Goal: Task Accomplishment & Management: Use online tool/utility

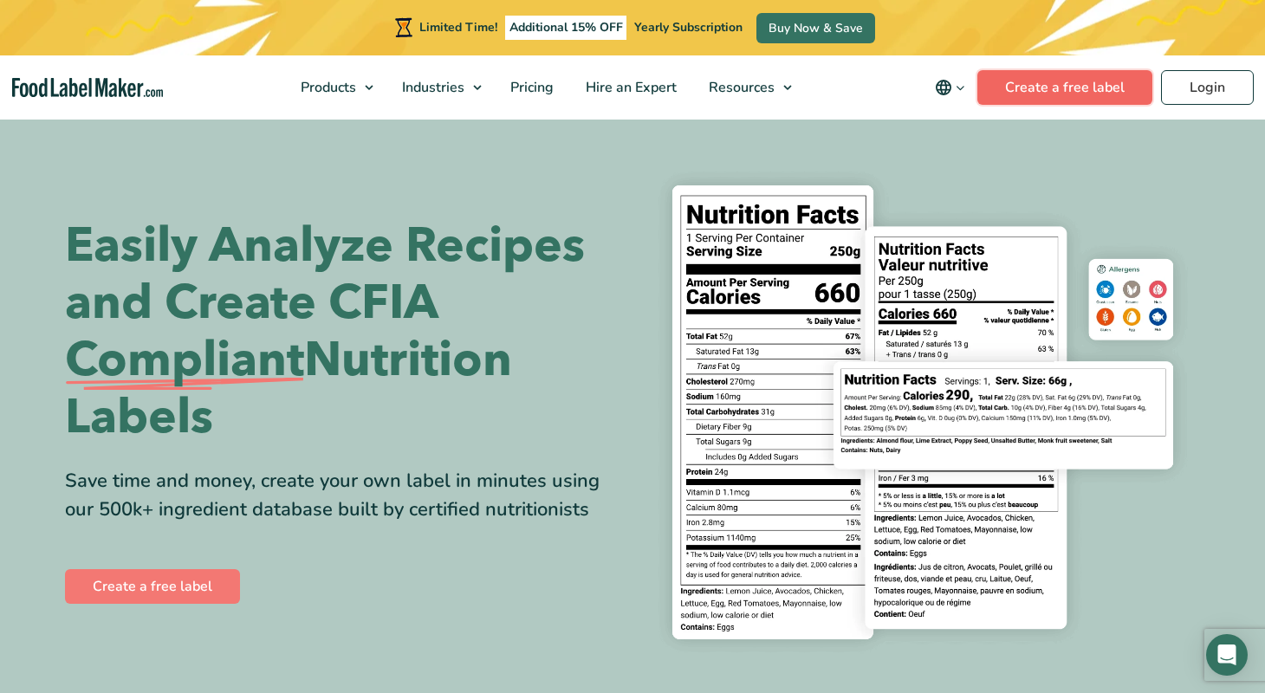
scroll to position [3, 0]
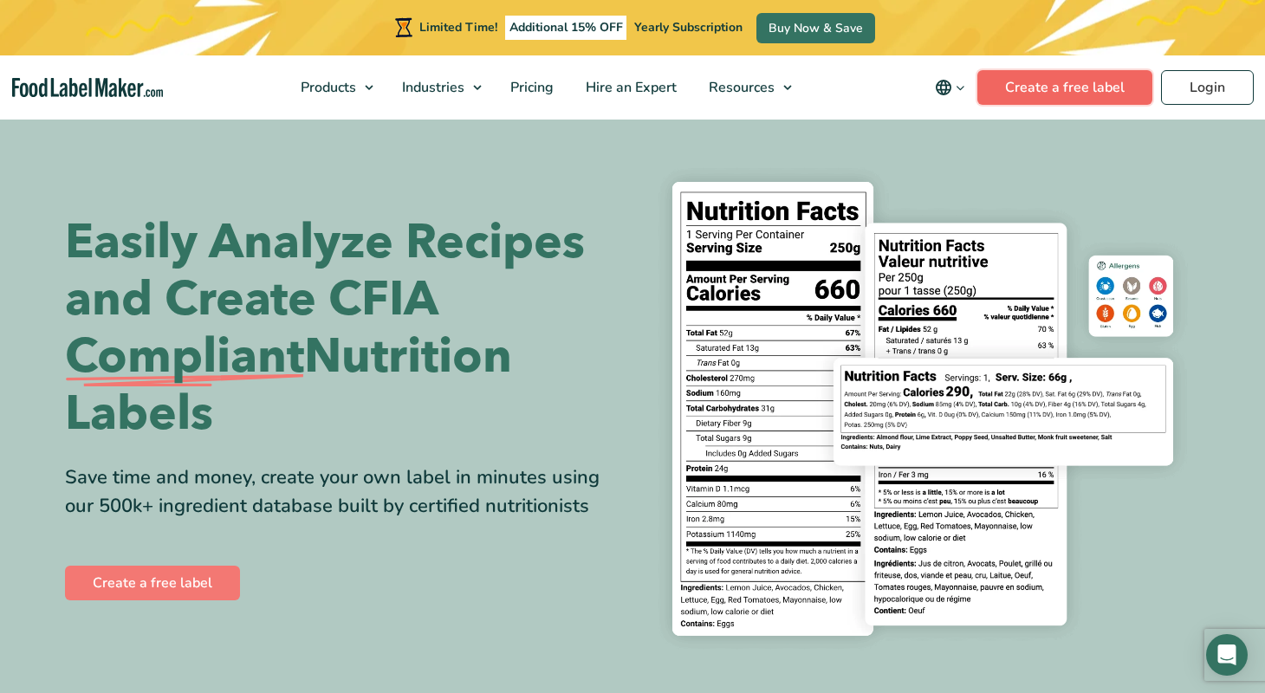
click at [1084, 92] on link "Create a free label" at bounding box center [1065, 87] width 175 height 35
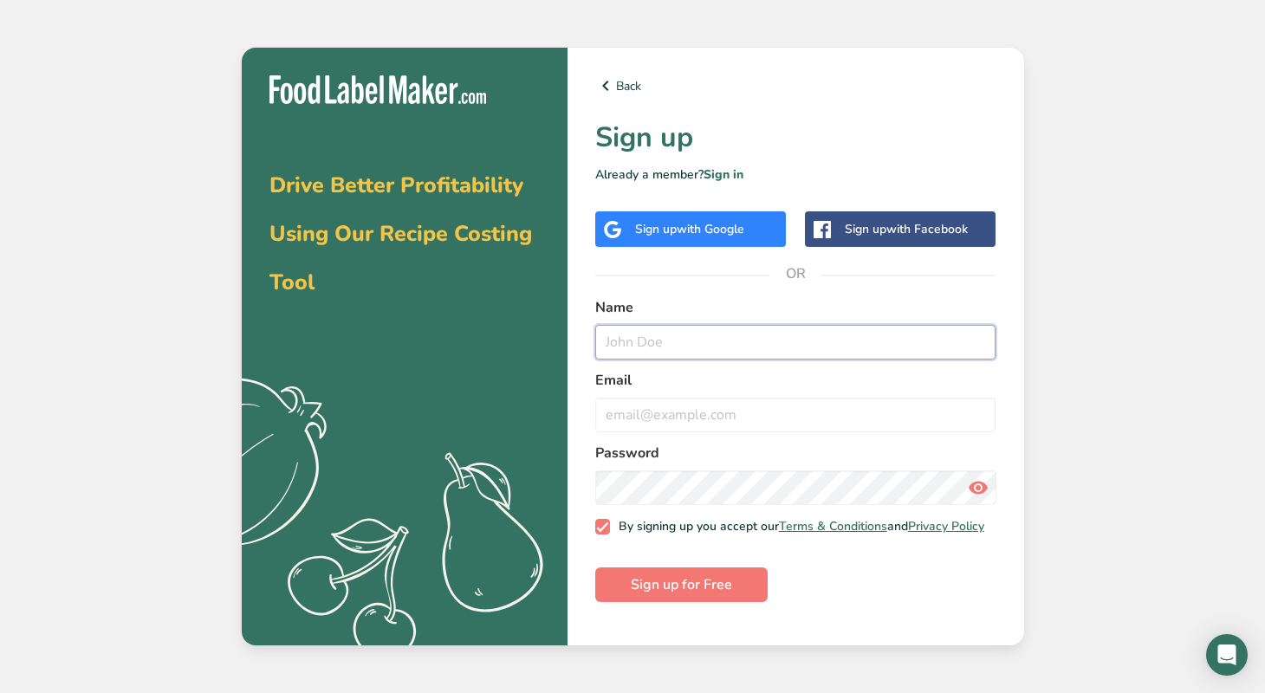
click at [699, 355] on input "text" at bounding box center [795, 342] width 401 height 35
type input "jen"
click at [706, 413] on input "email" at bounding box center [795, 415] width 401 height 35
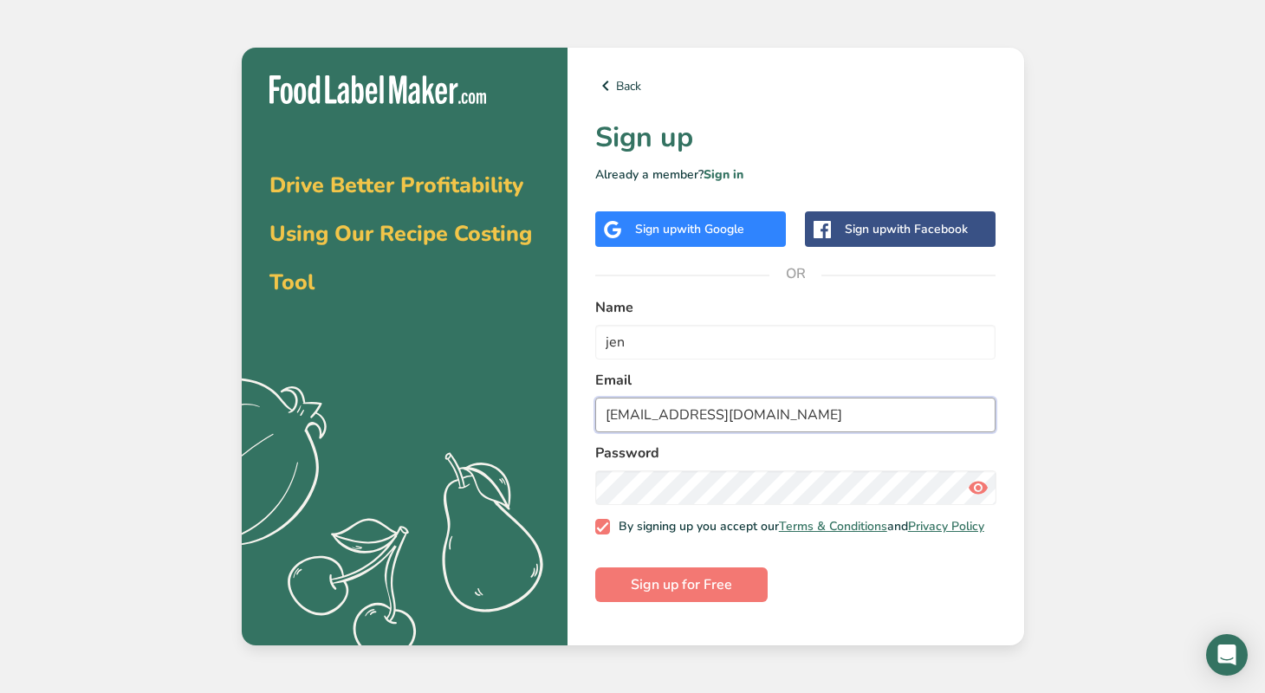
type input "[EMAIL_ADDRESS][DOMAIN_NAME]"
click at [681, 593] on span "Sign up for Free" at bounding box center [681, 585] width 101 height 21
click at [688, 590] on span "Sign up for Free" at bounding box center [681, 585] width 101 height 21
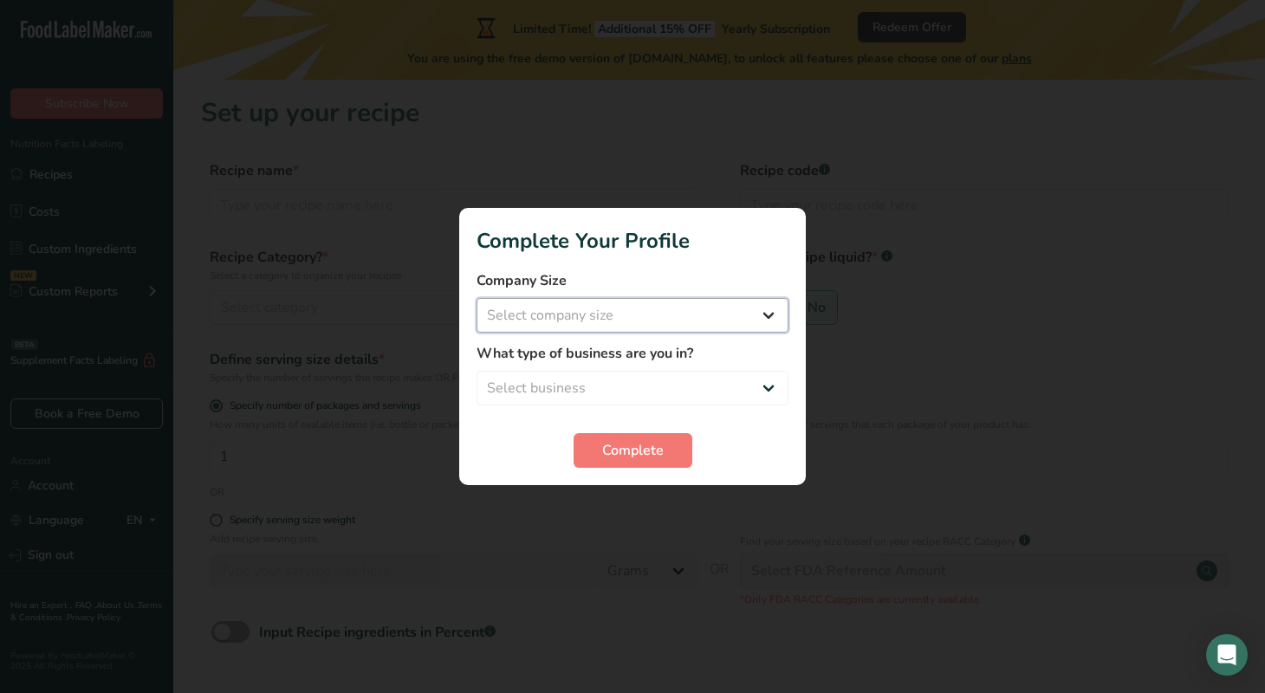
click at [773, 314] on select "Select company size Fewer than 10 Employees 10 to 50 Employees 51 to 500 Employ…" at bounding box center [633, 315] width 312 height 35
select select "1"
click at [771, 385] on select "Select business Packaged Food Manufacturer Restaurant & Cafe Bakery Meal Plans …" at bounding box center [633, 388] width 312 height 35
select select "8"
click at [643, 443] on span "Complete" at bounding box center [633, 450] width 62 height 21
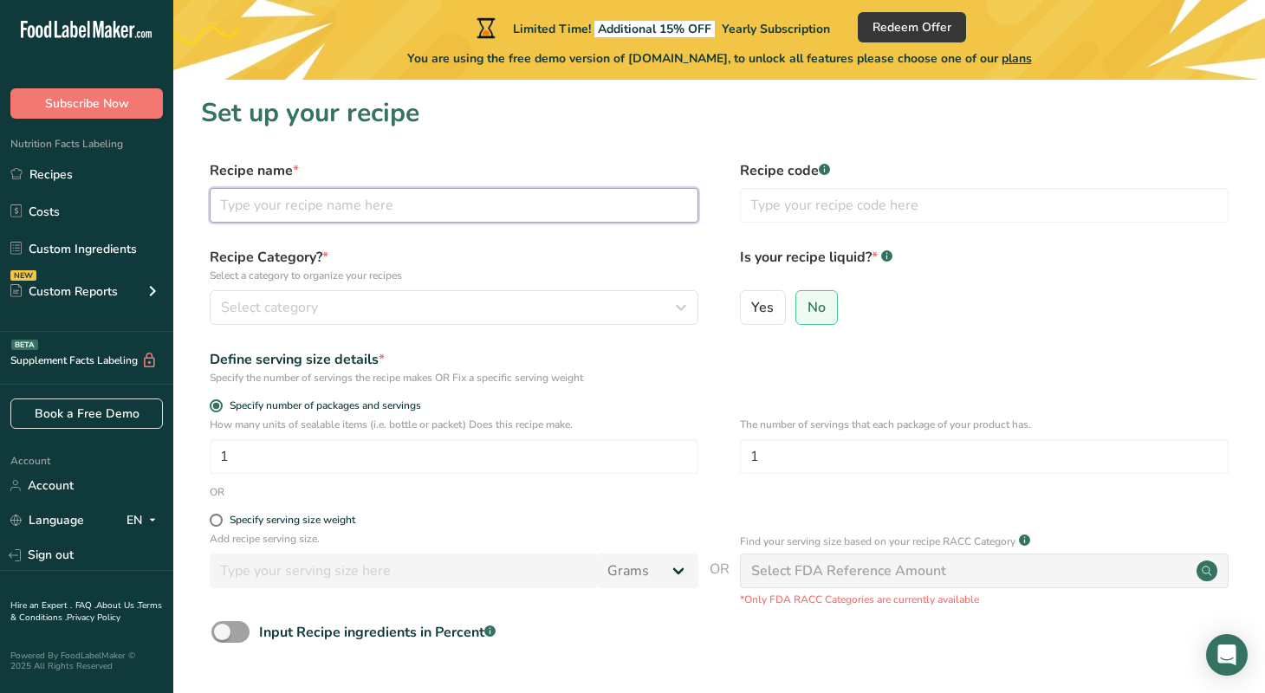
click at [324, 209] on input "text" at bounding box center [454, 205] width 489 height 35
type input "h"
type input "Hawaiian Blaze"
click at [383, 298] on div "Select category" at bounding box center [449, 307] width 456 height 21
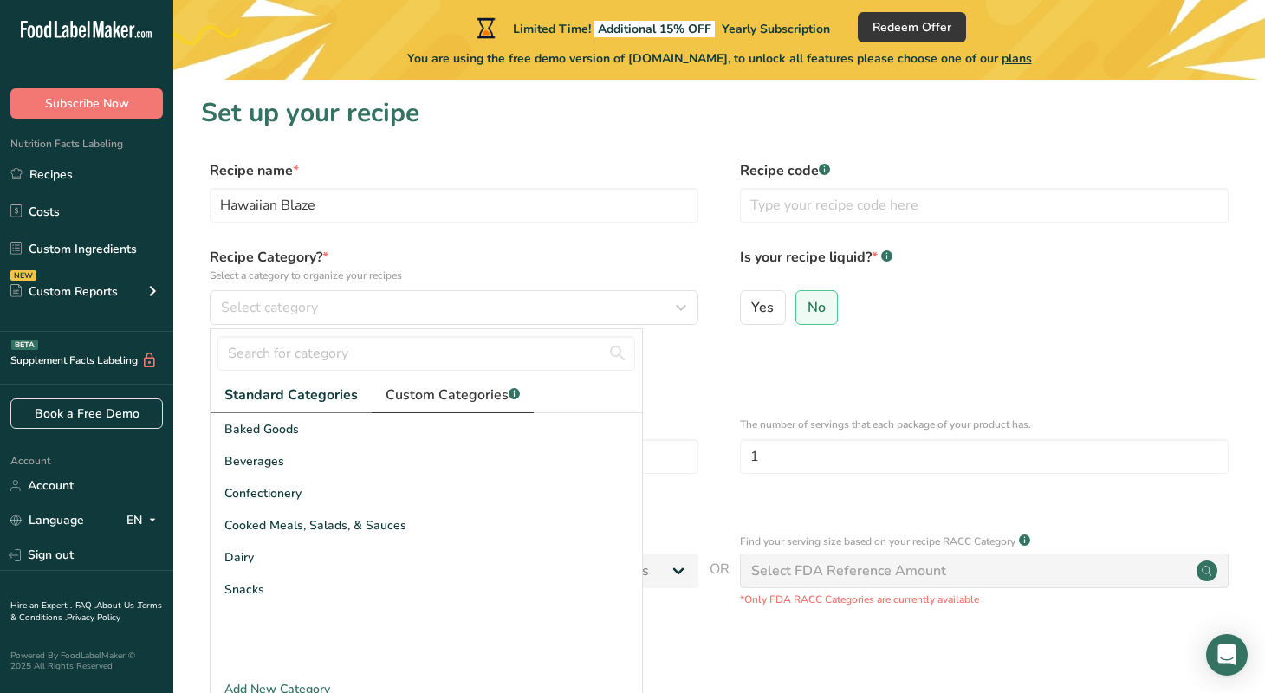
click at [444, 394] on span "Custom Categories .a-a{fill:#347362;}.b-a{fill:#fff;}" at bounding box center [453, 395] width 134 height 21
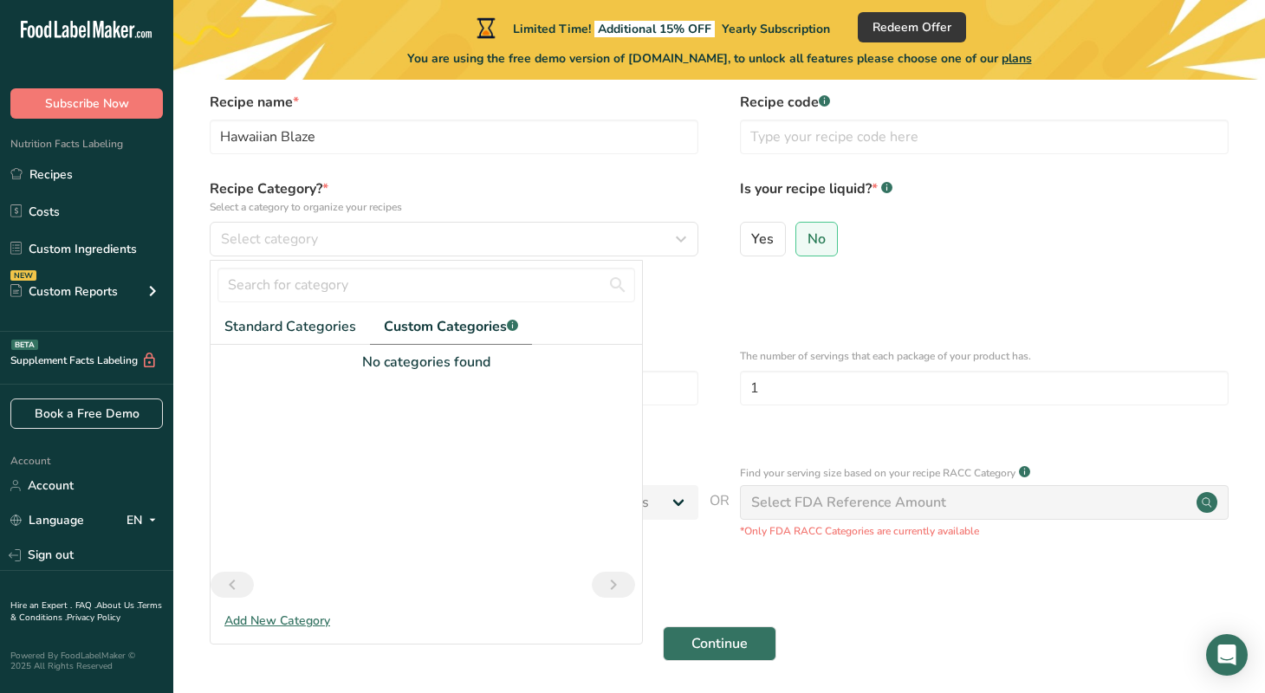
scroll to position [69, 0]
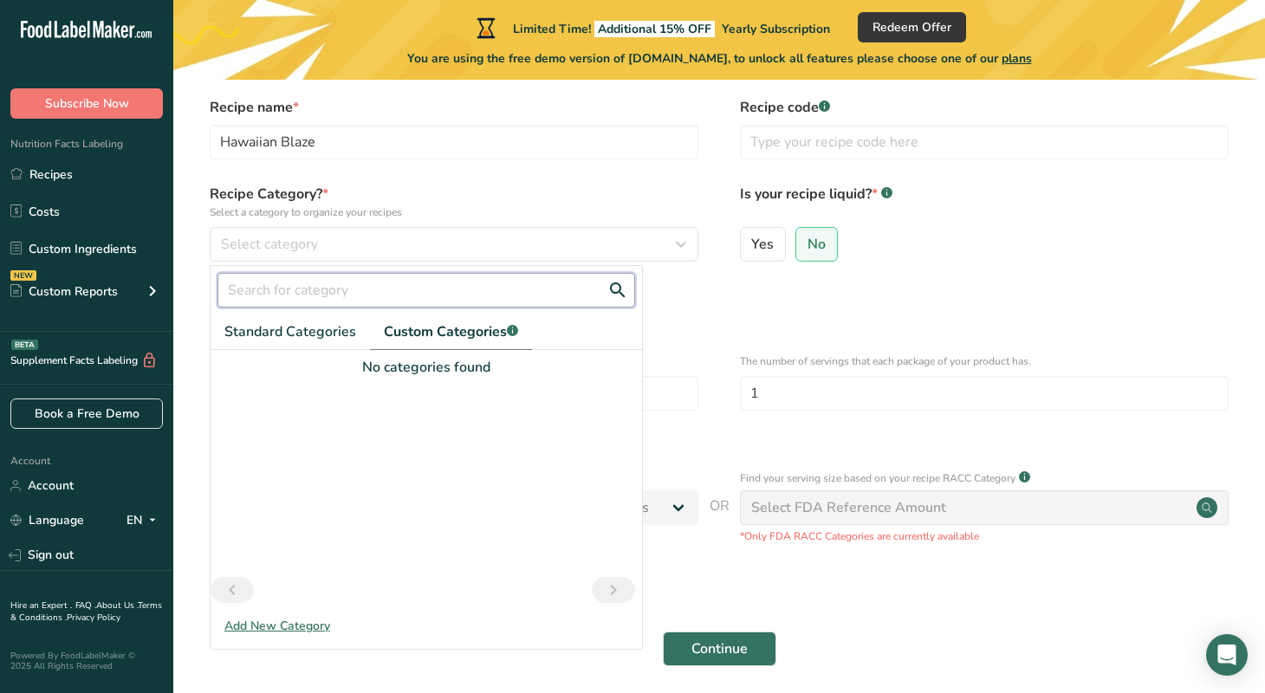
click at [322, 281] on input "text" at bounding box center [427, 290] width 418 height 35
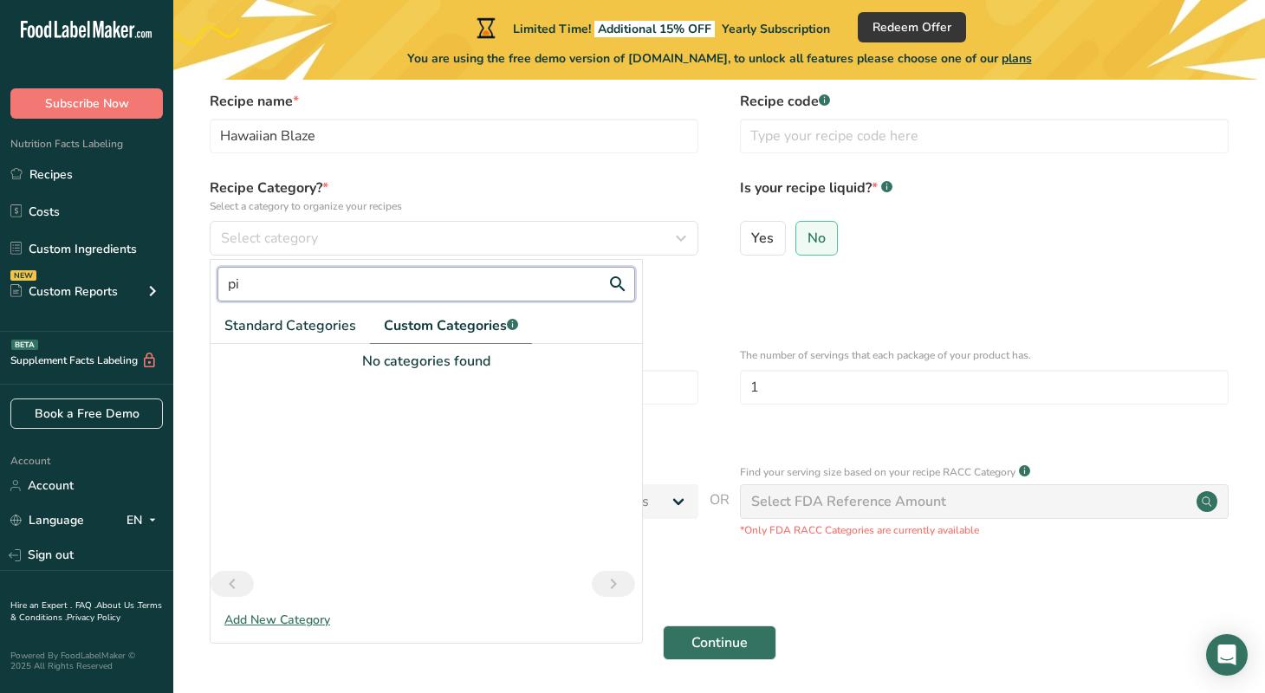
type input "p"
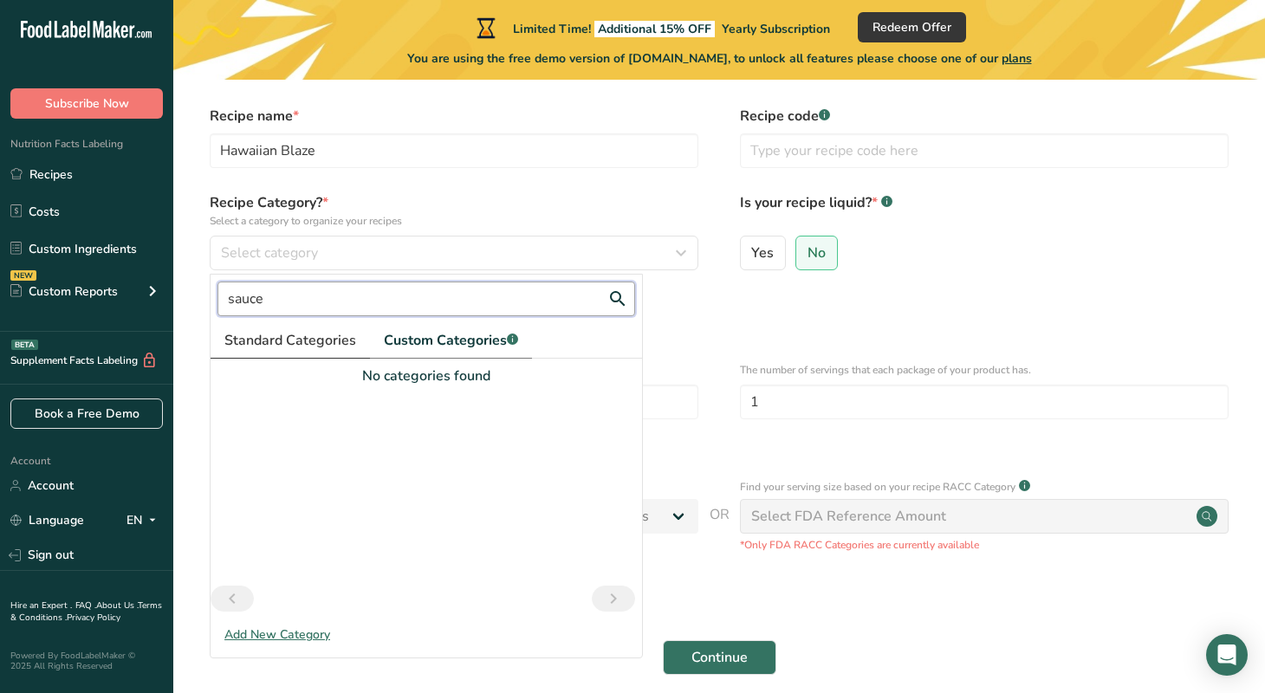
type input "sauce"
click at [324, 338] on span "Standard Categories" at bounding box center [290, 340] width 132 height 21
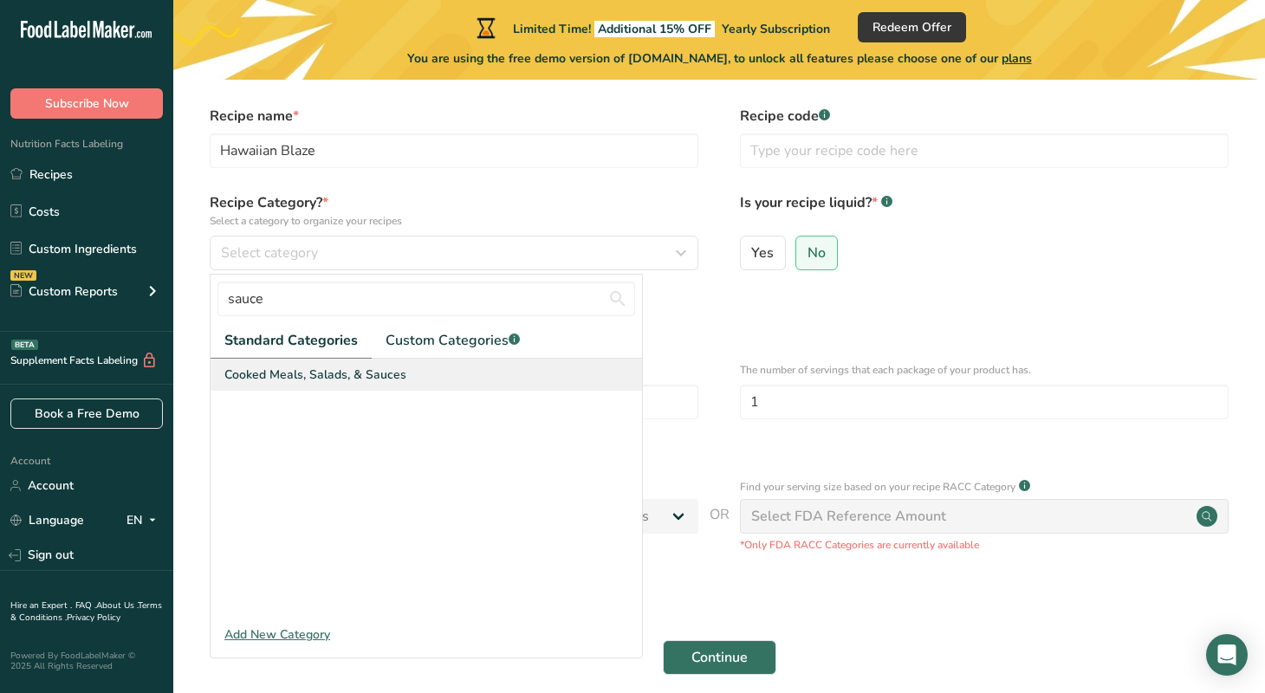
click at [315, 373] on span "Cooked Meals, Salads, & Sauces" at bounding box center [315, 375] width 182 height 18
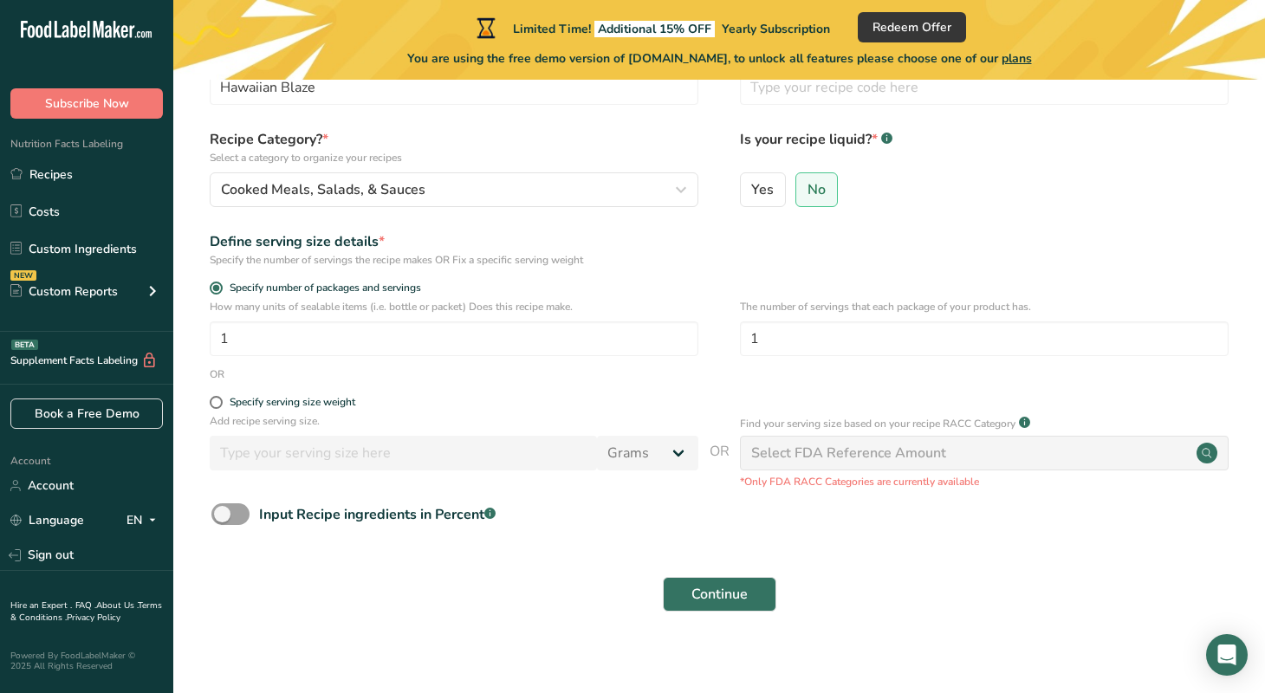
scroll to position [131, 0]
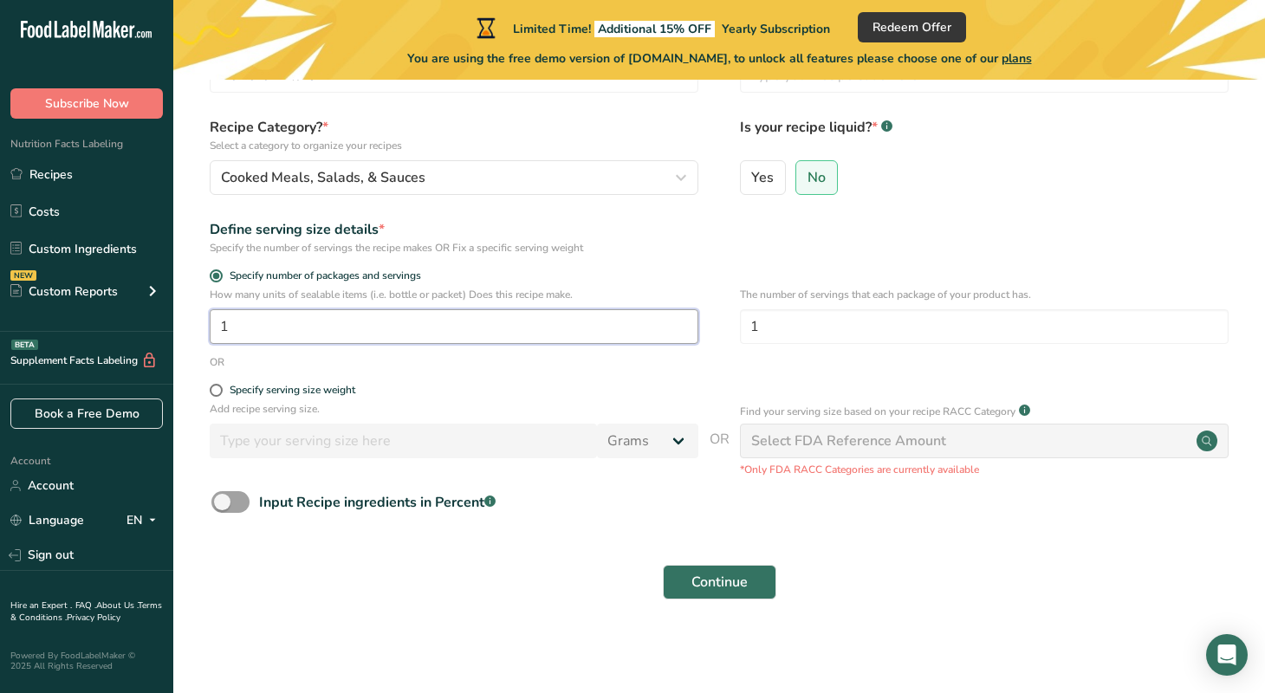
click at [230, 328] on input "1" at bounding box center [454, 326] width 489 height 35
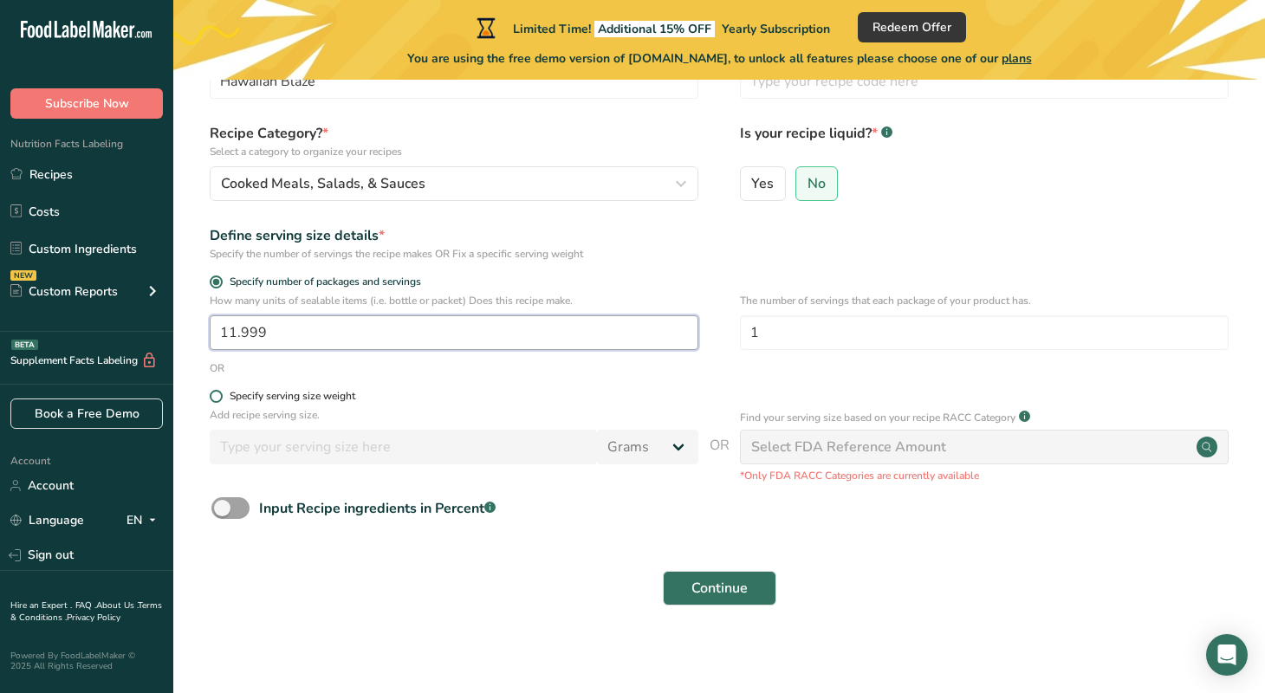
type input "11.999"
click at [218, 399] on span at bounding box center [216, 396] width 13 height 13
click at [218, 399] on input "Specify serving size weight" at bounding box center [215, 396] width 11 height 11
radio input "true"
radio input "false"
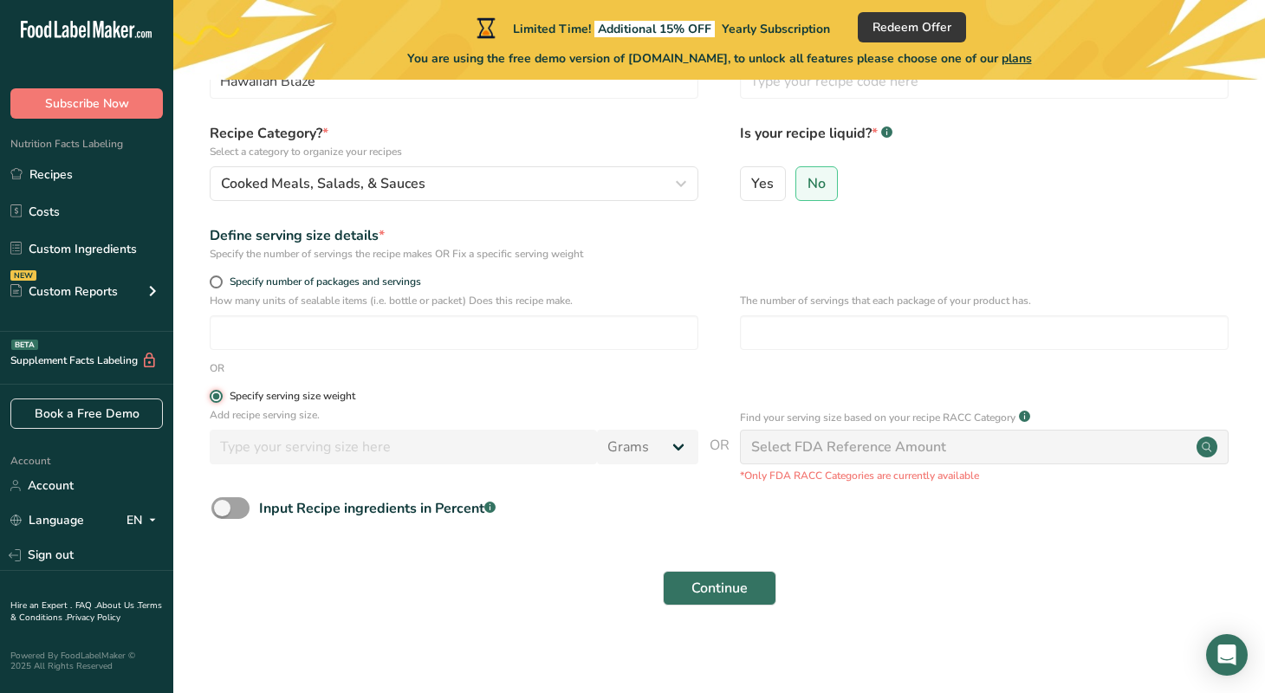
scroll to position [126, 0]
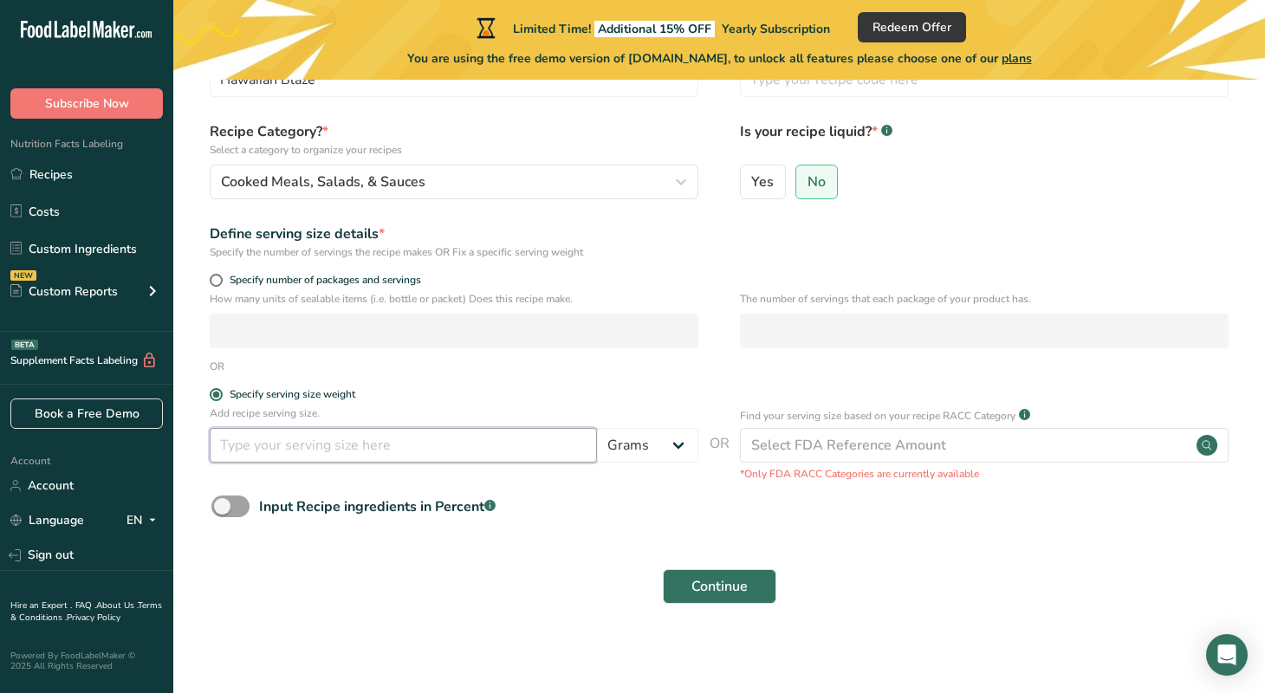
click at [468, 452] on input "number" at bounding box center [403, 445] width 387 height 35
type input "2"
click at [677, 448] on select "Grams kg mg mcg lb oz l mL fl oz tbsp tsp cup qt gallon" at bounding box center [647, 445] width 101 height 35
select select "19"
select select "22"
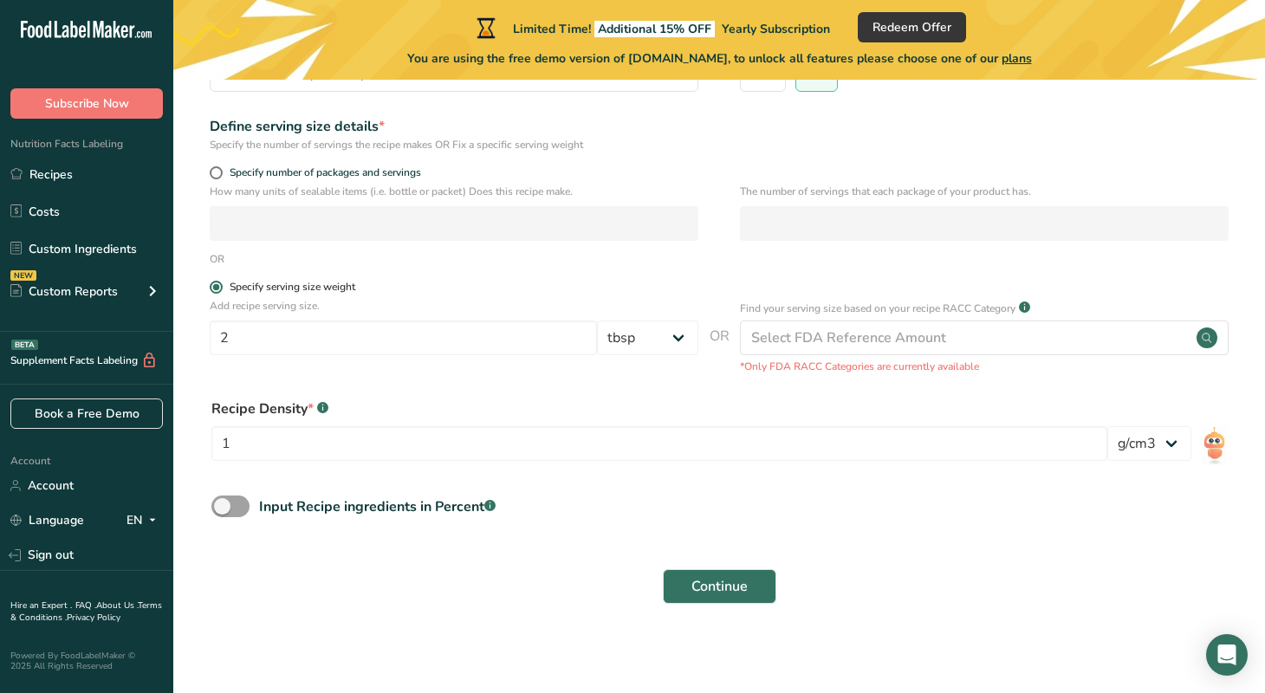
scroll to position [238, 0]
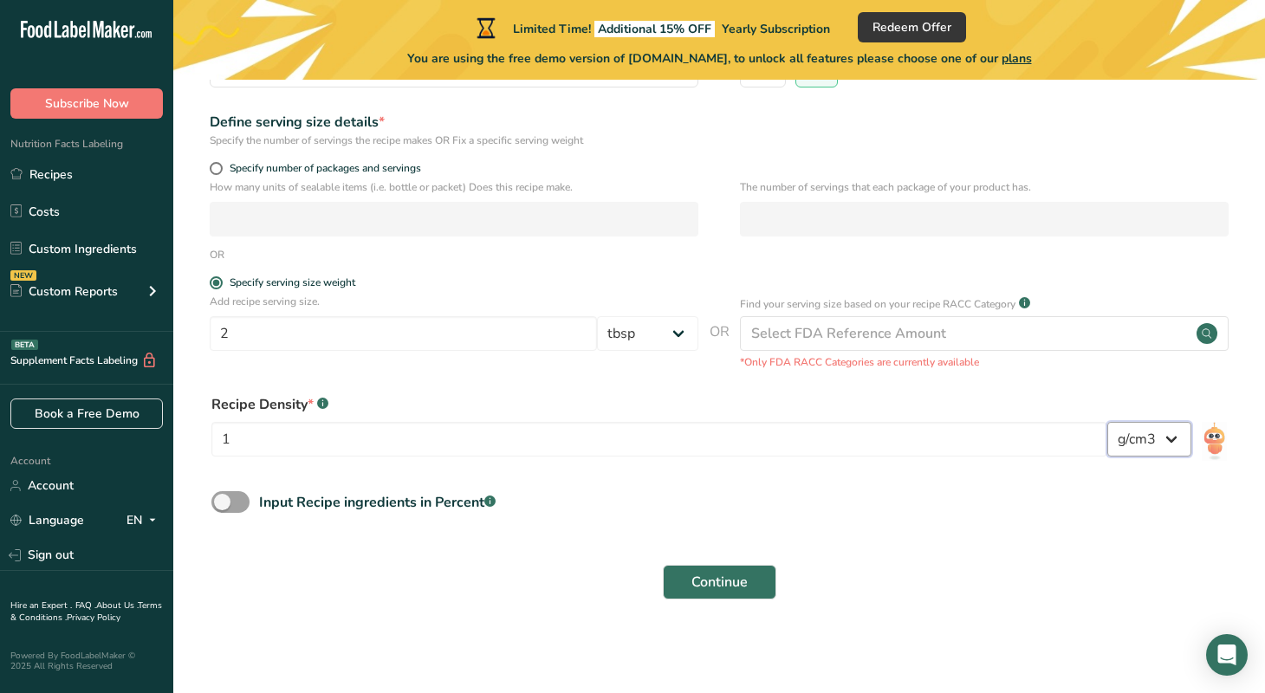
click at [1171, 439] on select "lb/ft3 g/cm3" at bounding box center [1150, 439] width 84 height 35
click at [733, 579] on span "Continue" at bounding box center [720, 582] width 56 height 21
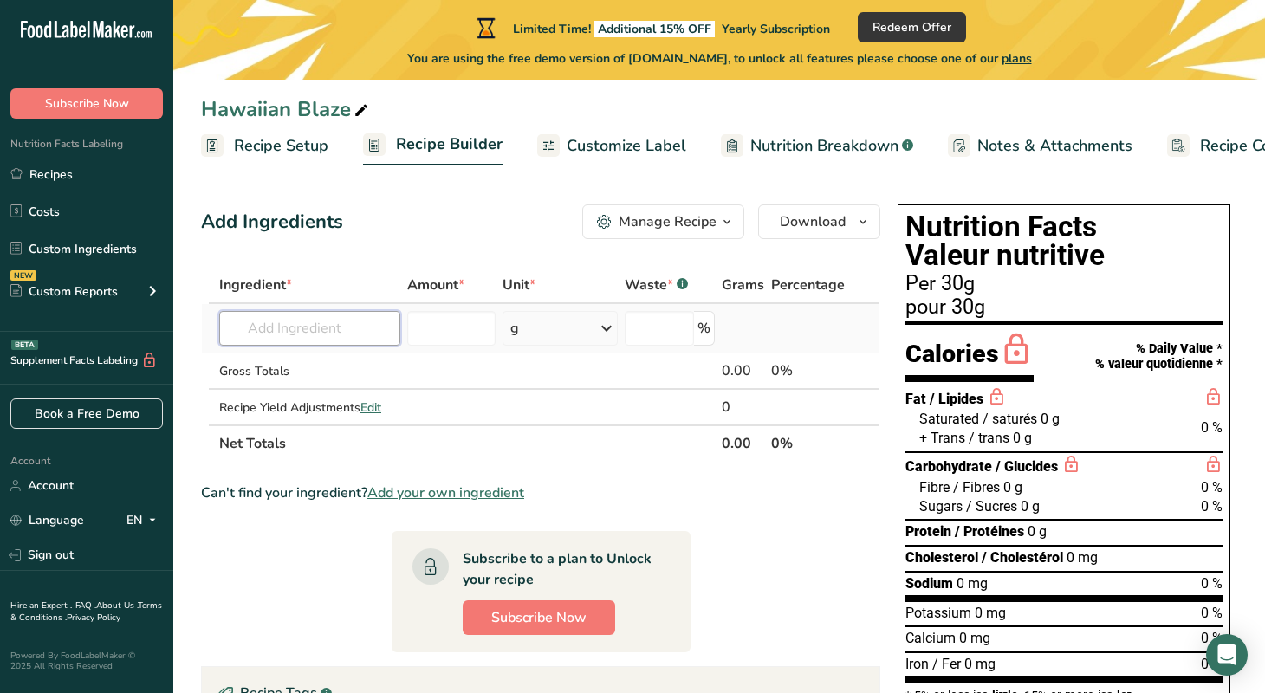
click at [304, 331] on input "text" at bounding box center [309, 328] width 181 height 35
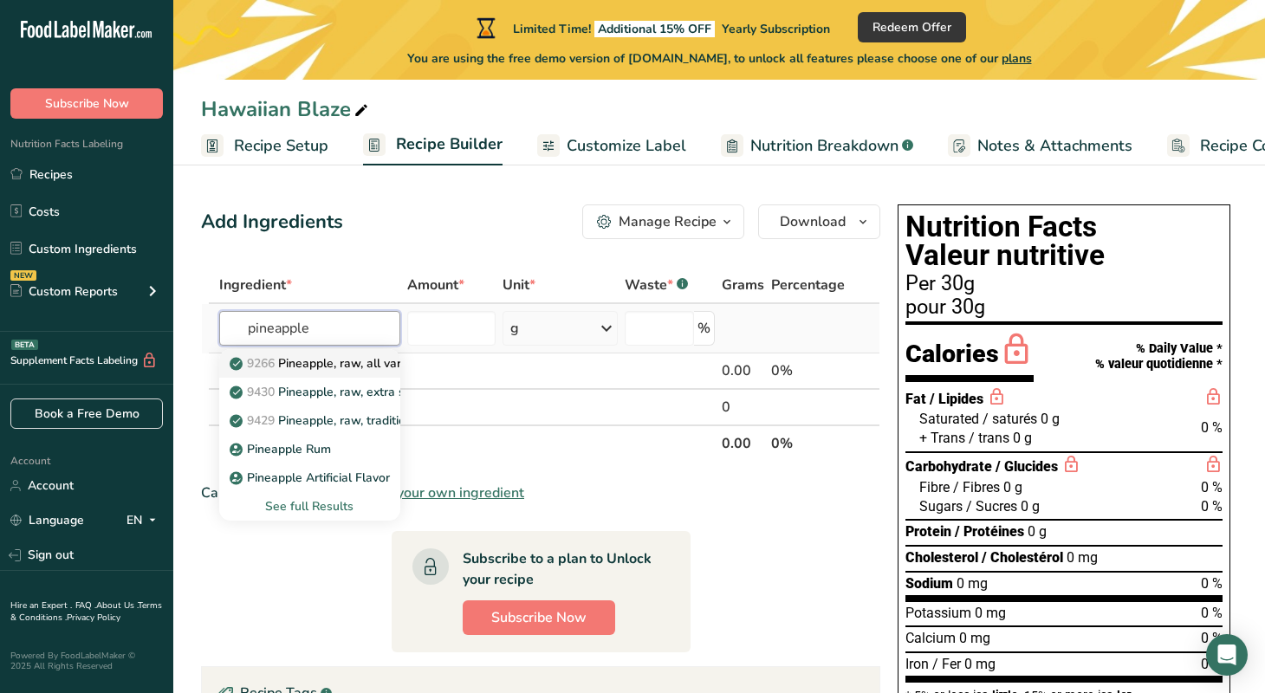
type input "pineapple"
click at [348, 362] on p "9266 Pineapple, raw, all varieties" at bounding box center [332, 363] width 198 height 18
type input "Pineapple, raw, all varieties"
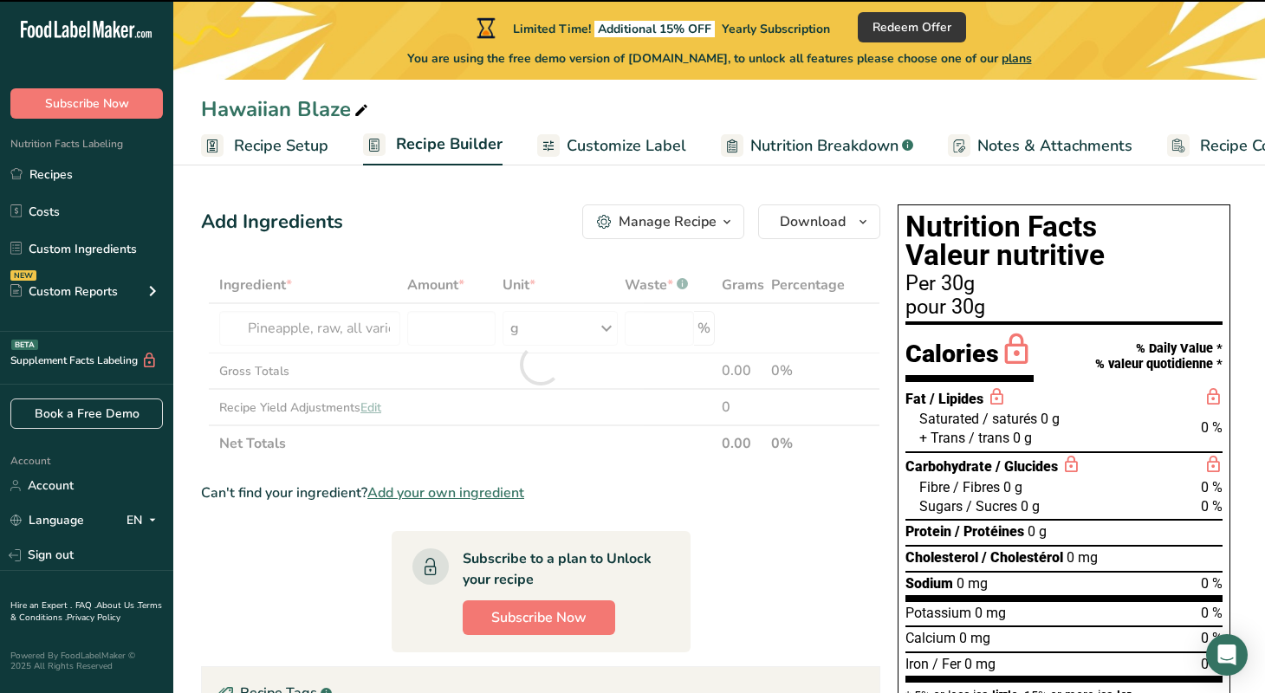
type input "0"
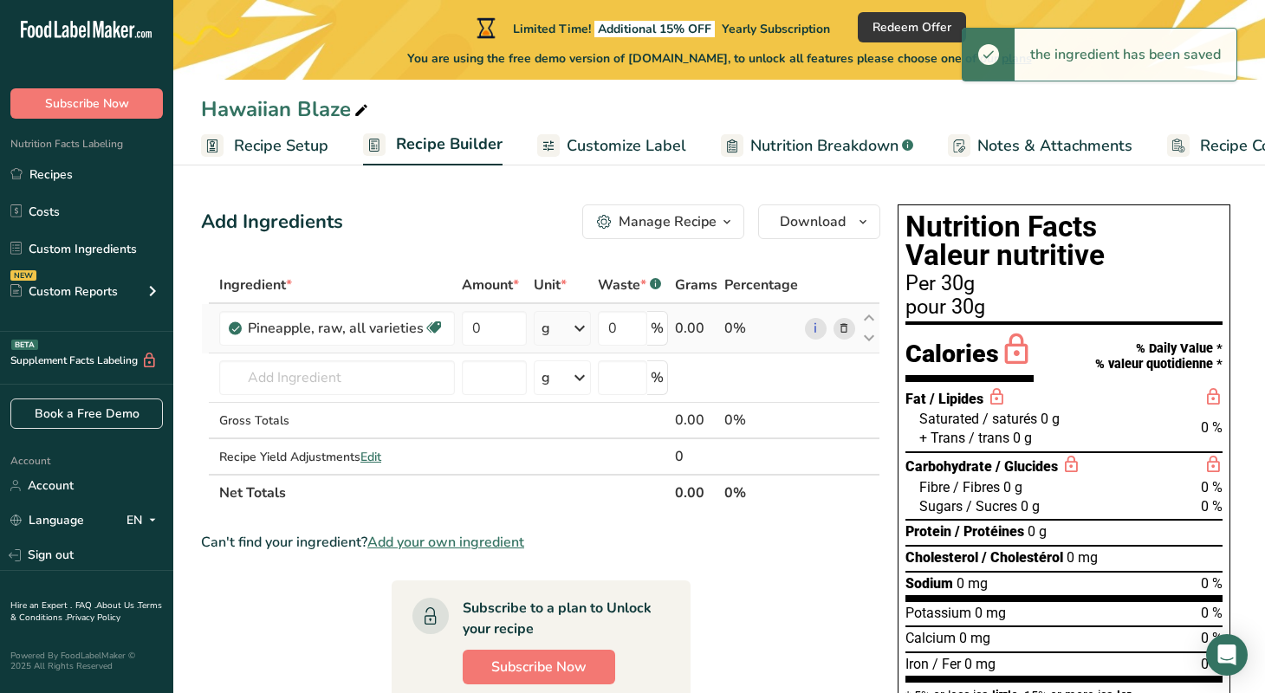
click at [584, 330] on icon at bounding box center [579, 328] width 21 height 31
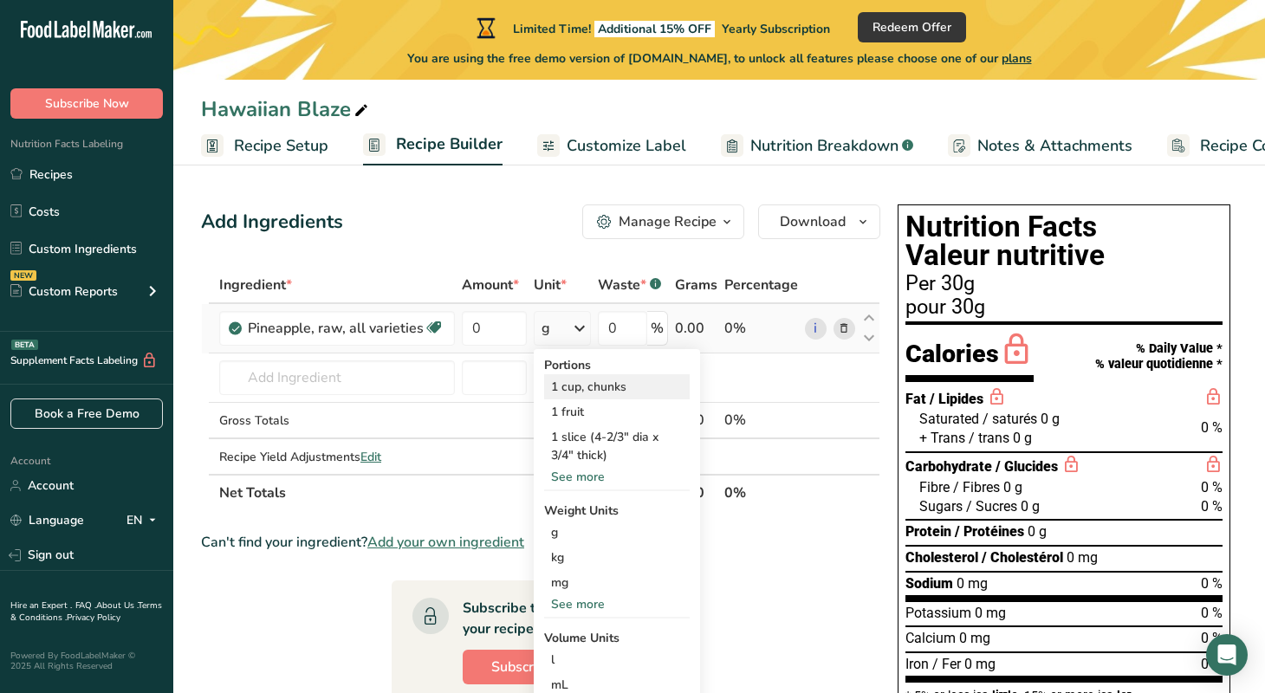
click at [570, 390] on div "1 cup, chunks" at bounding box center [617, 386] width 146 height 25
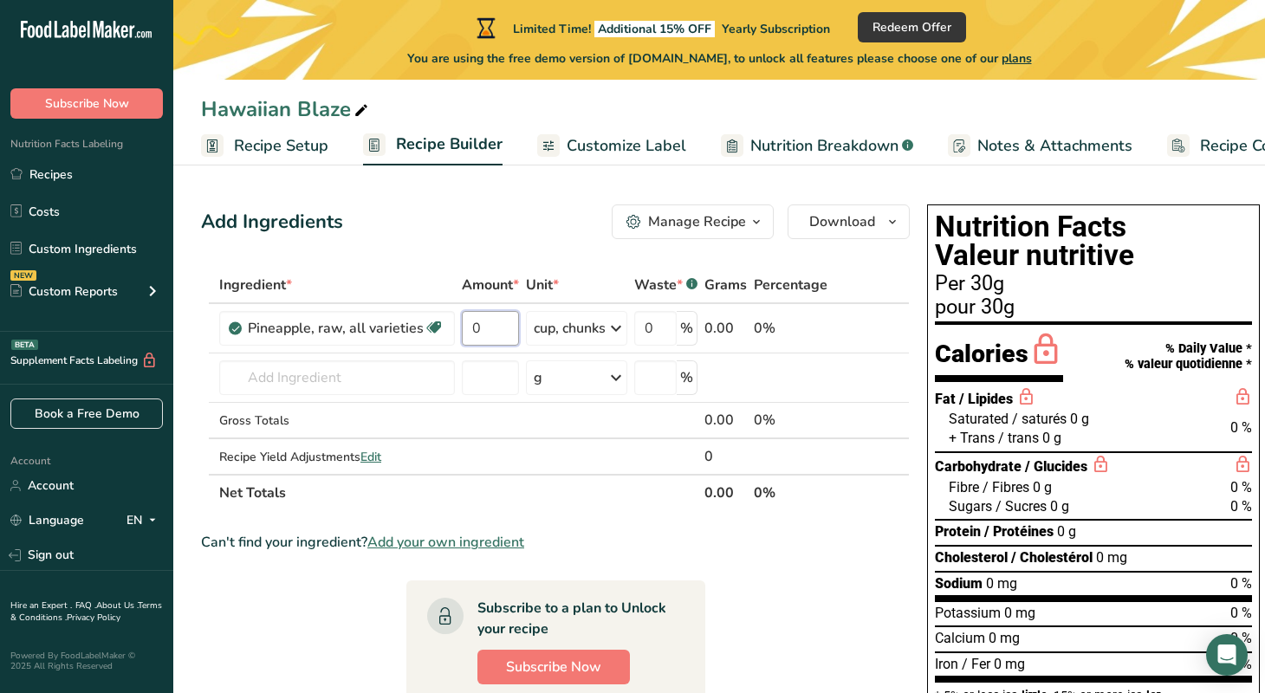
click at [504, 330] on input "0" at bounding box center [490, 328] width 57 height 35
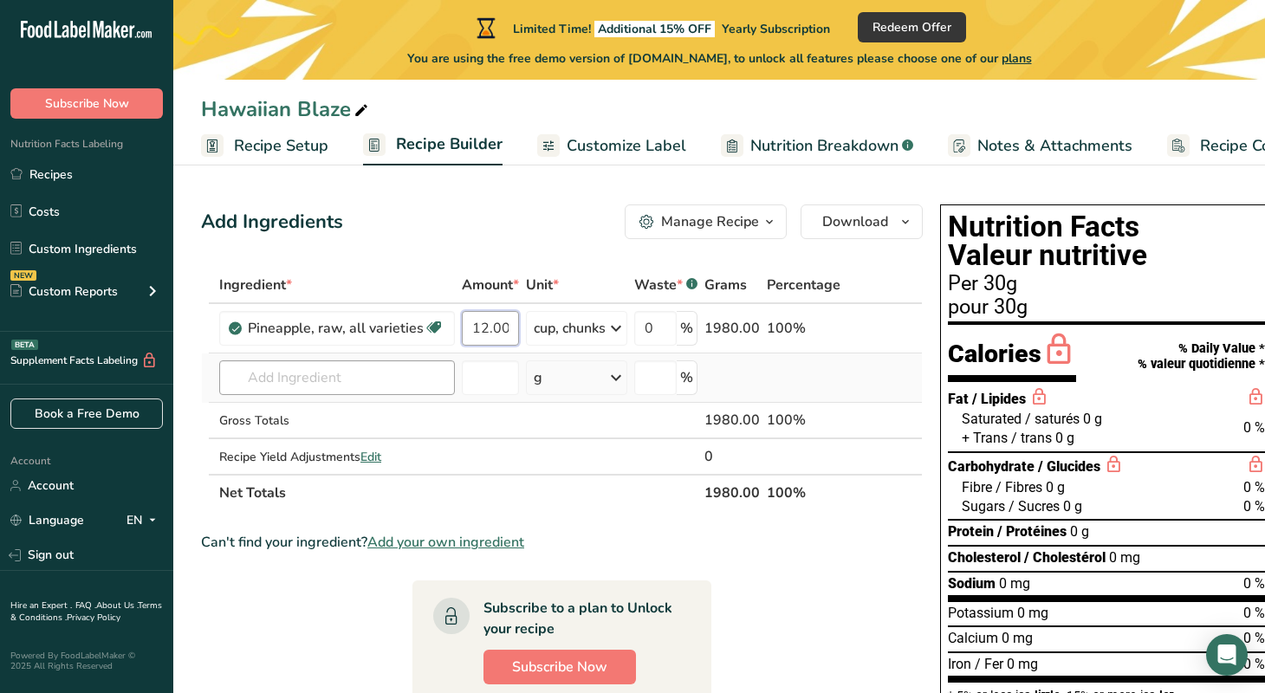
type input "12.000005"
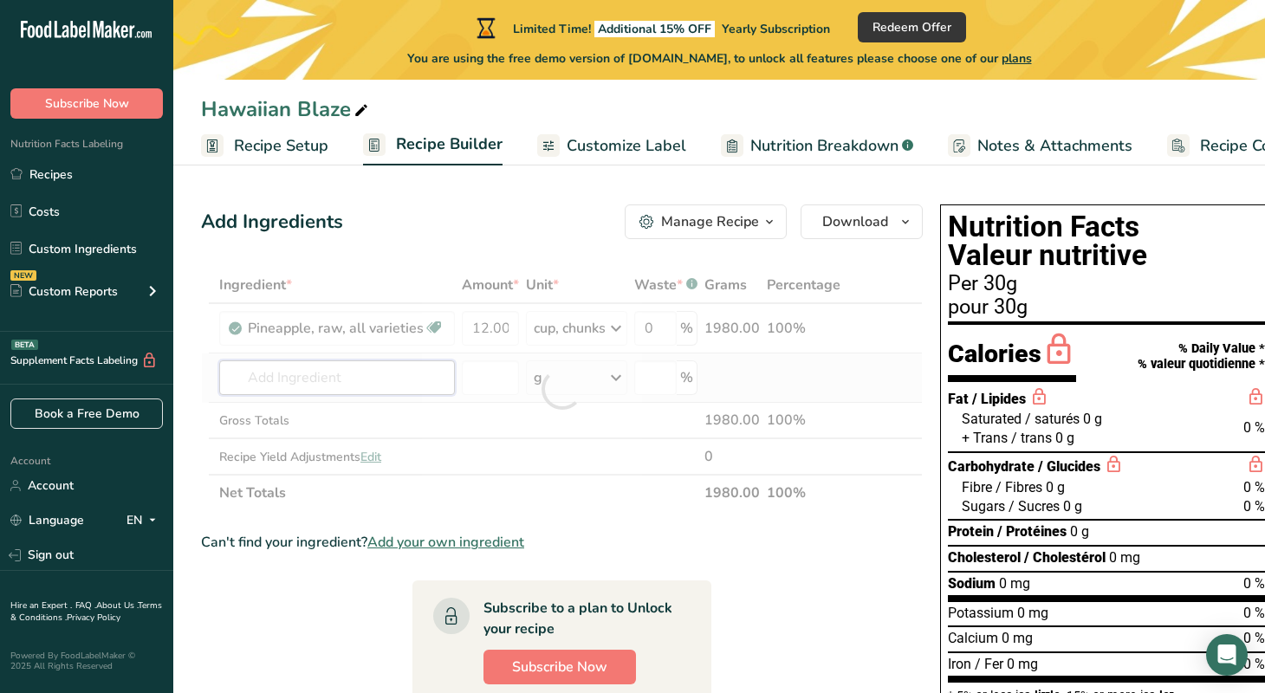
click at [413, 382] on div "Ingredient * Amount * Unit * Waste * .a-a{fill:#347362;}.b-a{fill:#fff;} Grams …" at bounding box center [562, 389] width 722 height 244
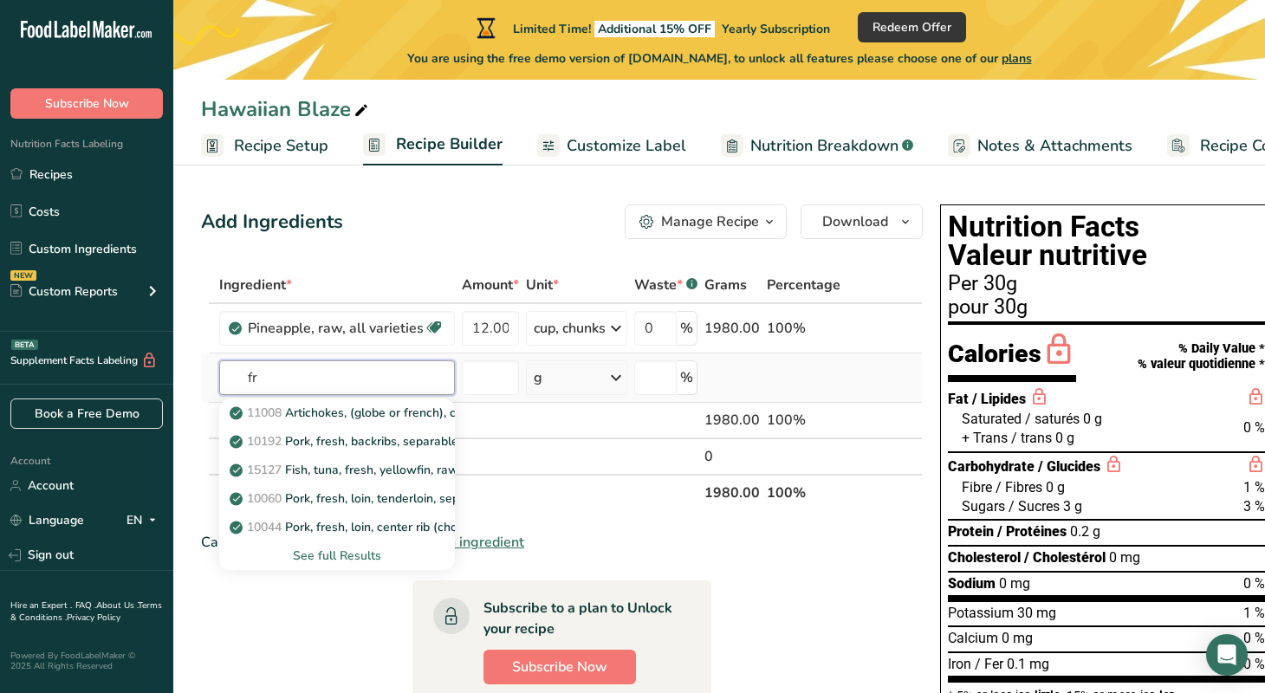
type input "f"
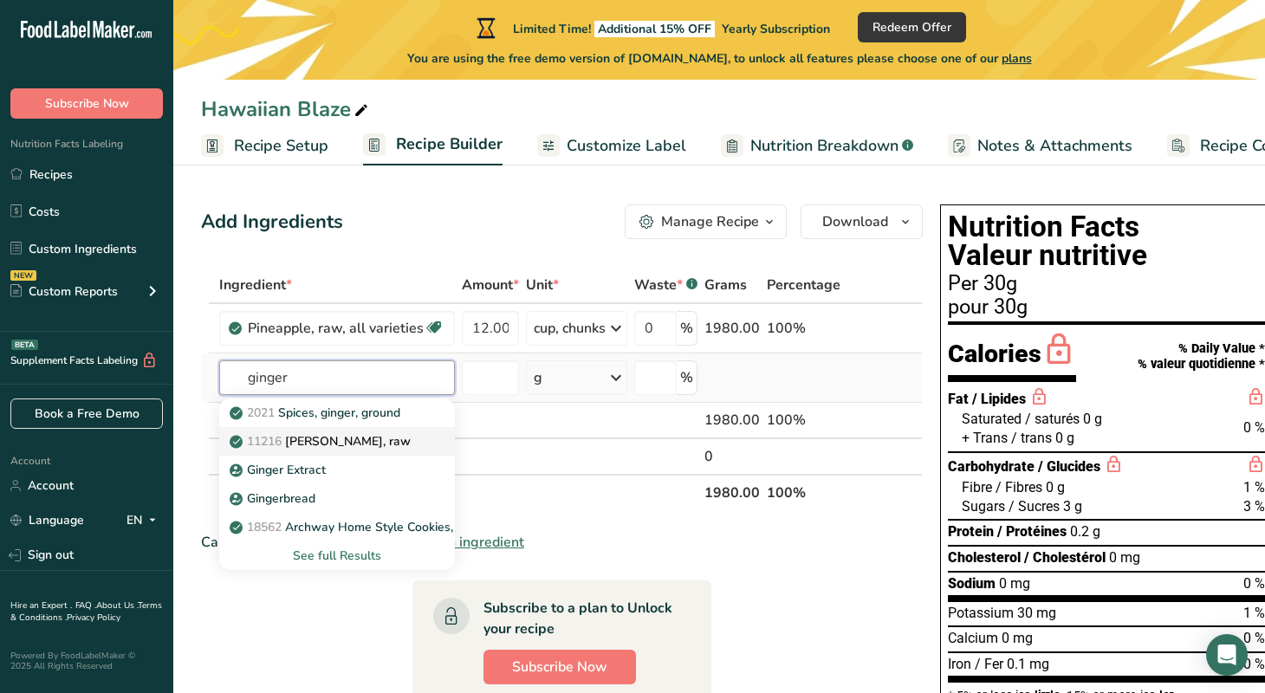
type input "ginger"
click at [386, 440] on div "11216 [PERSON_NAME], raw" at bounding box center [323, 441] width 180 height 18
type input "[PERSON_NAME], raw"
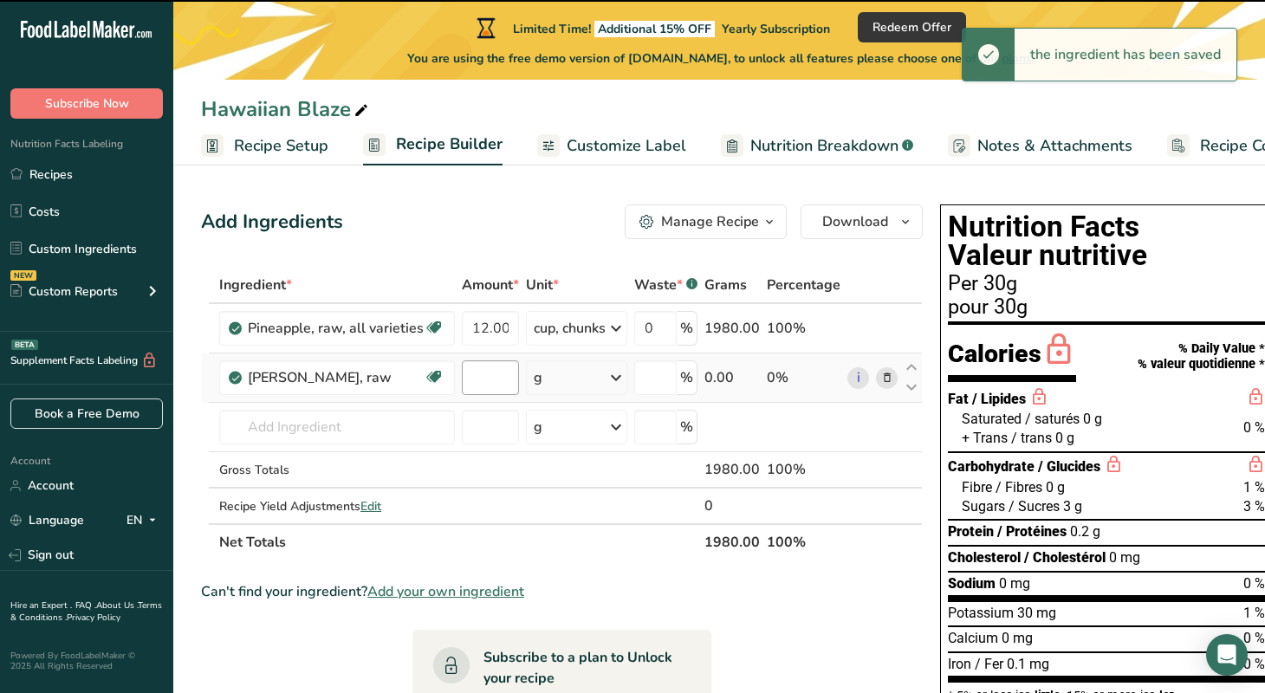
type input "0"
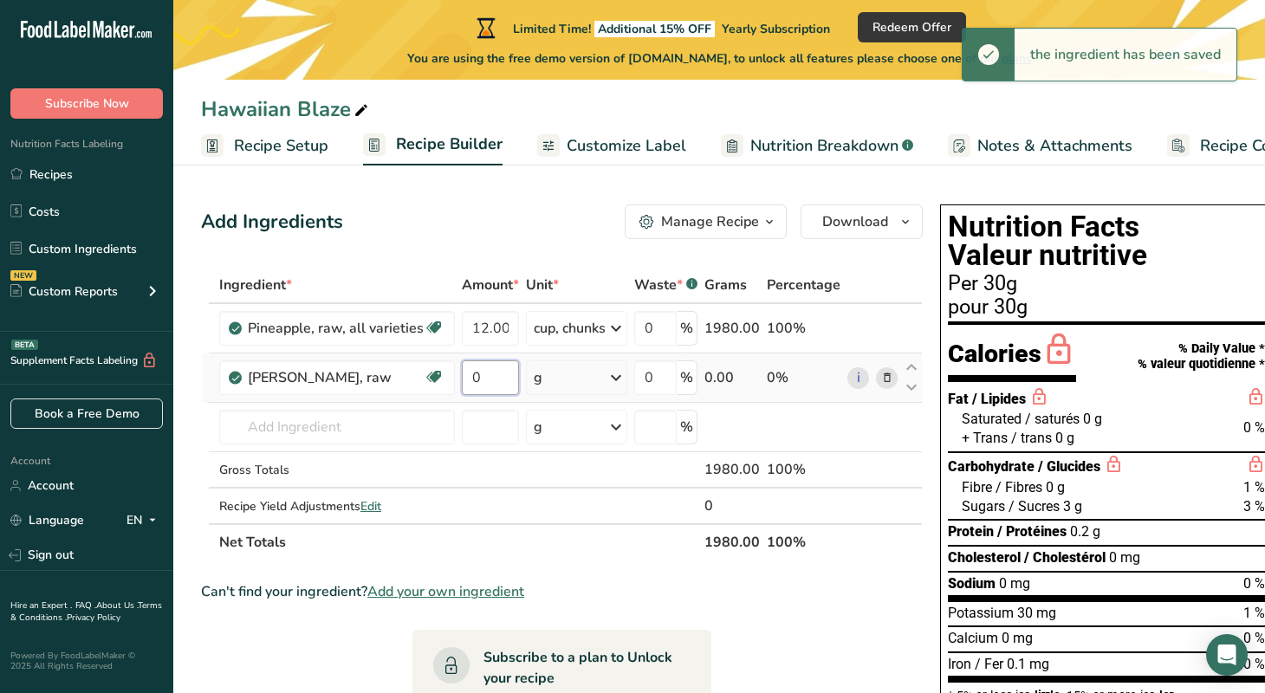
click at [511, 381] on input "0" at bounding box center [490, 378] width 57 height 35
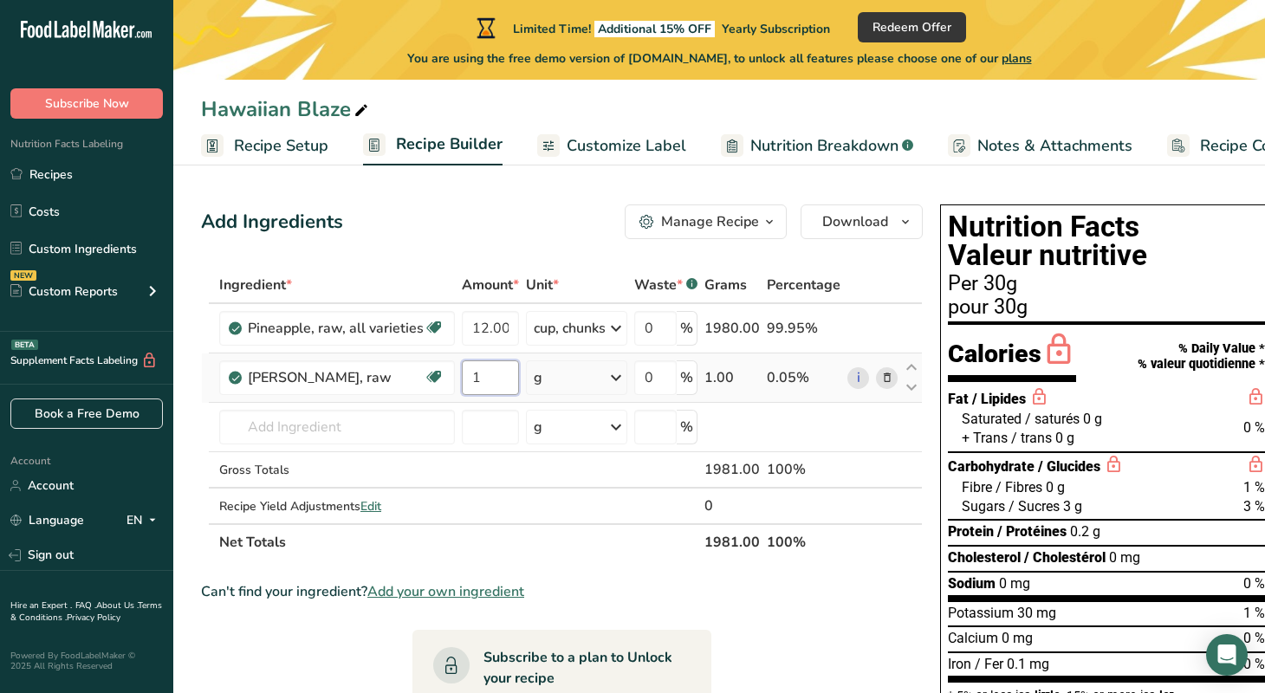
type input "1"
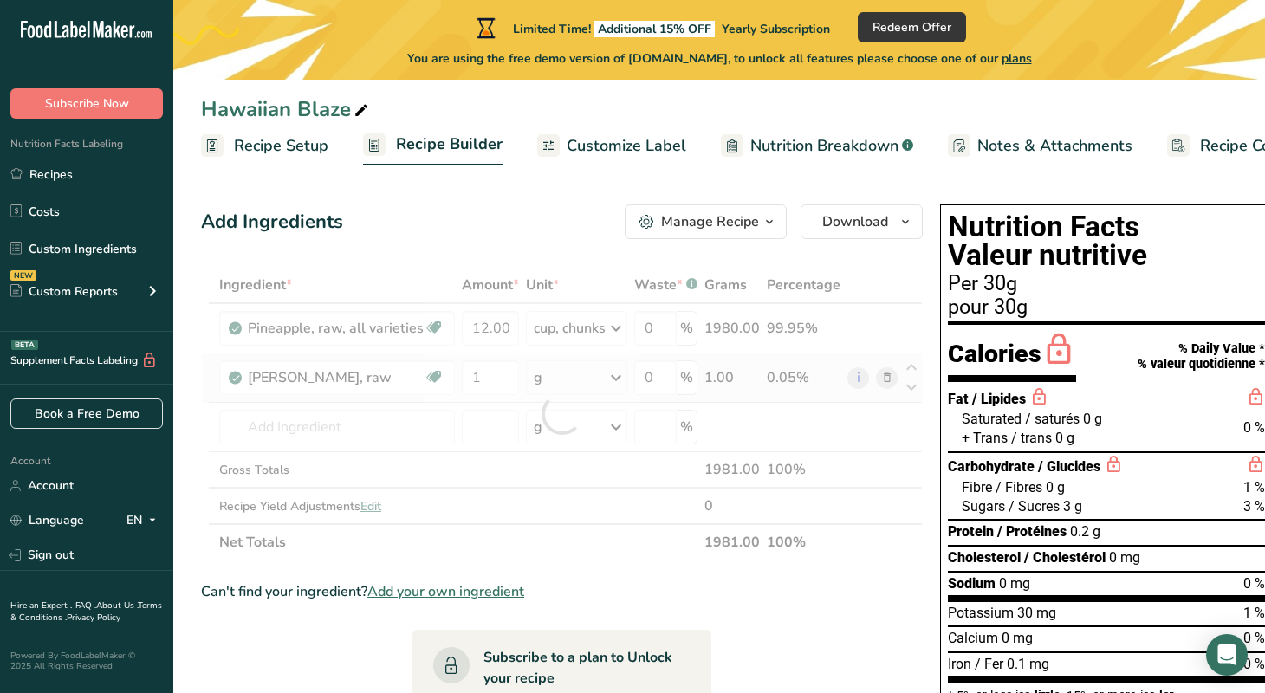
click at [619, 374] on div "Ingredient * Amount * Unit * Waste * .a-a{fill:#347362;}.b-a{fill:#fff;} Grams …" at bounding box center [562, 414] width 722 height 294
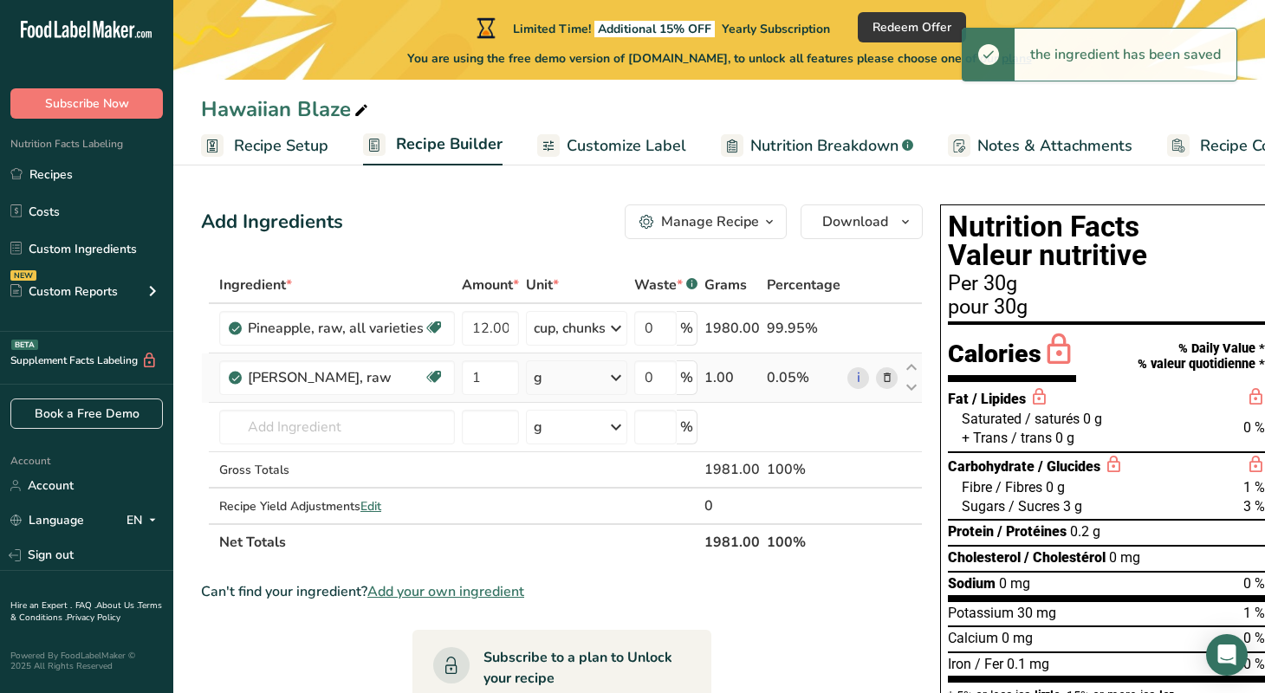
click at [619, 374] on icon at bounding box center [616, 377] width 21 height 31
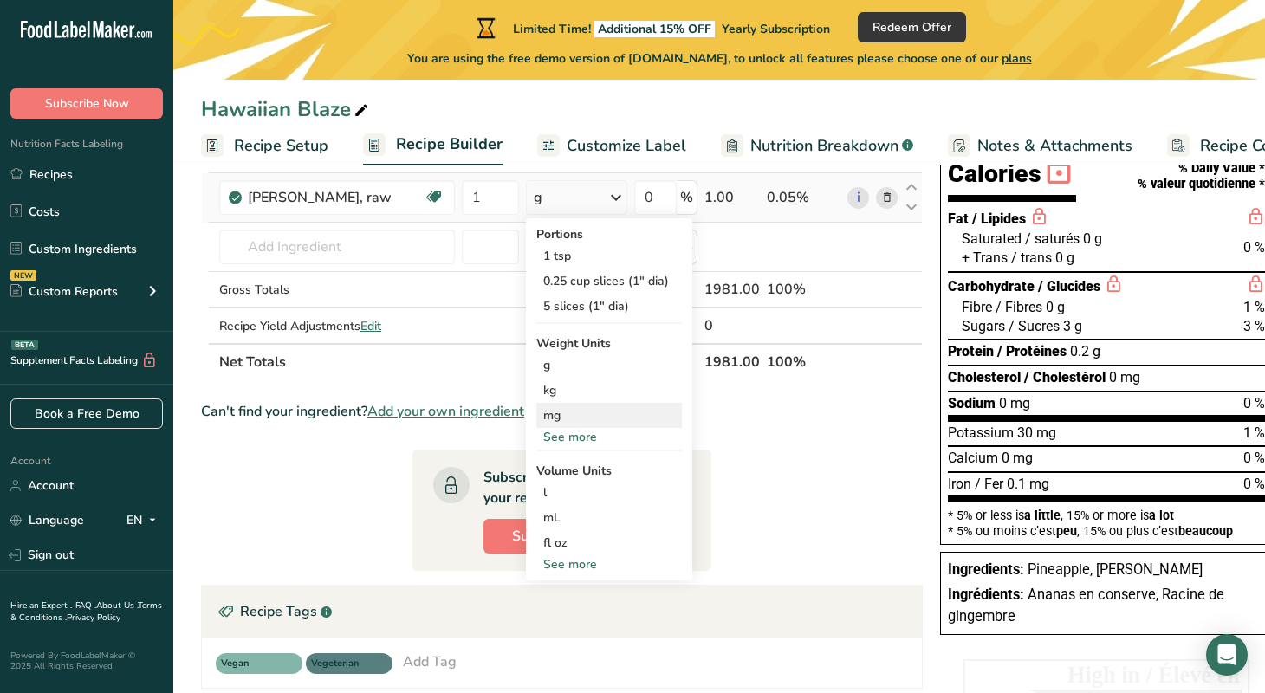
scroll to position [182, 0]
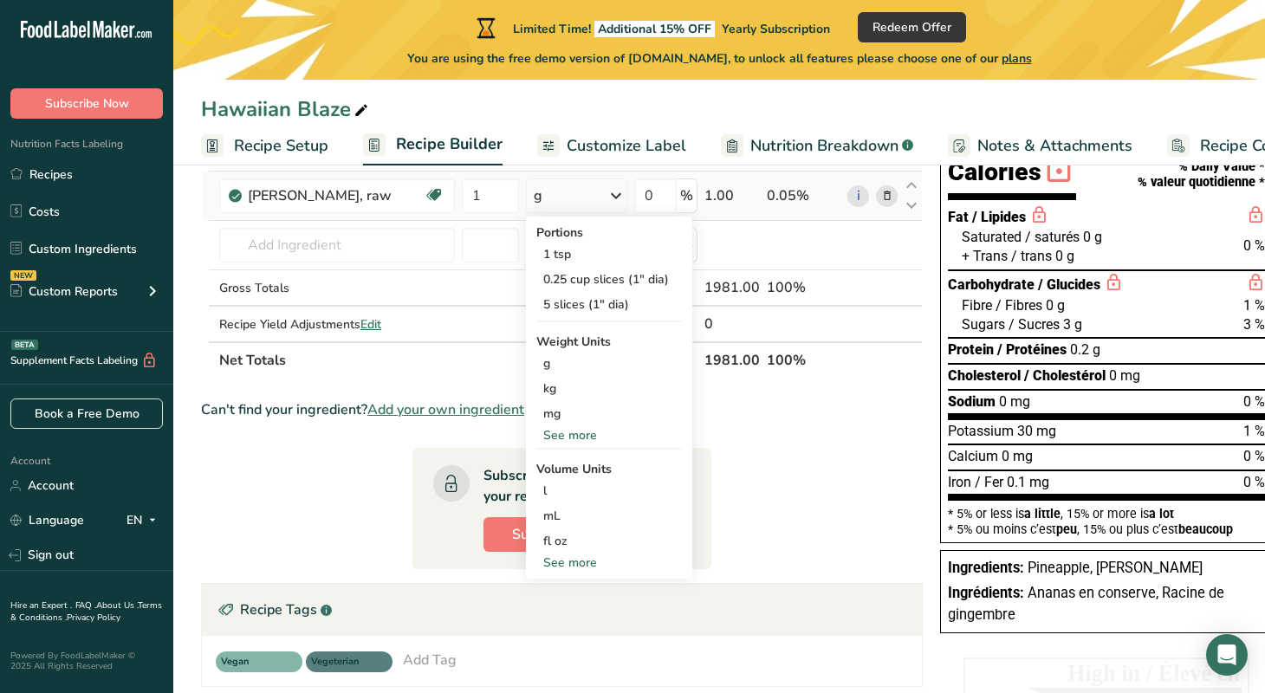
click at [586, 561] on div "See more" at bounding box center [610, 563] width 146 height 18
select select "22"
click at [586, 561] on div "tbsp" at bounding box center [609, 566] width 132 height 18
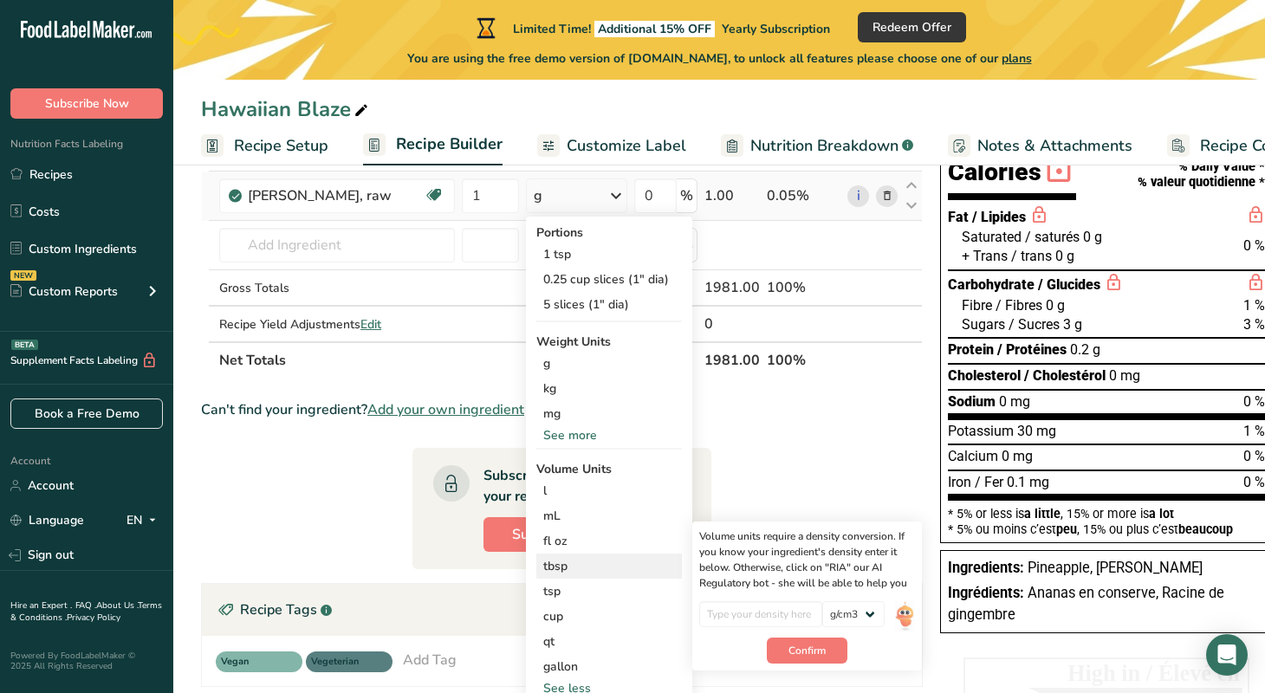
click at [579, 568] on div "tbsp" at bounding box center [609, 566] width 132 height 18
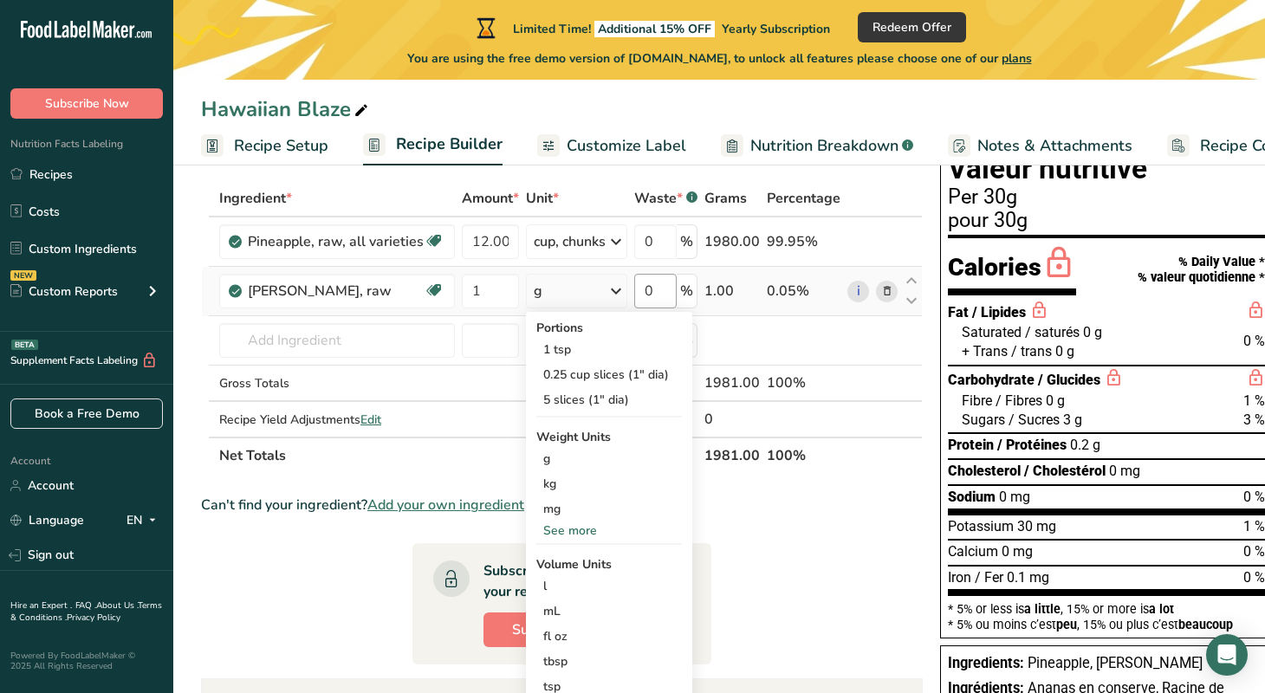
scroll to position [88, 0]
click at [360, 336] on input "text" at bounding box center [337, 339] width 236 height 35
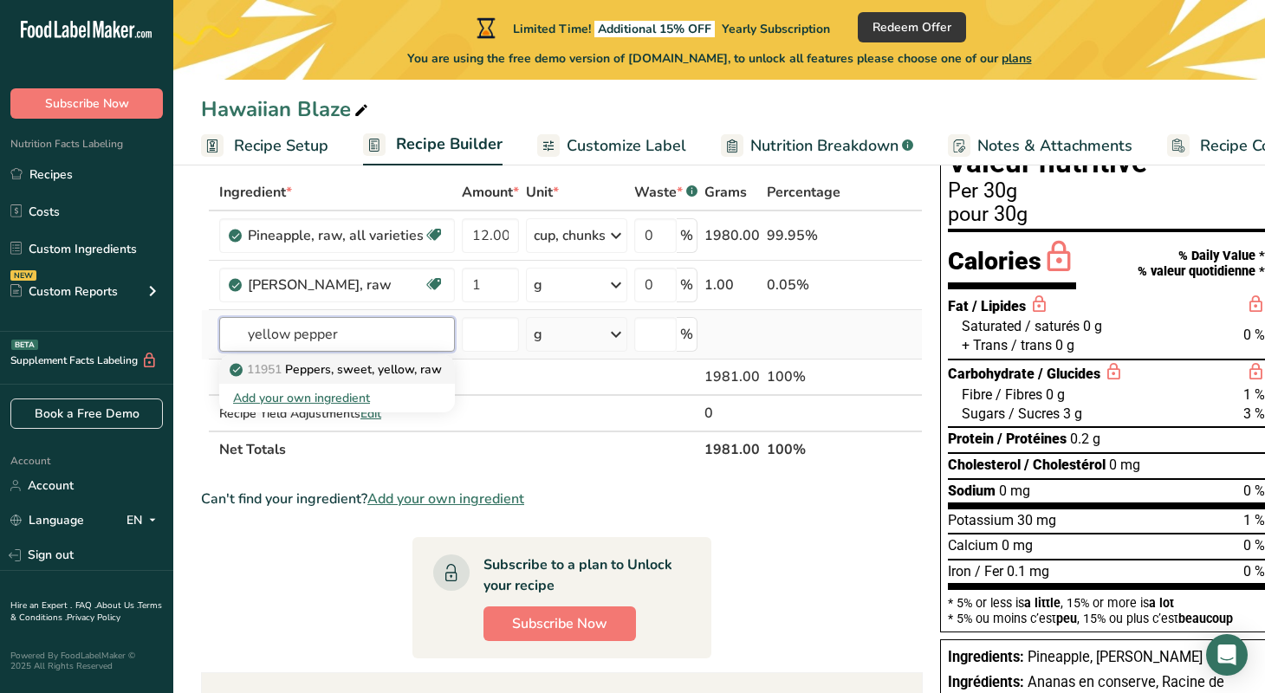
type input "yellow pepper"
click at [367, 369] on p "11951 Peppers, sweet, yellow, raw" at bounding box center [337, 370] width 209 height 18
type input "Peppers, sweet, yellow, raw"
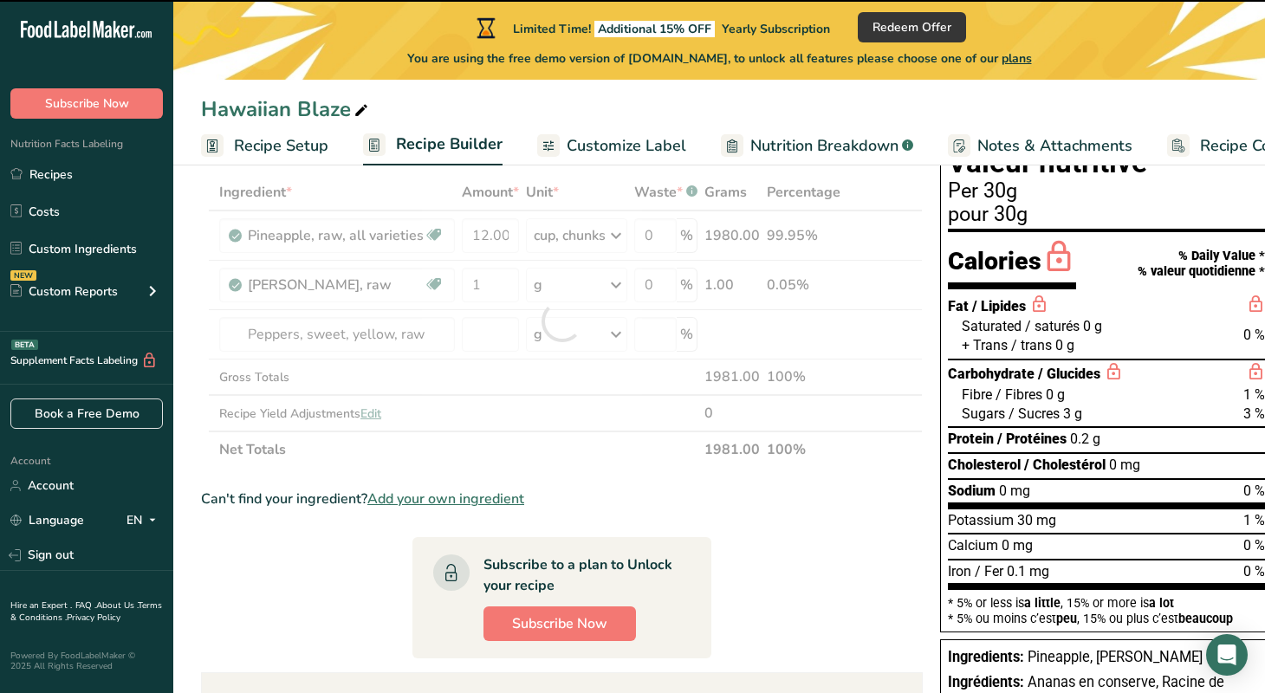
type input "0"
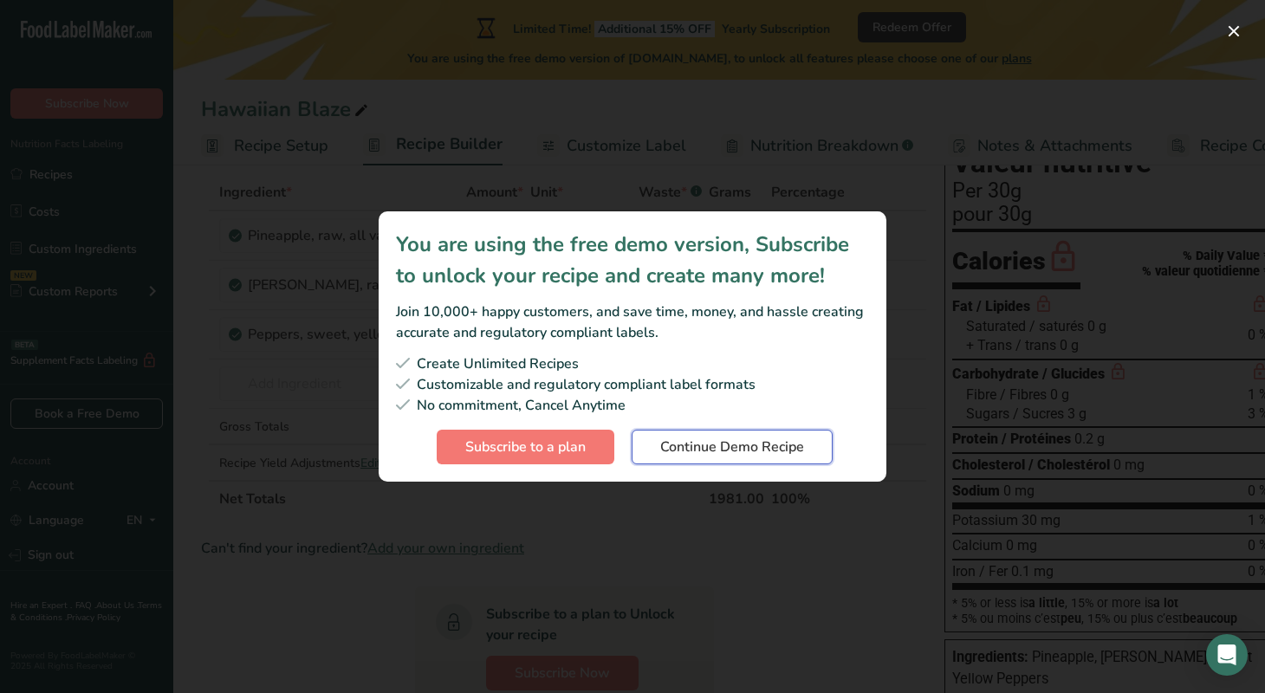
click at [724, 450] on span "Continue Demo Recipe" at bounding box center [732, 447] width 144 height 21
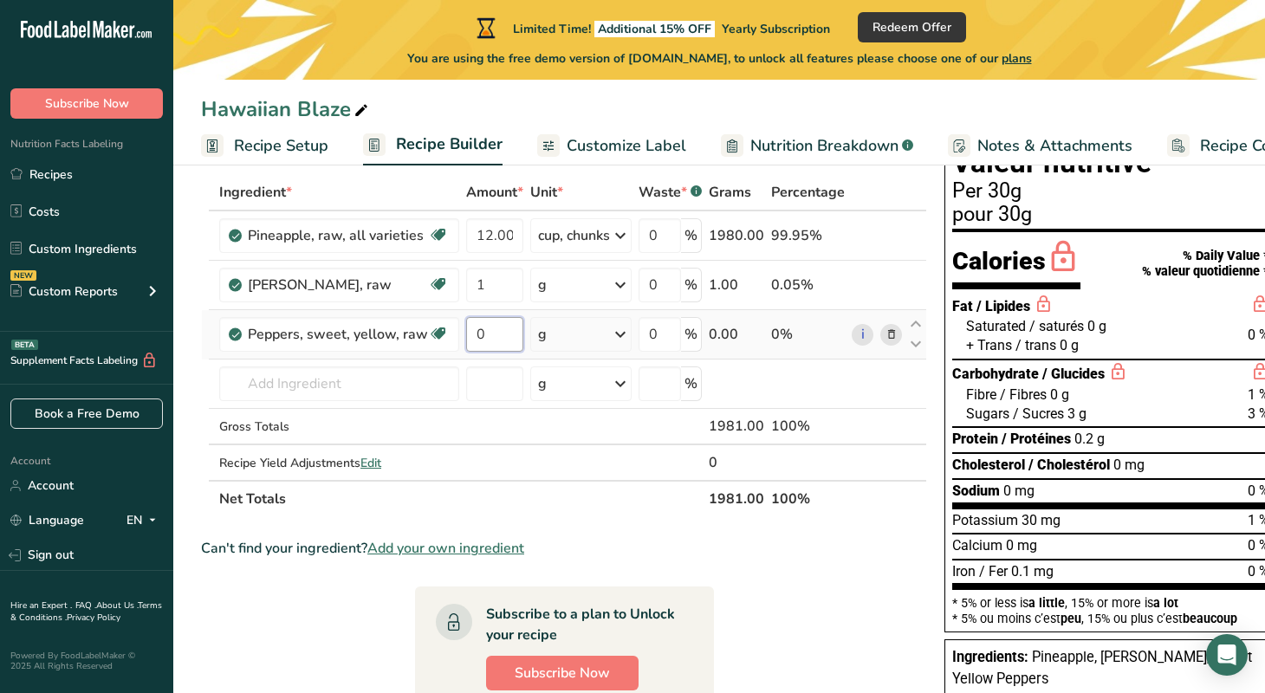
click at [495, 337] on input "0" at bounding box center [494, 334] width 57 height 35
type input "2"
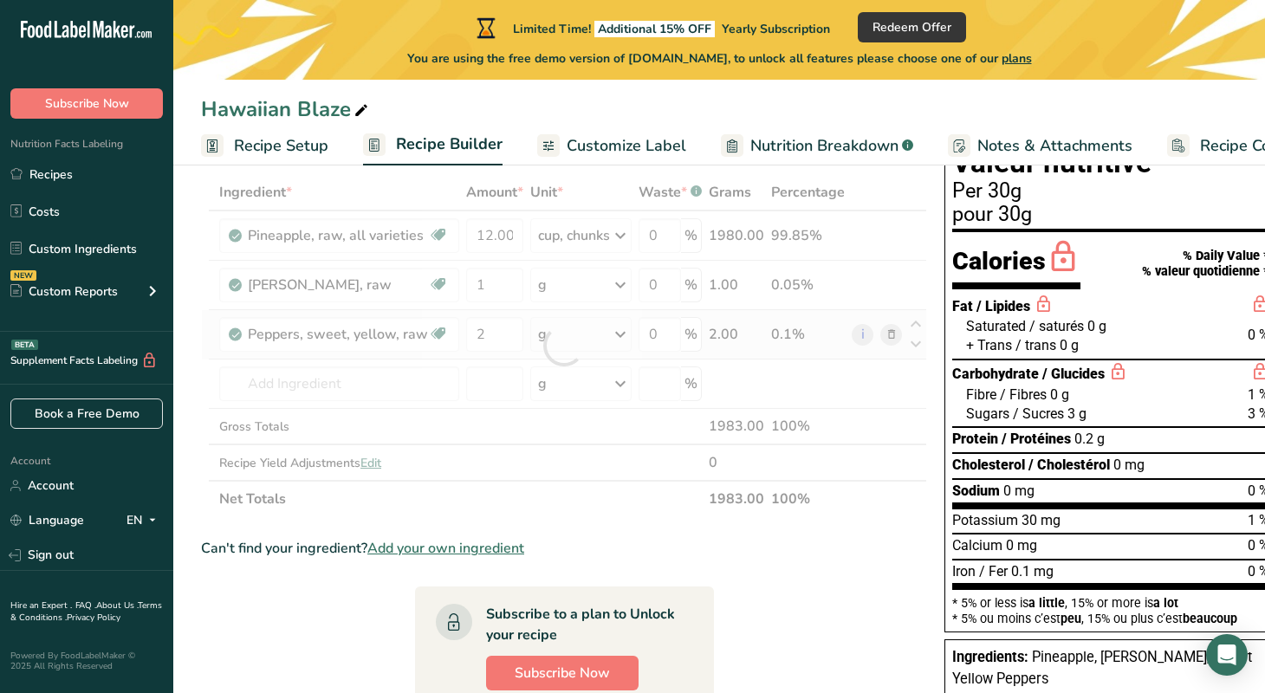
click at [616, 334] on div "Ingredient * Amount * Unit * Waste * .a-a{fill:#347362;}.b-a{fill:#fff;} Grams …" at bounding box center [564, 345] width 726 height 343
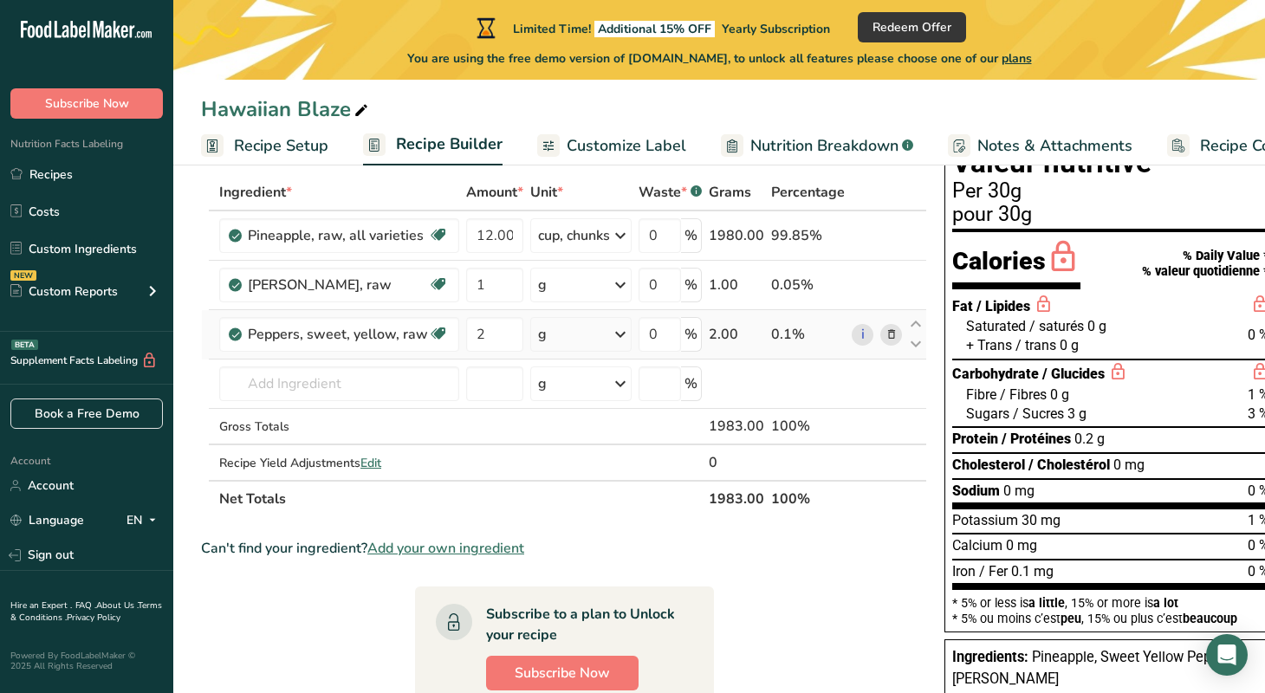
click at [620, 332] on icon at bounding box center [620, 334] width 21 height 31
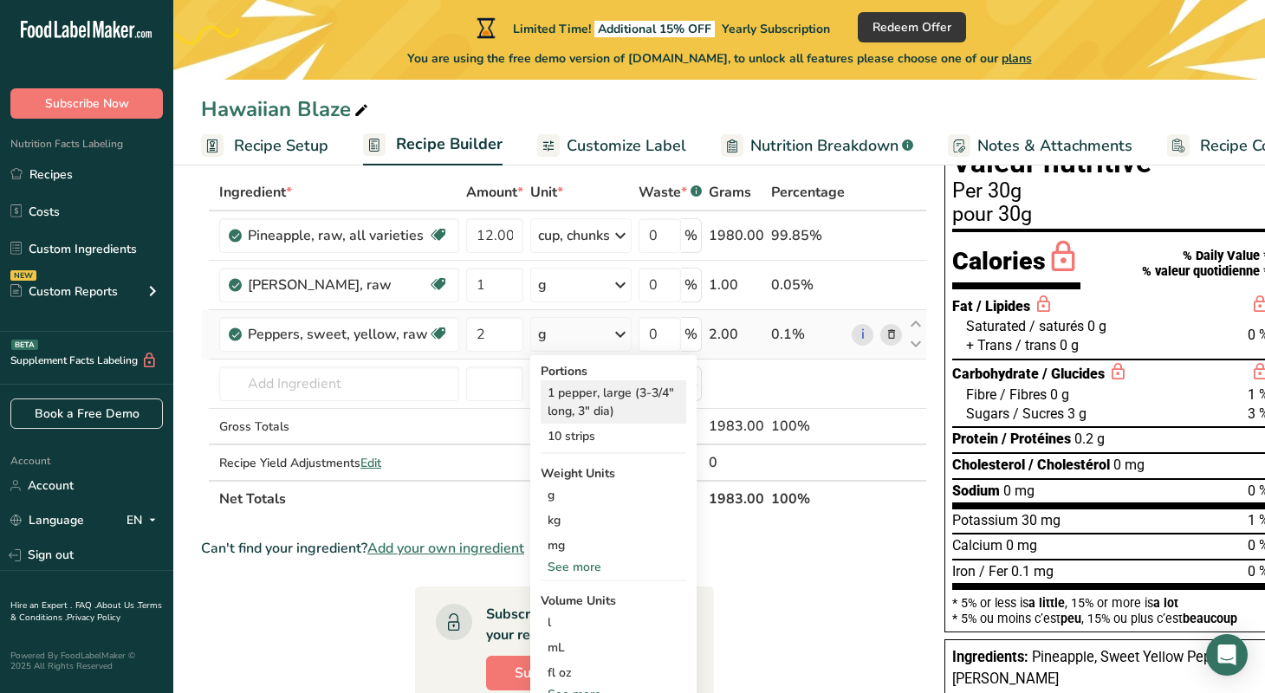
click at [620, 392] on div "1 pepper, large (3-3/4" long, 3" dia)" at bounding box center [614, 401] width 146 height 43
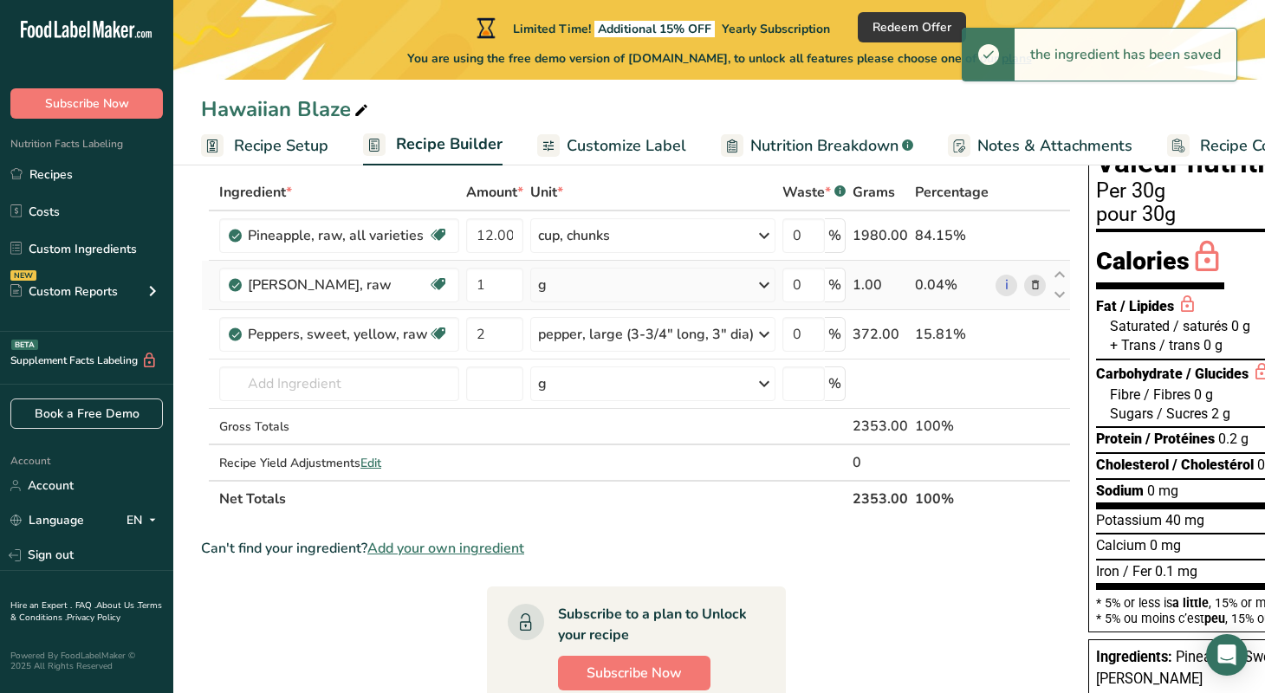
click at [760, 283] on icon at bounding box center [764, 285] width 21 height 31
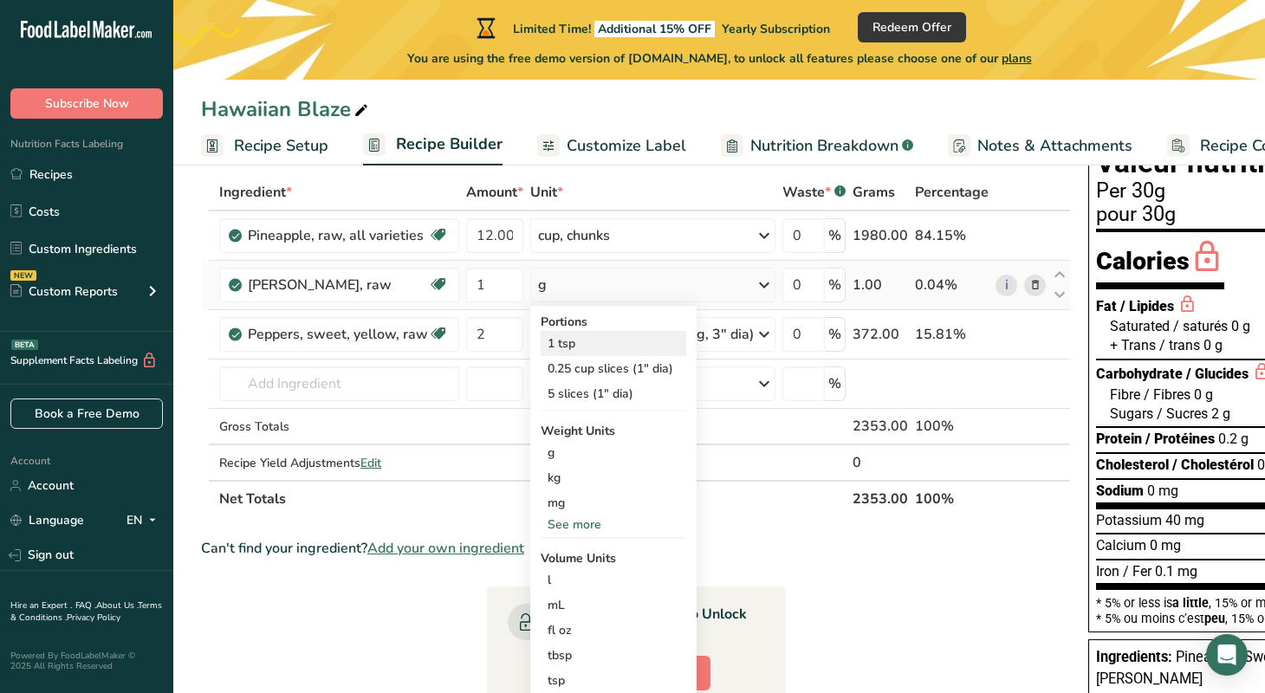
click at [569, 344] on div "1 tsp" at bounding box center [614, 343] width 146 height 25
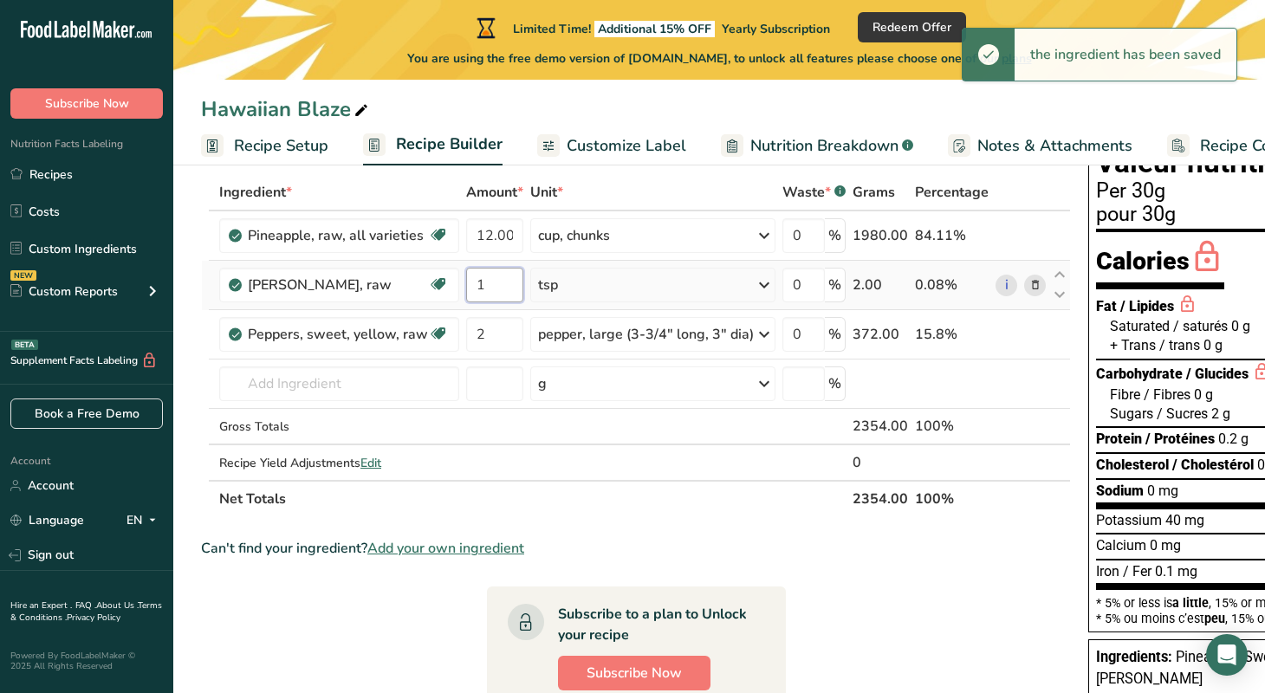
click at [491, 287] on input "1" at bounding box center [494, 285] width 57 height 35
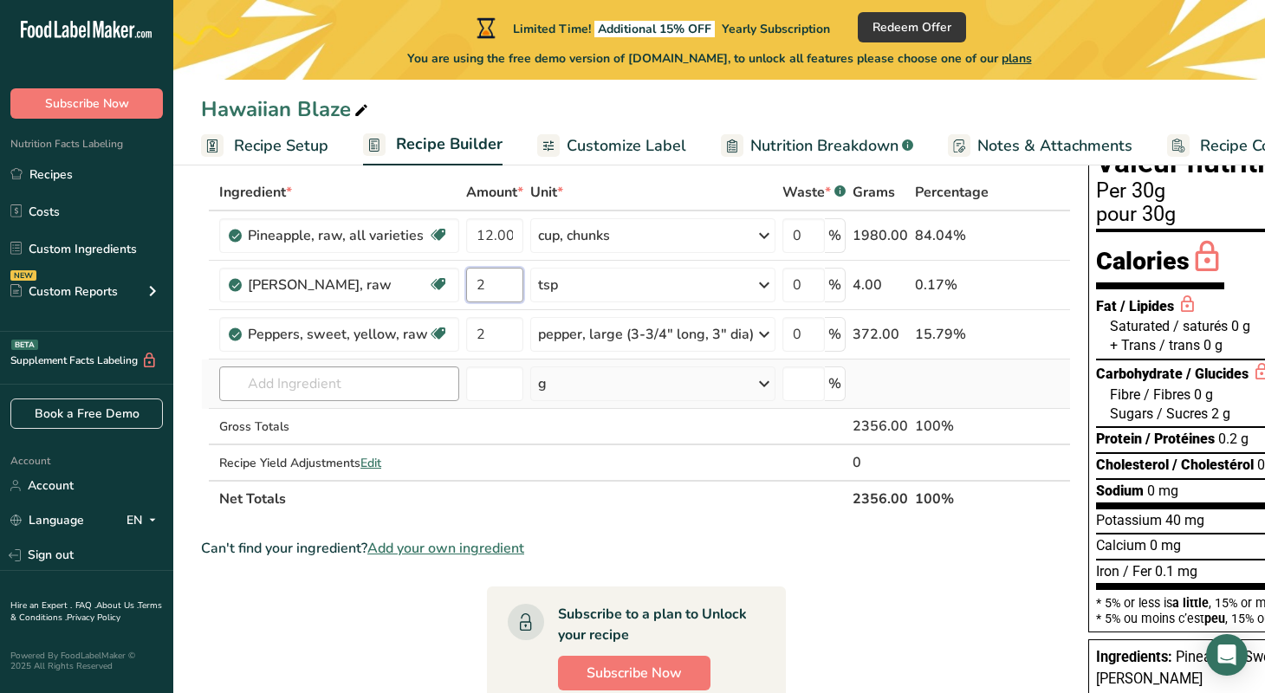
type input "2"
click at [374, 384] on div "Ingredient * Amount * Unit * Waste * .a-a{fill:#347362;}.b-a{fill:#fff;} Grams …" at bounding box center [636, 345] width 870 height 343
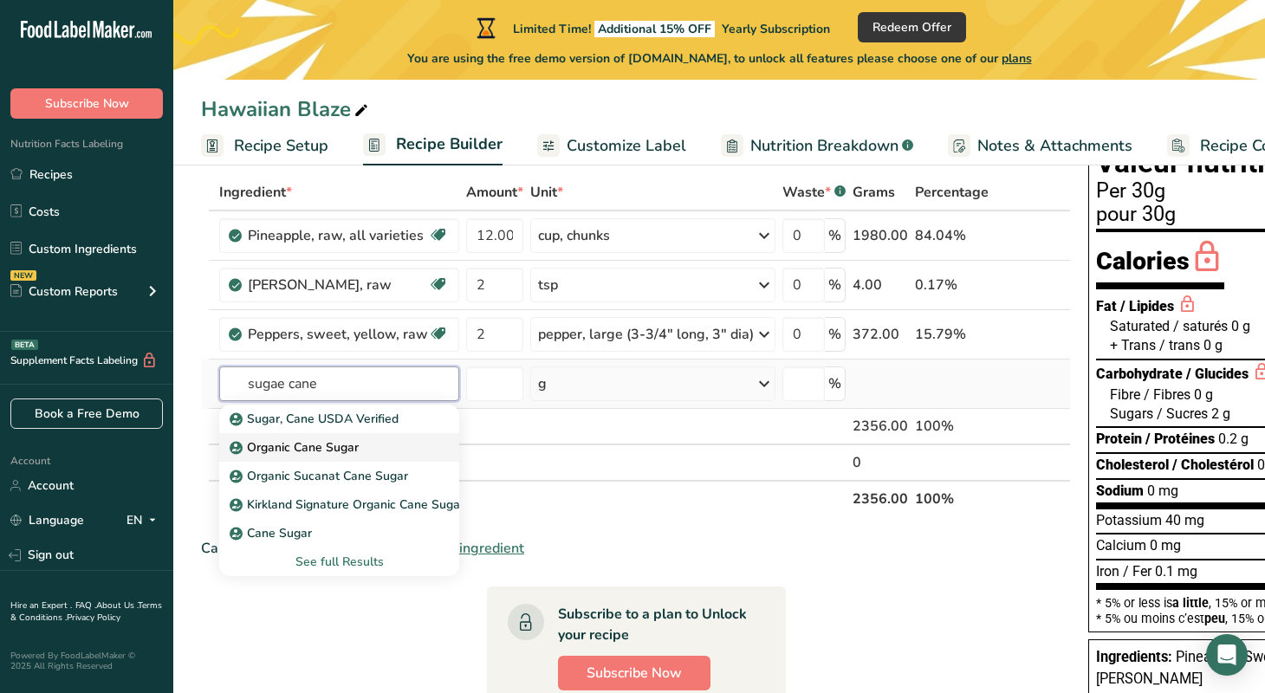
scroll to position [83, 0]
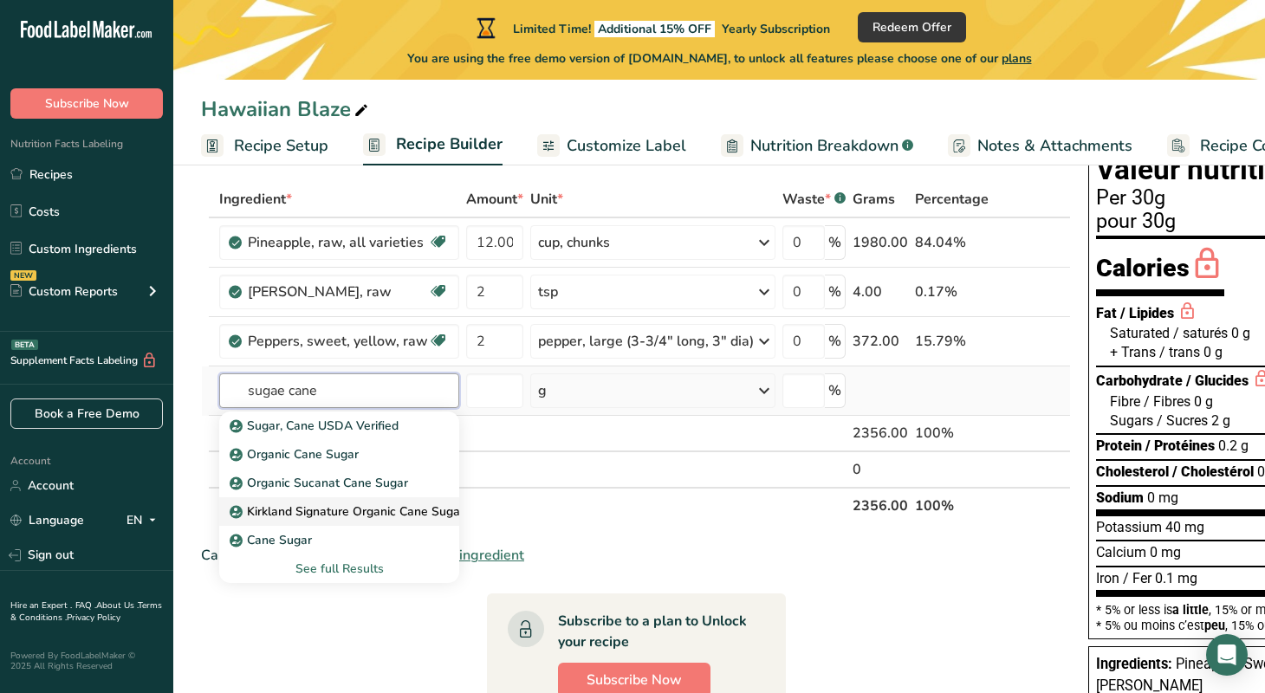
type input "sugae cane"
click at [403, 511] on p "Kirkland Signature Organic Cane Sugar" at bounding box center [348, 511] width 231 height 18
type input "Kirkland Signature Organic Cane Sugar"
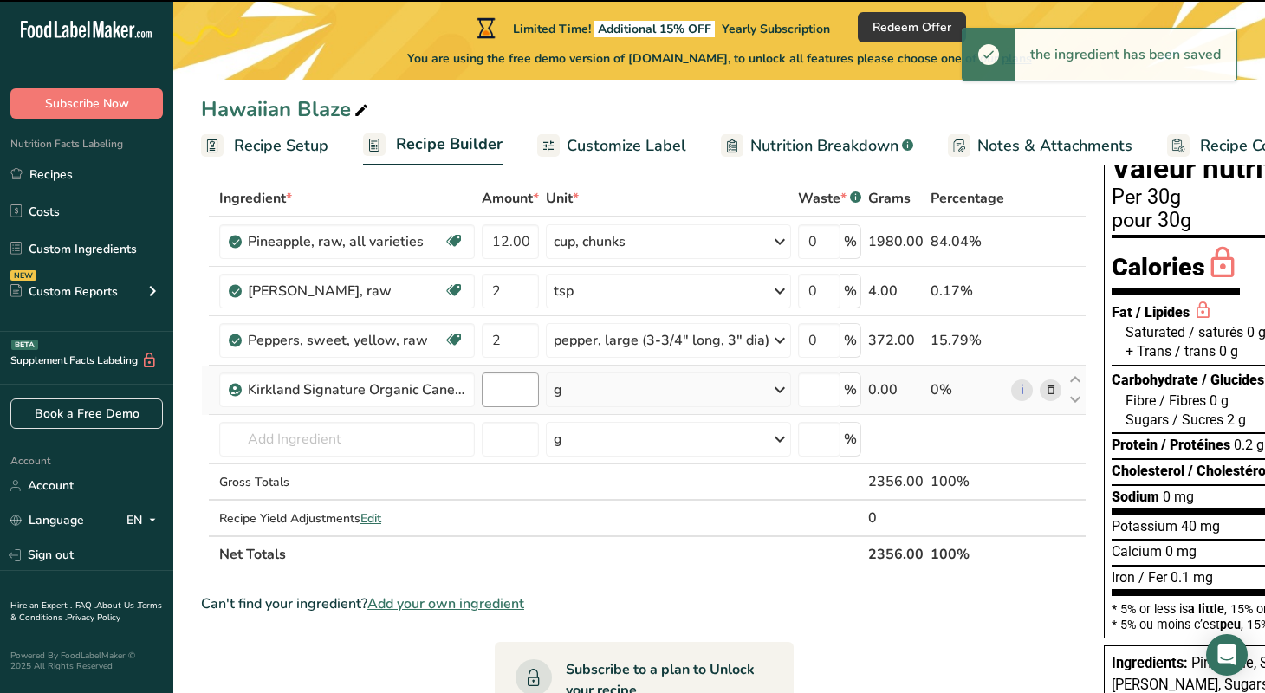
type input "0"
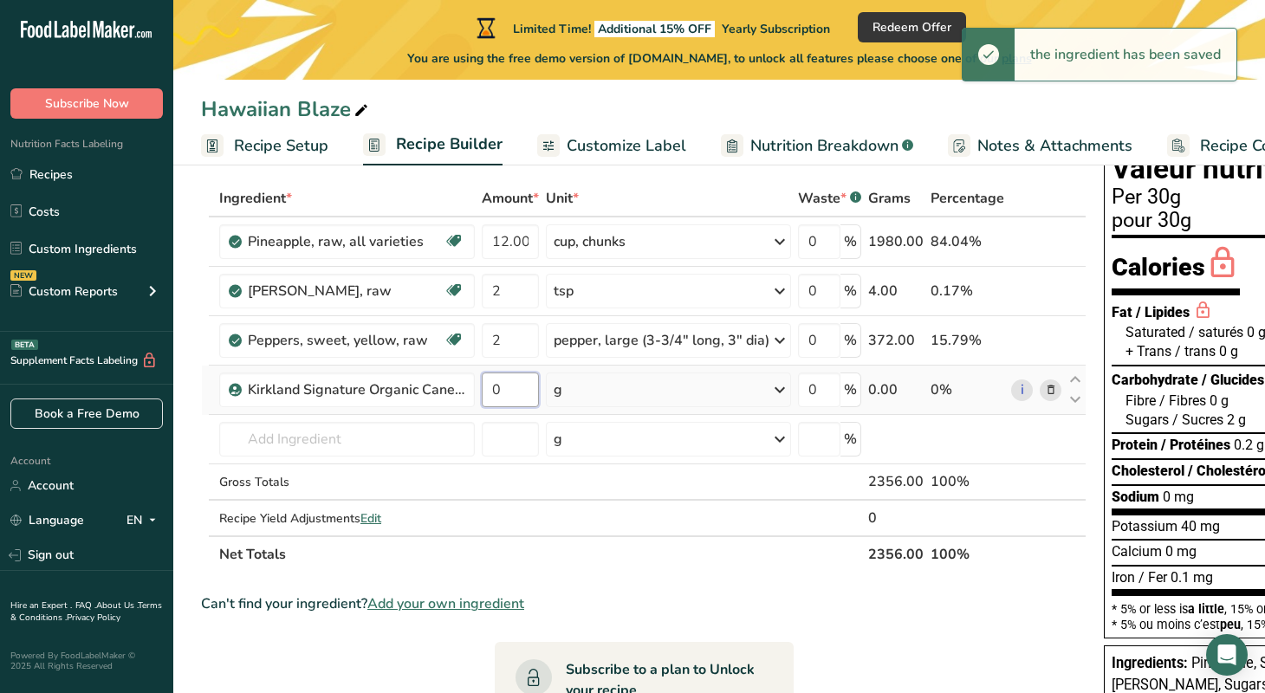
click at [511, 393] on input "0" at bounding box center [510, 390] width 57 height 35
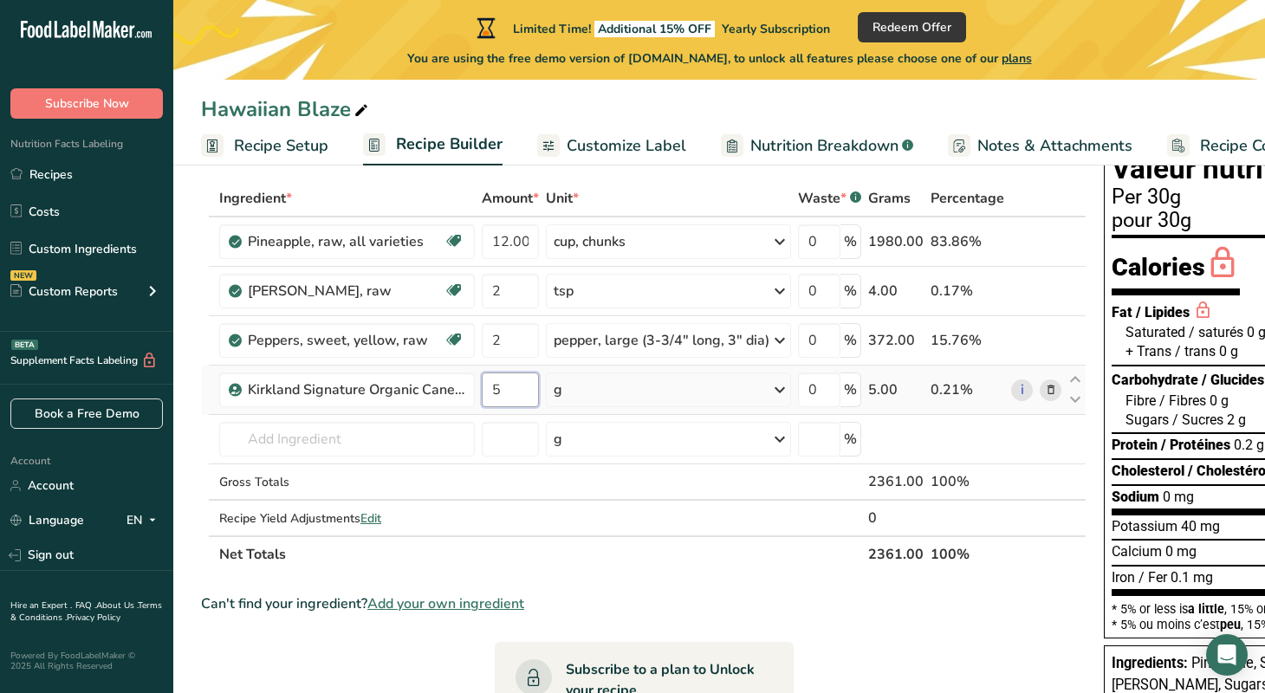
type input "5"
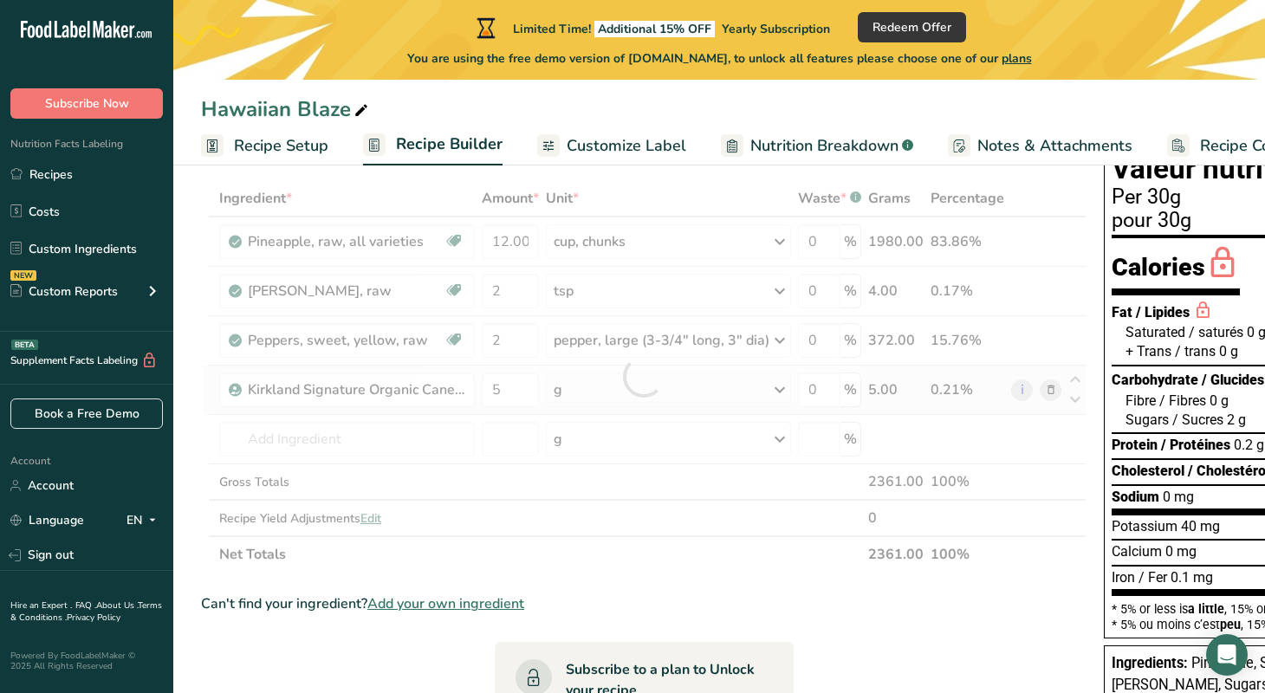
click at [589, 392] on div "Ingredient * Amount * Unit * Waste * .a-a{fill:#347362;}.b-a{fill:#fff;} Grams …" at bounding box center [644, 376] width 886 height 393
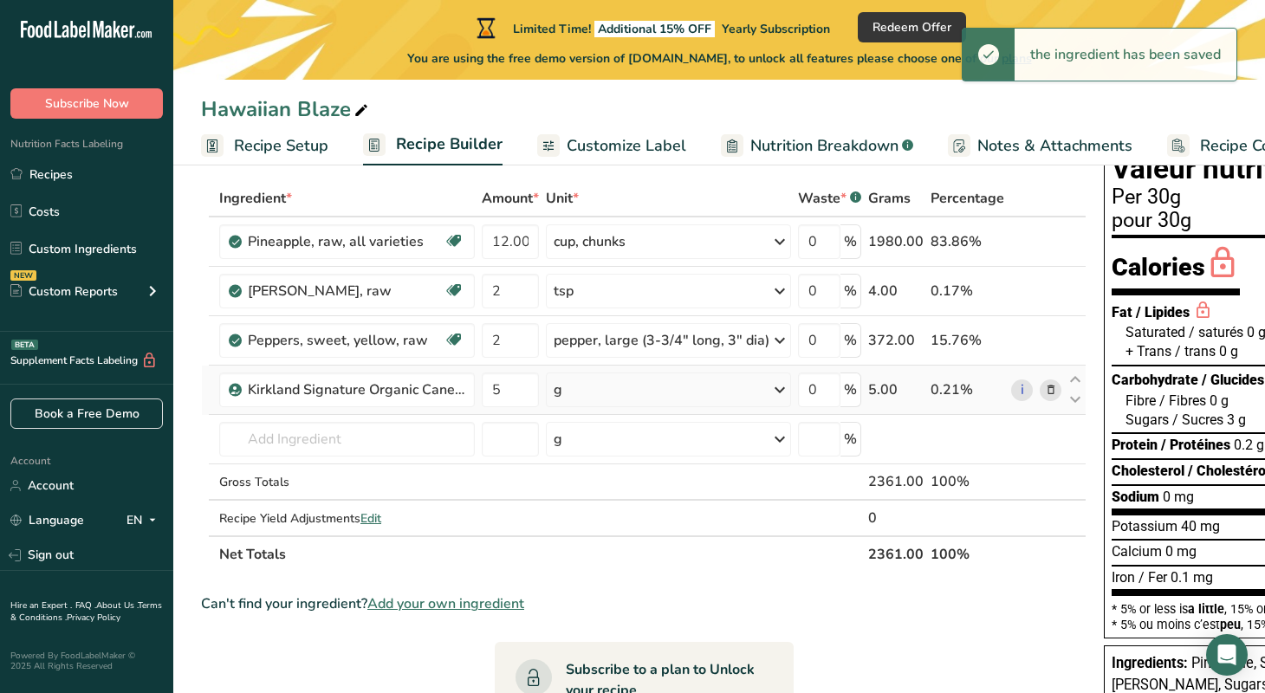
click at [775, 390] on icon at bounding box center [780, 389] width 21 height 31
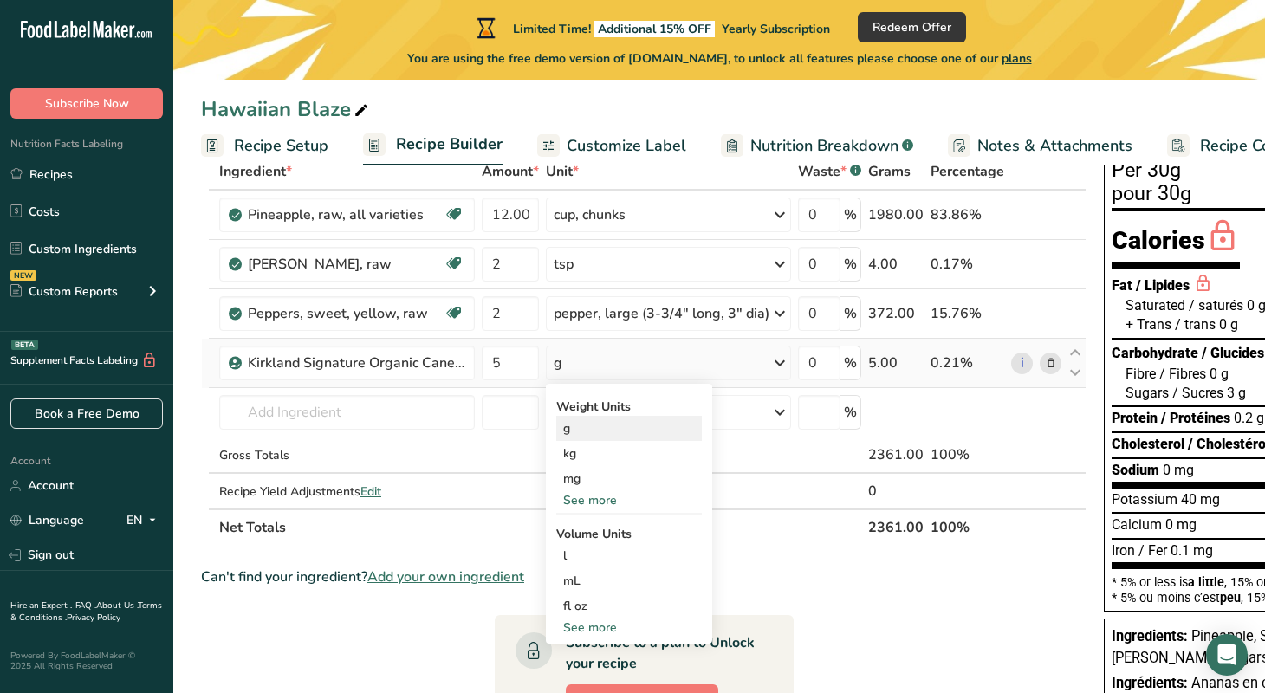
scroll to position [126, 0]
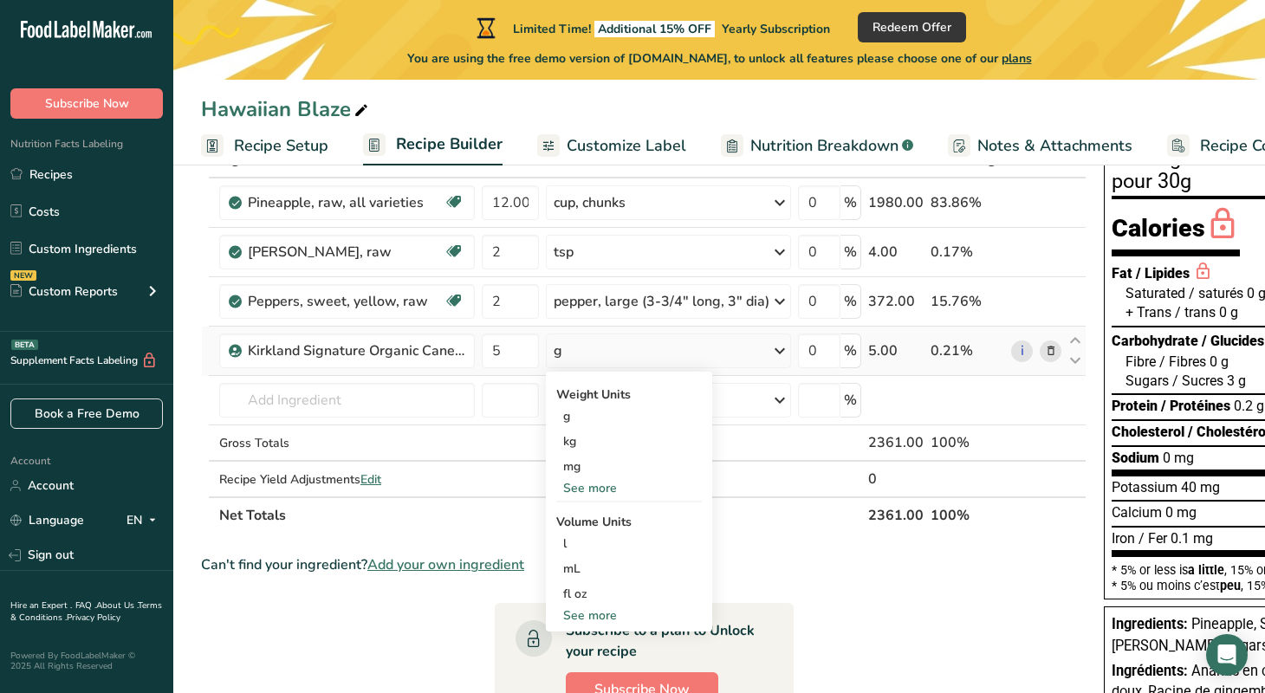
click at [610, 615] on div "See more" at bounding box center [629, 616] width 146 height 18
select select "22"
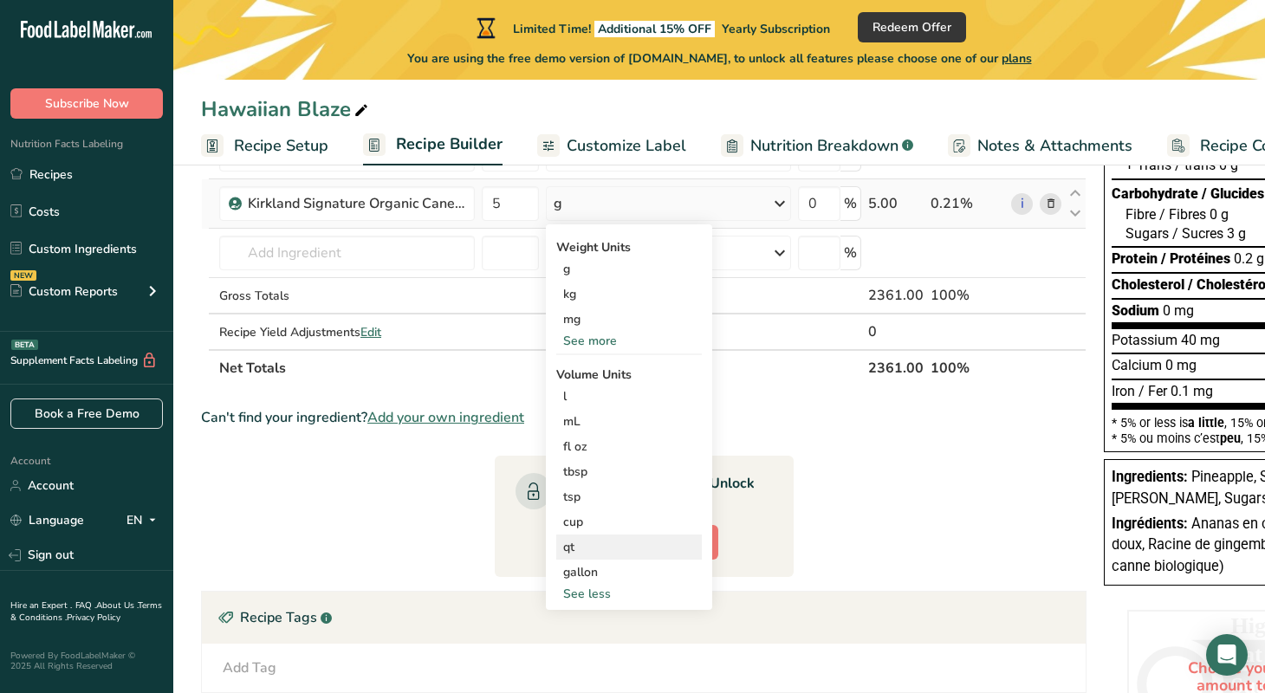
scroll to position [275, 0]
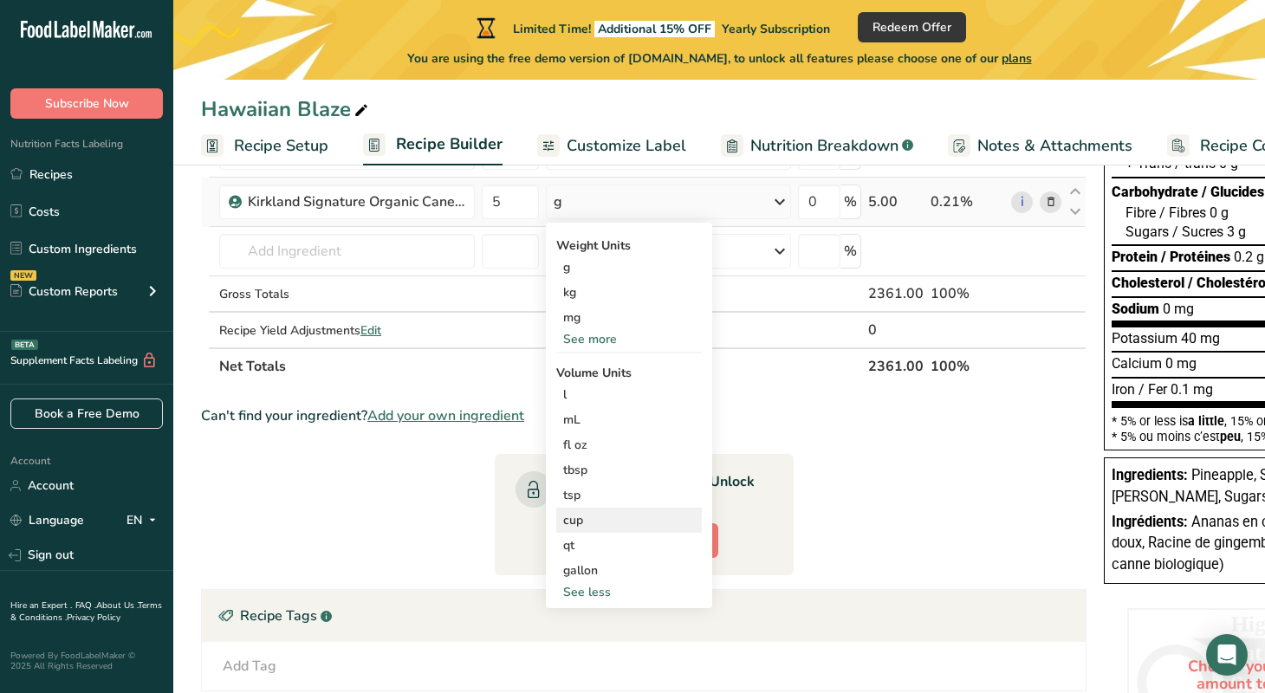
click at [586, 520] on div "cup" at bounding box center [629, 520] width 132 height 18
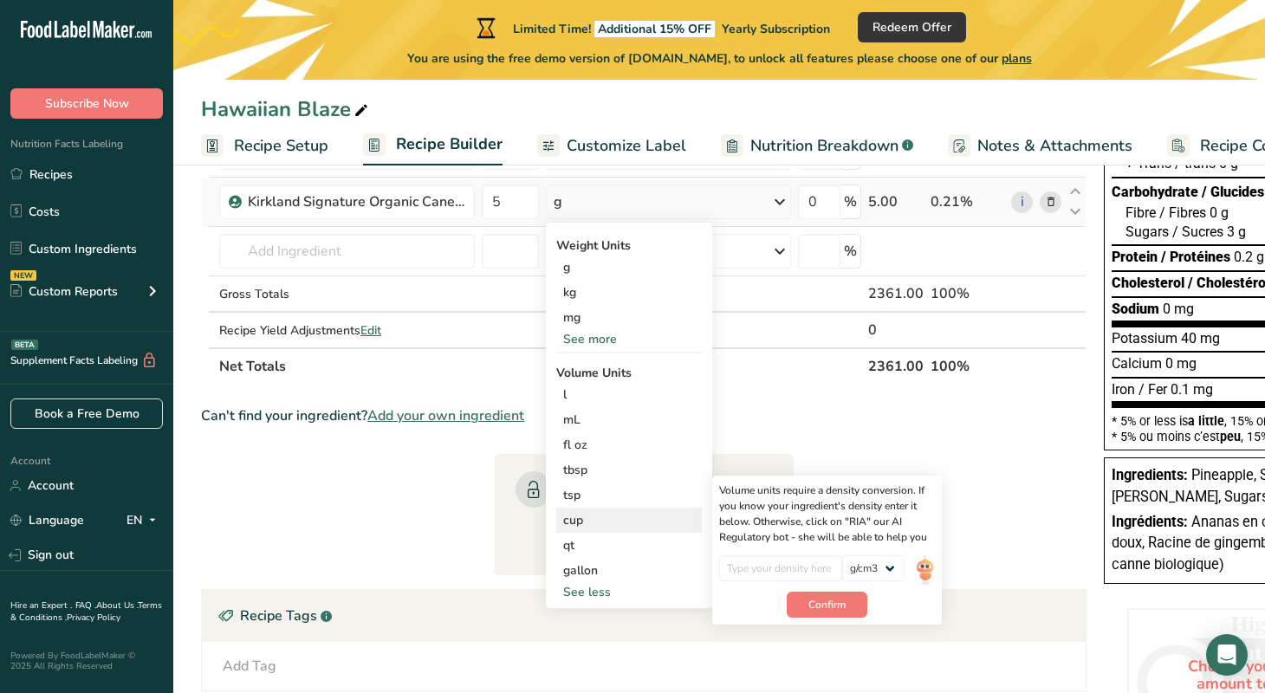
scroll to position [0, 6]
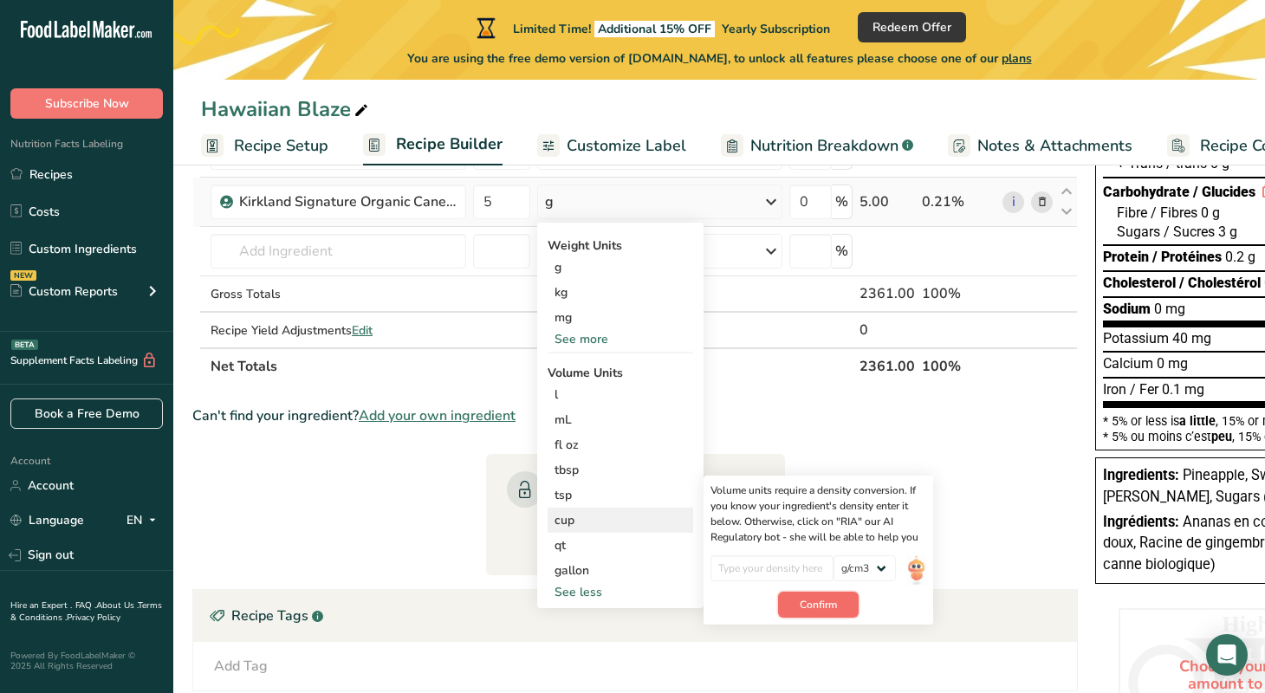
click at [842, 605] on button "Confirm" at bounding box center [818, 605] width 81 height 26
click at [592, 519] on div "cup" at bounding box center [622, 520] width 132 height 18
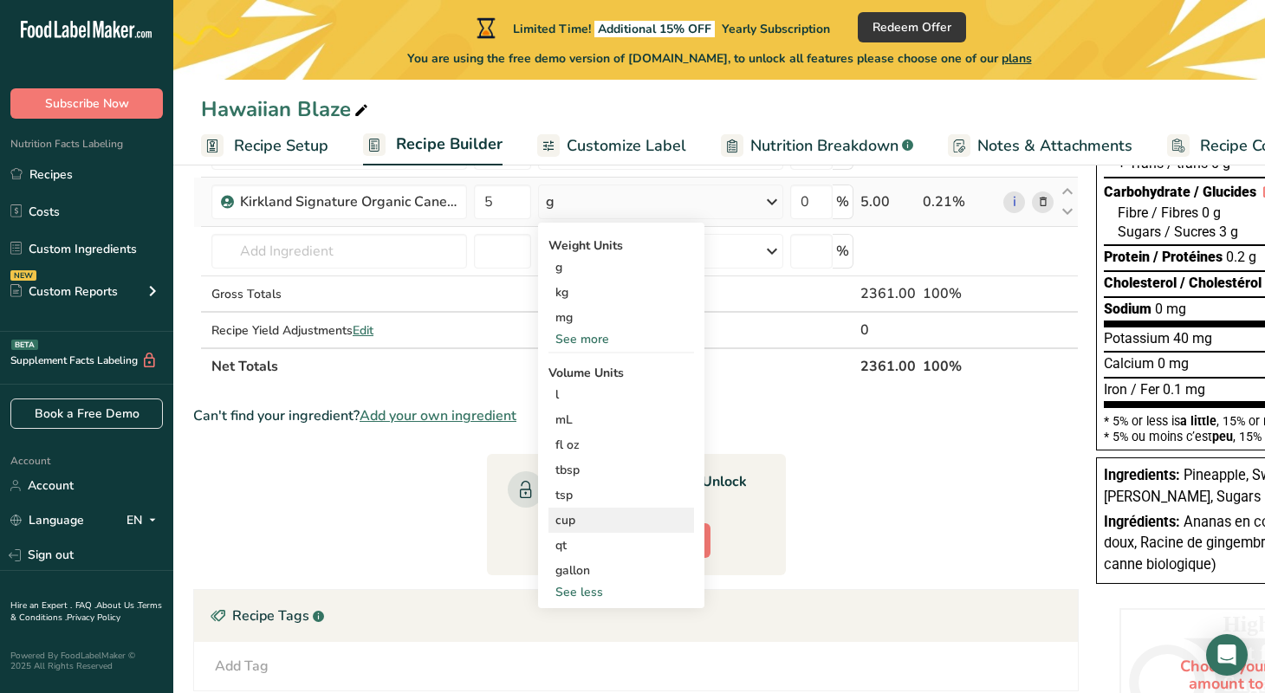
click at [592, 519] on div "cup" at bounding box center [622, 520] width 132 height 18
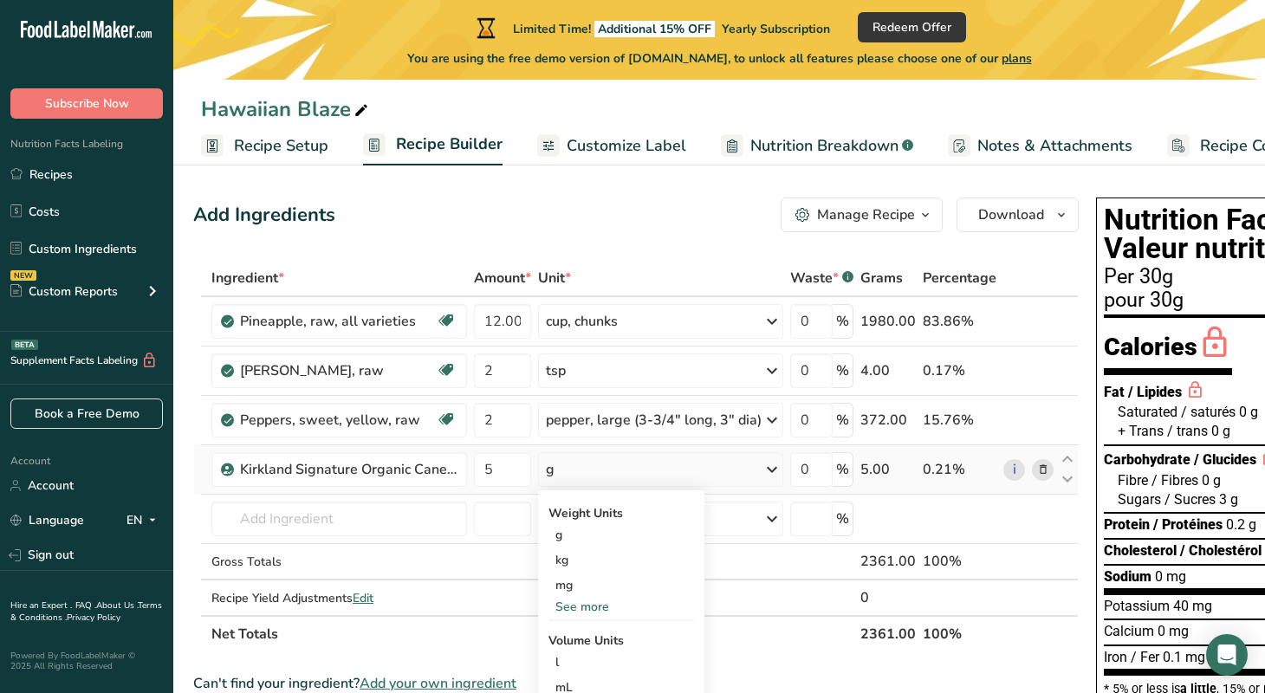
scroll to position [0, 0]
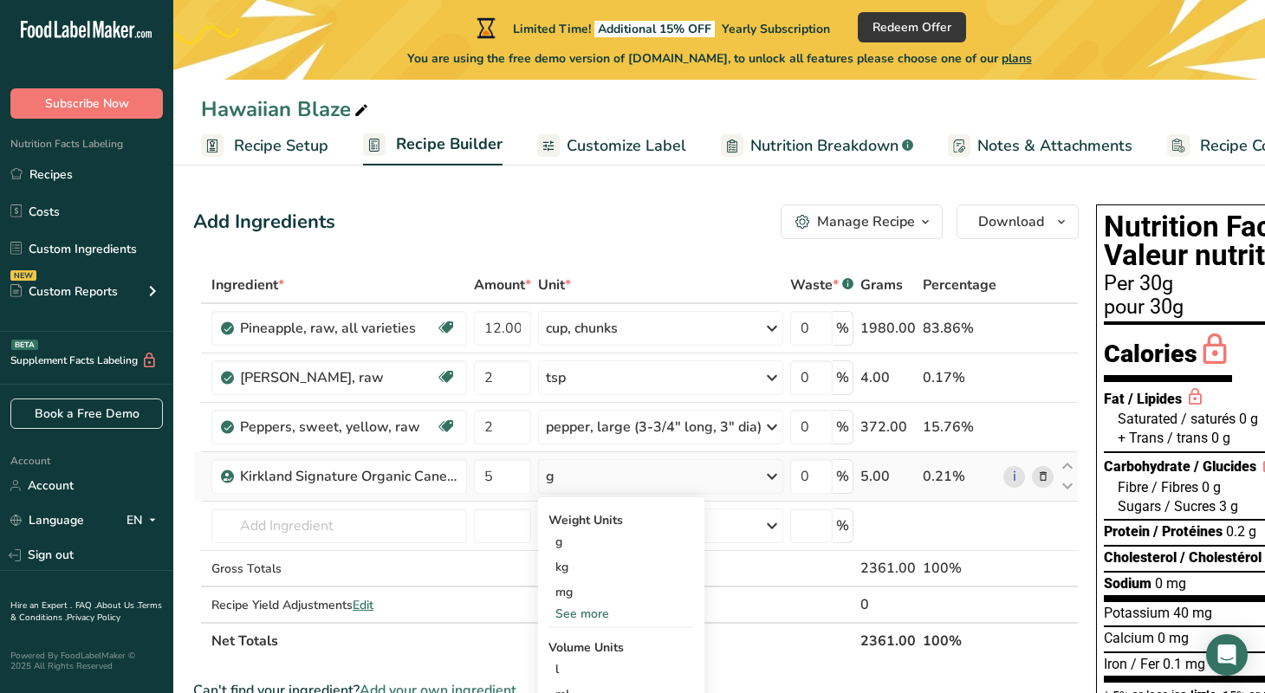
click at [768, 474] on icon at bounding box center [772, 476] width 21 height 31
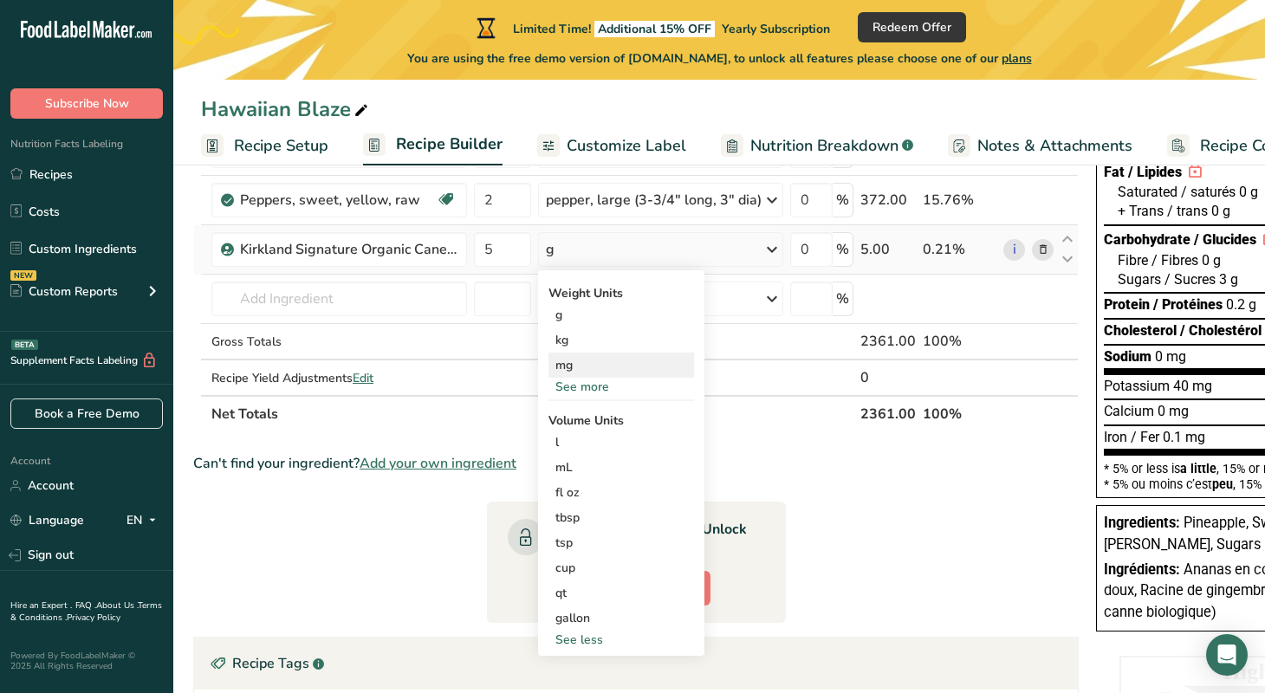
scroll to position [228, 0]
click at [564, 563] on div "cup" at bounding box center [622, 567] width 132 height 18
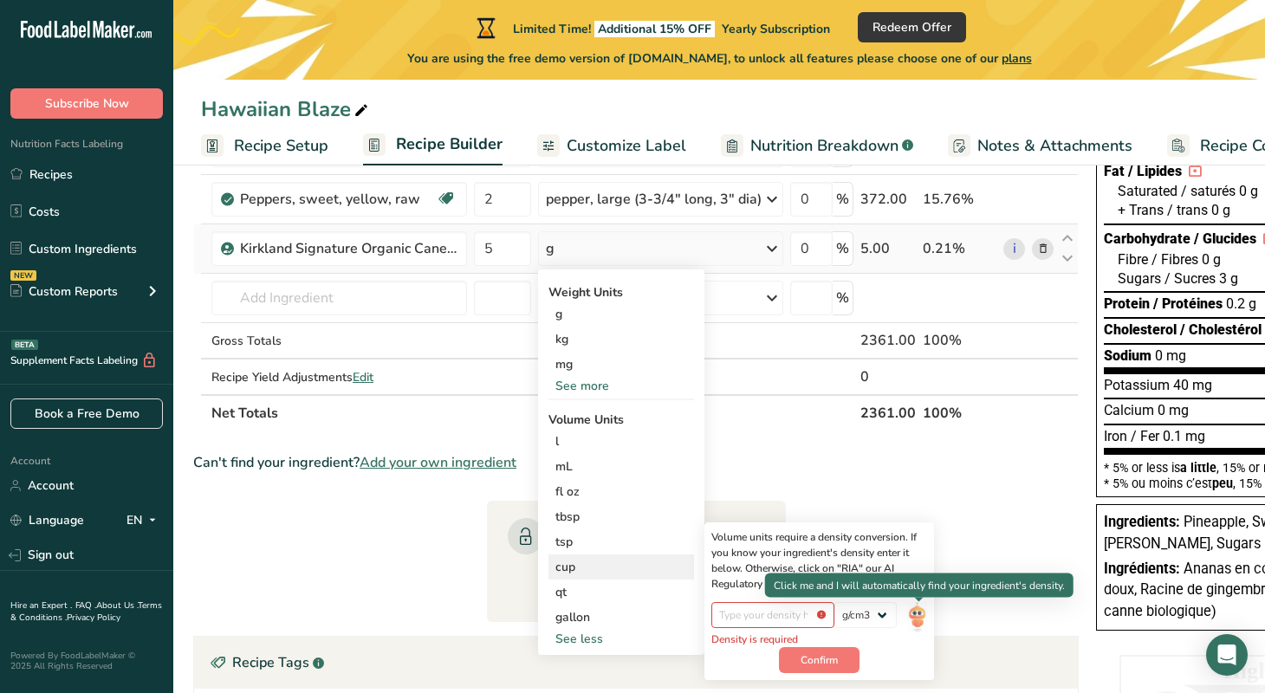
click at [920, 615] on img at bounding box center [916, 617] width 19 height 30
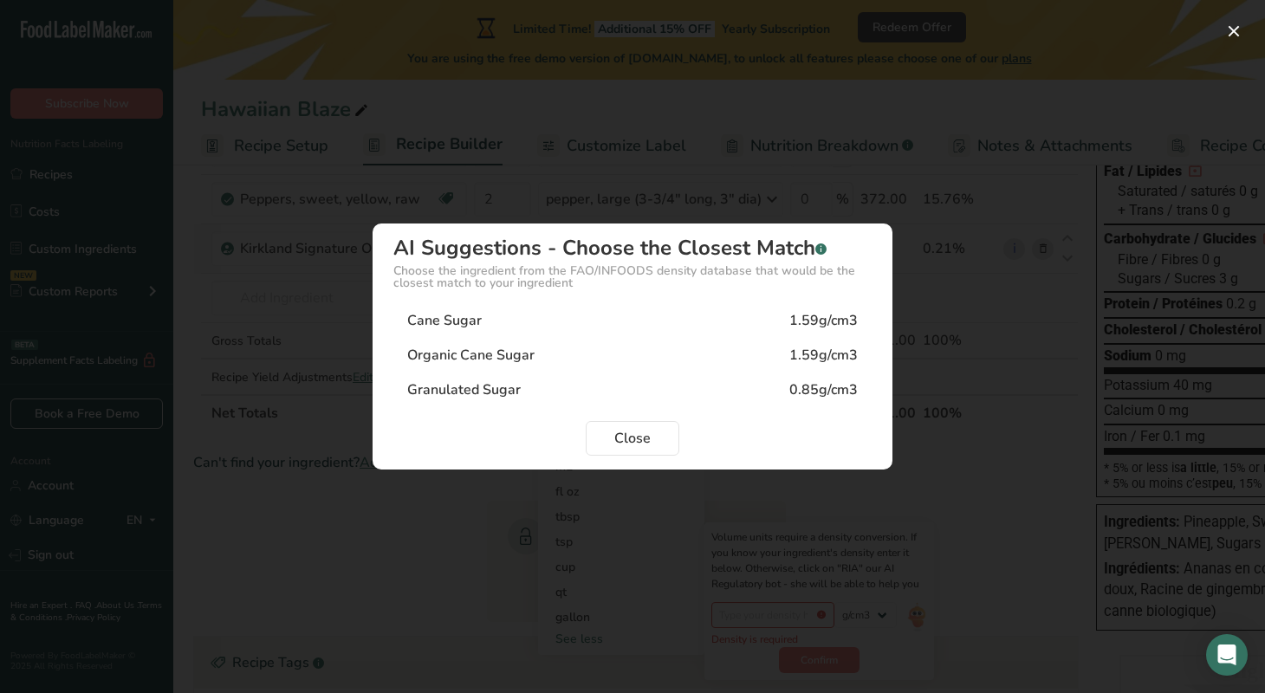
click at [533, 326] on div "Cane Sugar 1.59g/cm3" at bounding box center [632, 320] width 478 height 35
type input "1.59"
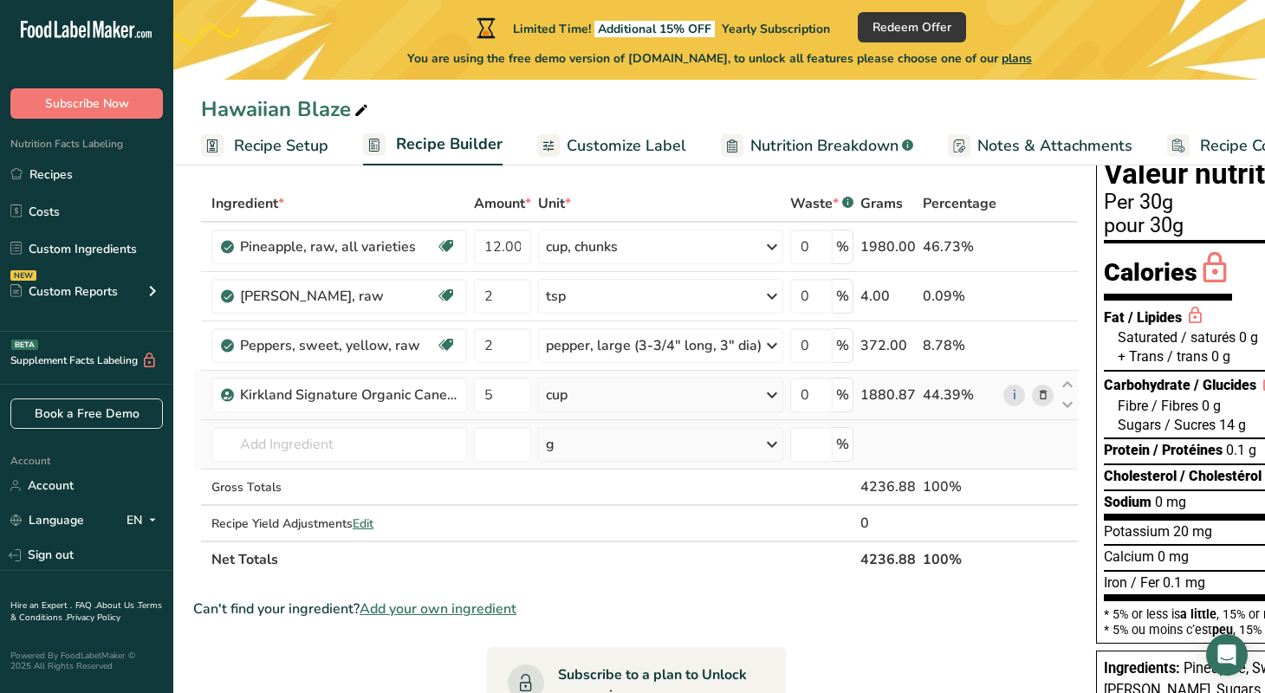
scroll to position [101, 0]
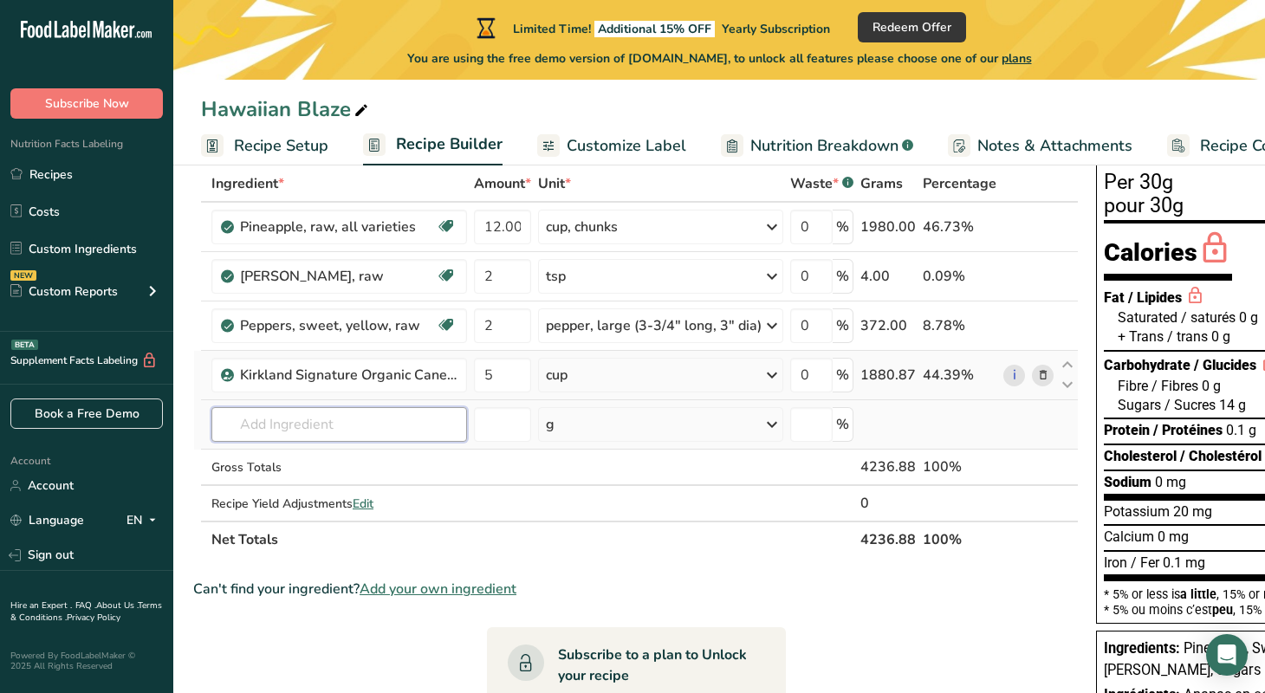
click at [373, 426] on input "text" at bounding box center [339, 424] width 256 height 35
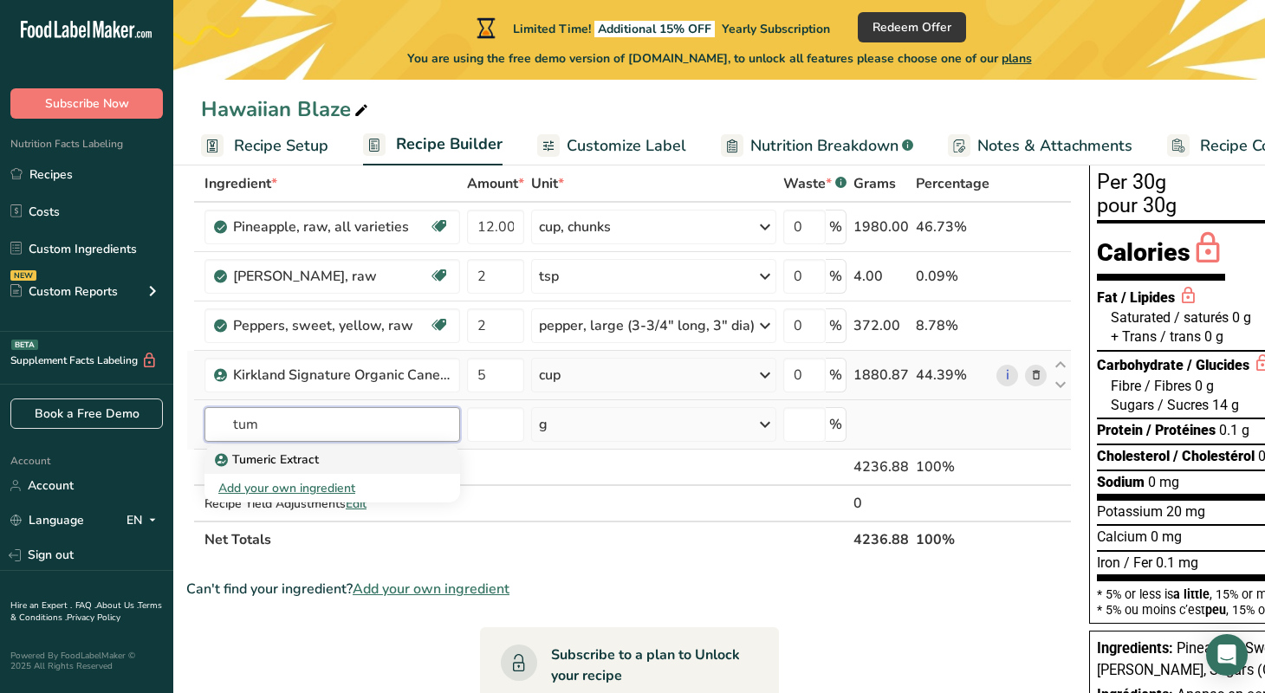
type input "tum"
click at [312, 453] on p "Tumeric Extract" at bounding box center [268, 460] width 101 height 18
type input "Tumeric Extract"
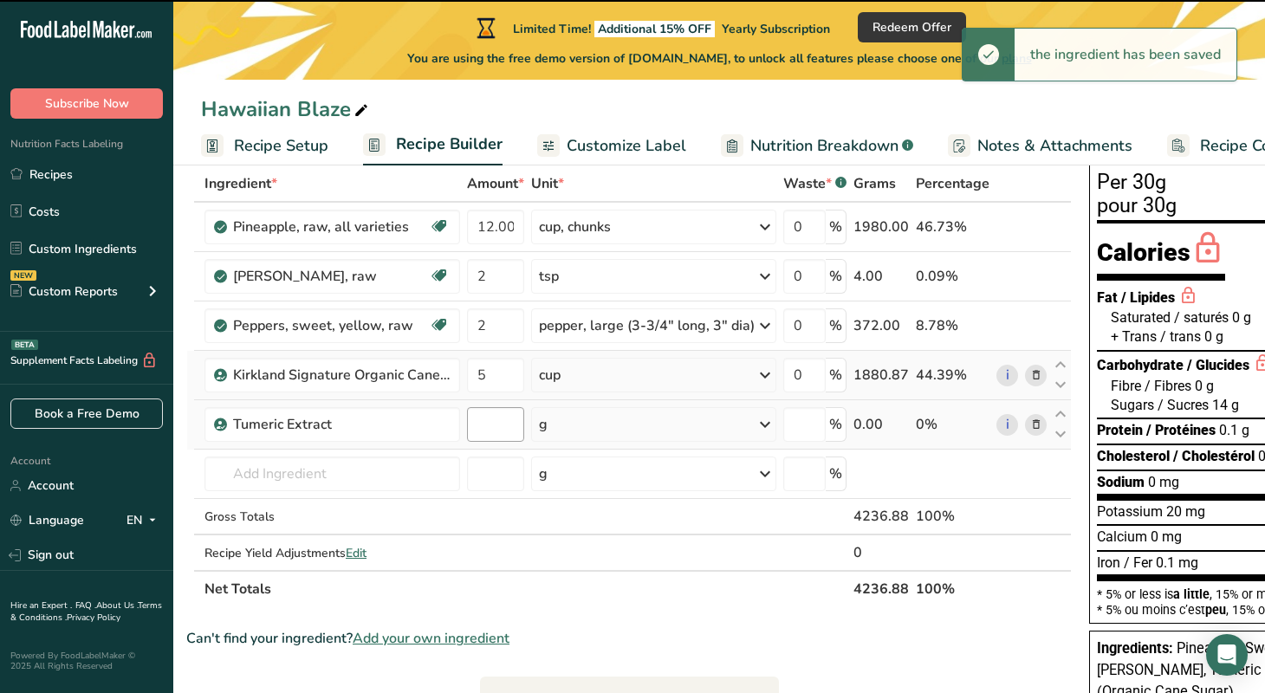
type input "0"
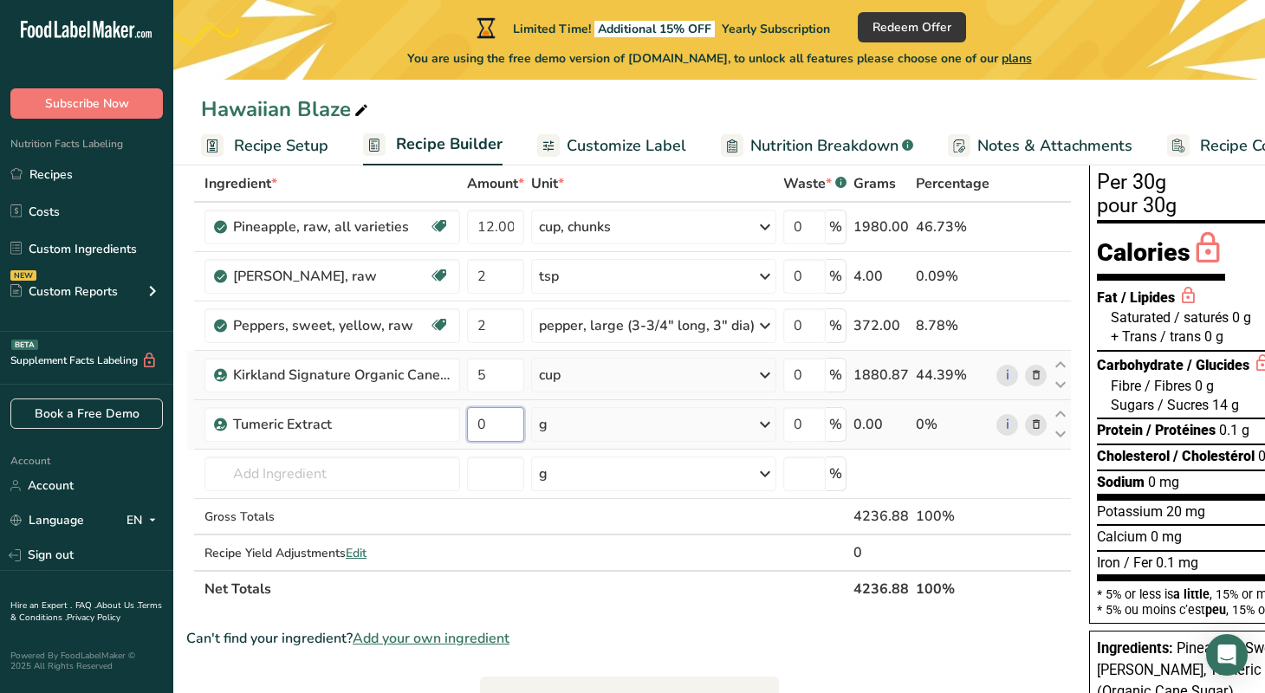
click at [498, 427] on input "0" at bounding box center [495, 424] width 57 height 35
type input "1"
click at [760, 422] on div "Ingredient * Amount * Unit * Waste * .a-a{fill:#347362;}.b-a{fill:#fff;} Grams …" at bounding box center [629, 387] width 886 height 442
click at [762, 422] on icon at bounding box center [765, 424] width 21 height 31
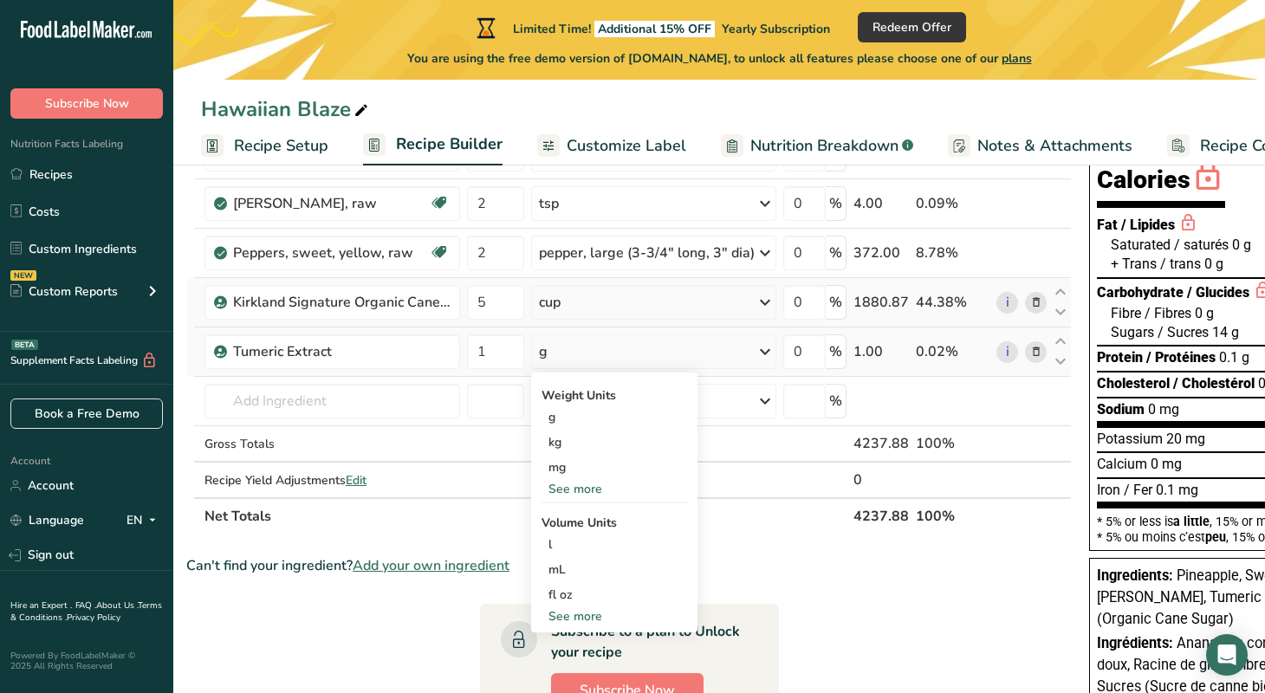
scroll to position [175, 0]
click at [564, 615] on div "See more" at bounding box center [615, 616] width 146 height 18
select select "22"
click at [563, 647] on div "tsp" at bounding box center [615, 644] width 132 height 18
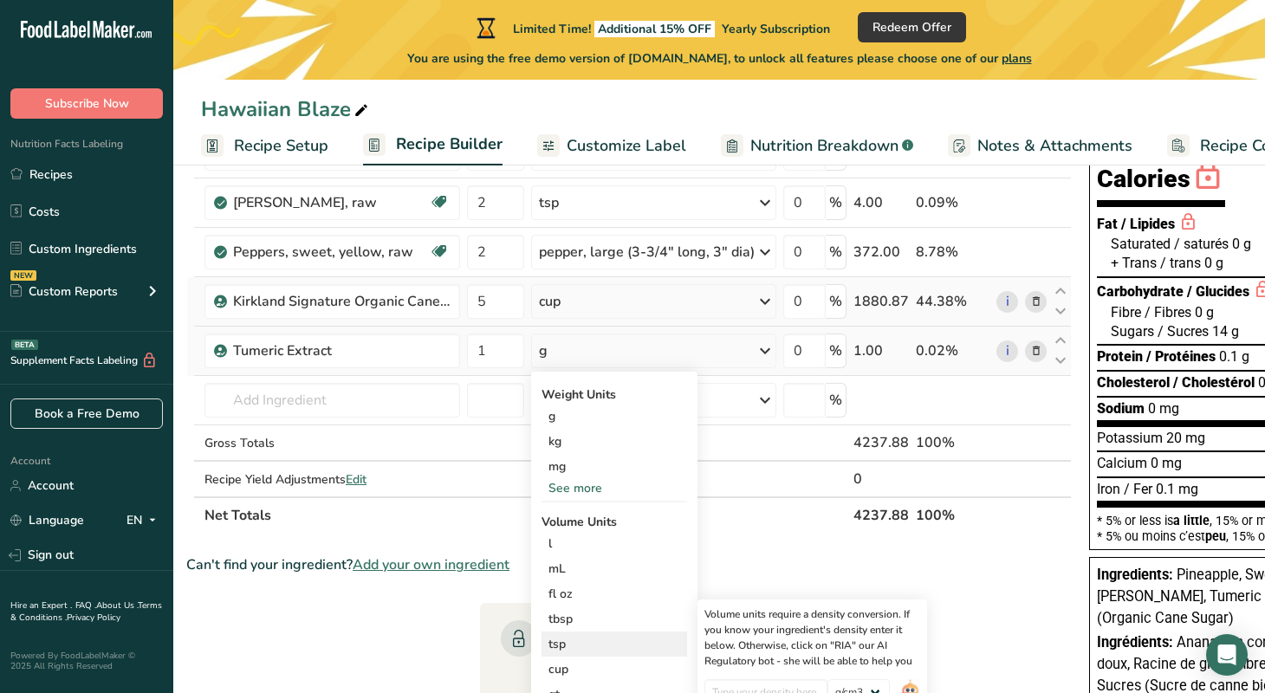
click at [563, 647] on div "tsp" at bounding box center [615, 644] width 132 height 18
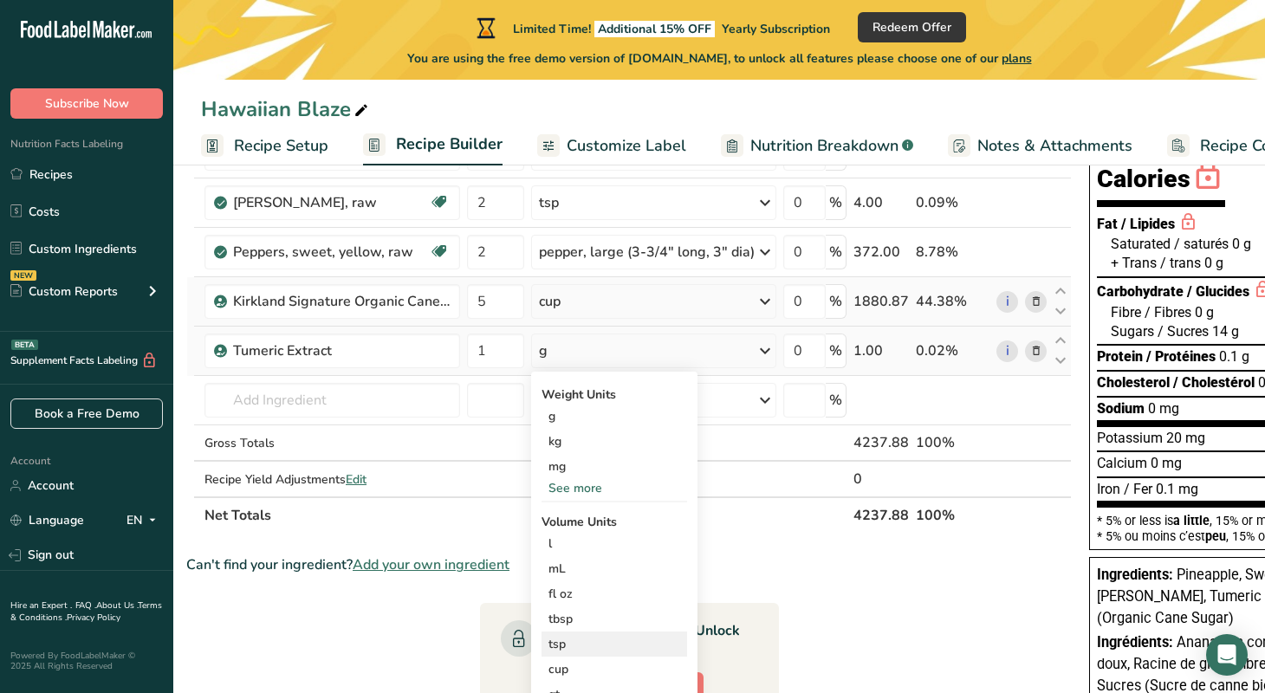
click at [563, 647] on div "tsp" at bounding box center [615, 644] width 132 height 18
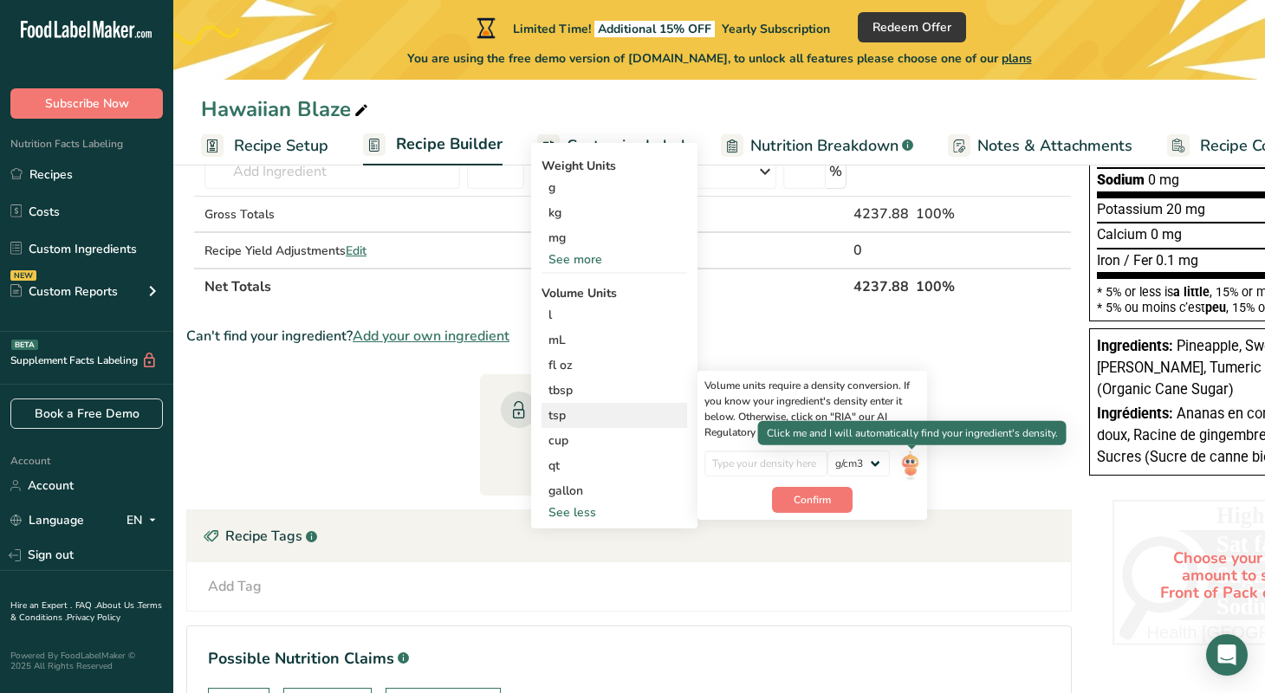
scroll to position [405, 0]
click at [915, 465] on img at bounding box center [910, 465] width 19 height 30
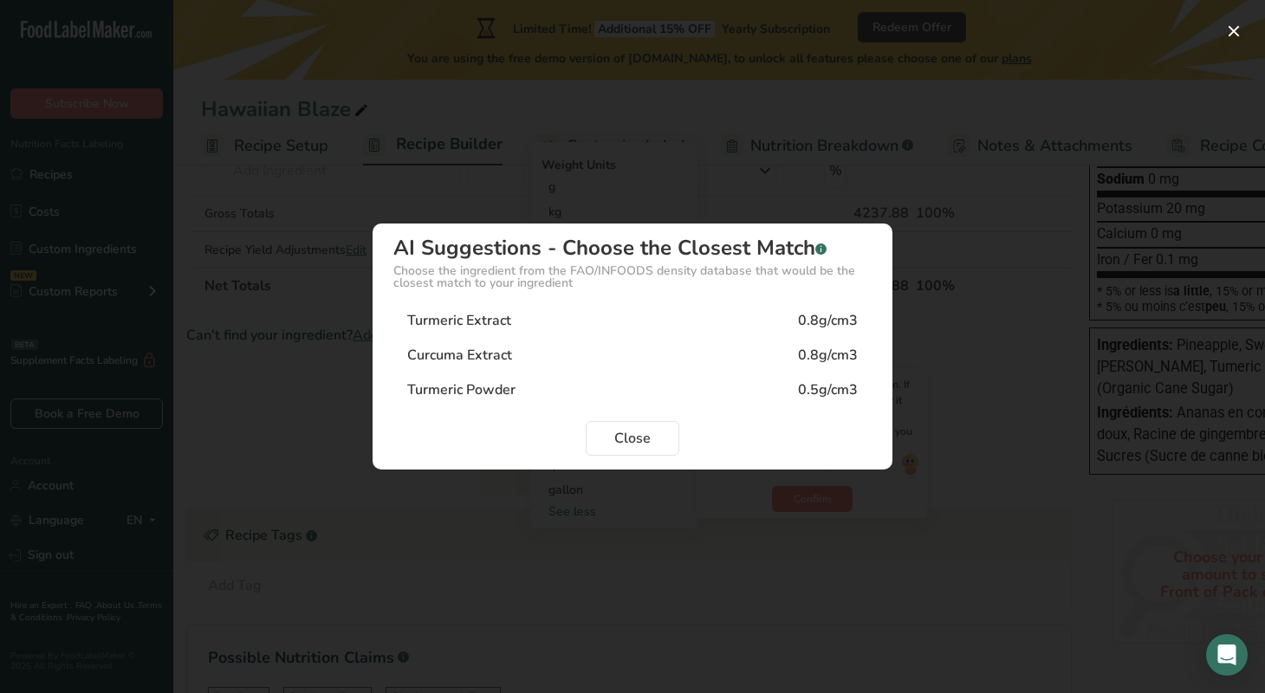
click at [838, 315] on div "0.8g/cm3" at bounding box center [828, 320] width 60 height 21
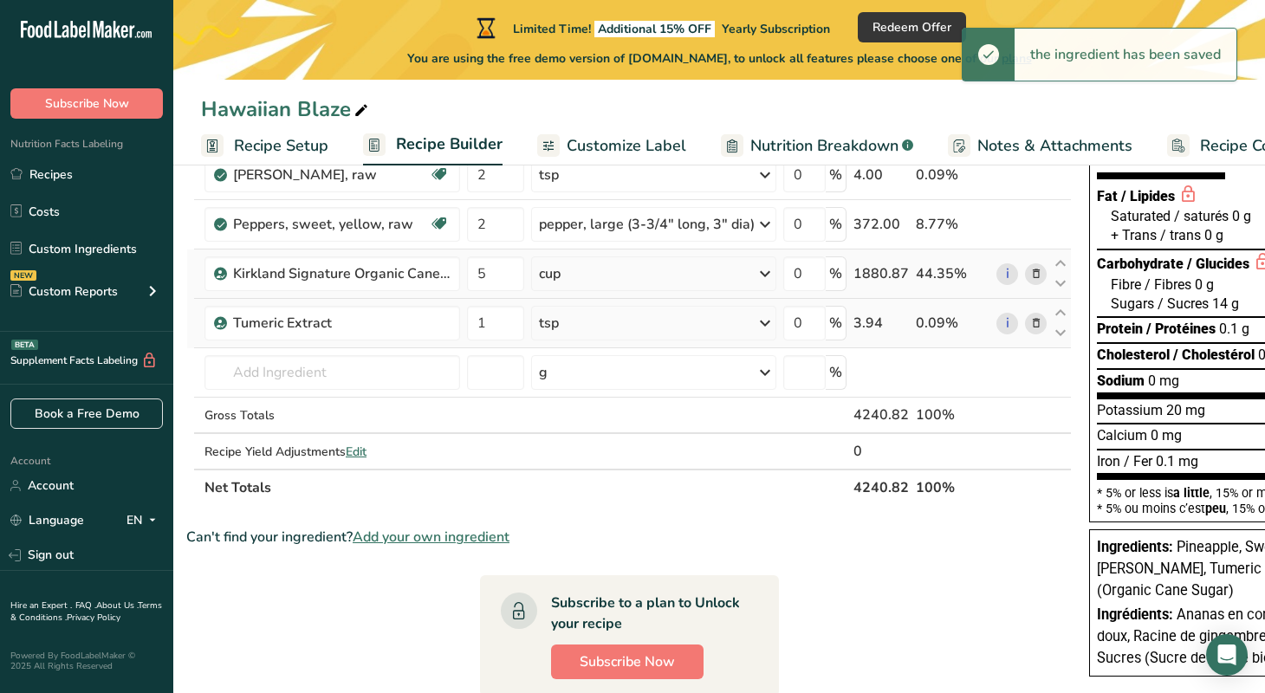
scroll to position [200, 0]
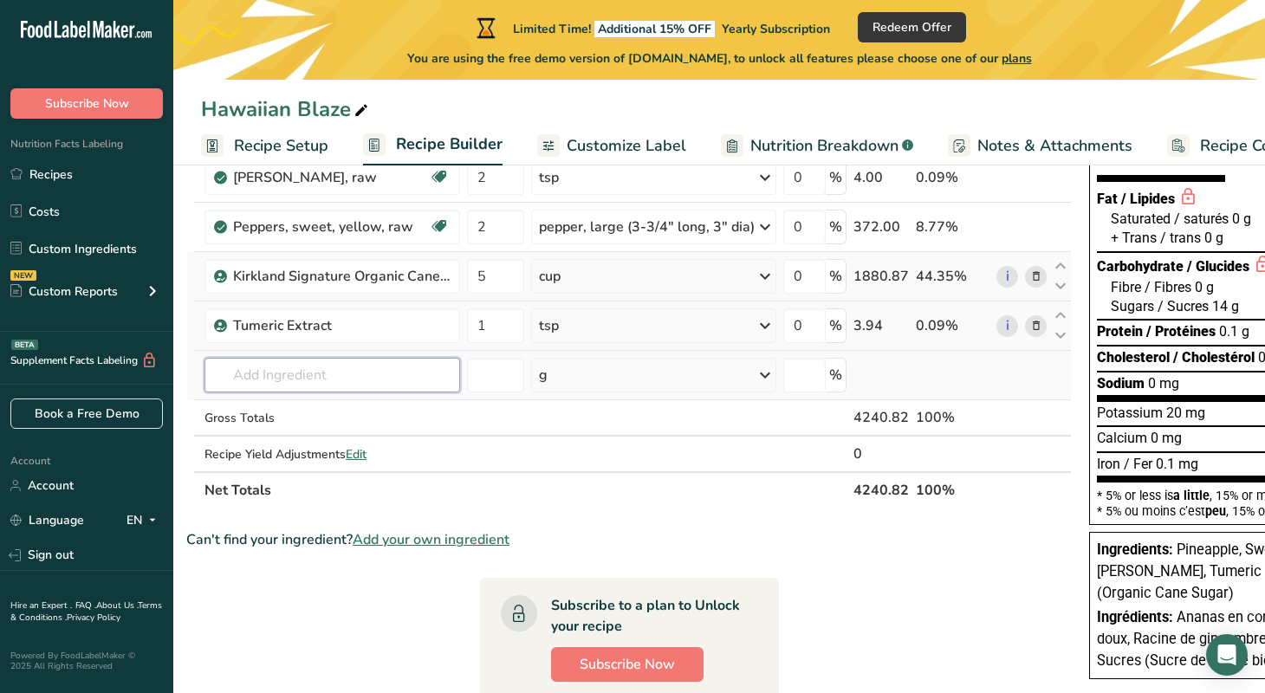
click at [368, 378] on input "text" at bounding box center [333, 375] width 256 height 35
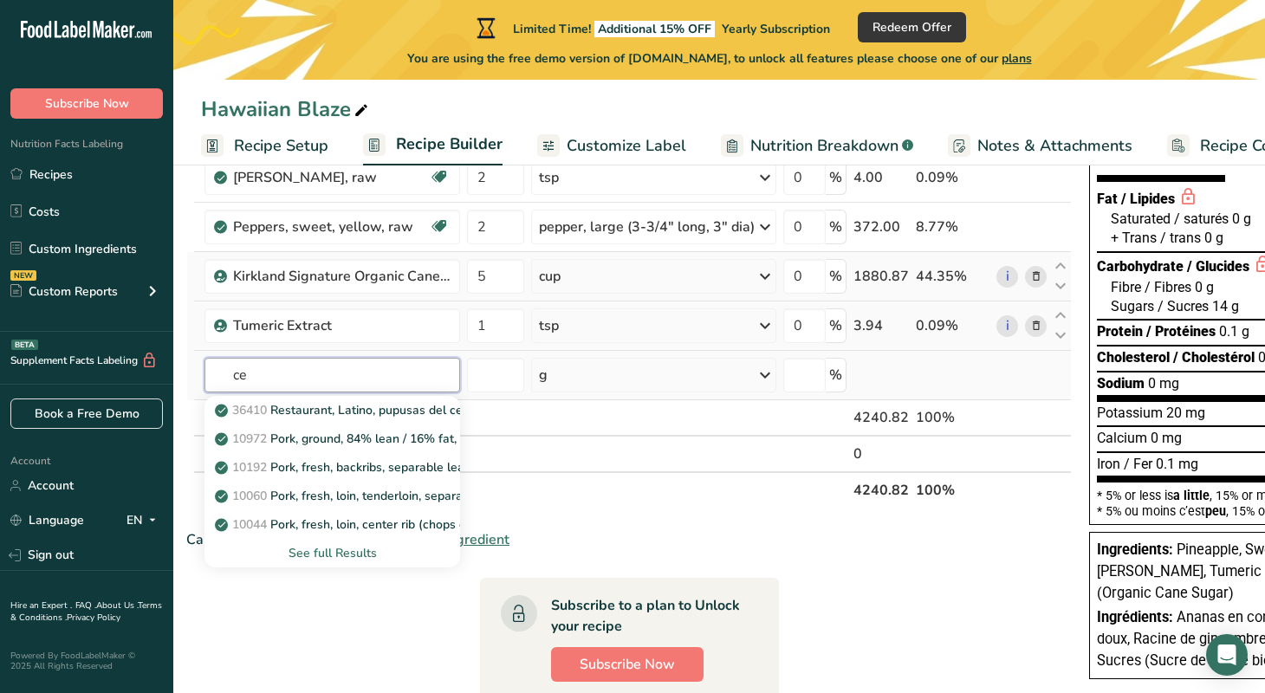
type input "c"
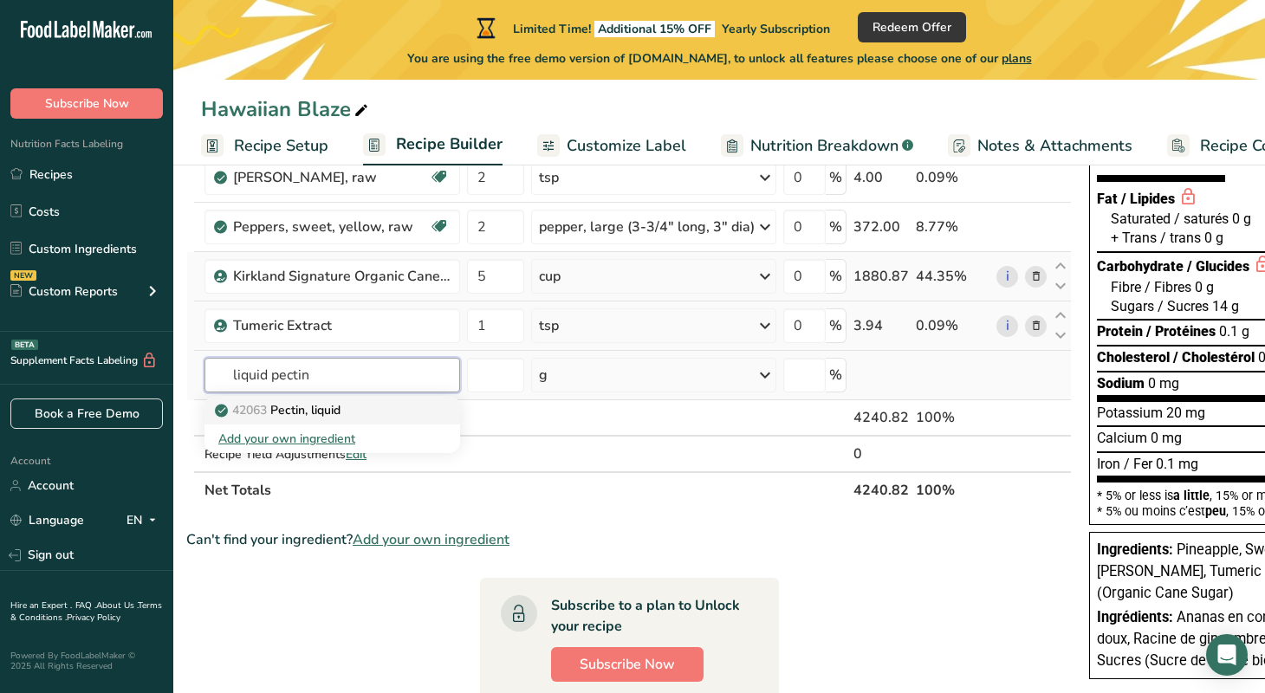
type input "liquid pectin"
click at [324, 412] on p "42063 Pectin, liquid" at bounding box center [279, 410] width 122 height 18
type input "Pectin, liquid"
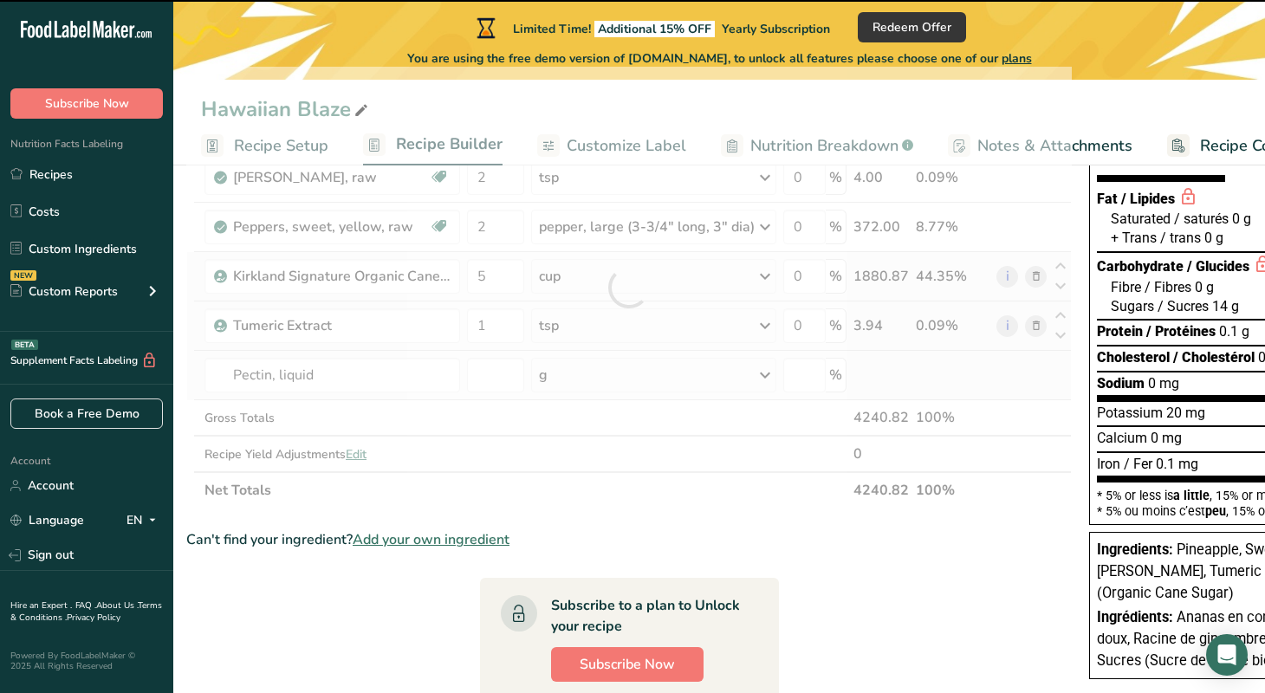
type input "0"
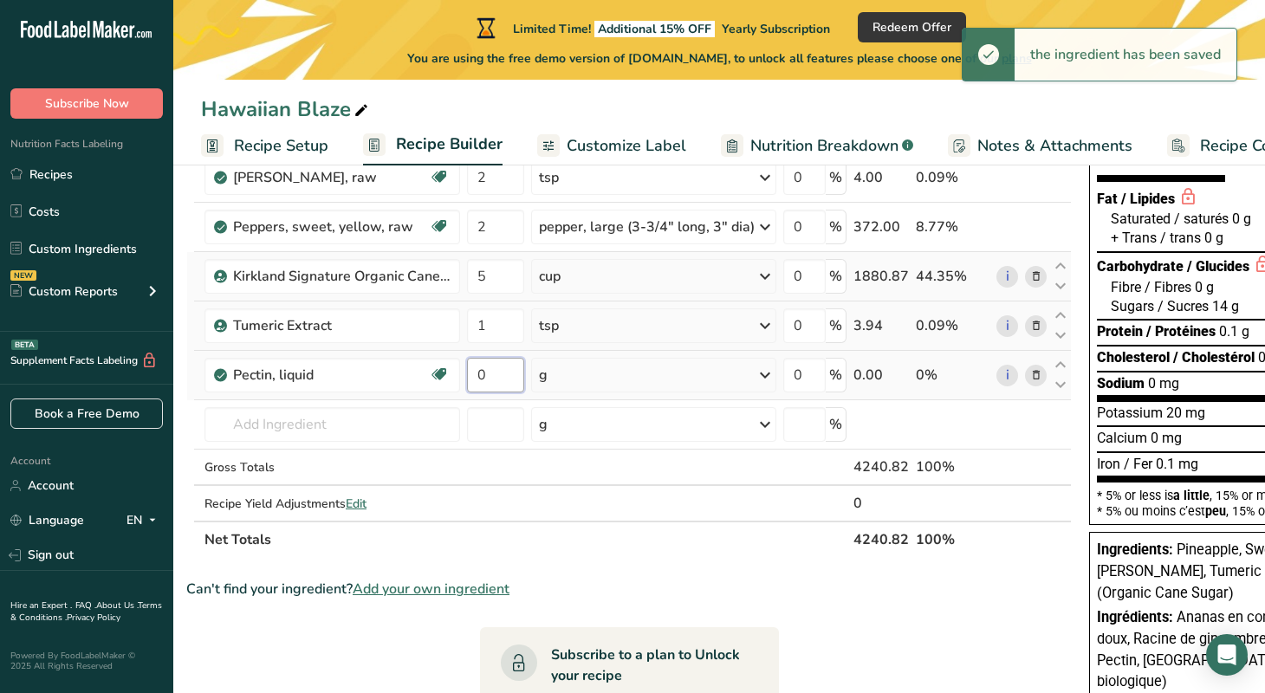
click at [495, 375] on input "0" at bounding box center [495, 375] width 57 height 35
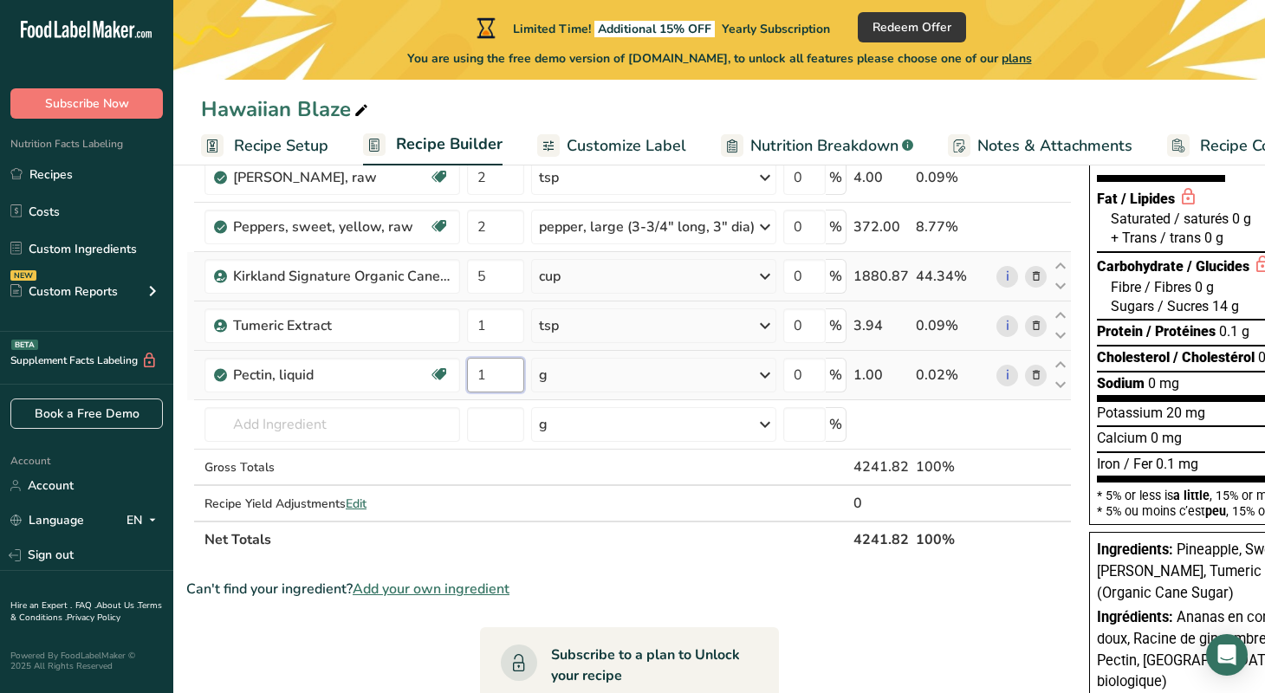
type input "1"
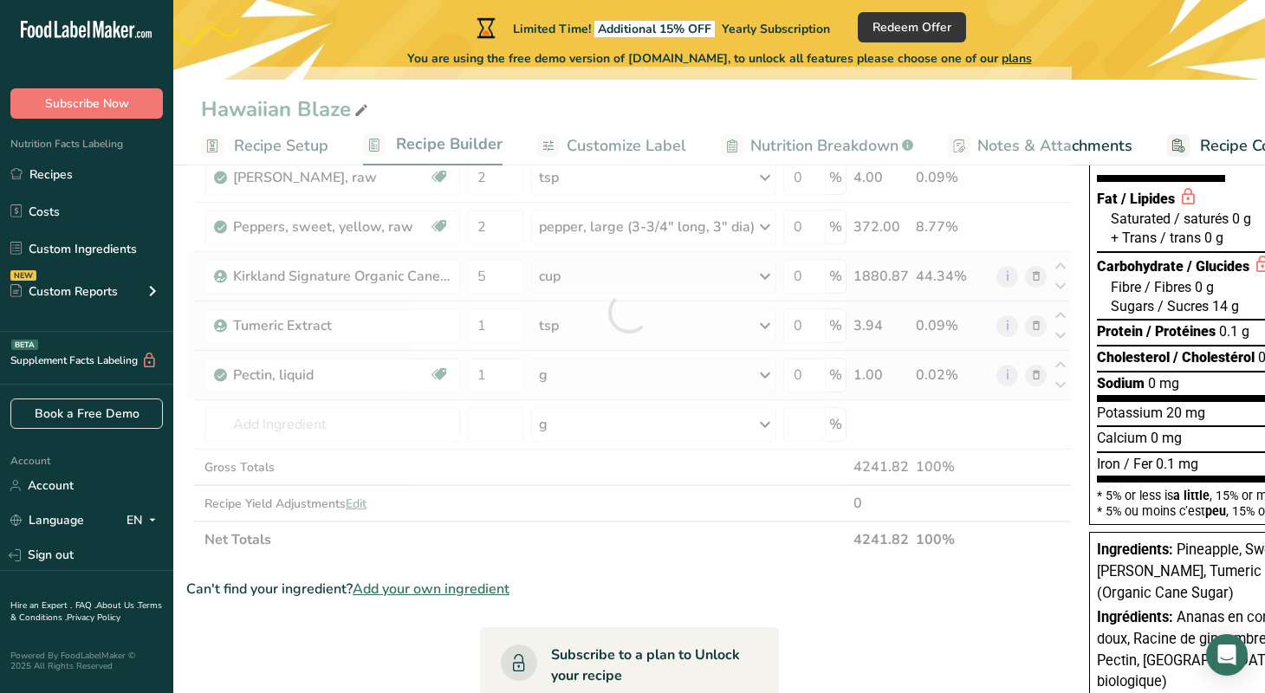
click at [764, 375] on div "Ingredient * Amount * Unit * Waste * .a-a{fill:#347362;}.b-a{fill:#fff;} Grams …" at bounding box center [629, 312] width 886 height 491
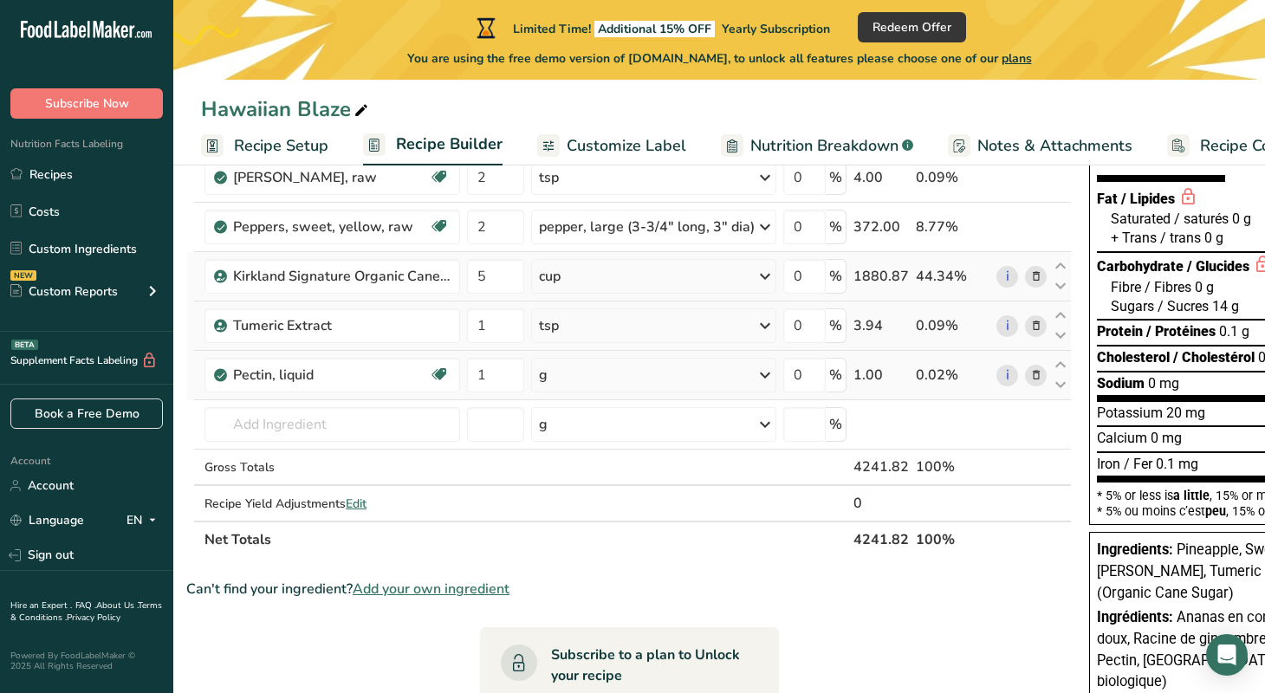
click at [764, 373] on icon at bounding box center [765, 375] width 21 height 31
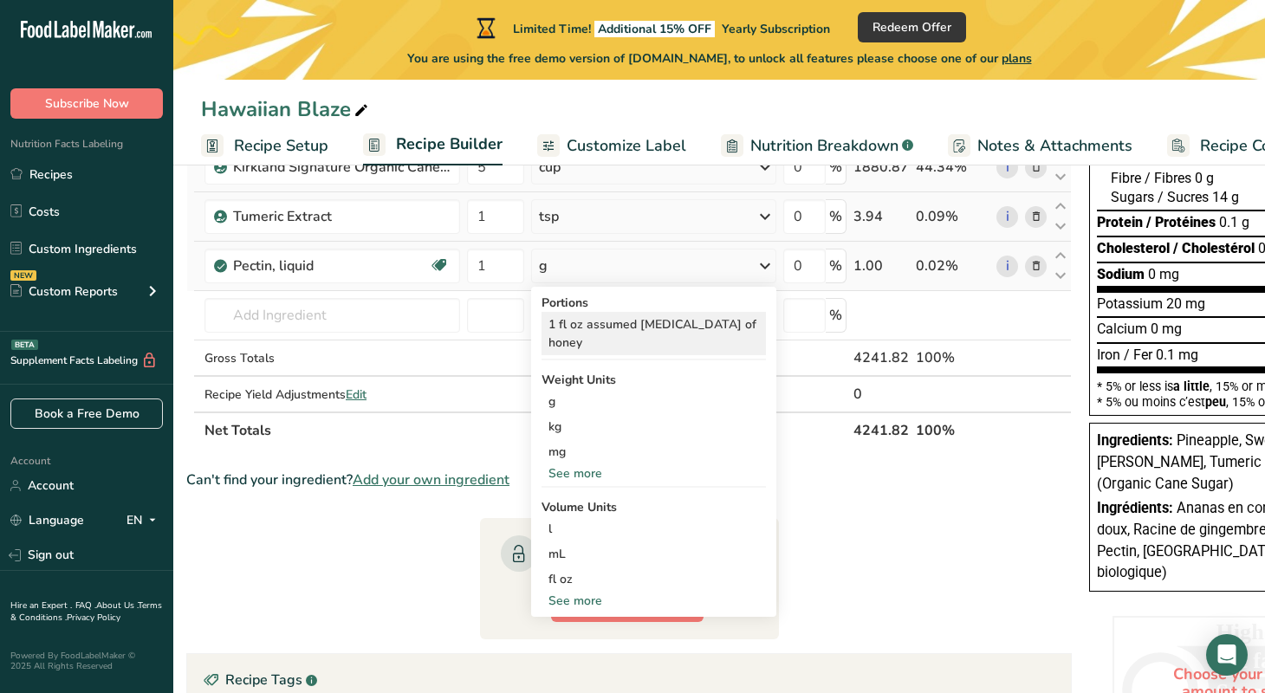
scroll to position [312, 0]
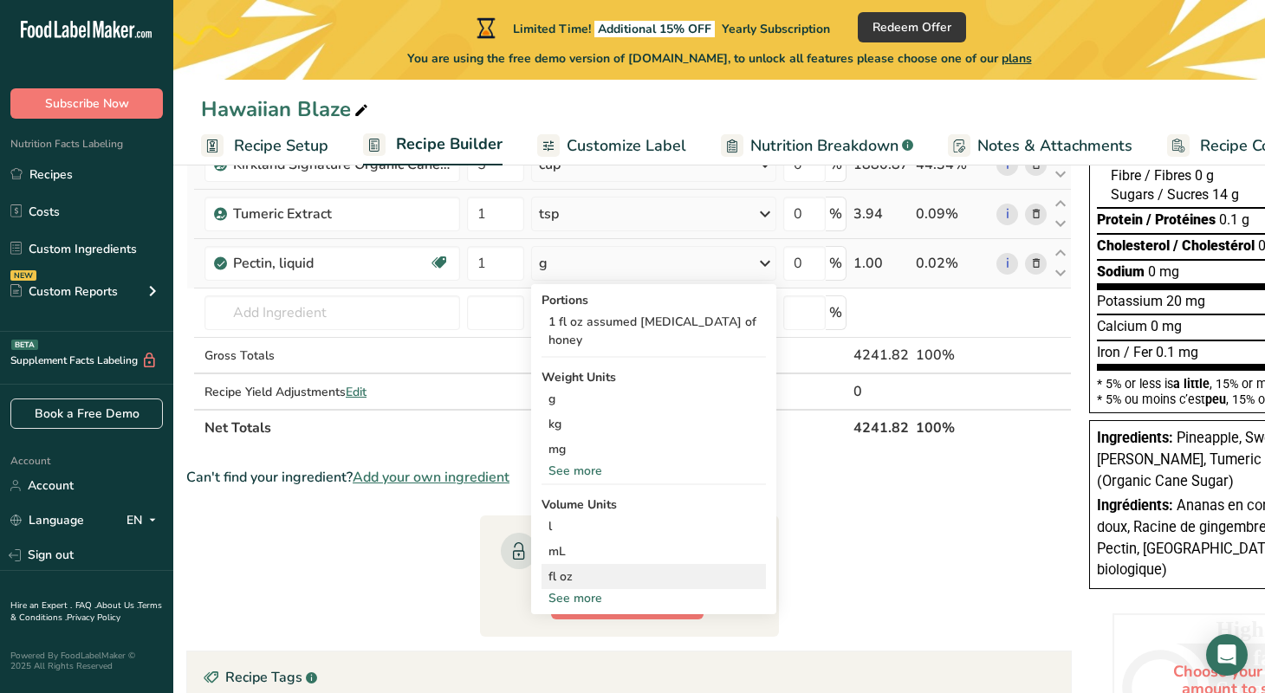
click at [575, 575] on div "fl oz" at bounding box center [654, 577] width 211 height 18
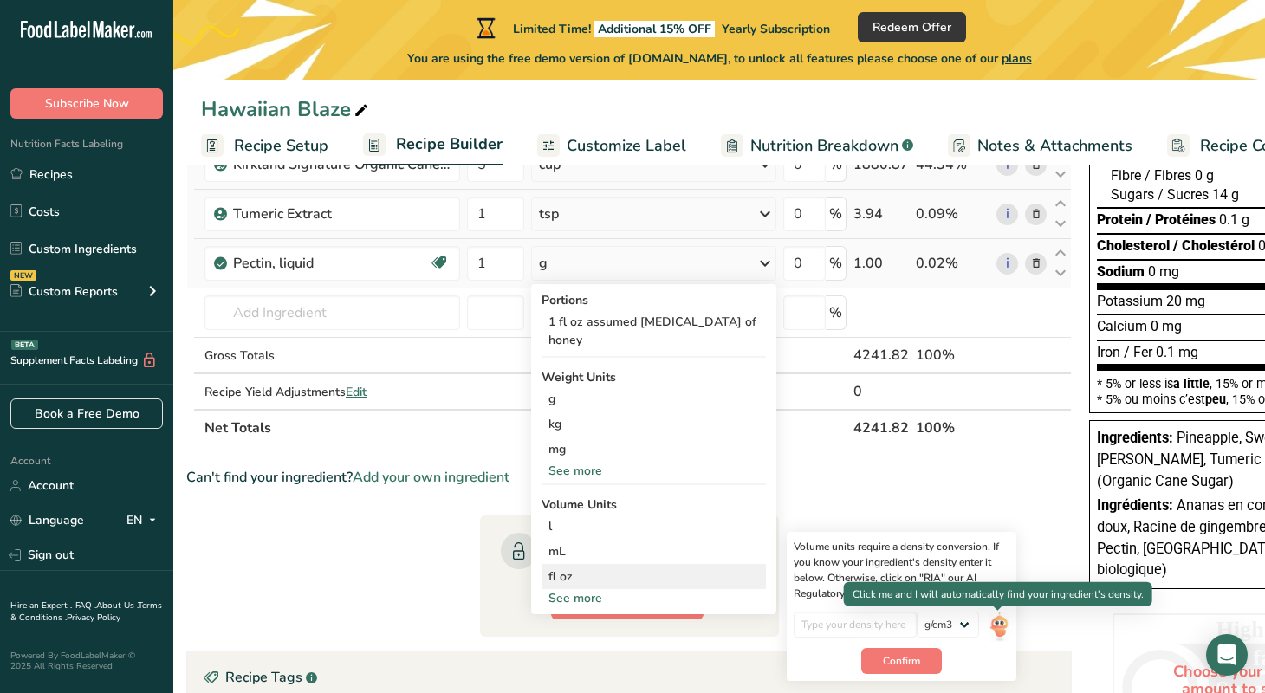
click at [997, 621] on img at bounding box center [999, 627] width 19 height 30
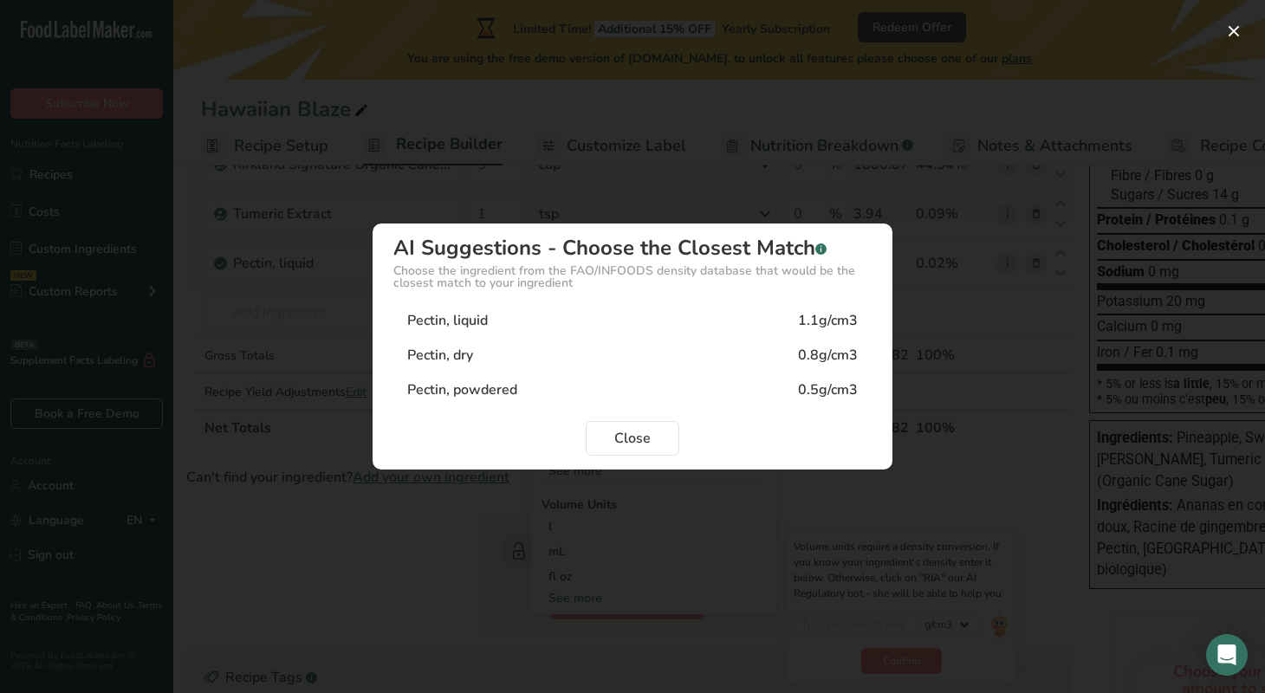
click at [818, 322] on div "1.1g/cm3" at bounding box center [828, 320] width 60 height 21
type input "1.1"
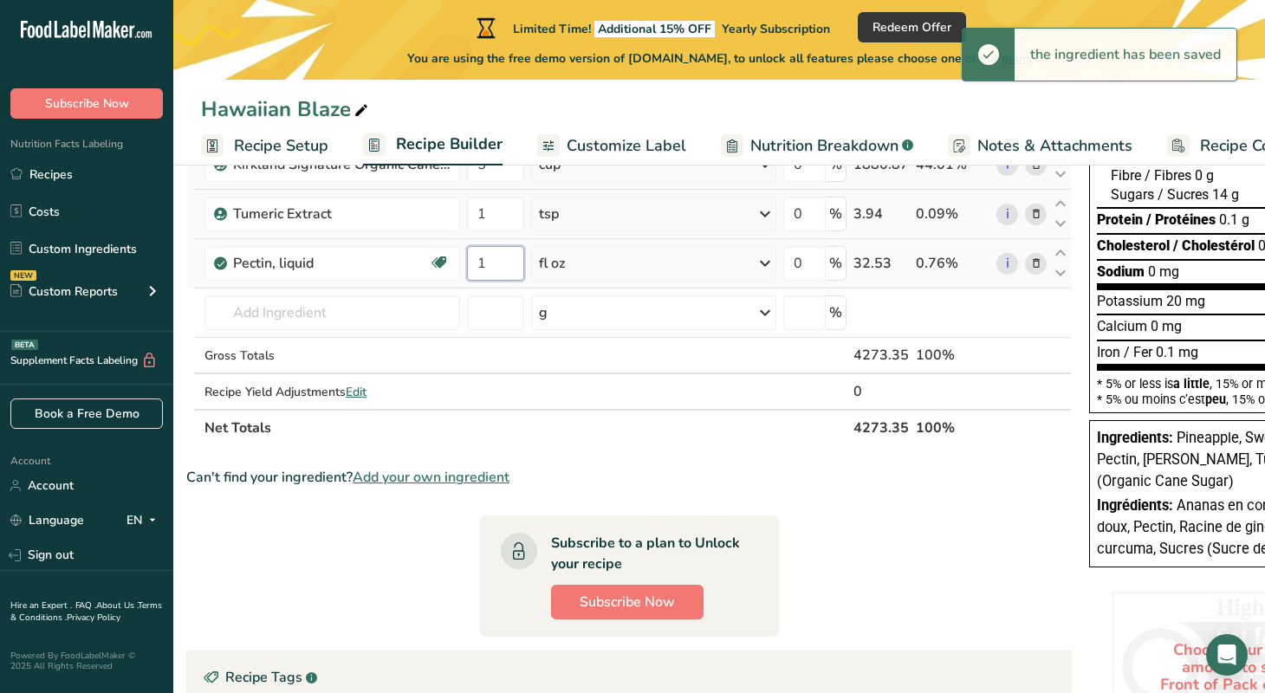
click at [499, 264] on input "1" at bounding box center [495, 263] width 57 height 35
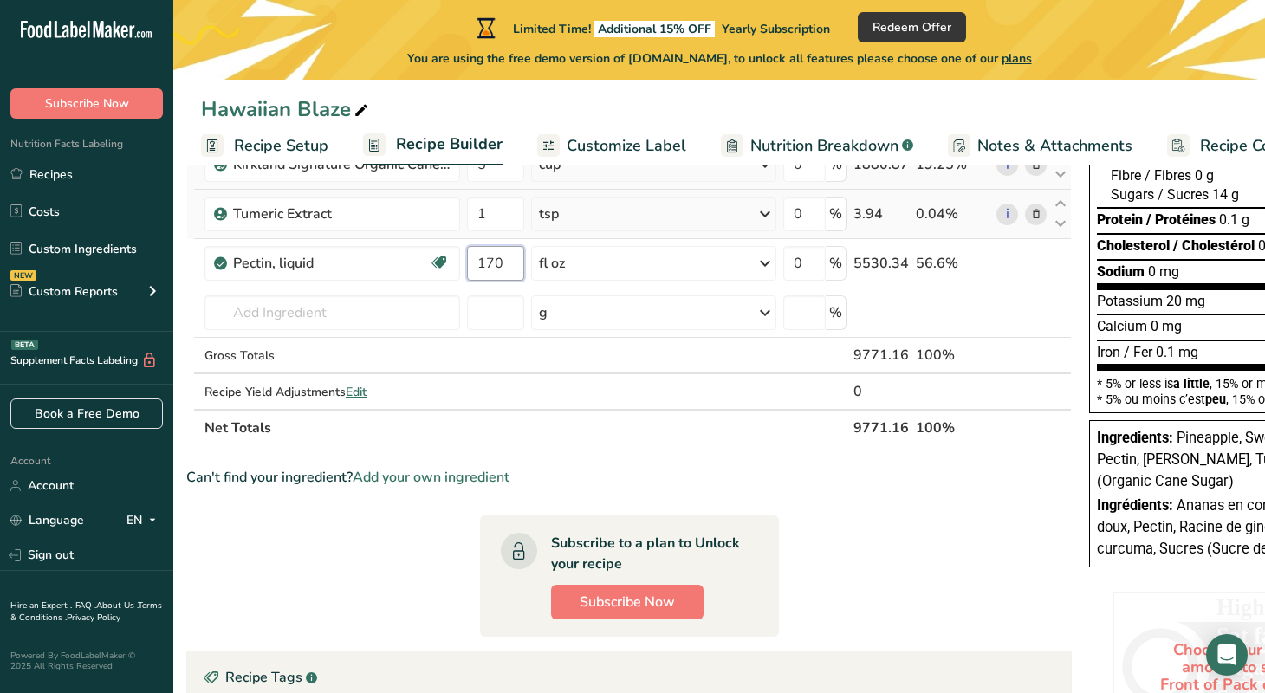
type input "170"
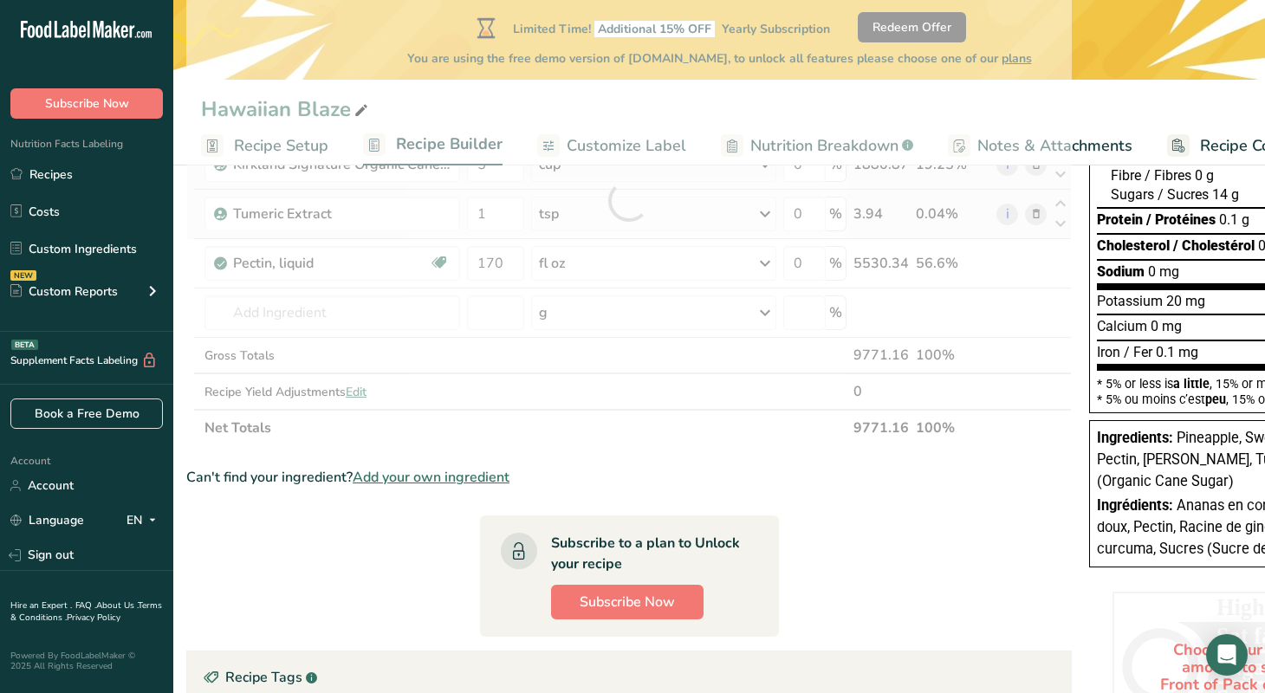
click at [761, 263] on div "Ingredient * Amount * Unit * Waste * .a-a{fill:#347362;}.b-a{fill:#fff;} Grams …" at bounding box center [629, 200] width 886 height 491
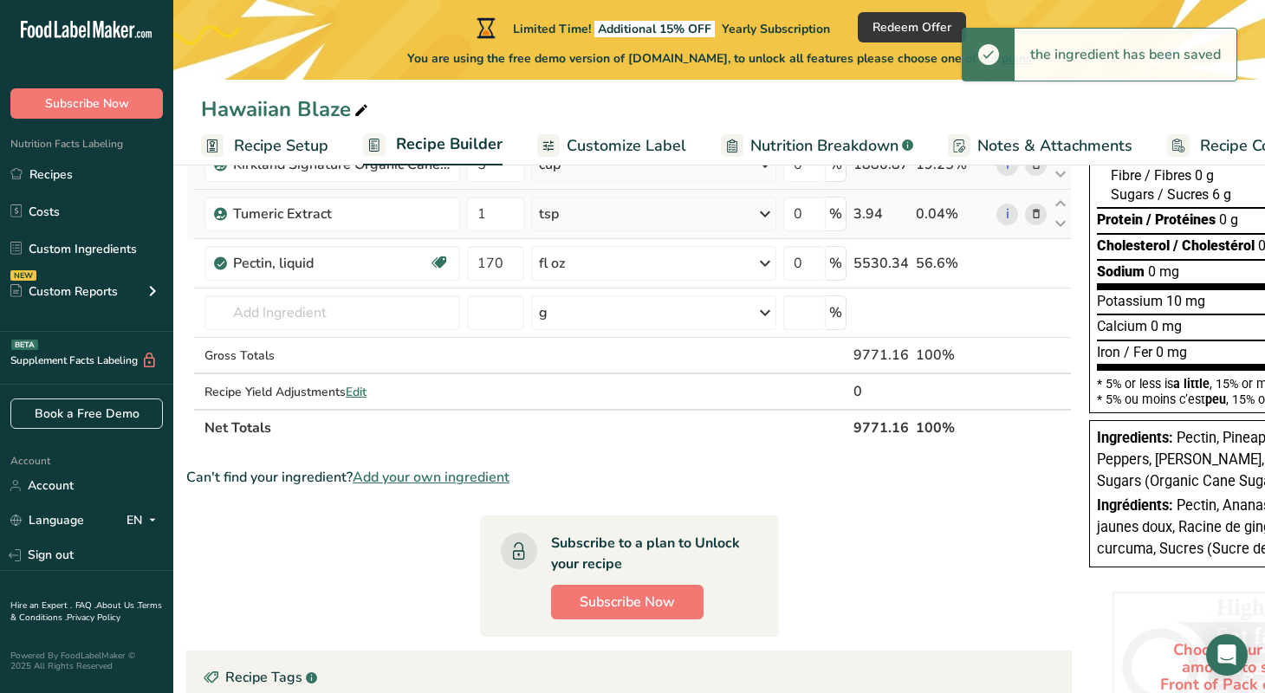
click at [768, 261] on icon at bounding box center [765, 263] width 21 height 31
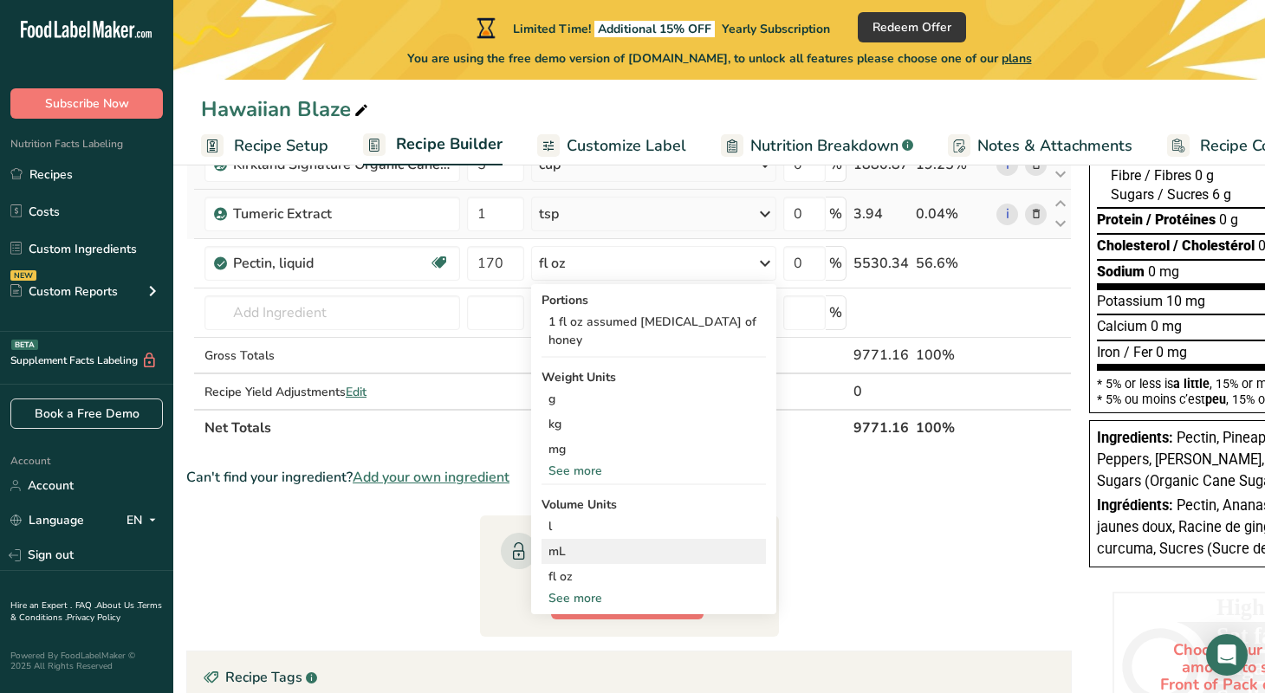
click at [563, 543] on div "mL" at bounding box center [654, 552] width 211 height 18
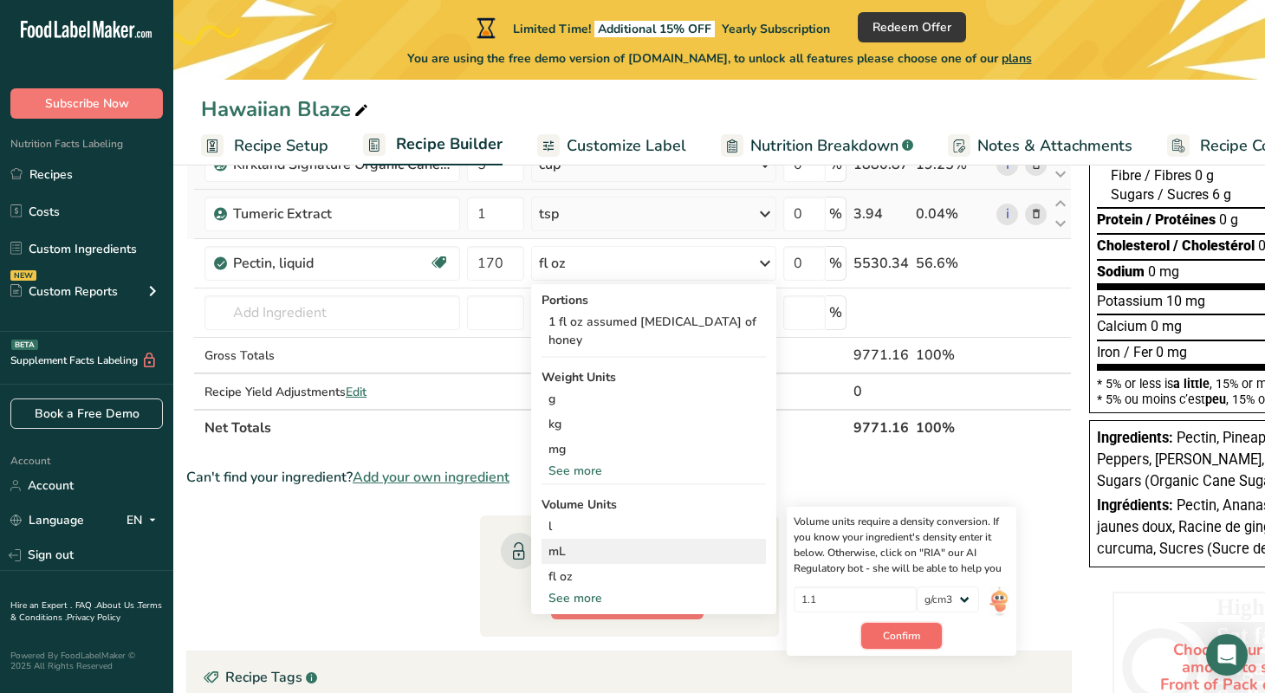
click at [896, 633] on span "Confirm" at bounding box center [901, 636] width 37 height 16
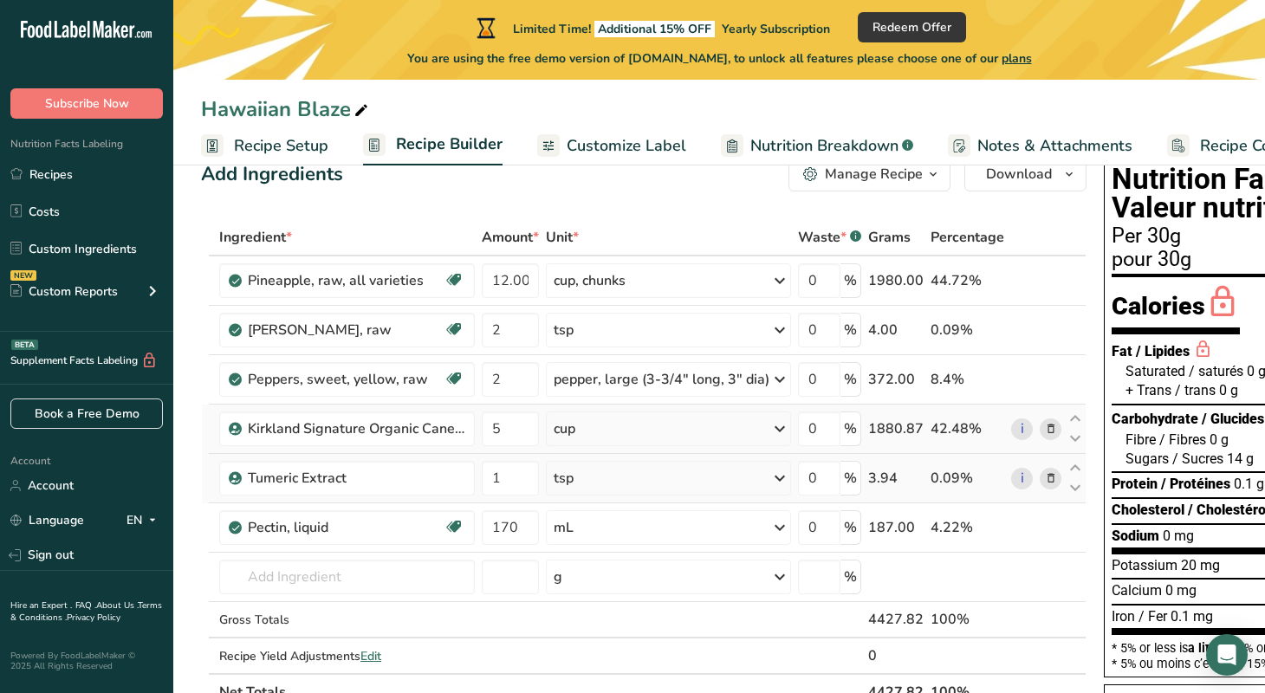
scroll to position [0, 0]
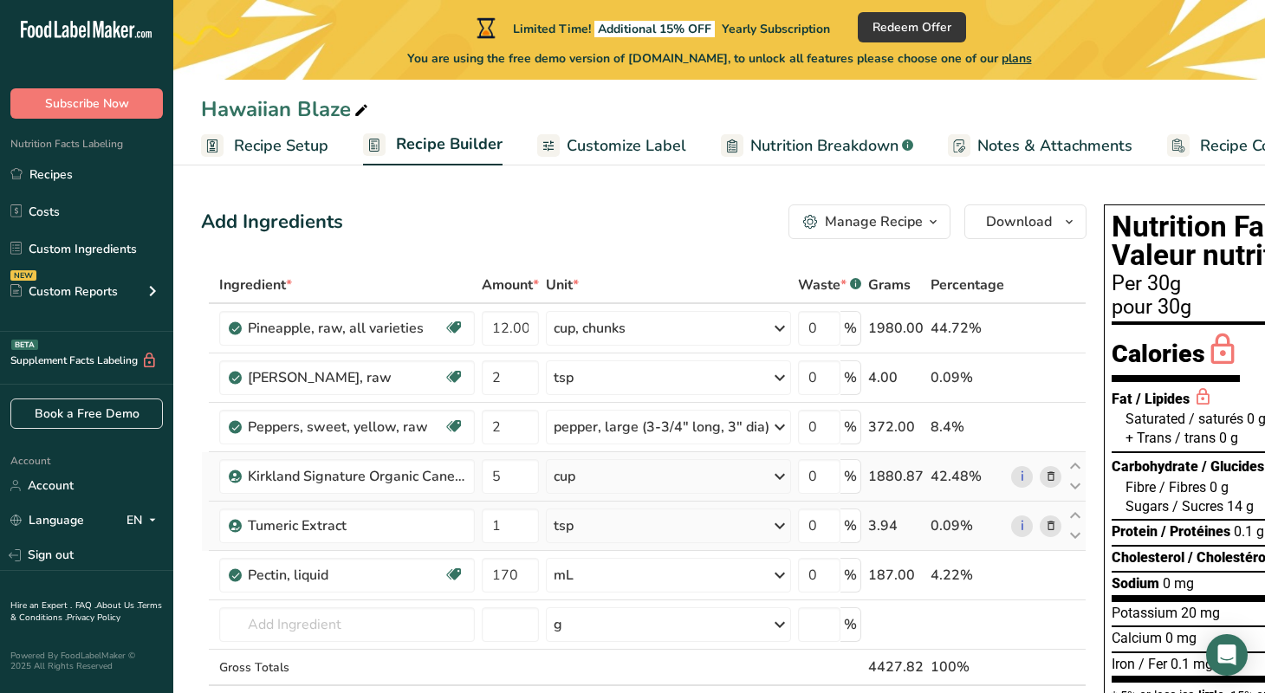
click at [604, 146] on span "Customize Label" at bounding box center [627, 145] width 120 height 23
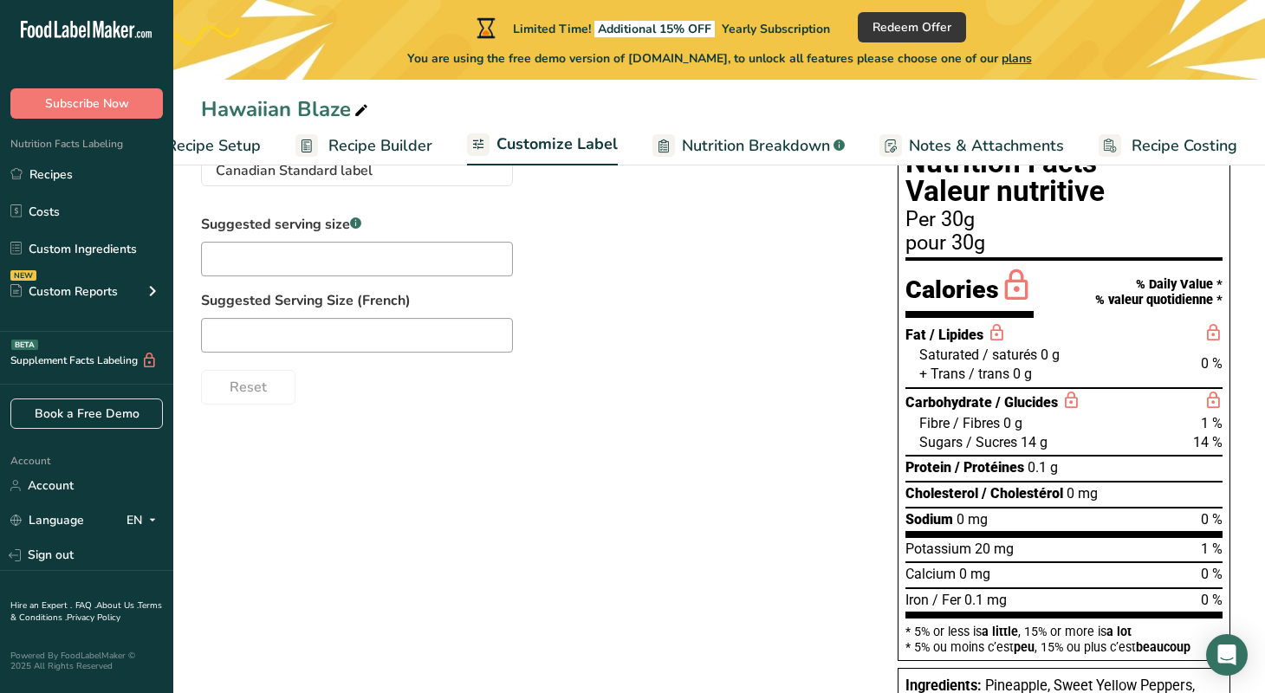
scroll to position [153, 0]
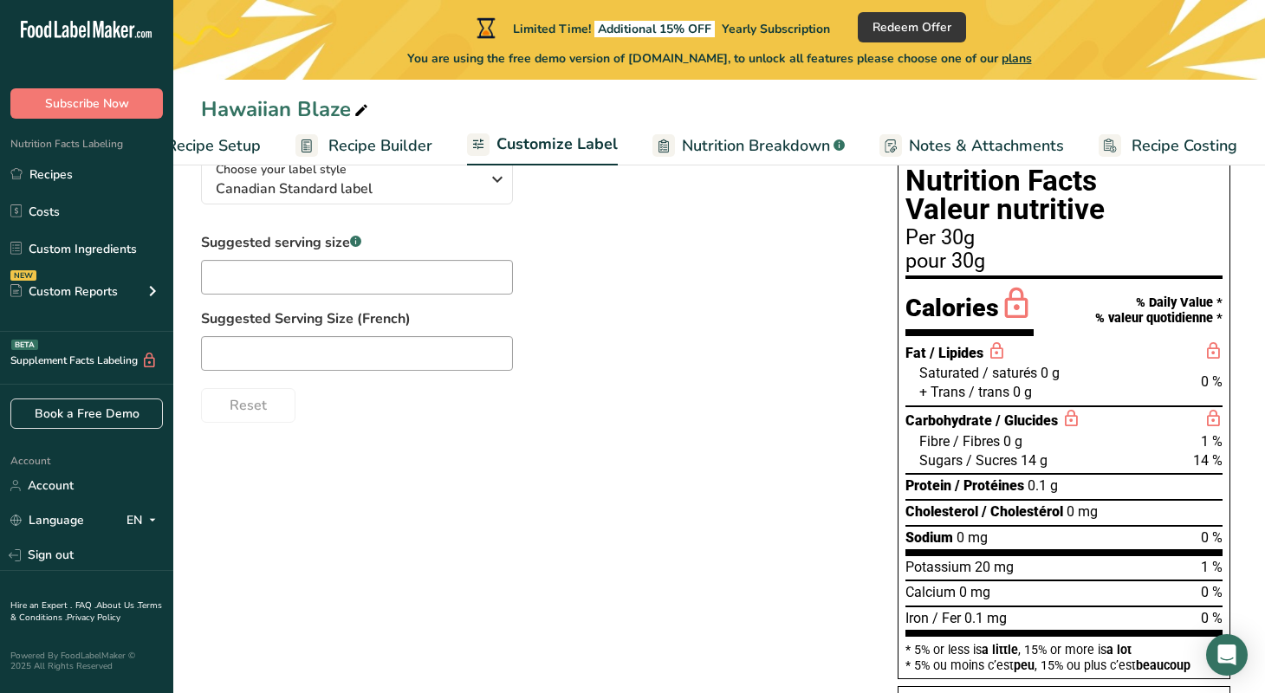
click at [768, 145] on span "Nutrition Breakdown" at bounding box center [756, 145] width 148 height 23
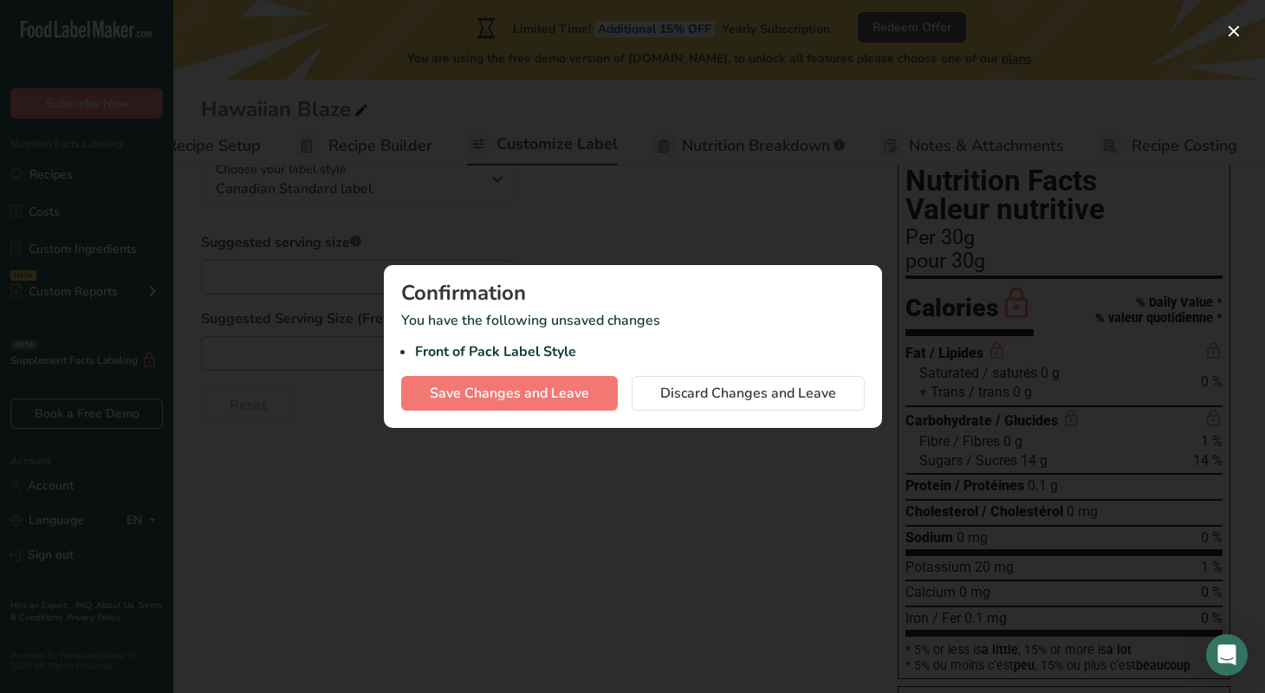
click at [595, 488] on div at bounding box center [632, 346] width 1265 height 693
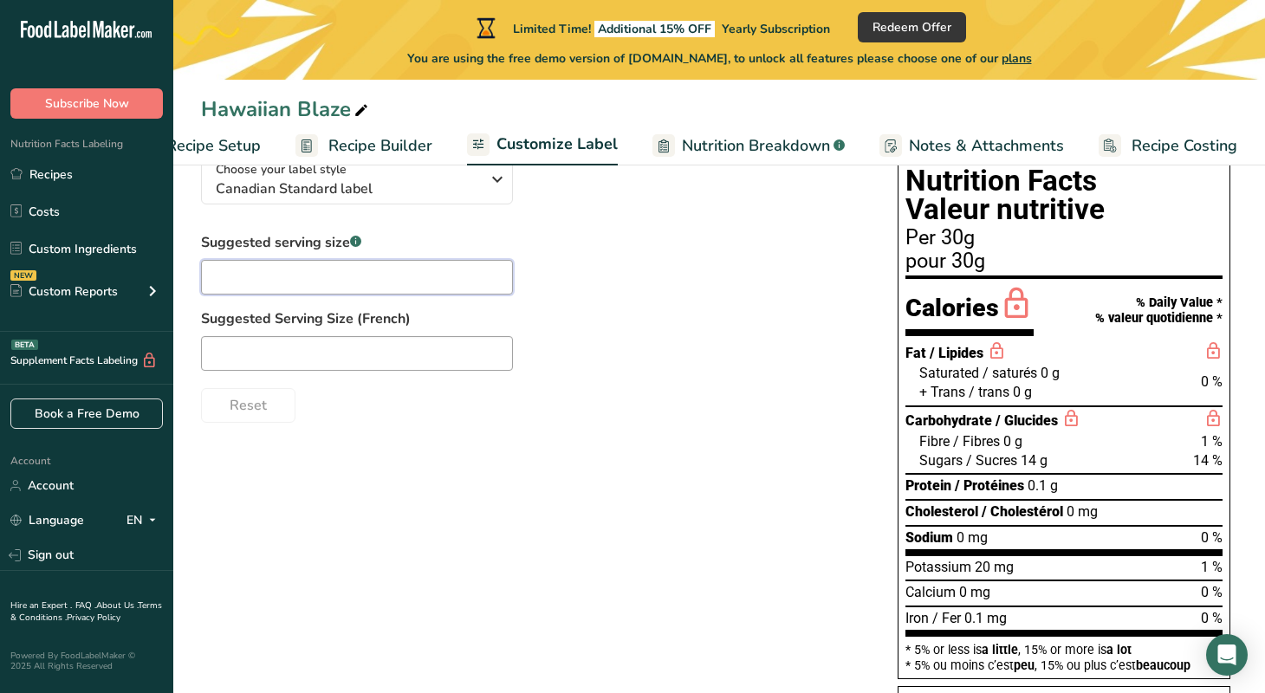
click at [406, 289] on input "text" at bounding box center [357, 277] width 312 height 35
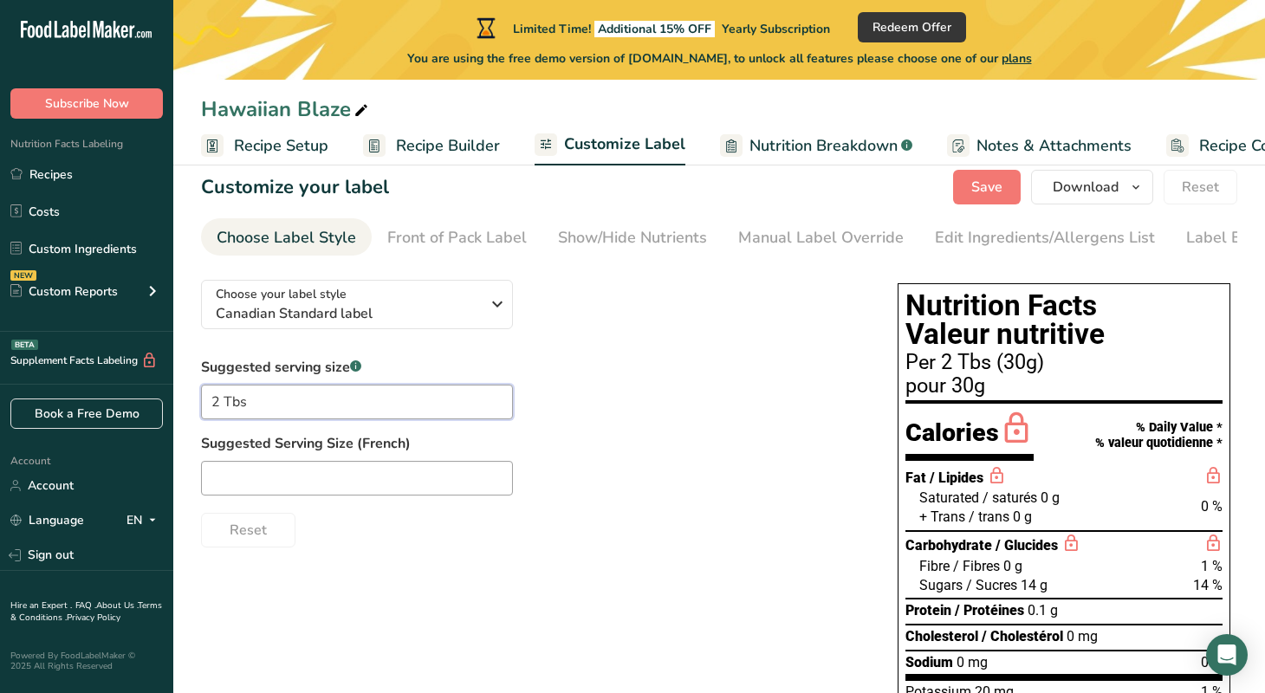
scroll to position [0, 0]
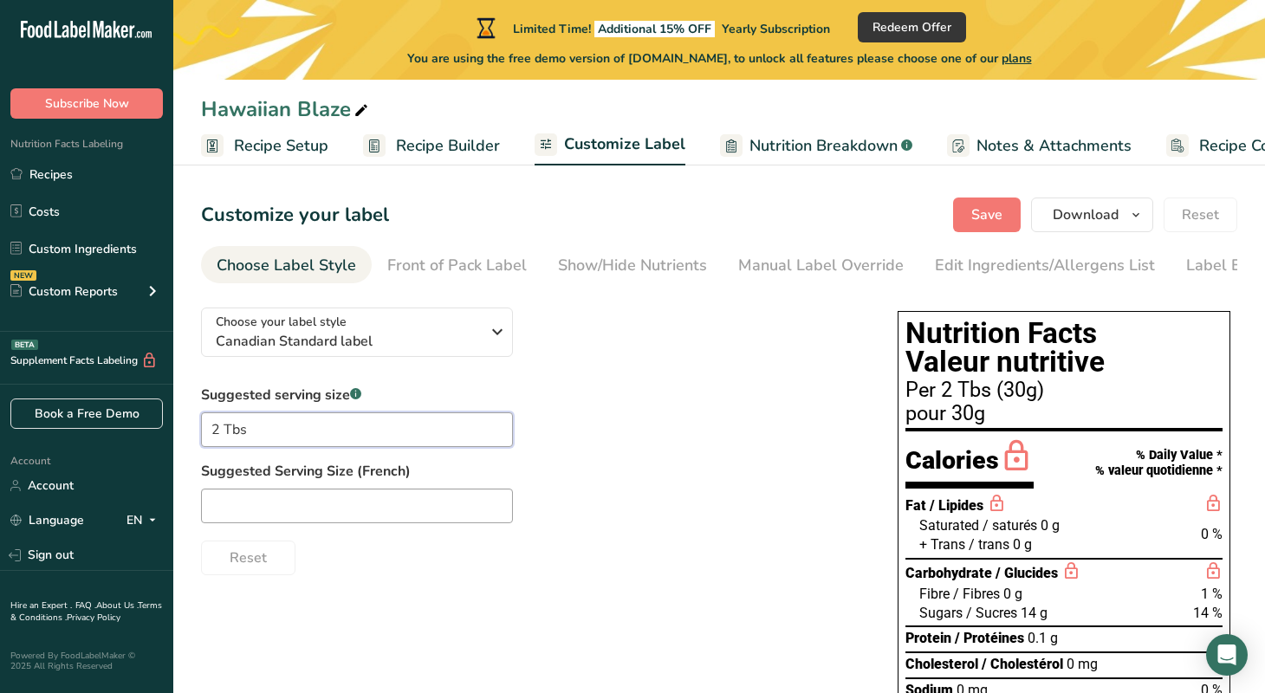
type input "2 Tbs"
click at [1036, 146] on span "Notes & Attachments" at bounding box center [1054, 145] width 155 height 23
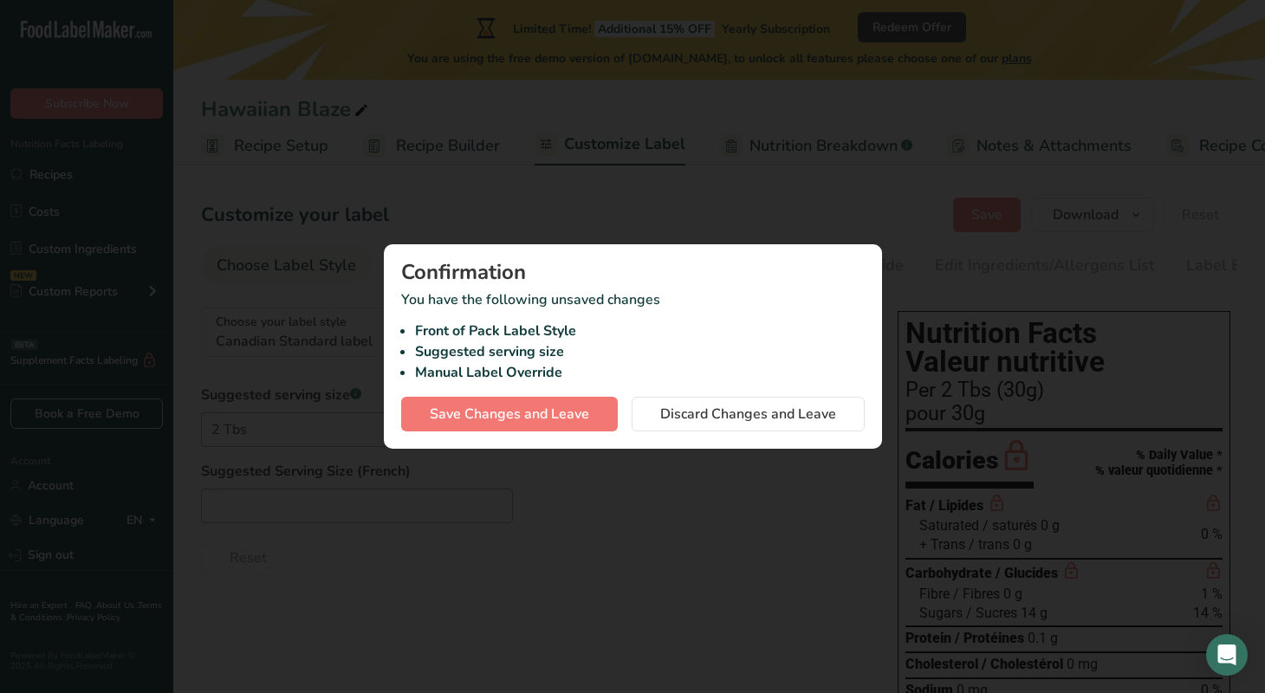
scroll to position [0, 68]
click at [729, 413] on span "Discard Changes and Leave" at bounding box center [748, 414] width 176 height 21
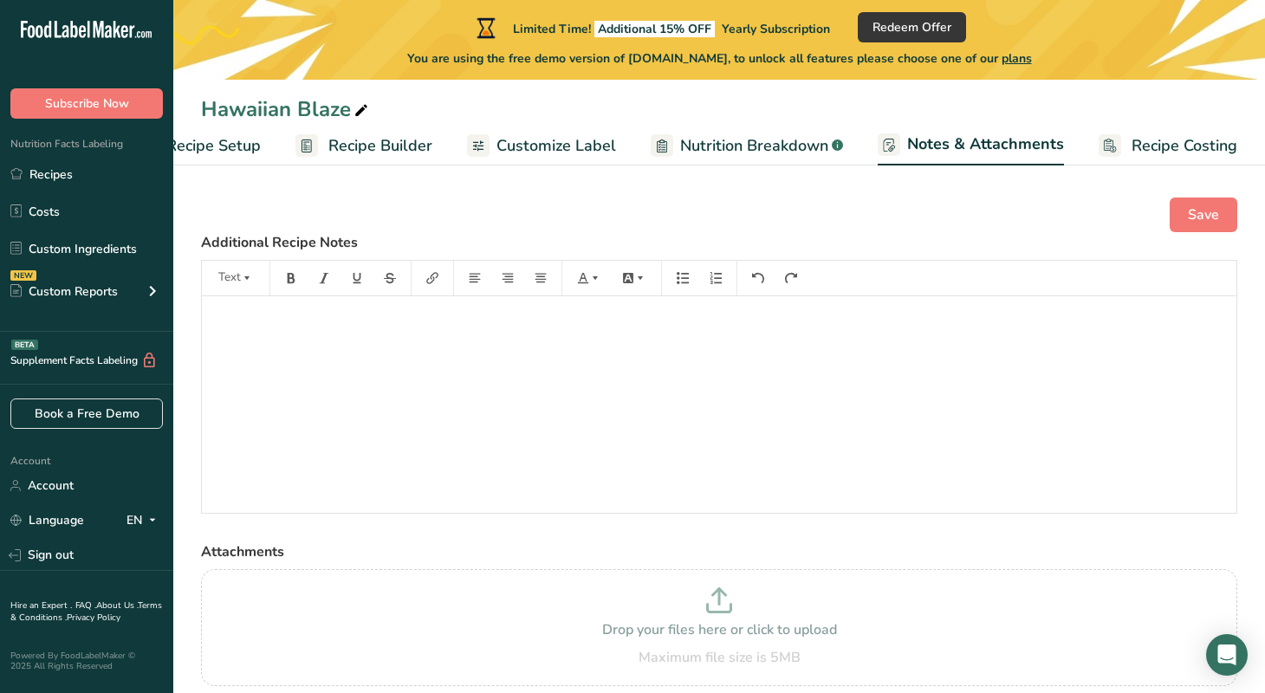
click at [551, 145] on span "Customize Label" at bounding box center [557, 145] width 120 height 23
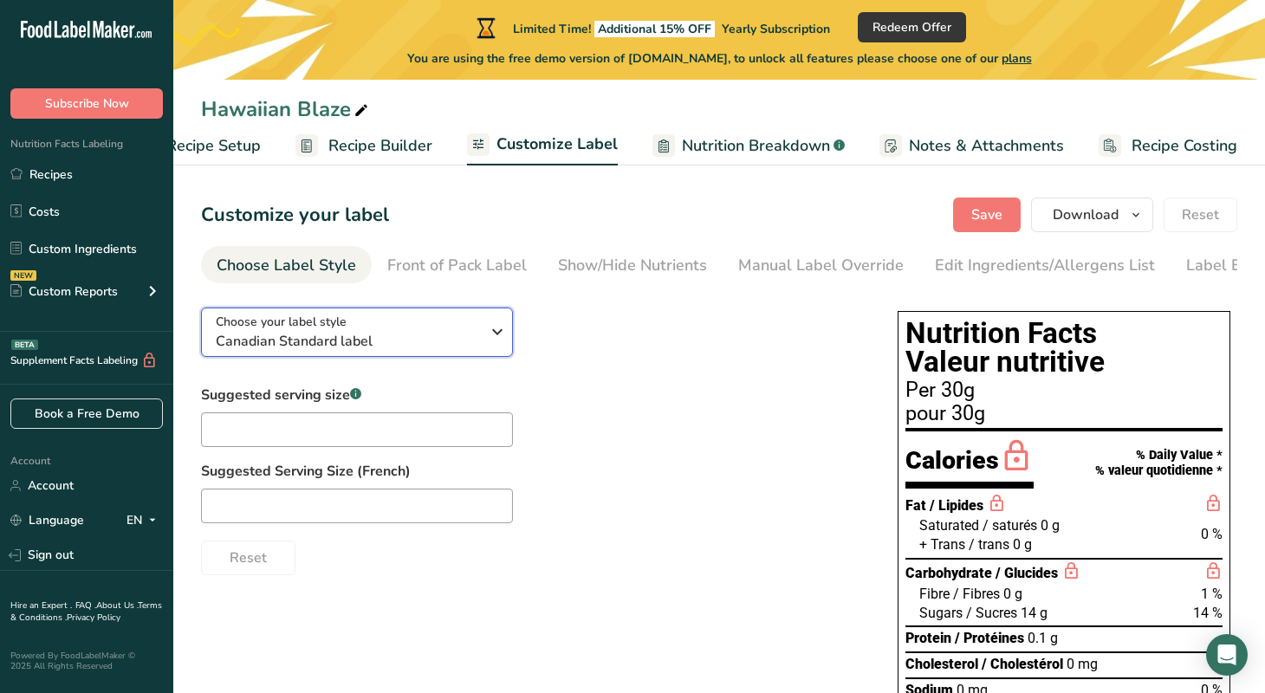
click at [495, 330] on icon "button" at bounding box center [497, 331] width 21 height 31
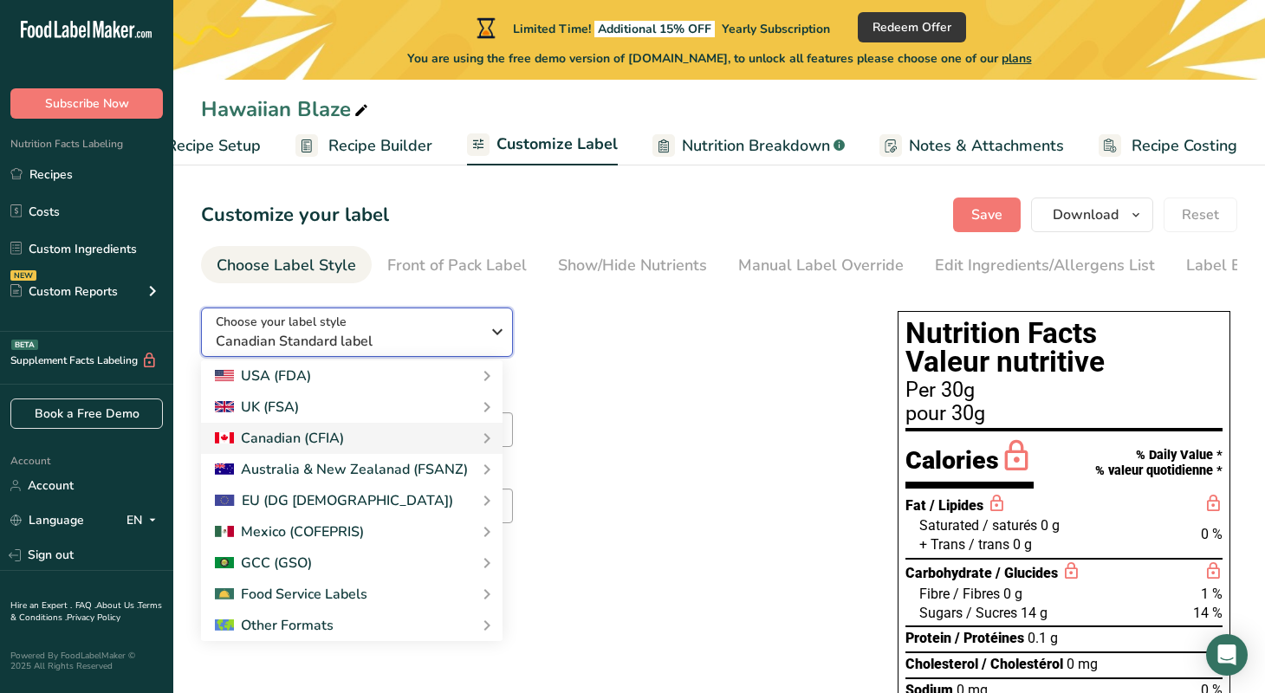
click at [495, 330] on icon "button" at bounding box center [497, 331] width 21 height 31
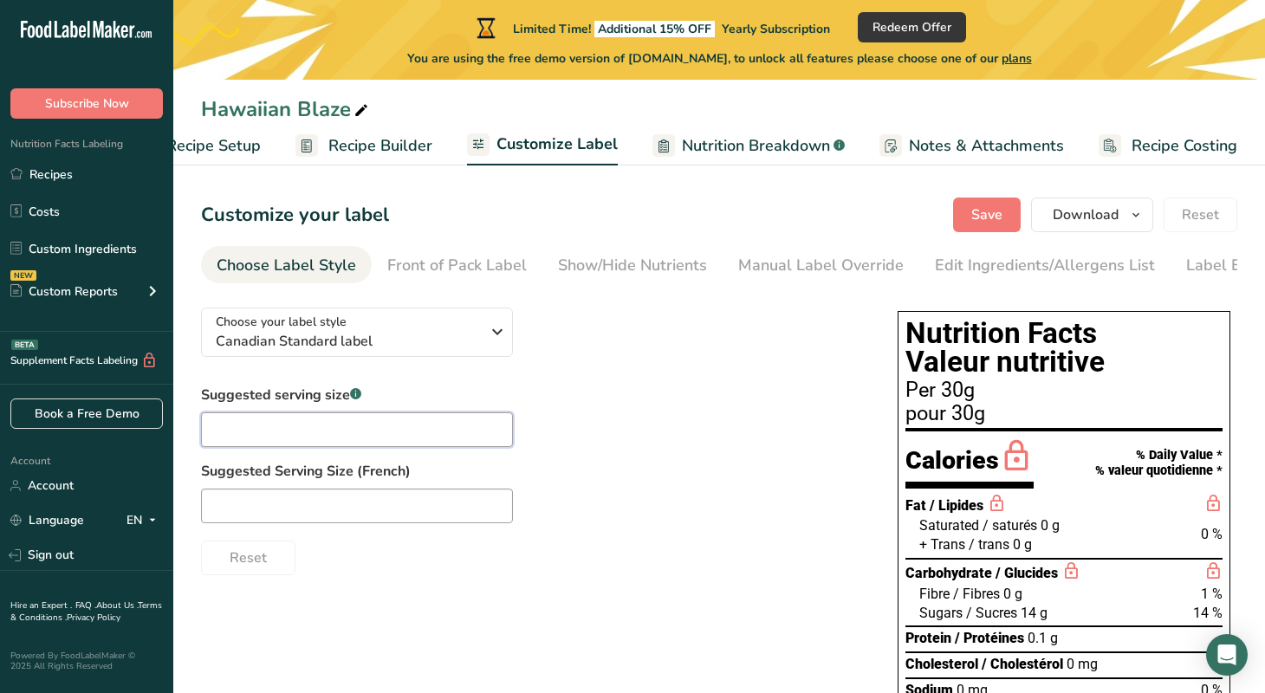
click at [338, 439] on input "text" at bounding box center [357, 430] width 312 height 35
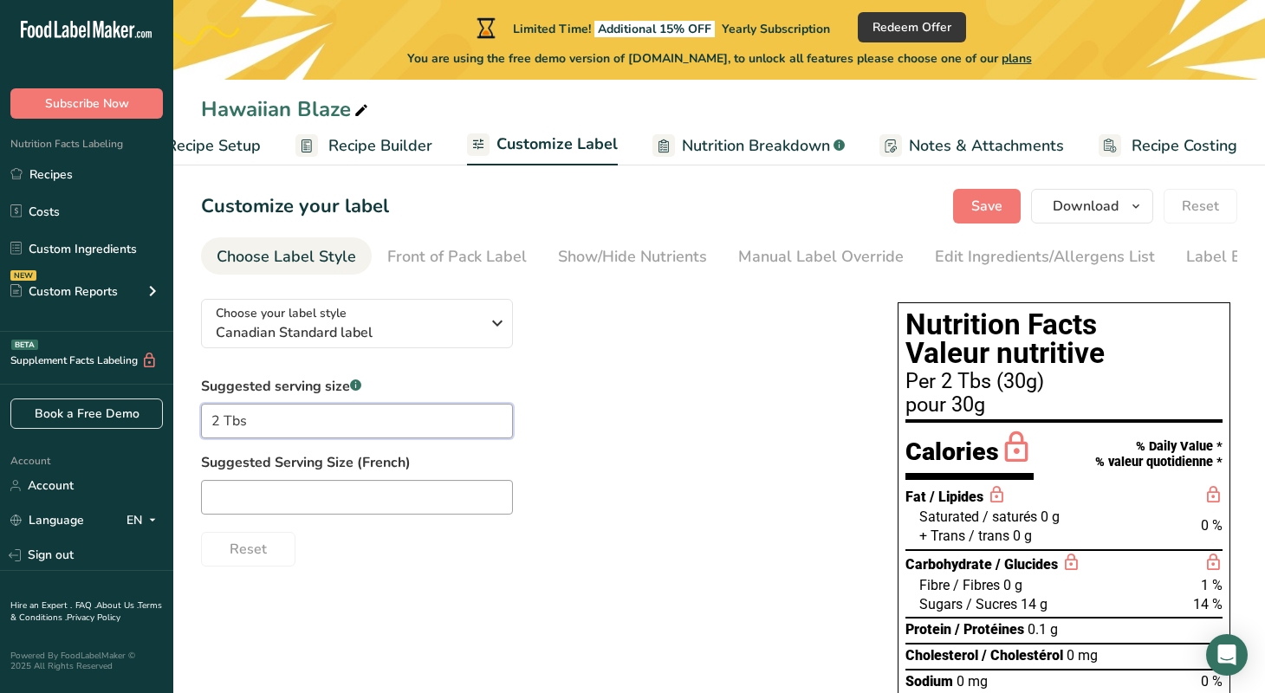
scroll to position [2, 0]
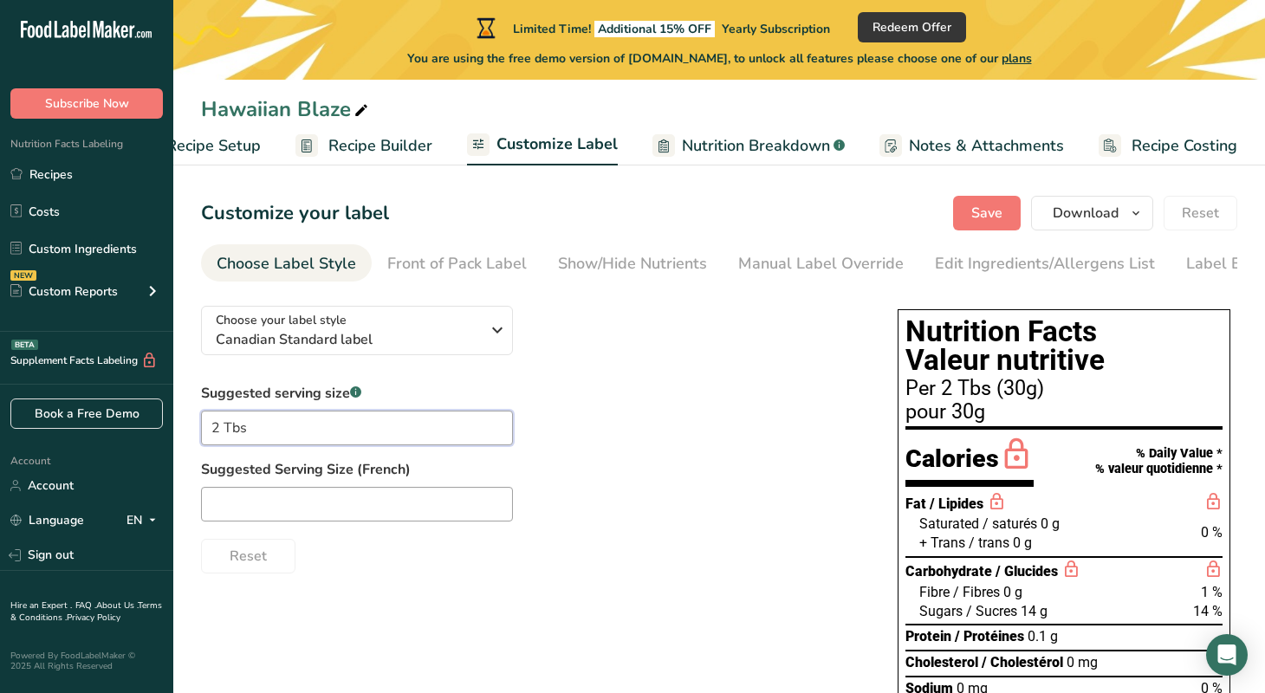
click at [257, 435] on input "2 Tbs" at bounding box center [357, 428] width 312 height 35
type input "2 TBS"
click at [582, 490] on div at bounding box center [532, 503] width 662 height 35
click at [493, 333] on icon "button" at bounding box center [497, 329] width 21 height 31
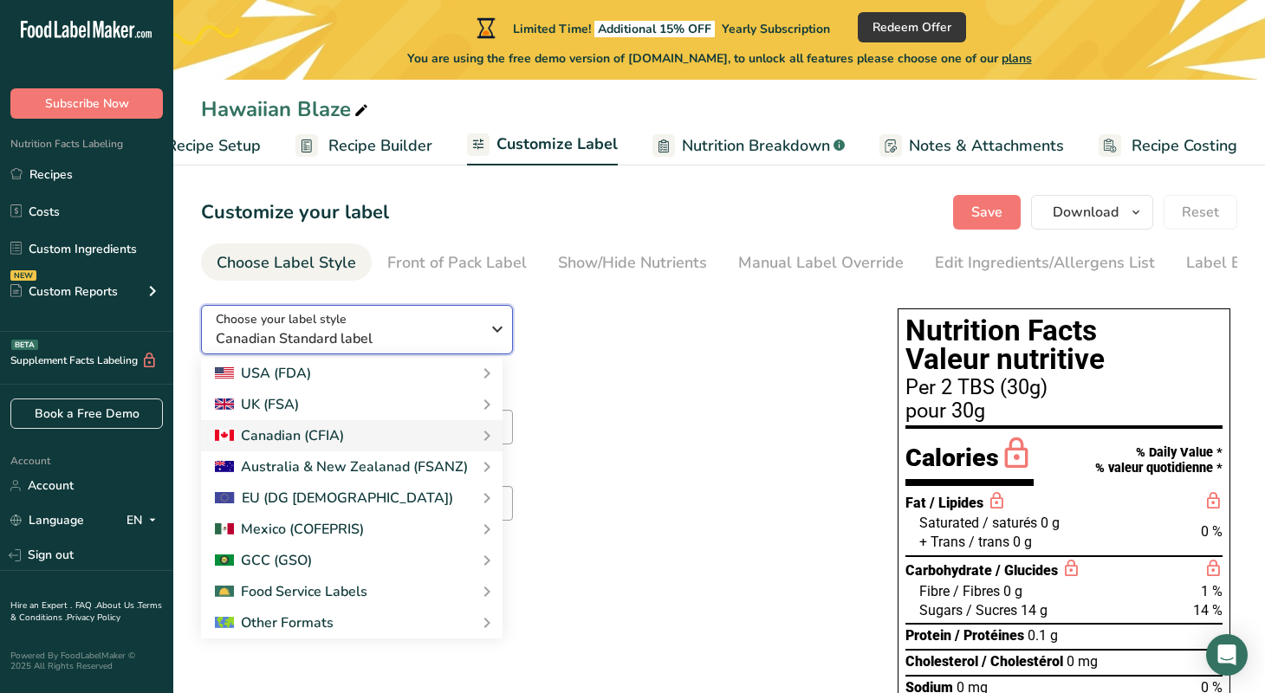
click at [493, 333] on icon "button" at bounding box center [497, 329] width 21 height 31
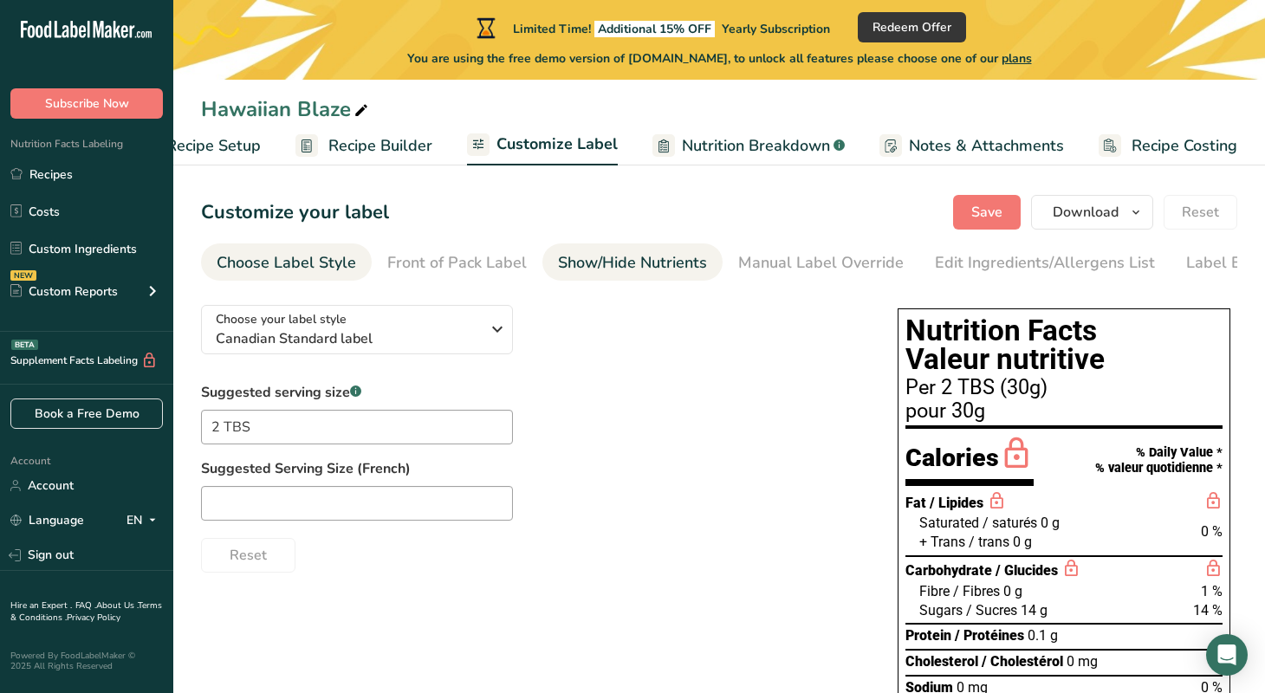
click at [617, 263] on div "Show/Hide Nutrients" at bounding box center [632, 262] width 149 height 23
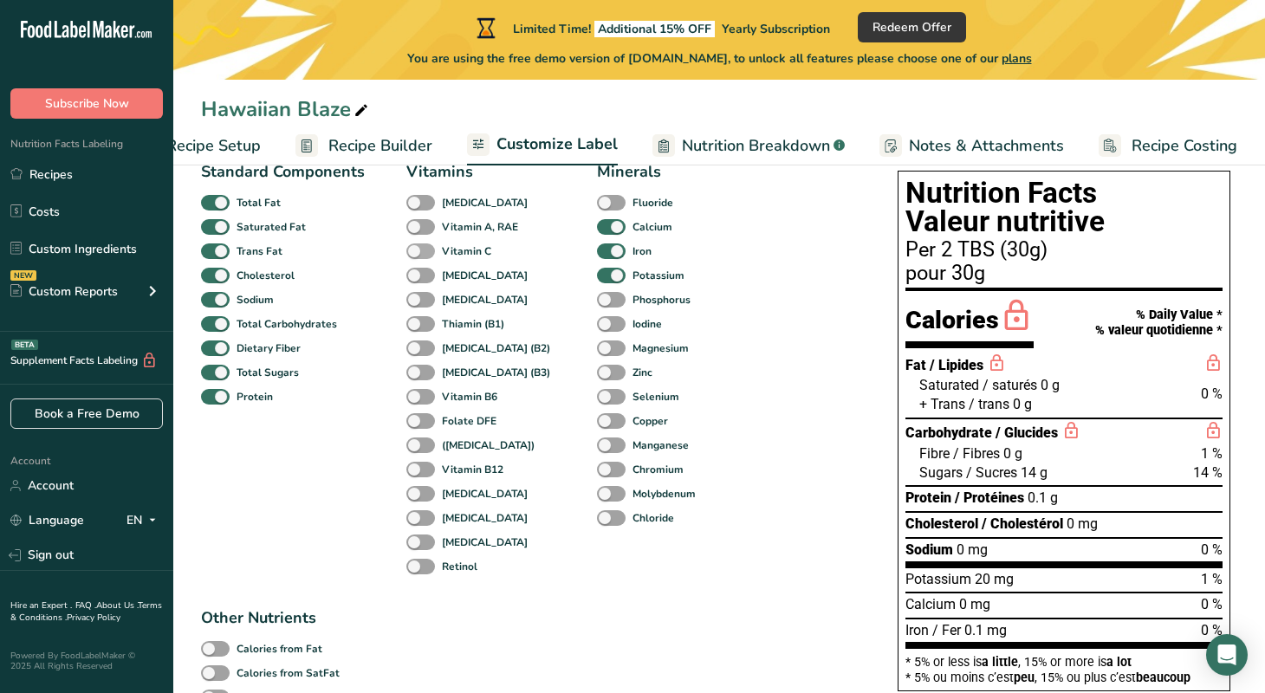
scroll to position [142, 0]
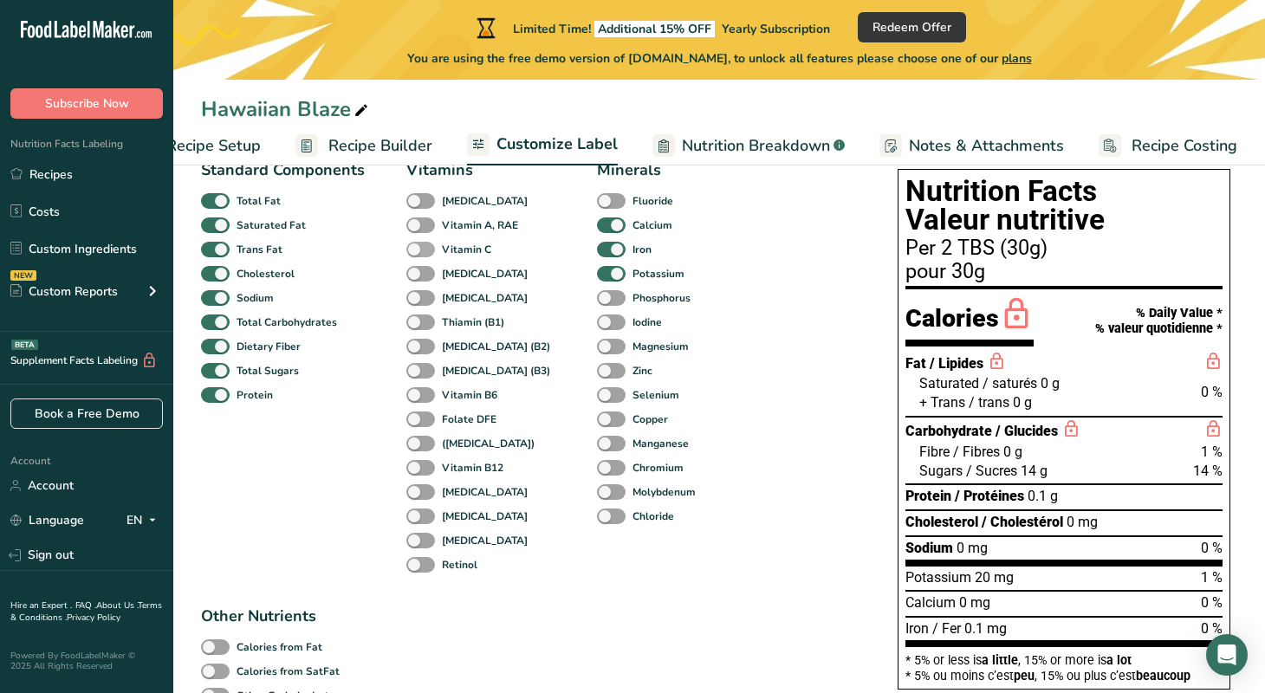
click at [415, 251] on span at bounding box center [420, 250] width 29 height 16
click at [415, 251] on input "Vitamin C" at bounding box center [411, 249] width 11 height 11
checkbox input "true"
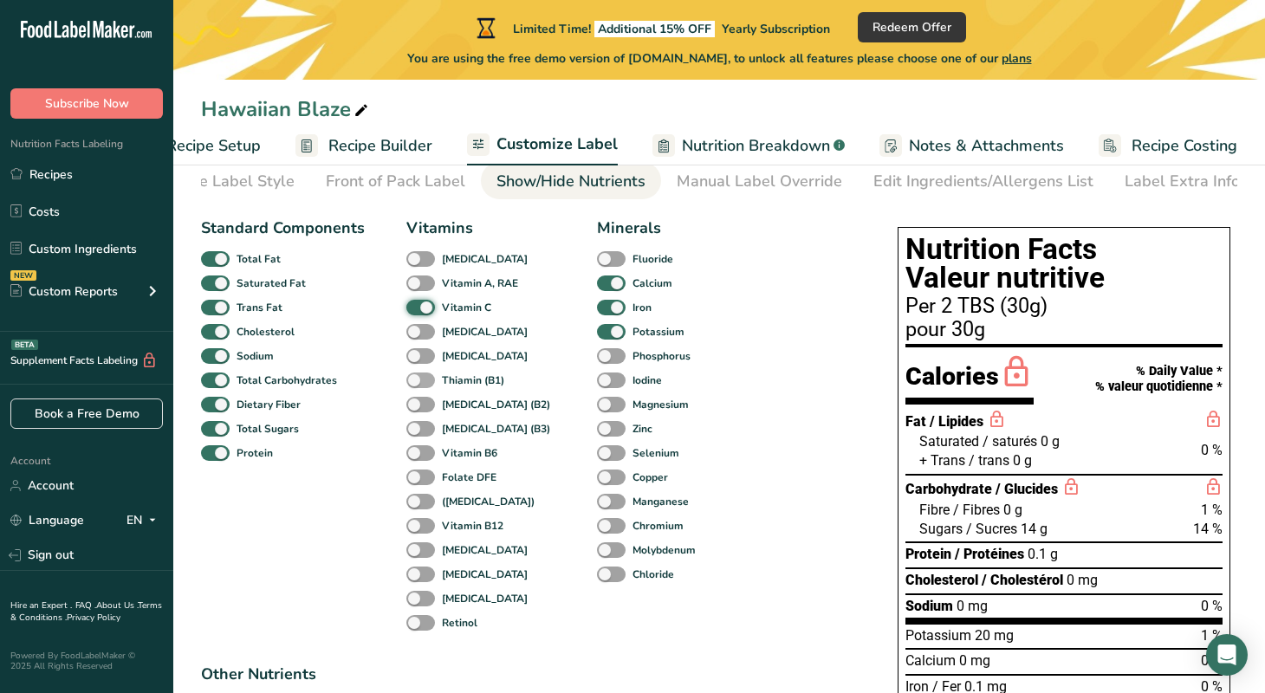
scroll to position [0, 0]
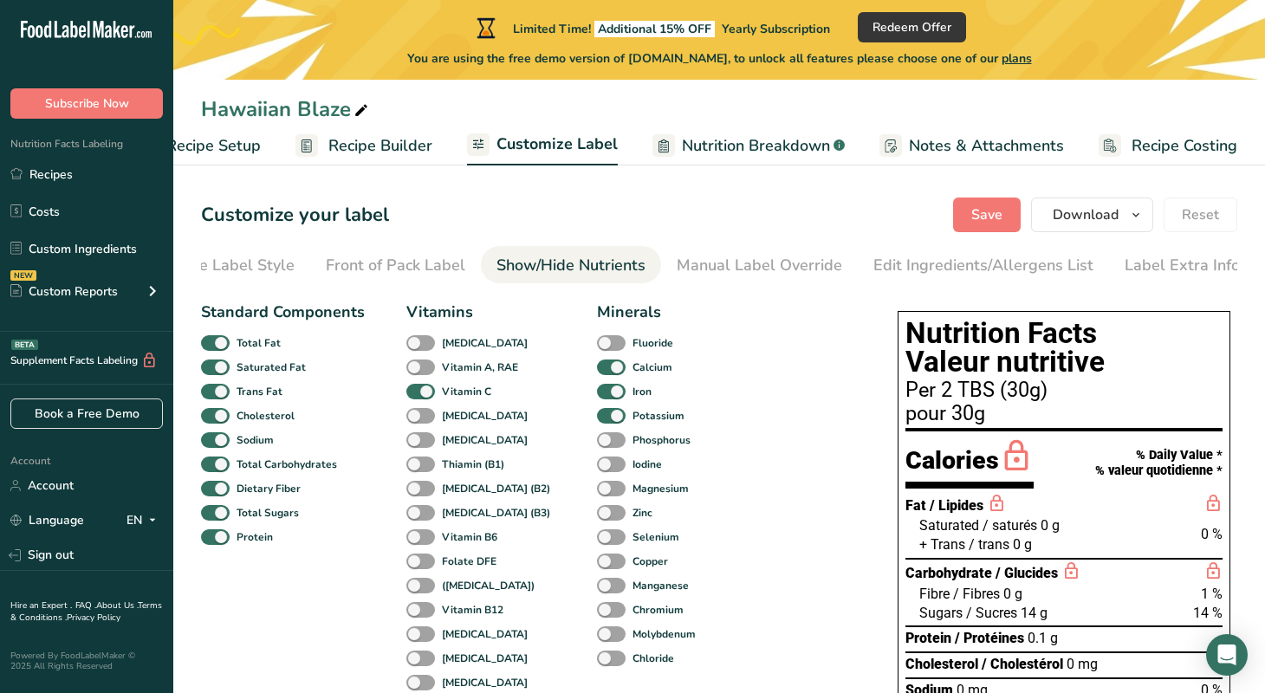
click at [390, 139] on span "Recipe Builder" at bounding box center [380, 145] width 104 height 23
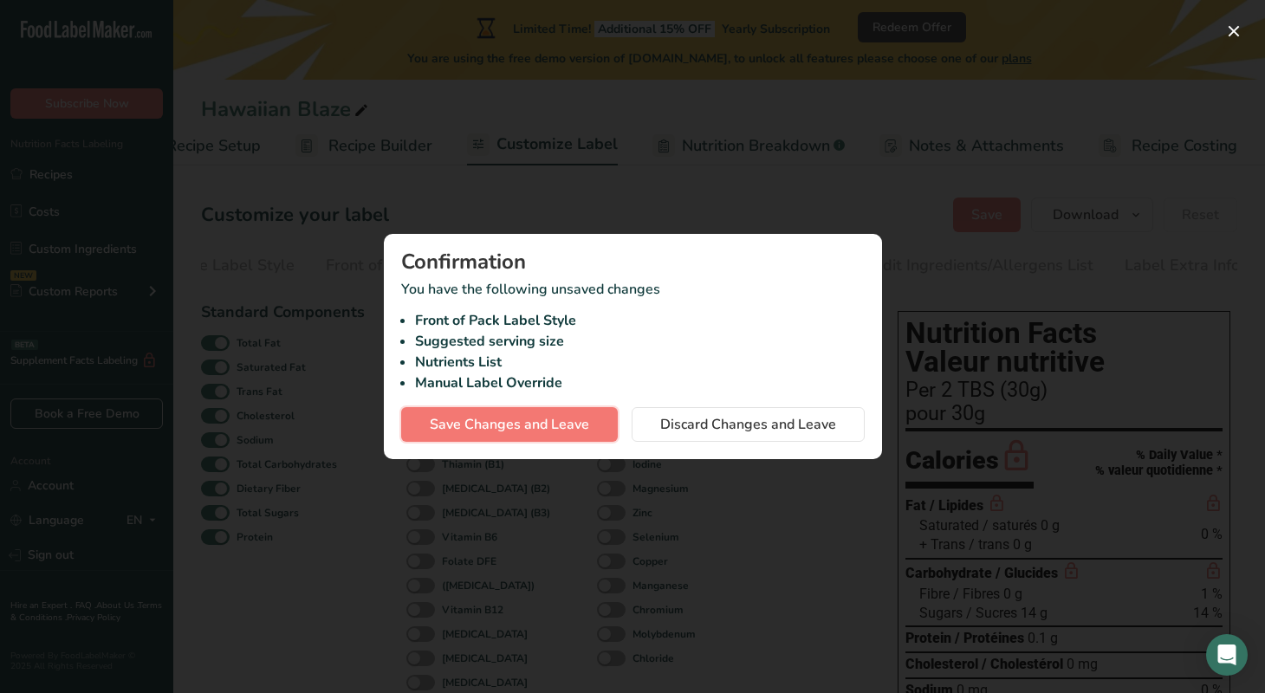
click at [543, 426] on span "Save Changes and Leave" at bounding box center [509, 424] width 159 height 21
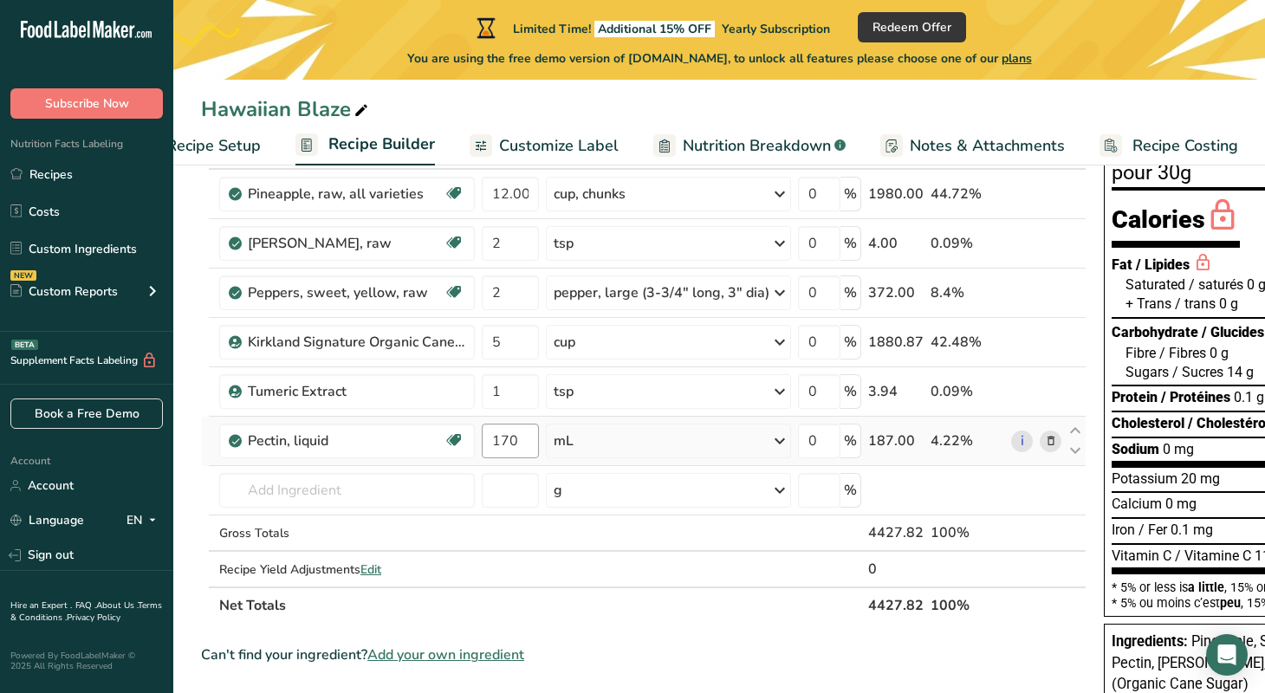
scroll to position [140, 0]
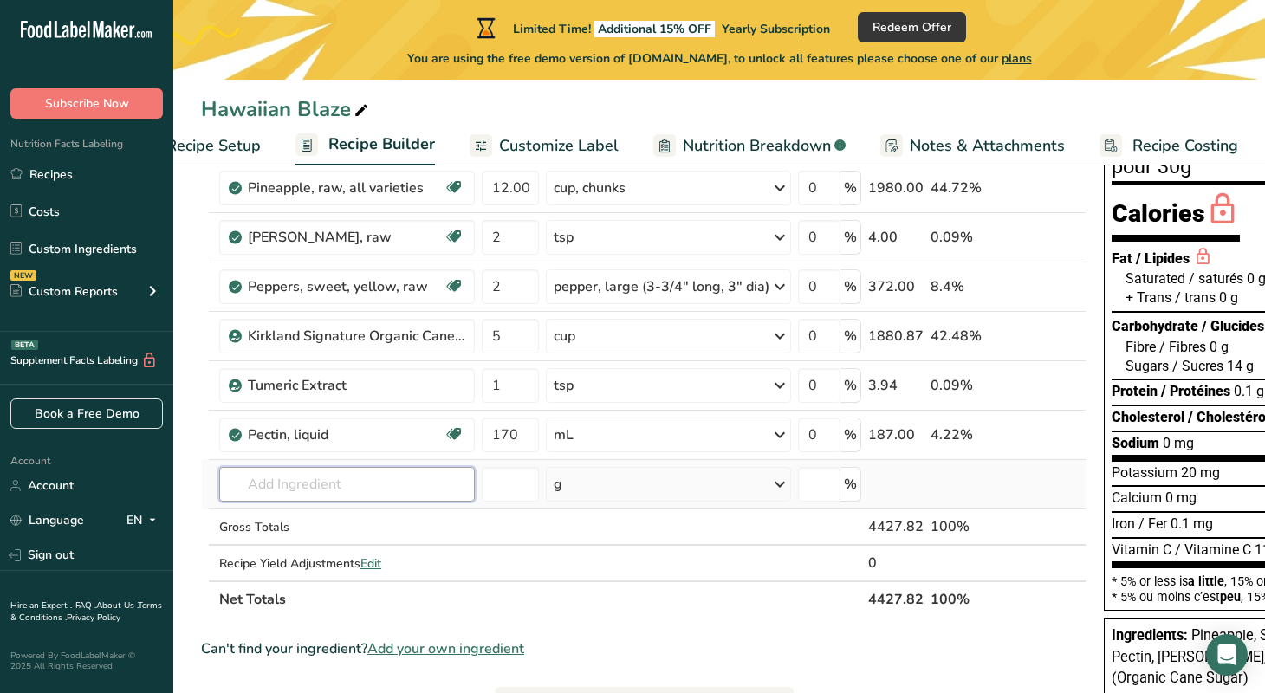
click at [366, 484] on input "text" at bounding box center [347, 484] width 256 height 35
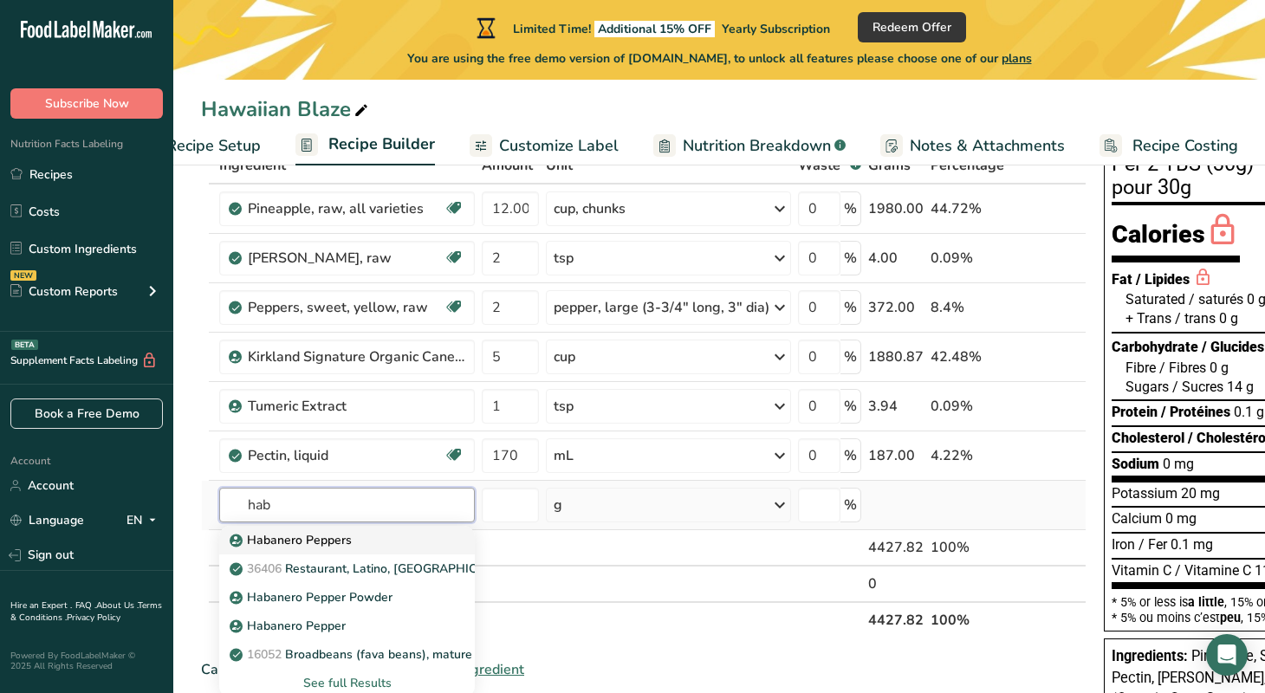
scroll to position [117, 0]
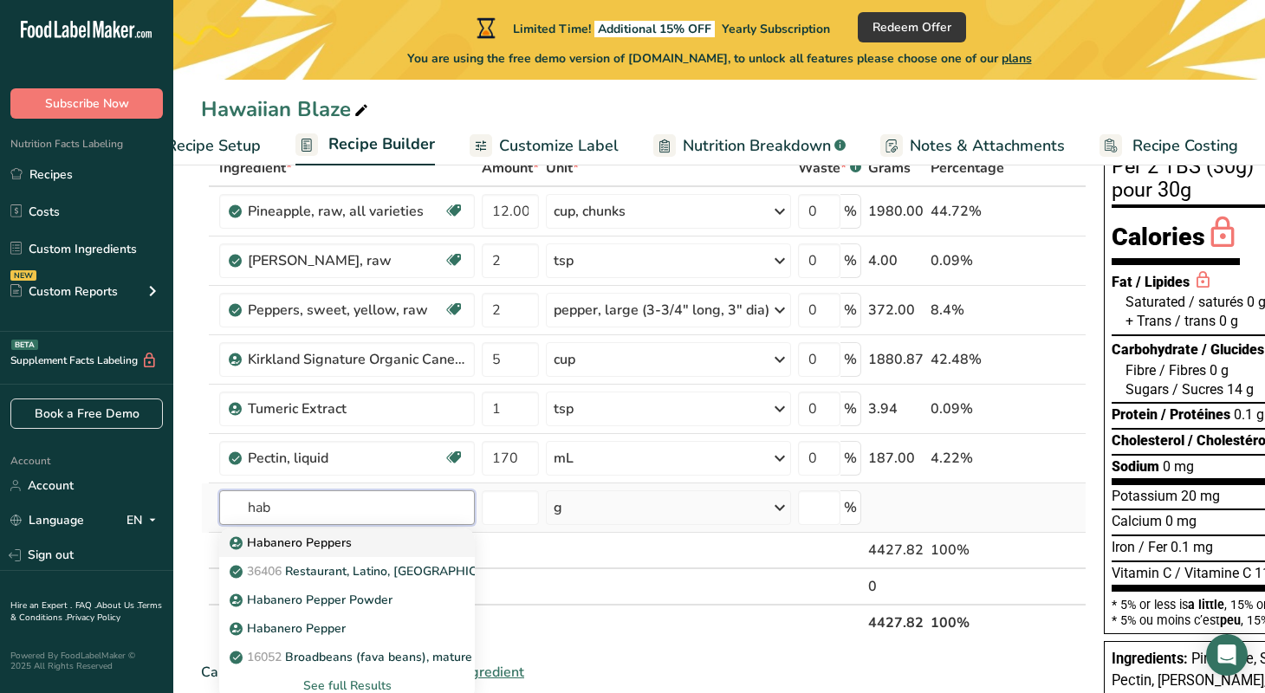
type input "hab"
click at [338, 539] on p "Habanero Peppers" at bounding box center [292, 543] width 119 height 18
type input "Habanero Peppers"
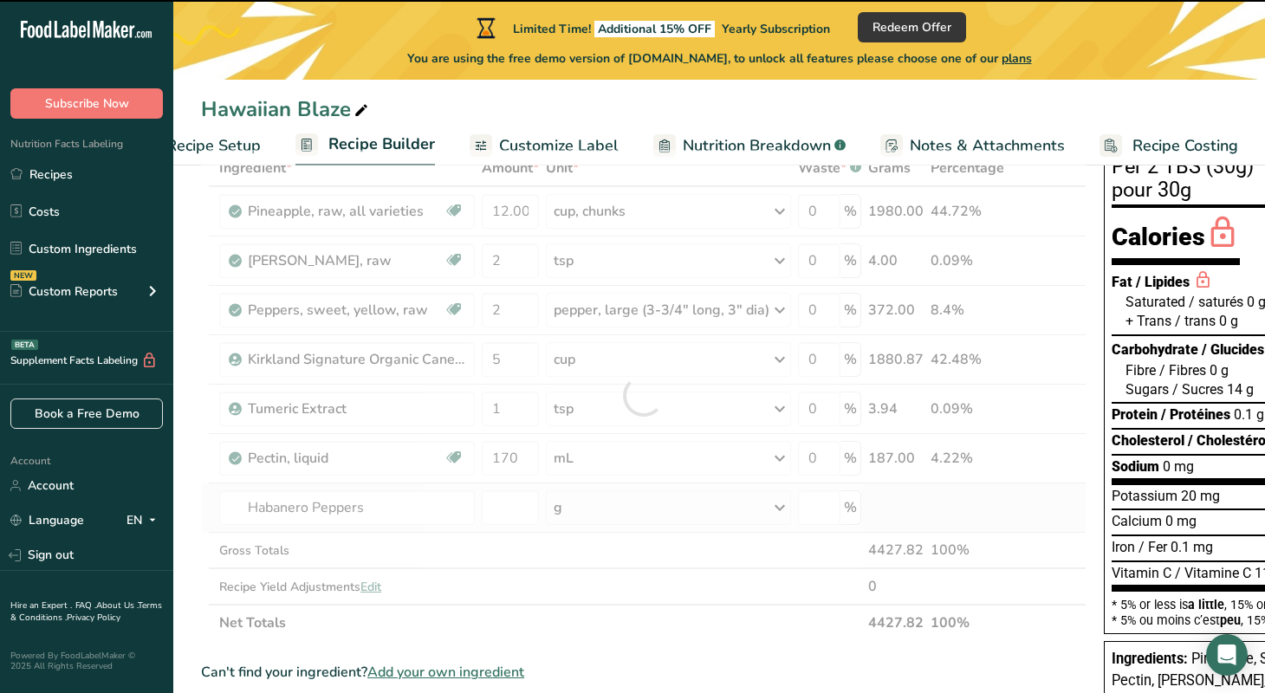
type input "0"
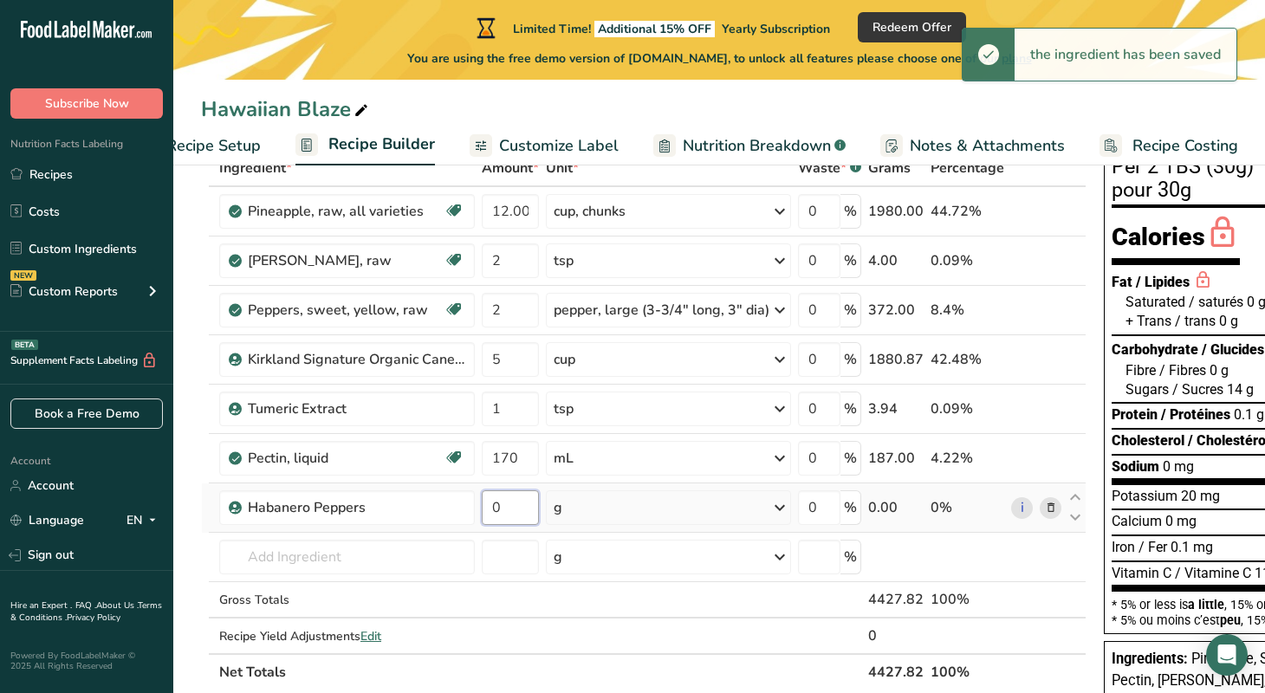
click at [506, 510] on input "0" at bounding box center [510, 508] width 57 height 35
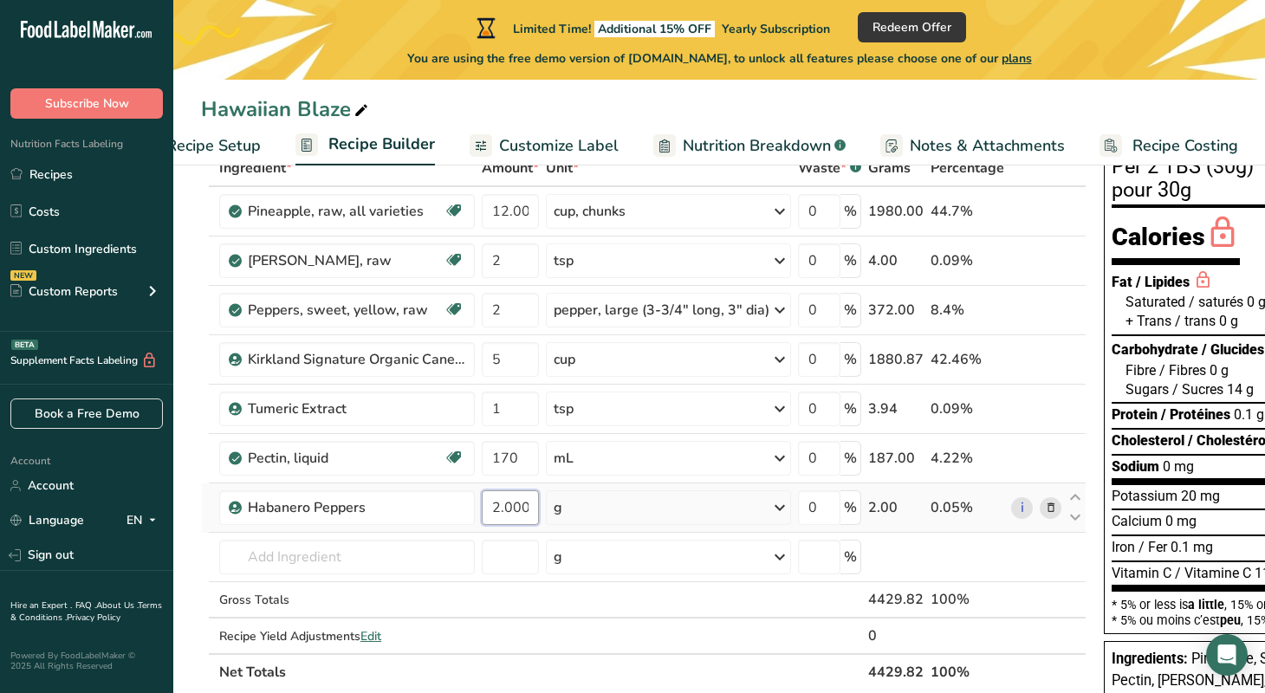
scroll to position [116, 0]
click at [782, 506] on div "Ingredient * Amount * Unit * Waste * .a-a{fill:#347362;}.b-a{fill:#fff;} Grams …" at bounding box center [644, 421] width 886 height 541
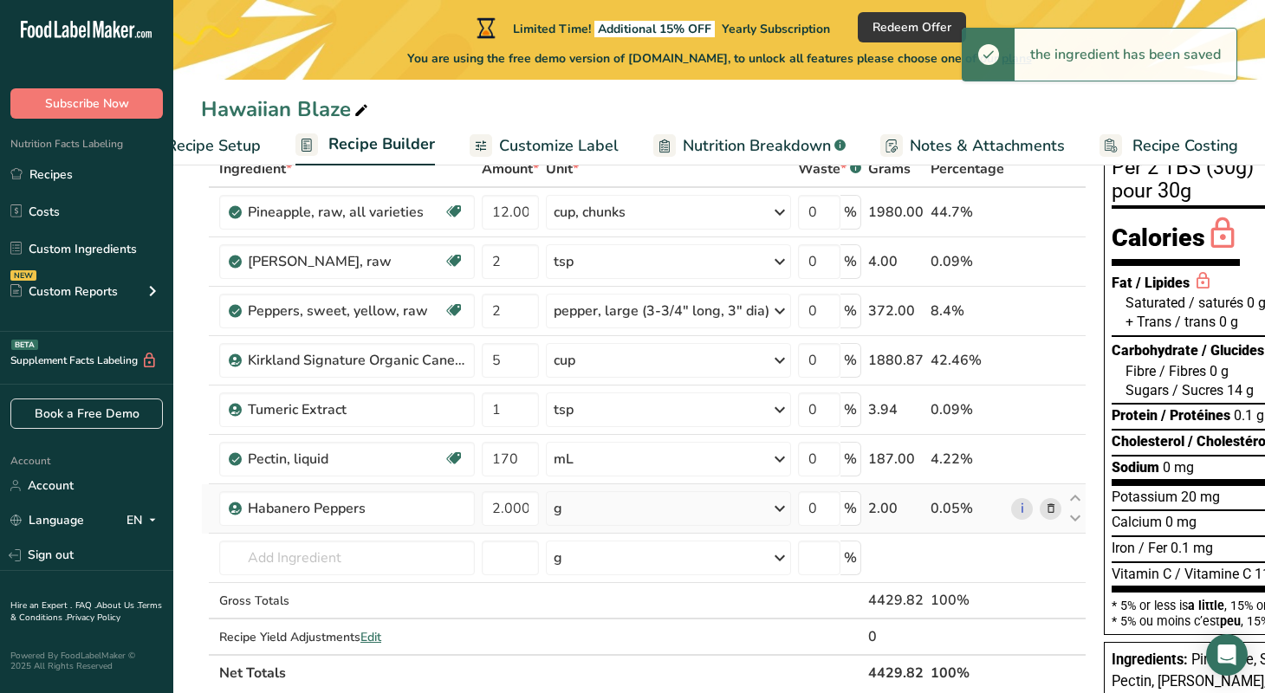
click at [780, 506] on icon at bounding box center [780, 508] width 21 height 31
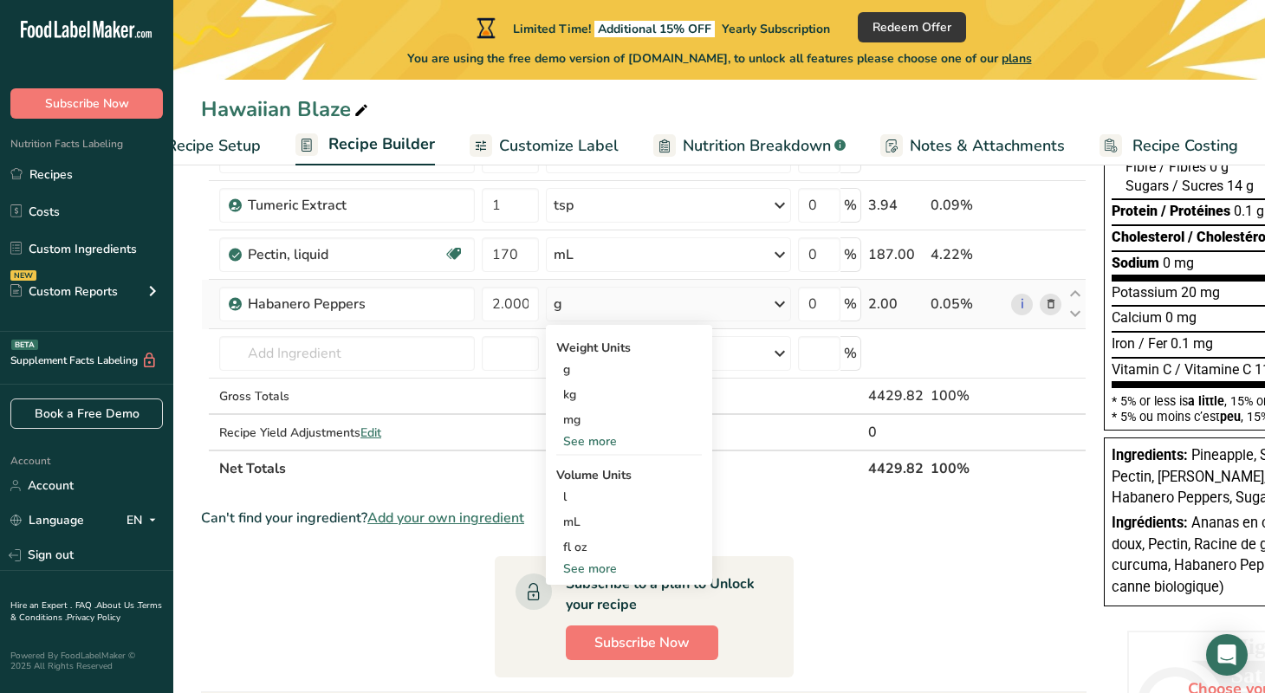
scroll to position [349, 0]
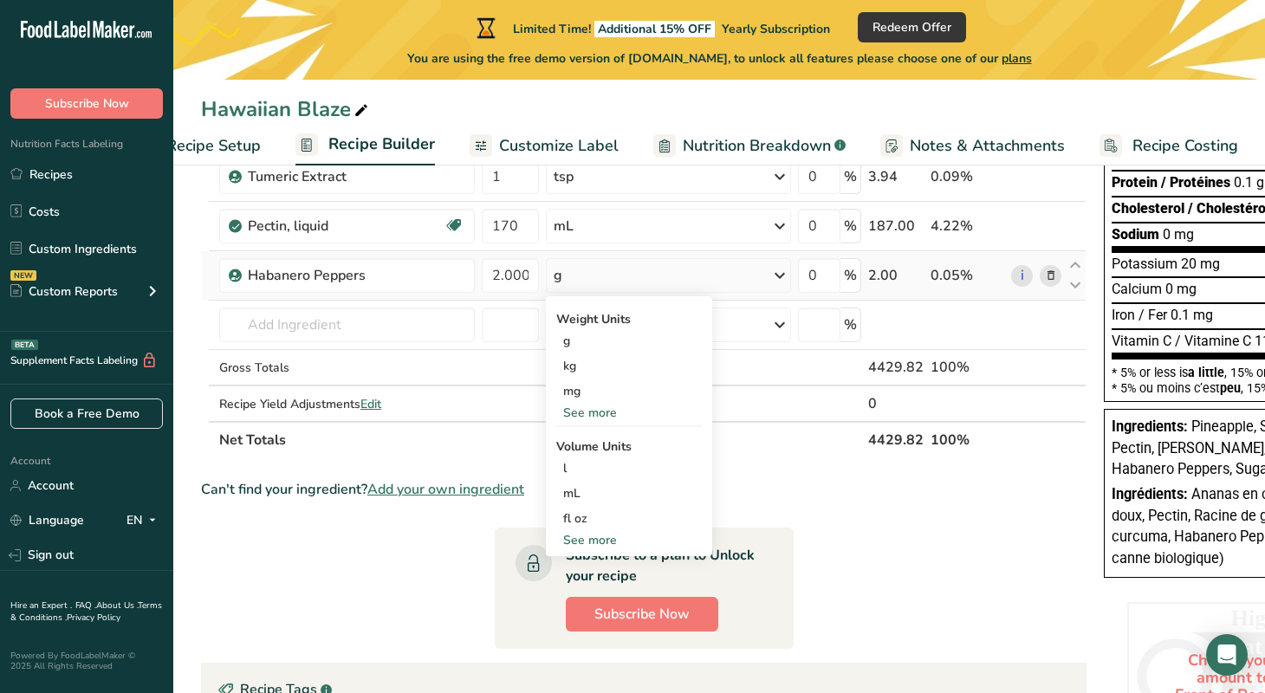
click at [611, 542] on div "See more" at bounding box center [629, 540] width 146 height 18
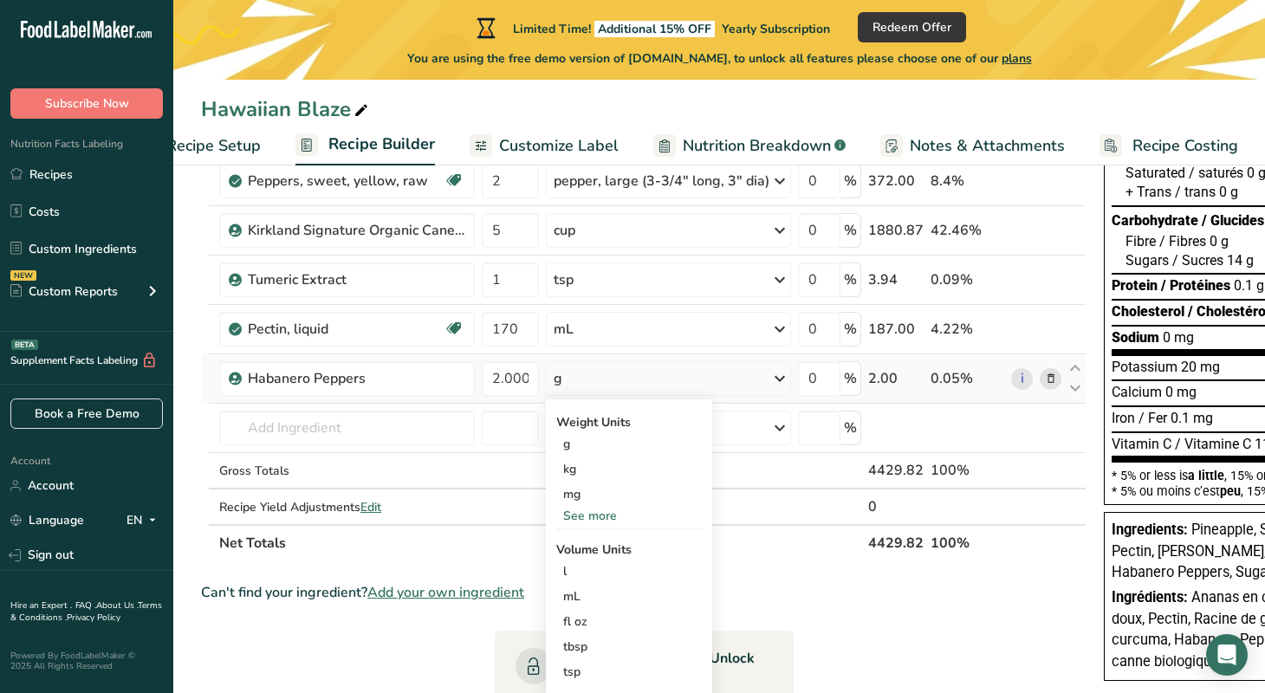
scroll to position [250, 0]
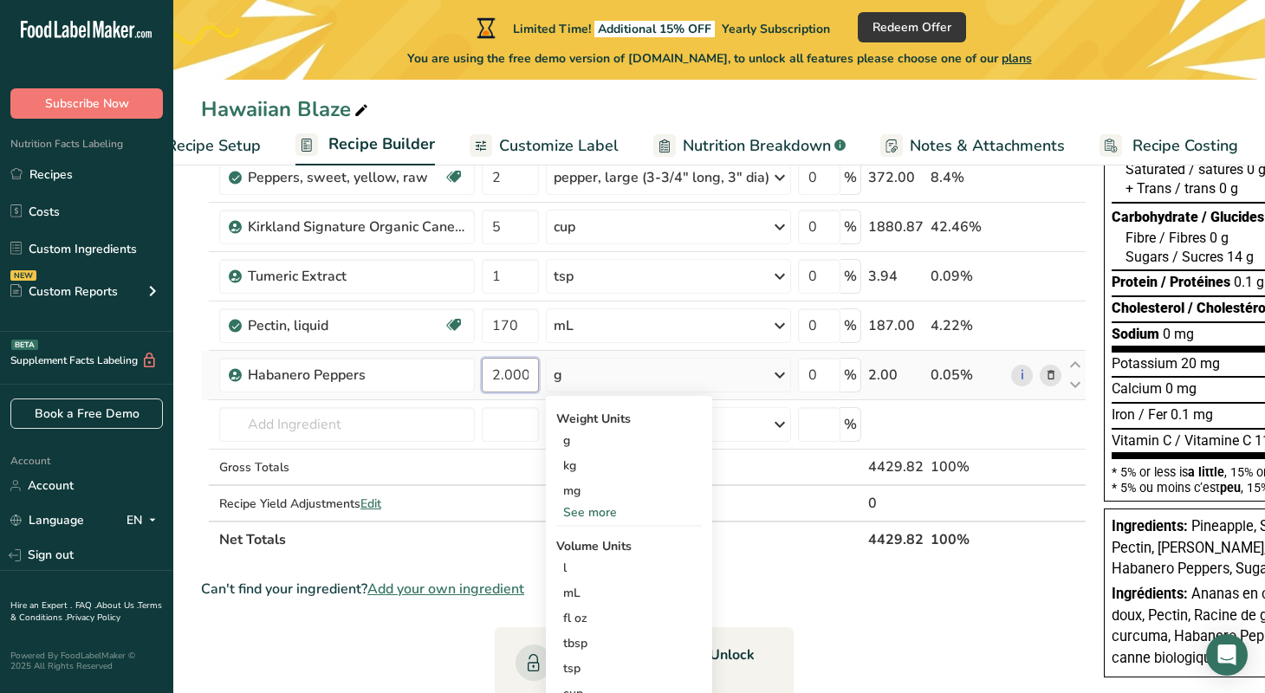
click at [535, 374] on input "2.000001" at bounding box center [510, 375] width 57 height 35
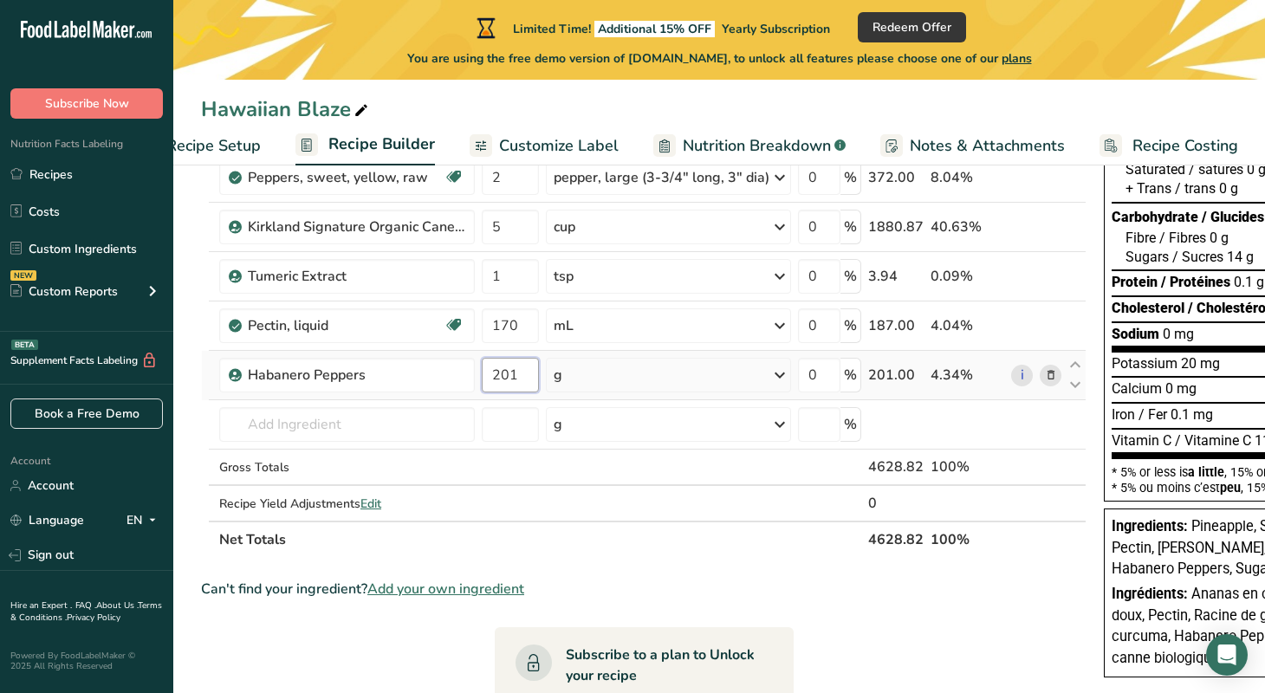
type input "1"
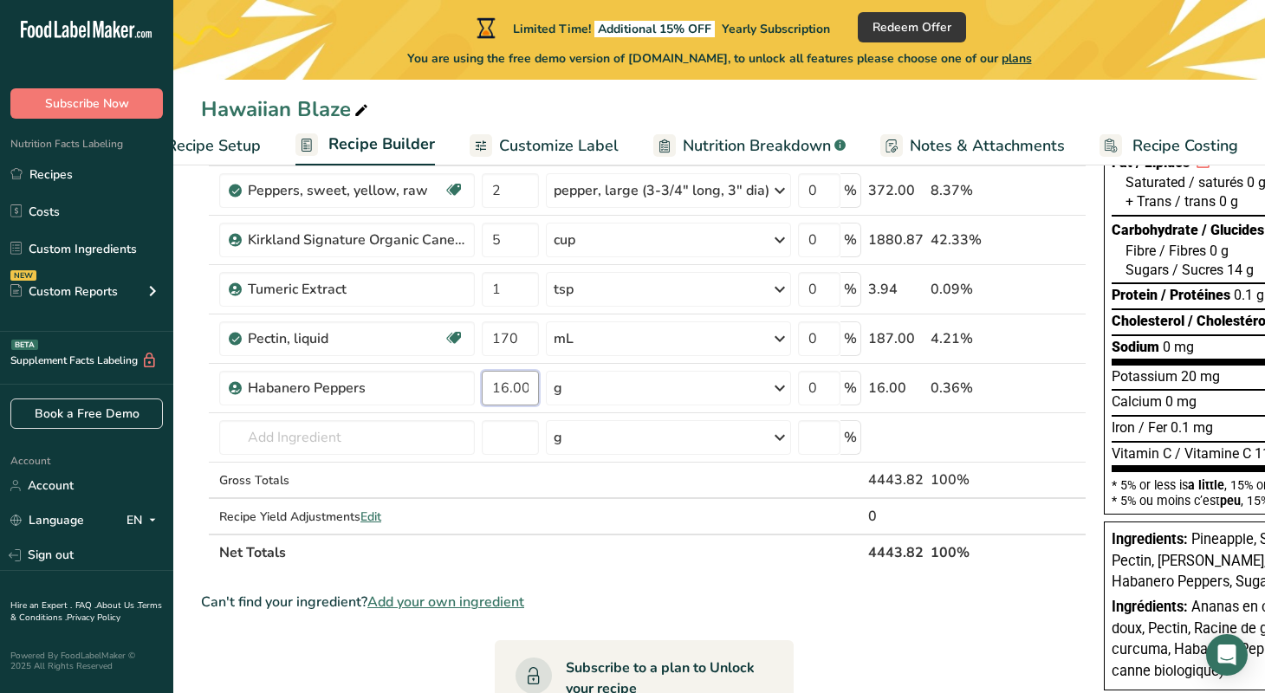
scroll to position [243, 0]
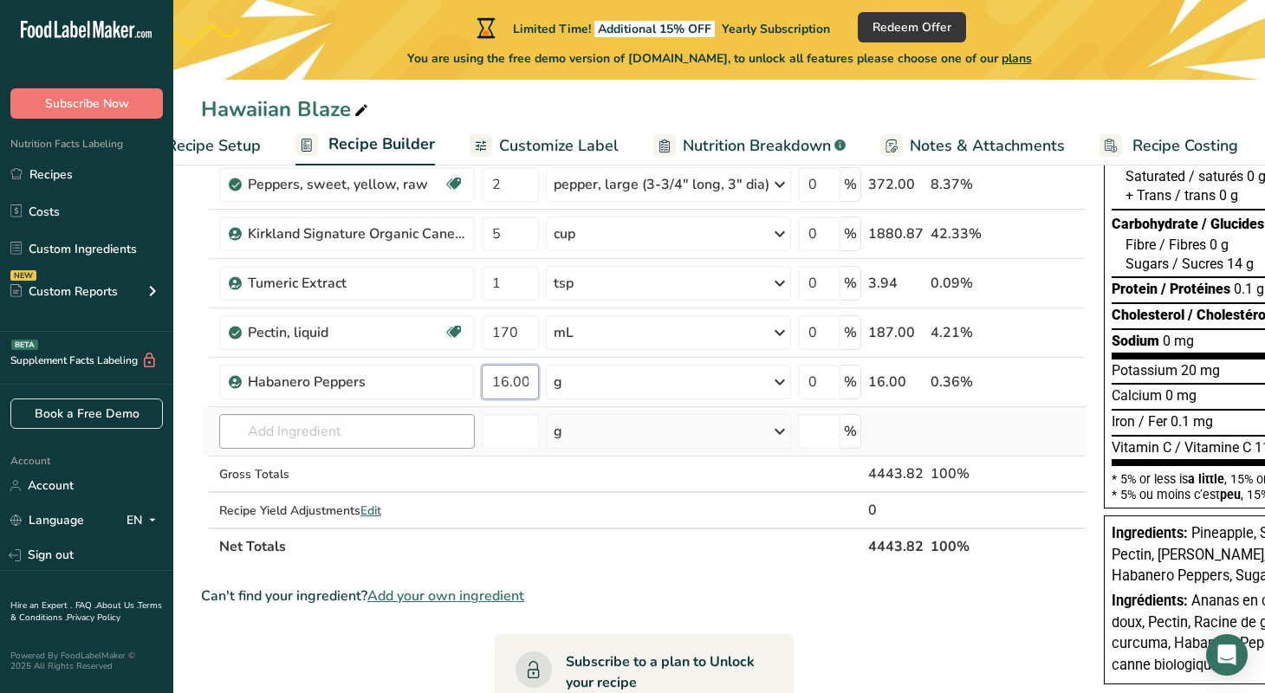
type input "16.000001"
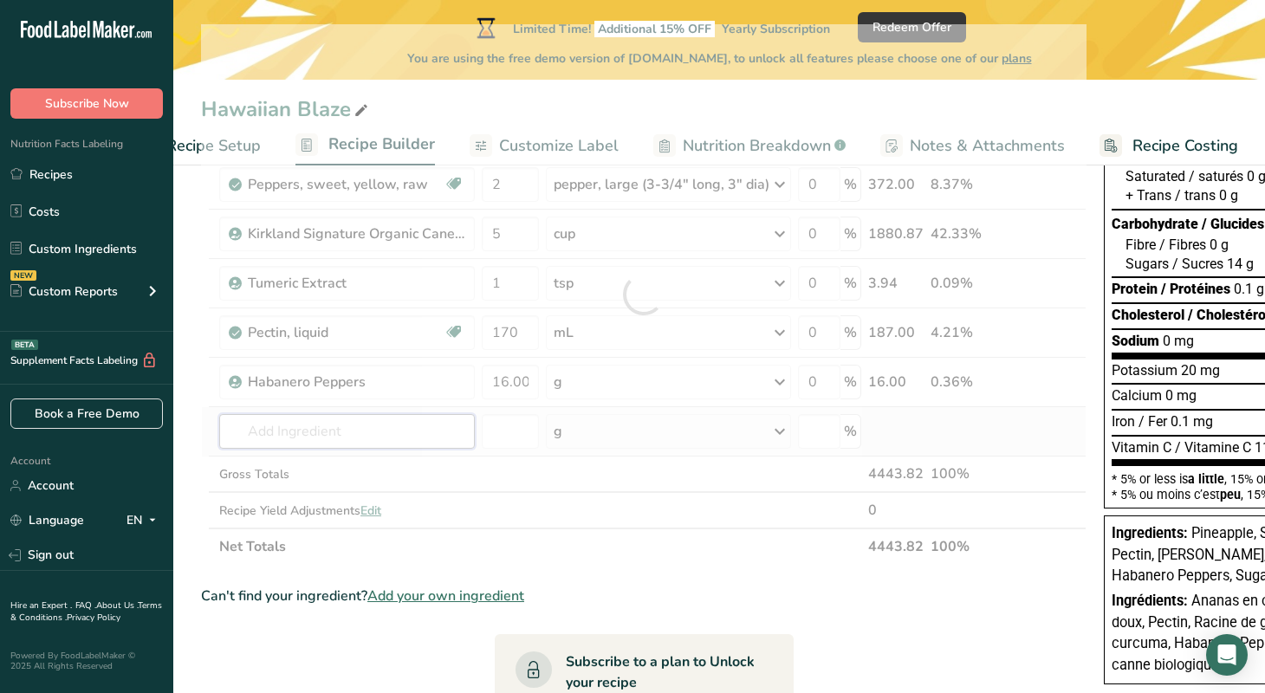
click at [421, 432] on div "Ingredient * Amount * Unit * Waste * .a-a{fill:#347362;}.b-a{fill:#fff;} Grams …" at bounding box center [644, 294] width 886 height 541
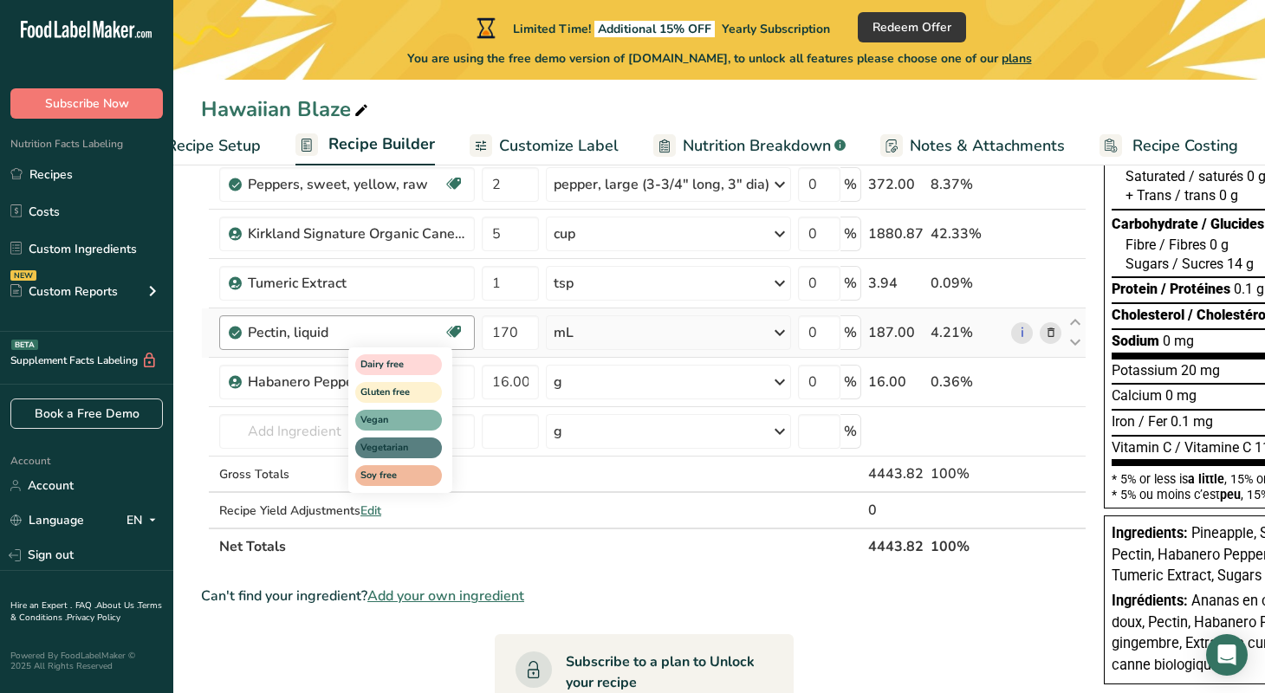
click at [458, 335] on icon at bounding box center [453, 332] width 17 height 27
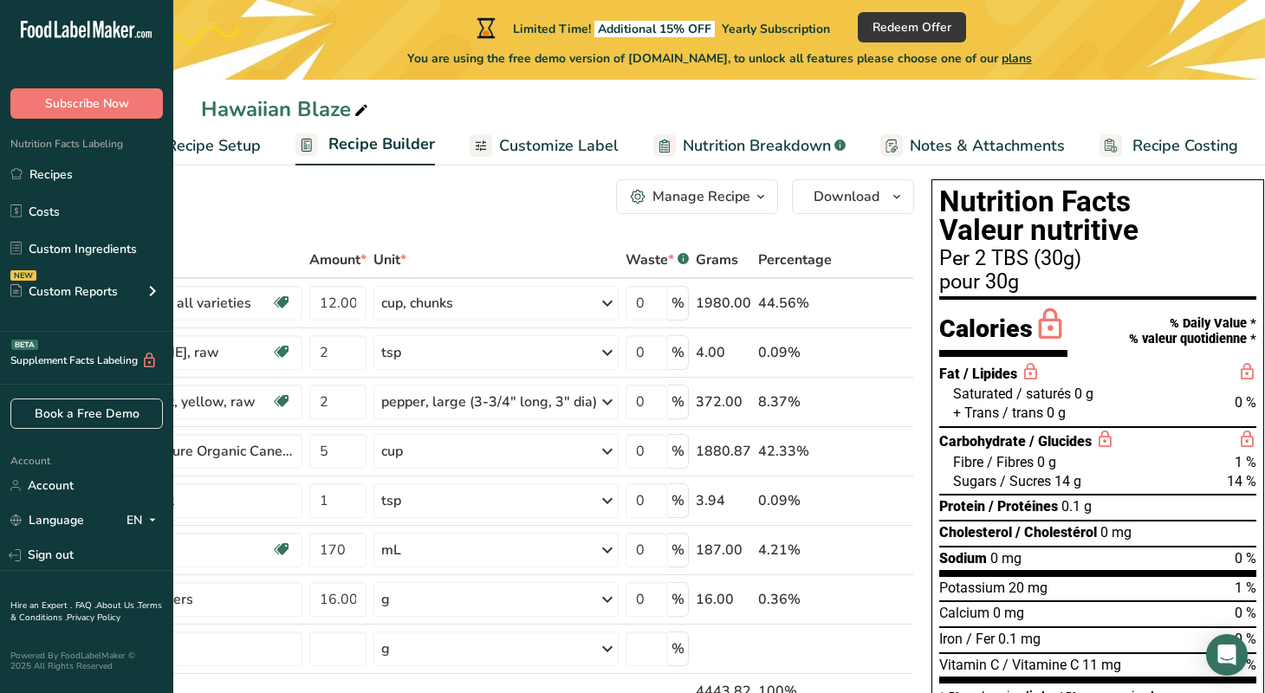
scroll to position [0, 0]
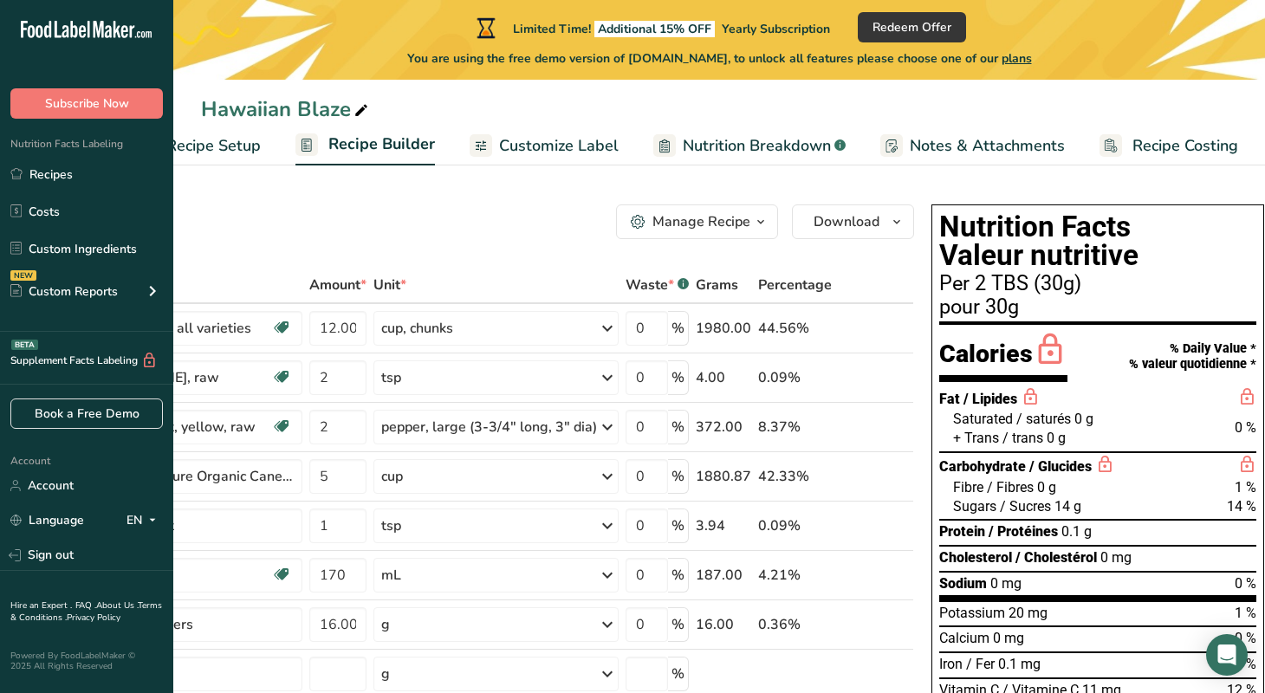
click at [559, 146] on span "Customize Label" at bounding box center [559, 145] width 120 height 23
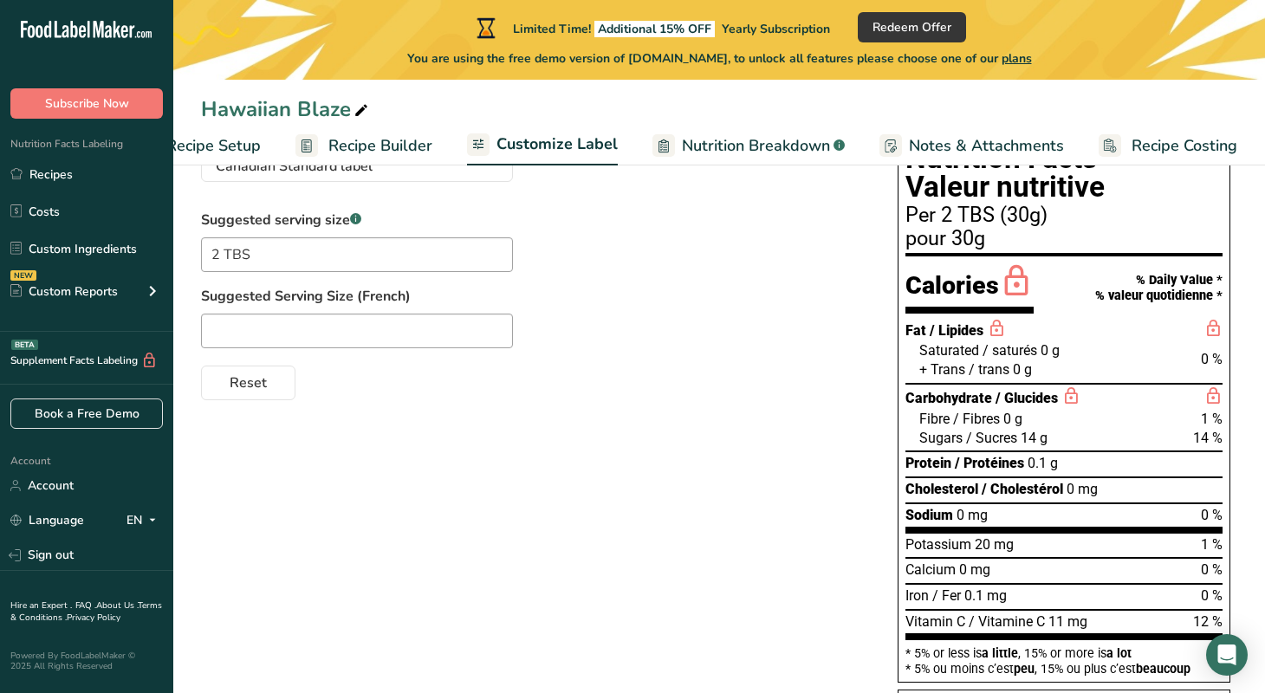
scroll to position [172, 0]
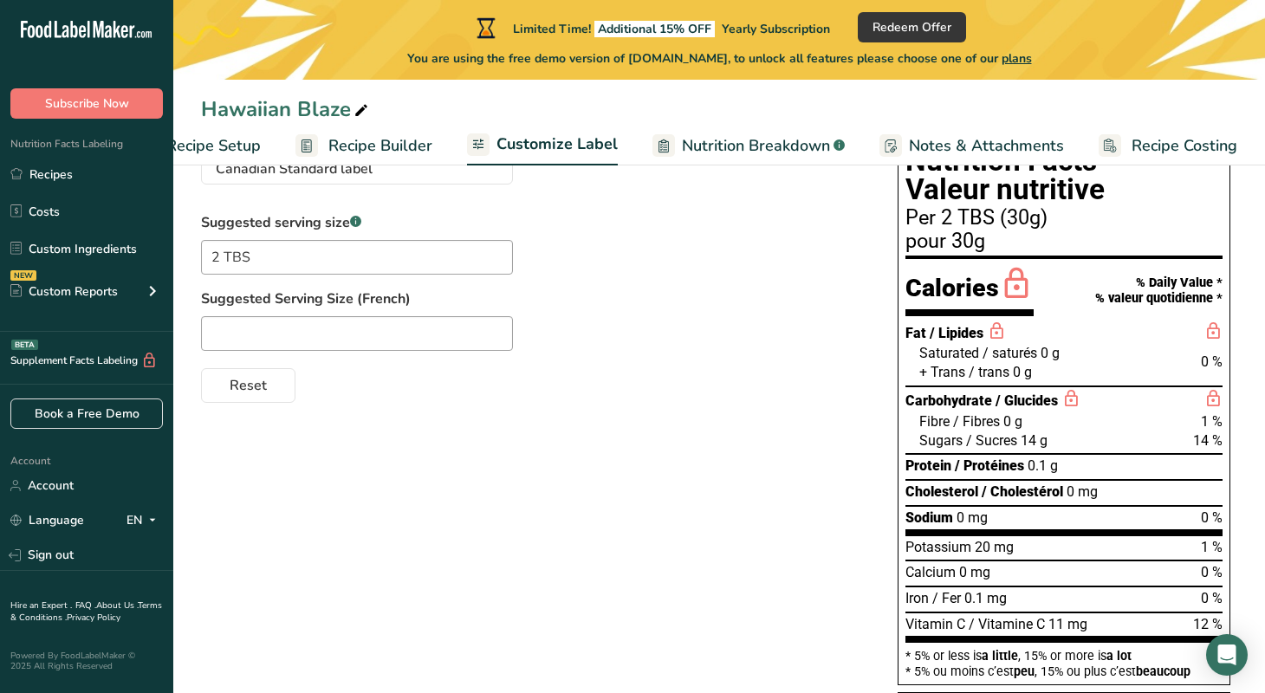
click at [953, 147] on span "Notes & Attachments" at bounding box center [986, 145] width 155 height 23
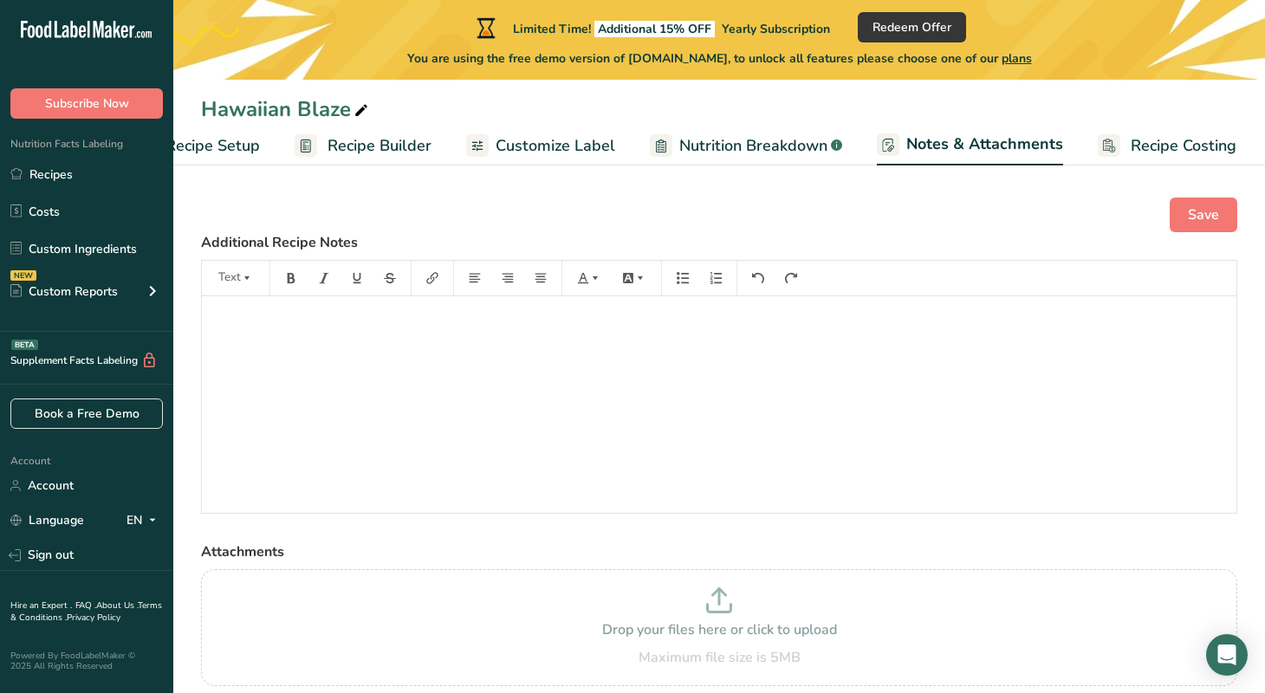
click at [732, 147] on span "Nutrition Breakdown" at bounding box center [754, 145] width 148 height 23
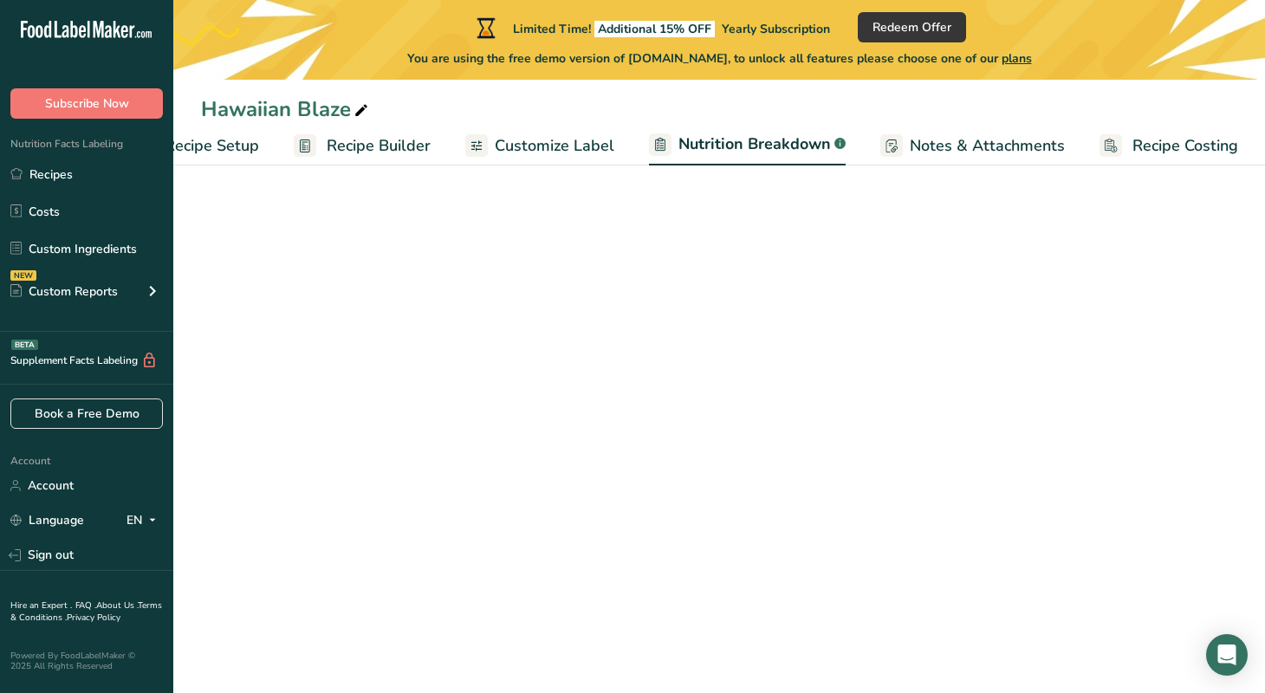
select select "Calories"
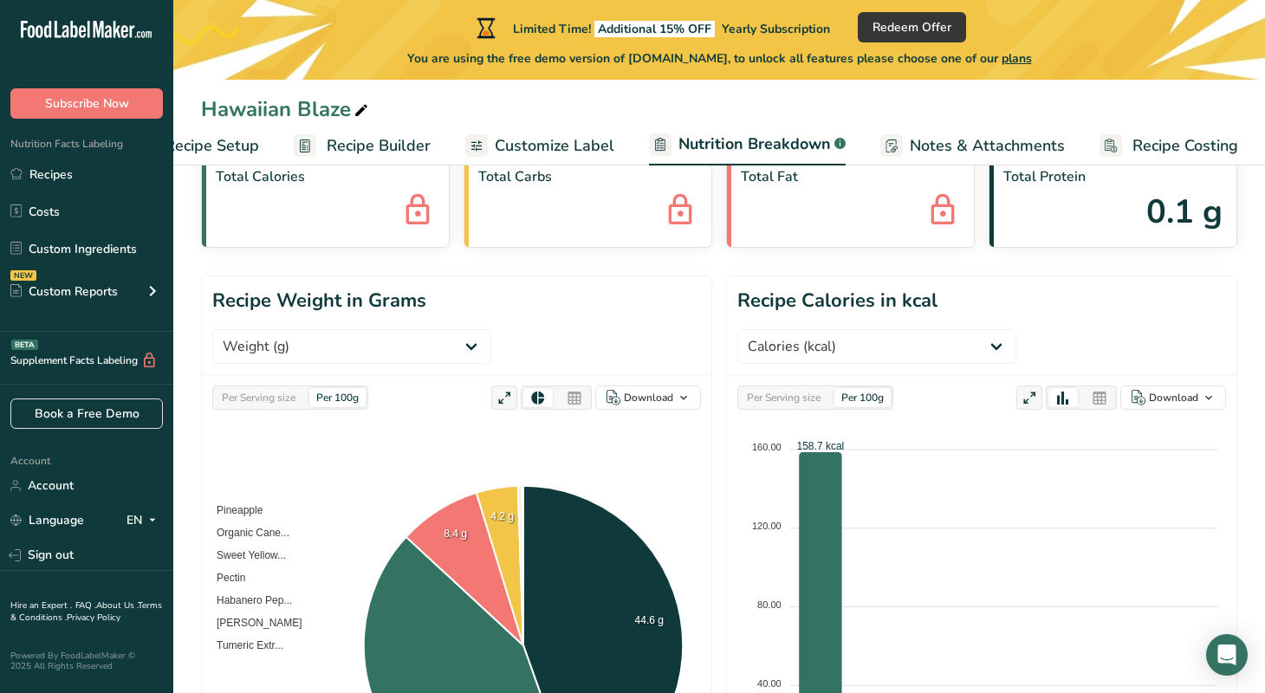
scroll to position [0, 0]
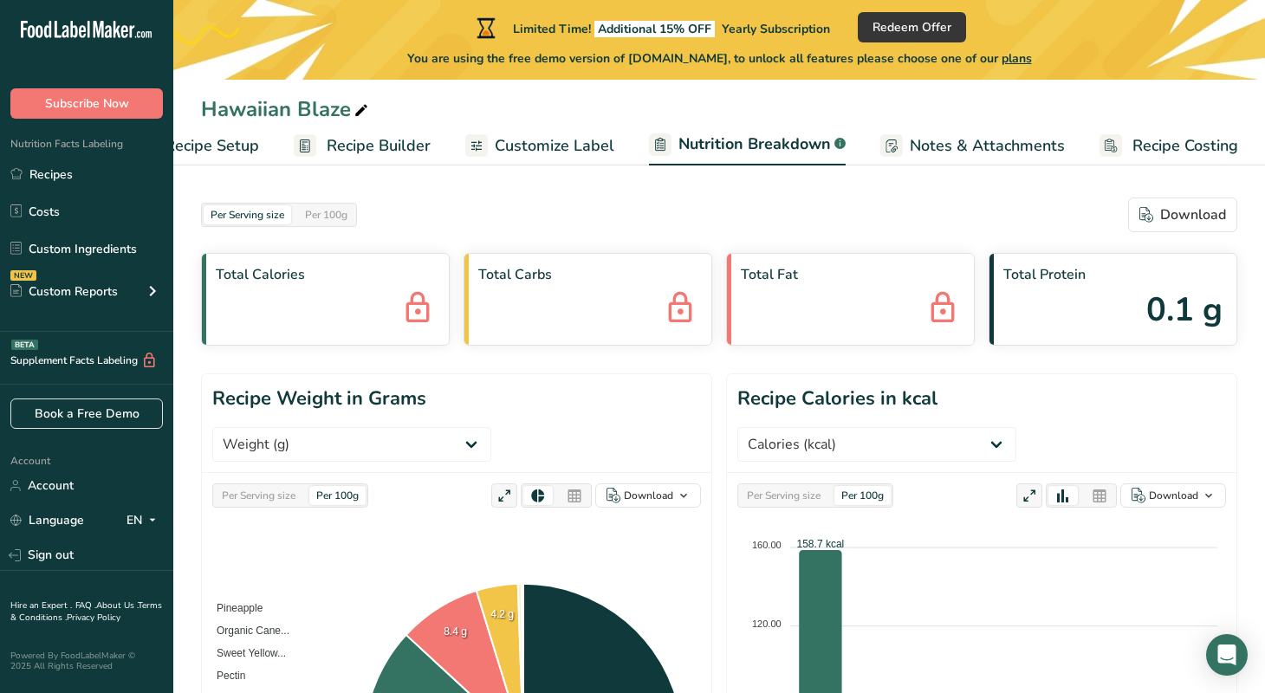
click at [545, 148] on span "Customize Label" at bounding box center [555, 145] width 120 height 23
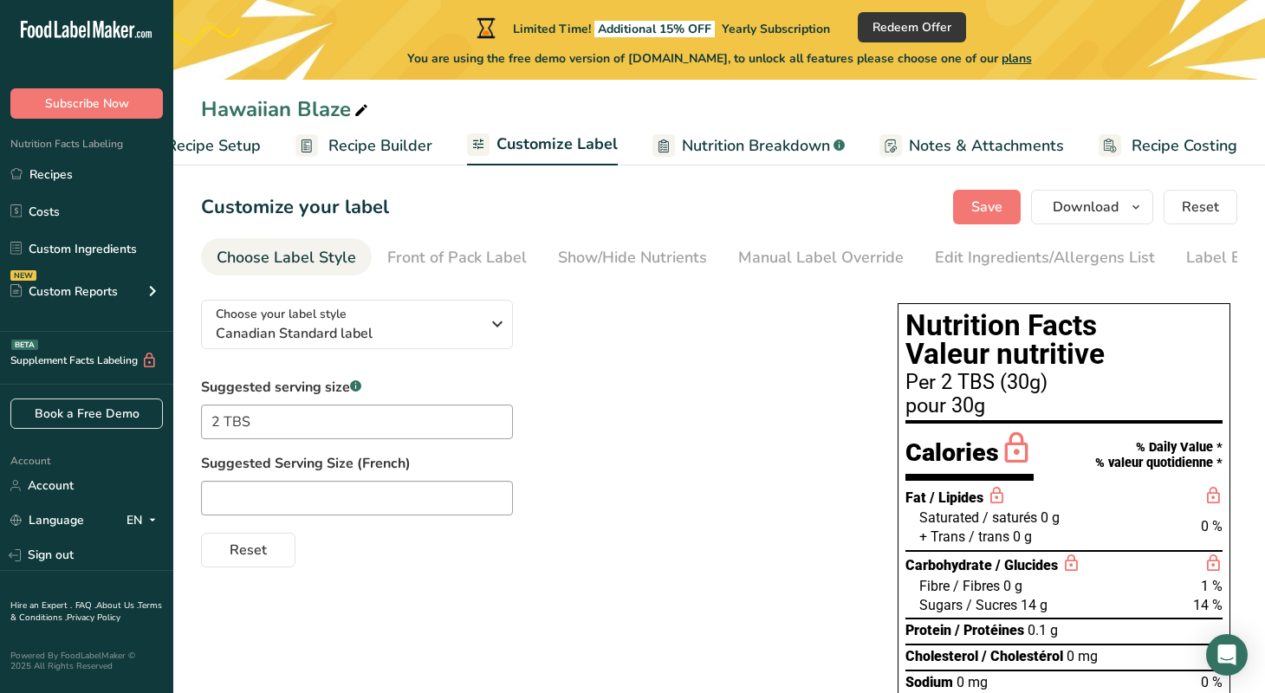
scroll to position [7, 0]
click at [1139, 206] on icon "button" at bounding box center [1136, 209] width 14 height 22
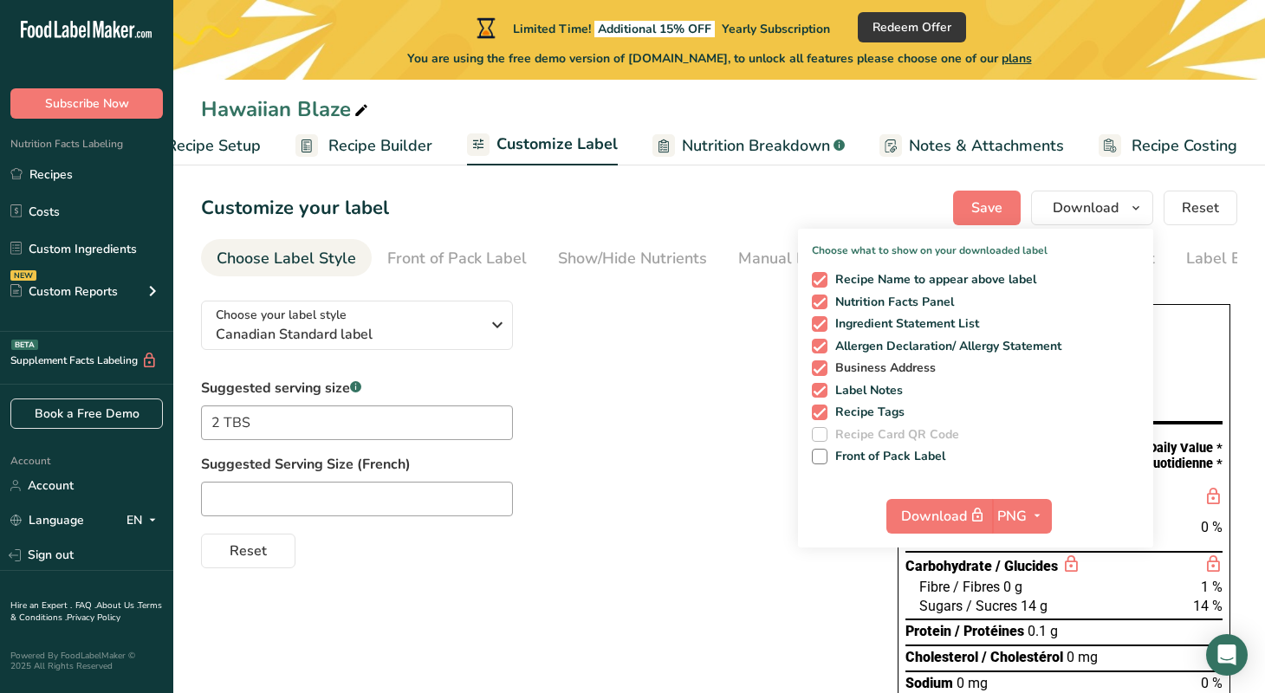
click at [825, 366] on span at bounding box center [820, 369] width 16 height 16
click at [823, 366] on input "Business Address" at bounding box center [817, 367] width 11 height 11
checkbox input "false"
click at [822, 392] on span at bounding box center [820, 391] width 16 height 16
click at [822, 392] on input "Label Notes" at bounding box center [817, 390] width 11 height 11
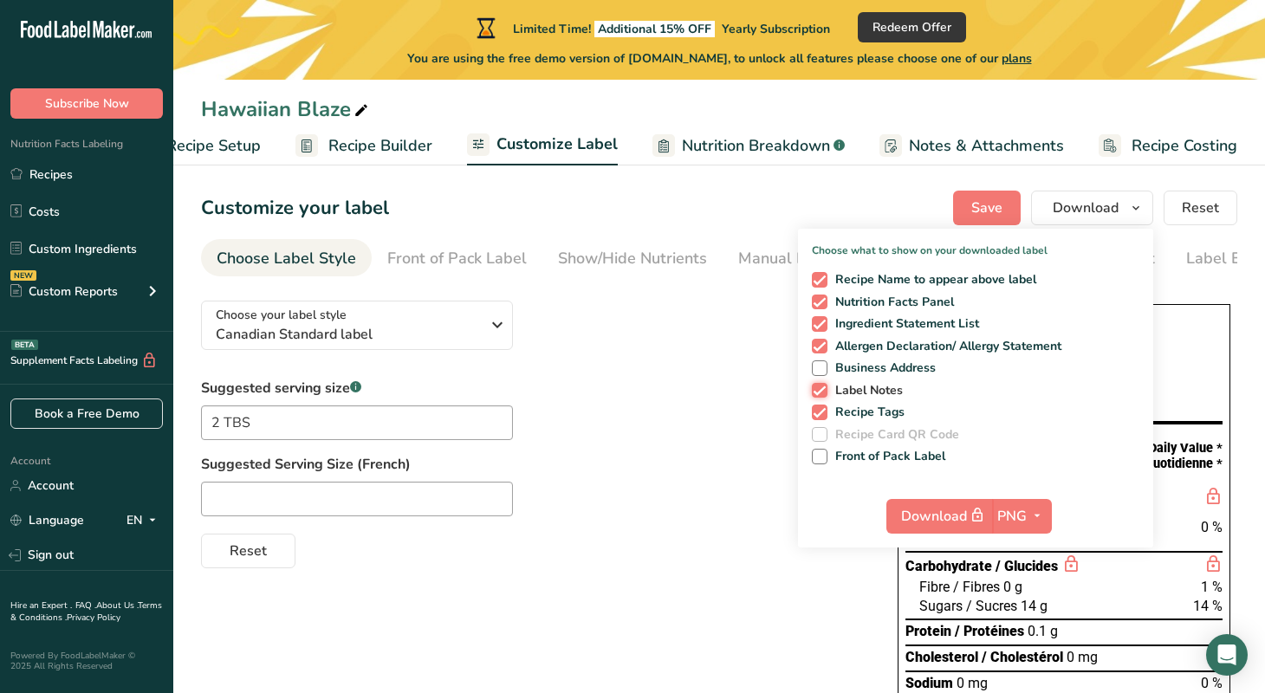
checkbox input "false"
click at [819, 407] on span at bounding box center [820, 413] width 16 height 16
click at [819, 407] on input "Recipe Tags" at bounding box center [817, 411] width 11 height 11
checkbox input "false"
click at [825, 344] on span at bounding box center [820, 347] width 16 height 16
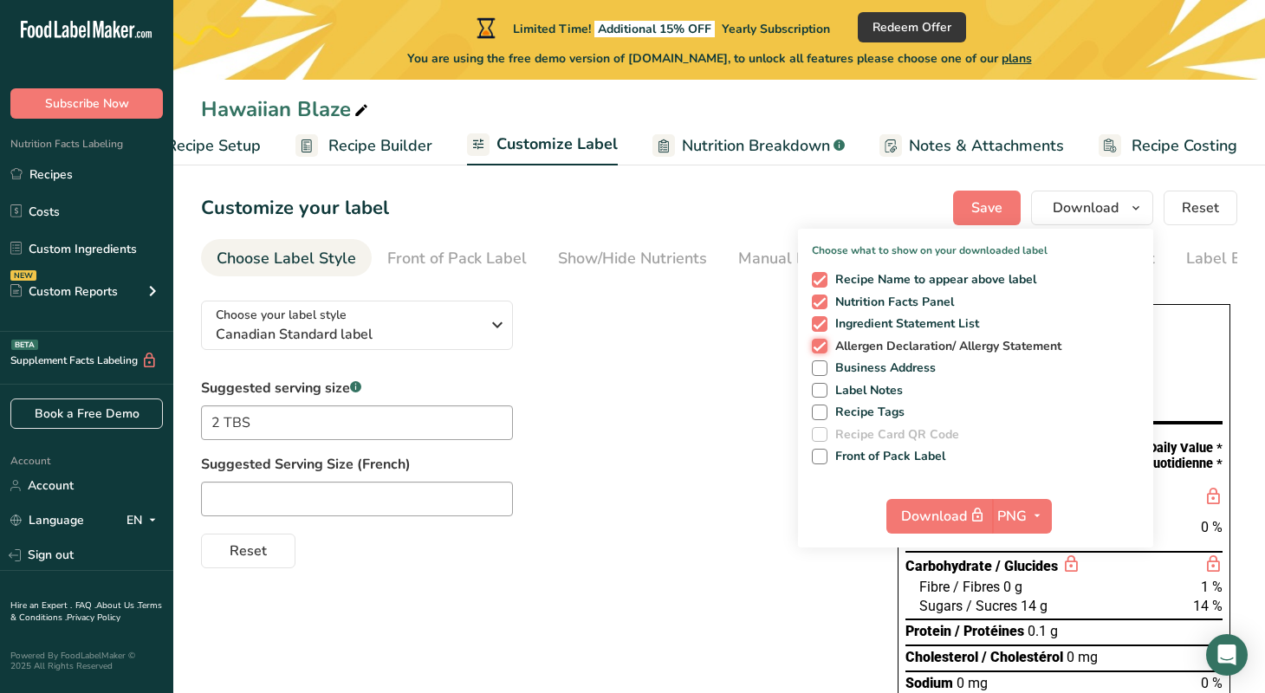
click at [823, 344] on input "Allergen Declaration/ Allergy Statement" at bounding box center [817, 346] width 11 height 11
checkbox input "false"
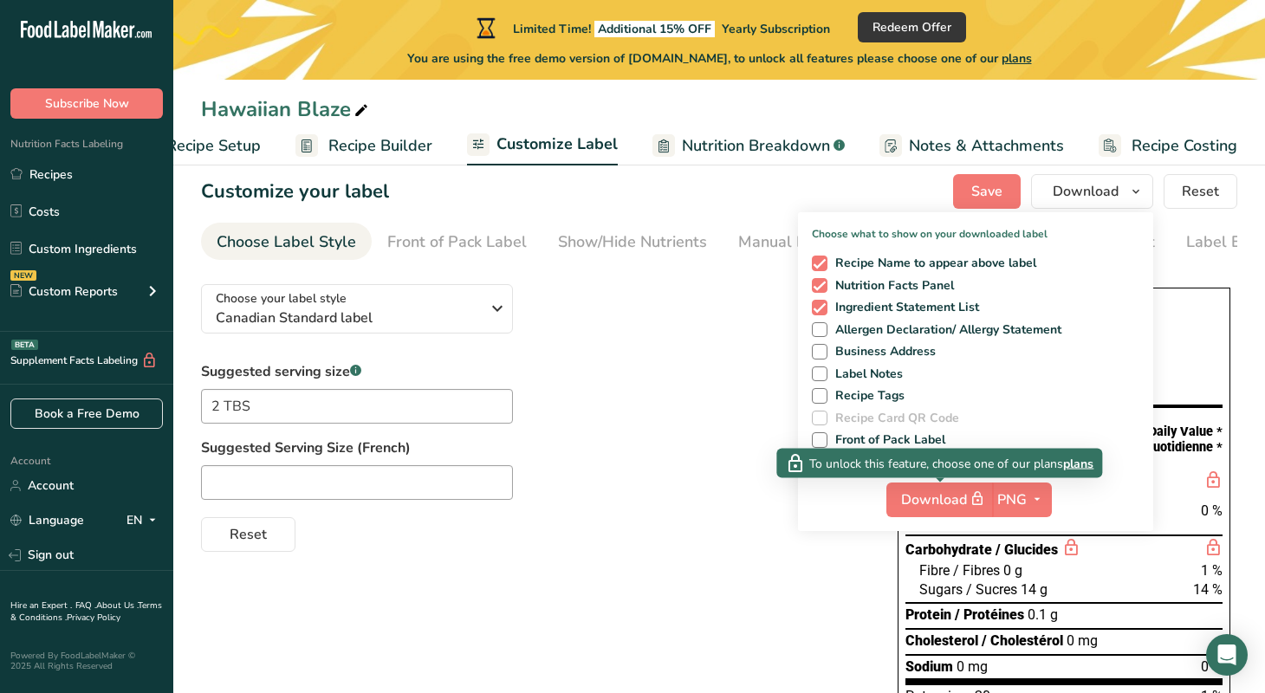
click at [1076, 462] on span "plans" at bounding box center [1078, 463] width 30 height 18
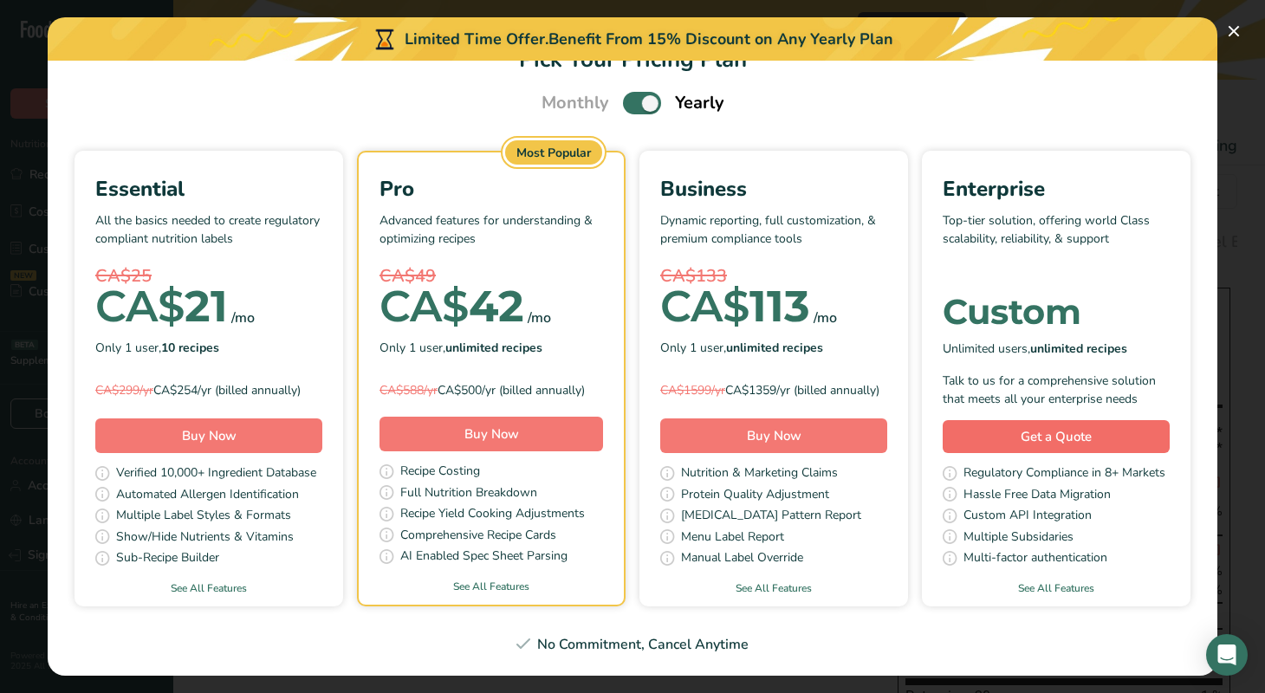
scroll to position [0, 0]
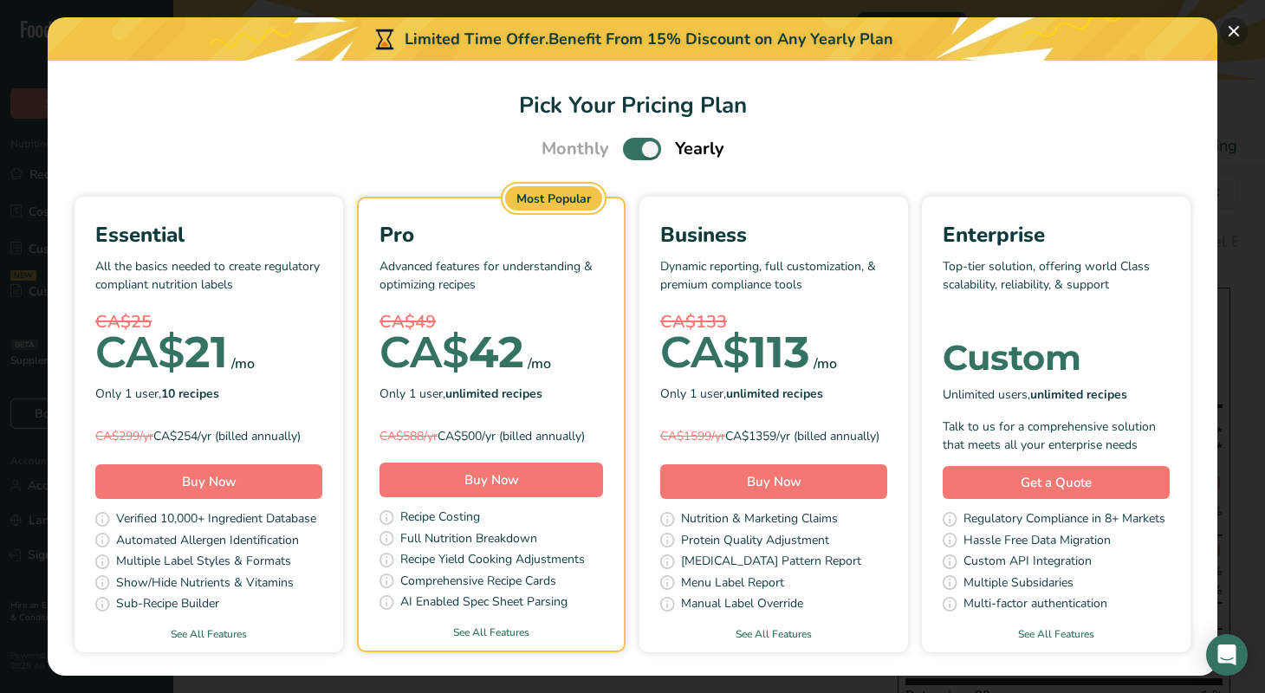
click at [1231, 31] on button "Pick Your Pricing Plan Modal" at bounding box center [1234, 31] width 28 height 28
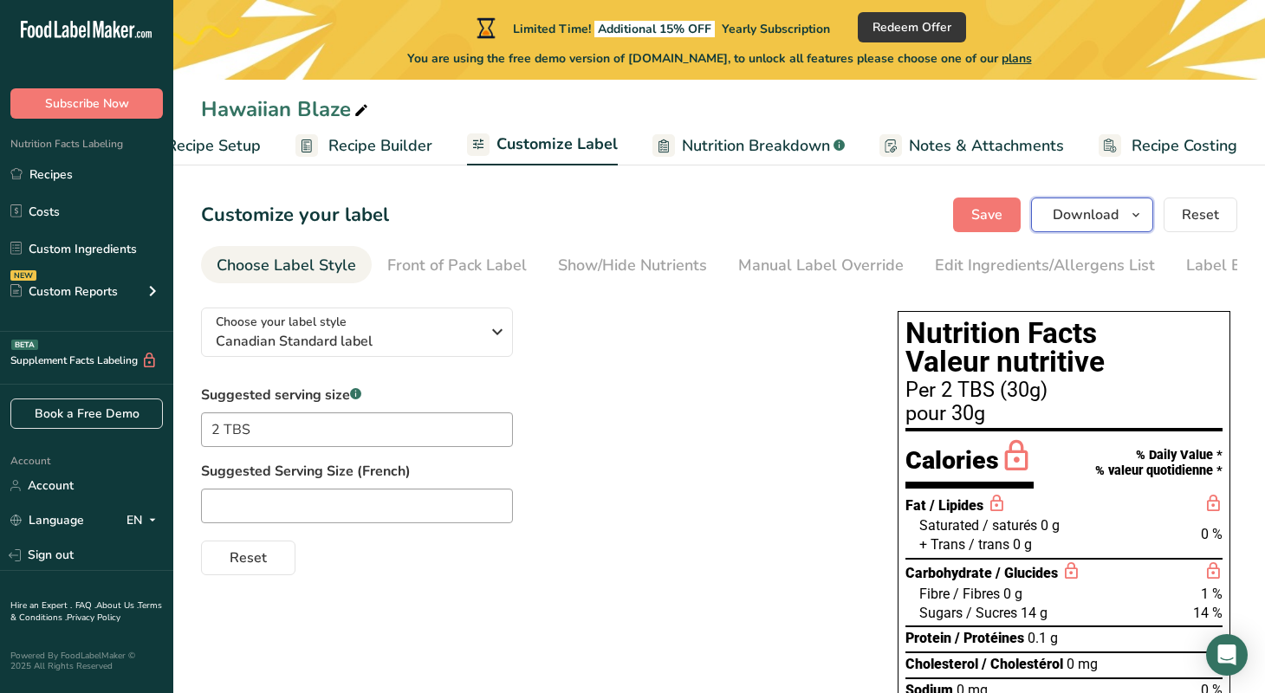
click at [1139, 212] on icon "button" at bounding box center [1136, 216] width 14 height 22
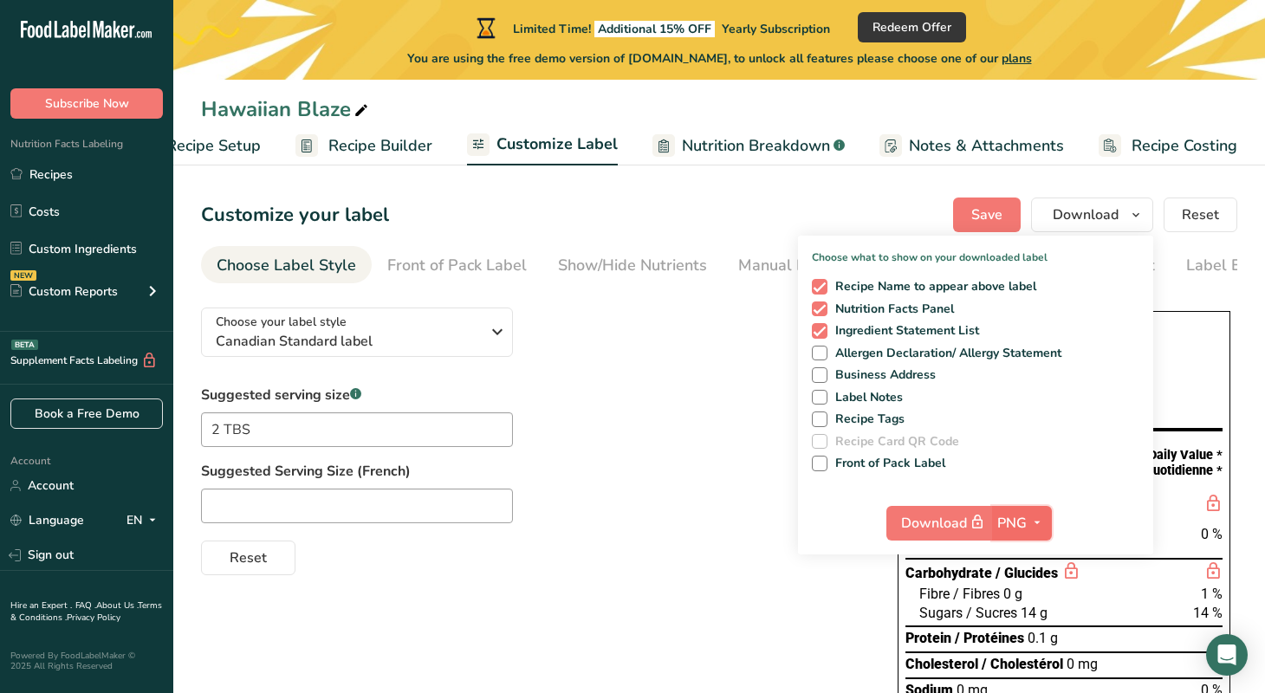
click at [1038, 522] on icon "button" at bounding box center [1038, 523] width 14 height 22
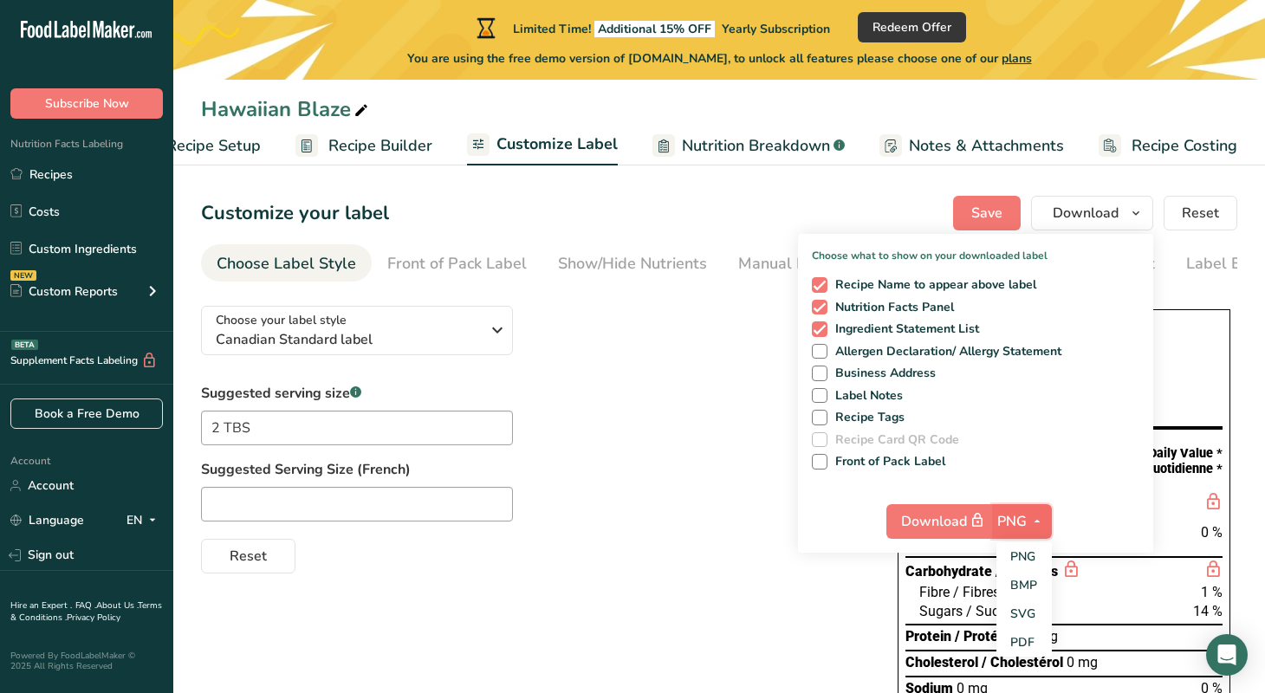
click at [1039, 522] on icon "button" at bounding box center [1038, 521] width 14 height 22
click at [1030, 639] on link "PDF" at bounding box center [1024, 642] width 55 height 29
click at [696, 513] on div at bounding box center [532, 504] width 662 height 35
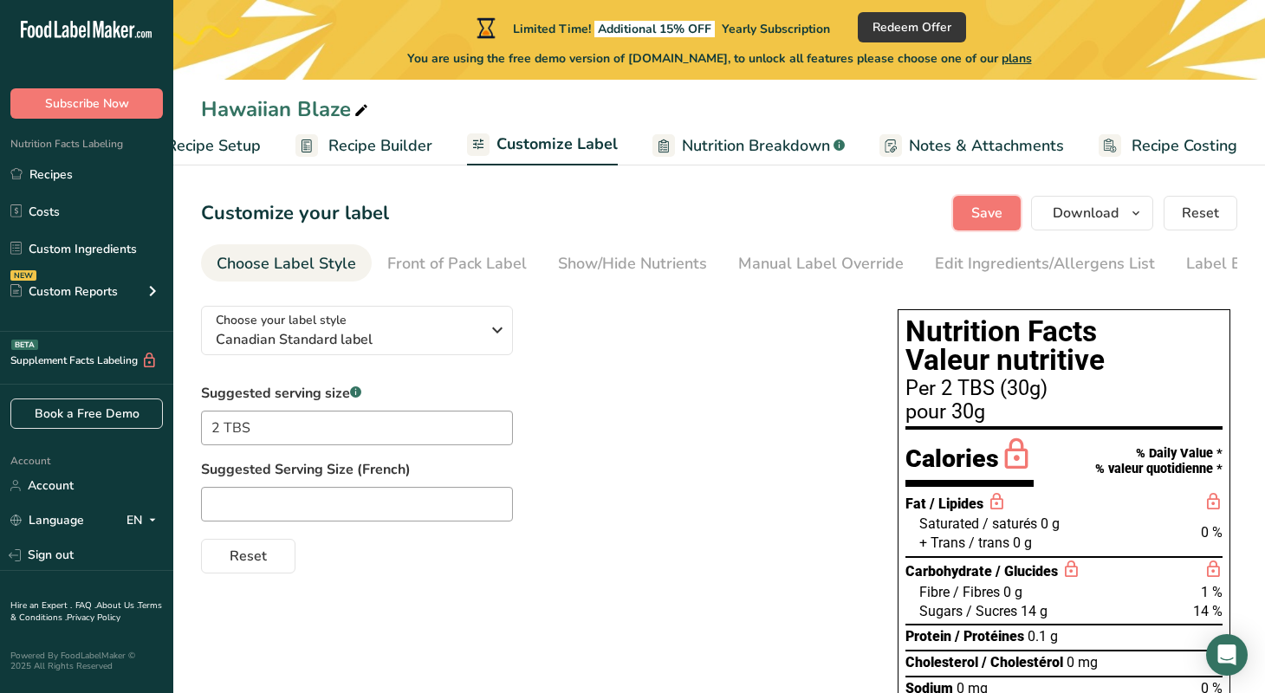
click at [984, 216] on span "Save" at bounding box center [987, 213] width 31 height 21
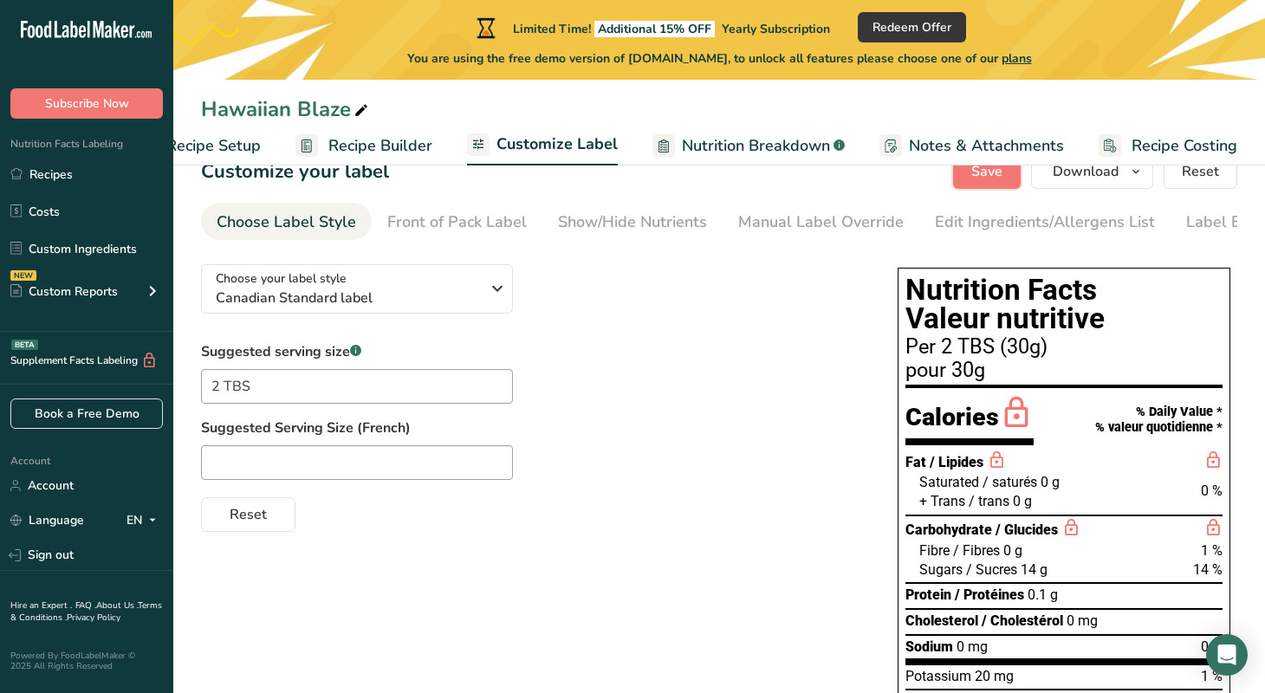
scroll to position [45, 0]
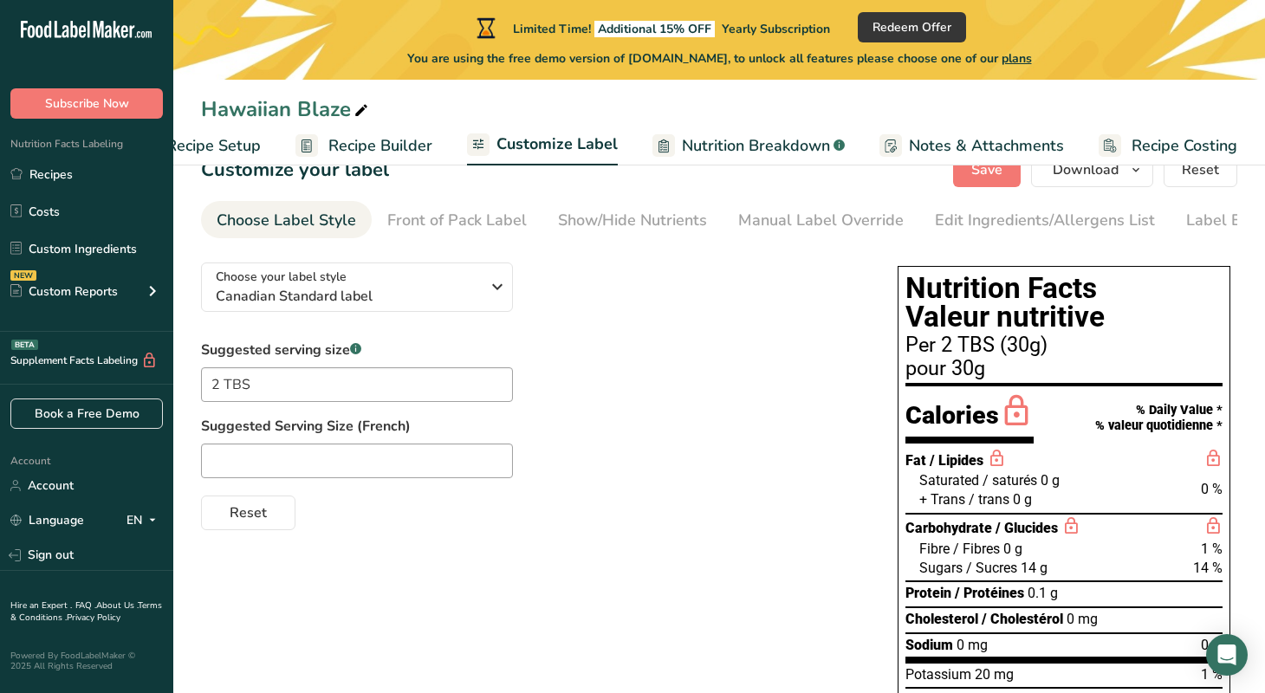
drag, startPoint x: 800, startPoint y: 269, endPoint x: 799, endPoint y: 258, distance: 10.4
click at [800, 258] on div "Choose your label style Canadian Standard label USA (FDA) Standard FDA label Ta…" at bounding box center [532, 390] width 662 height 282
click at [807, 224] on div "Manual Label Override" at bounding box center [821, 220] width 166 height 23
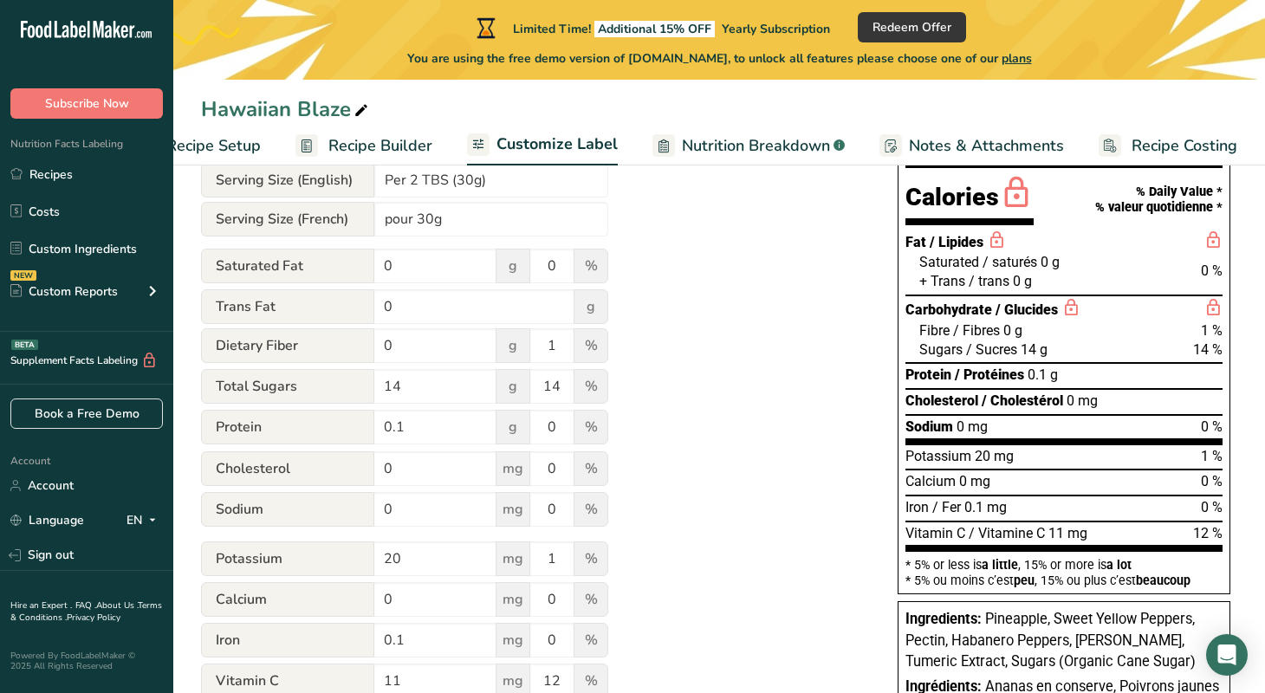
scroll to position [266, 0]
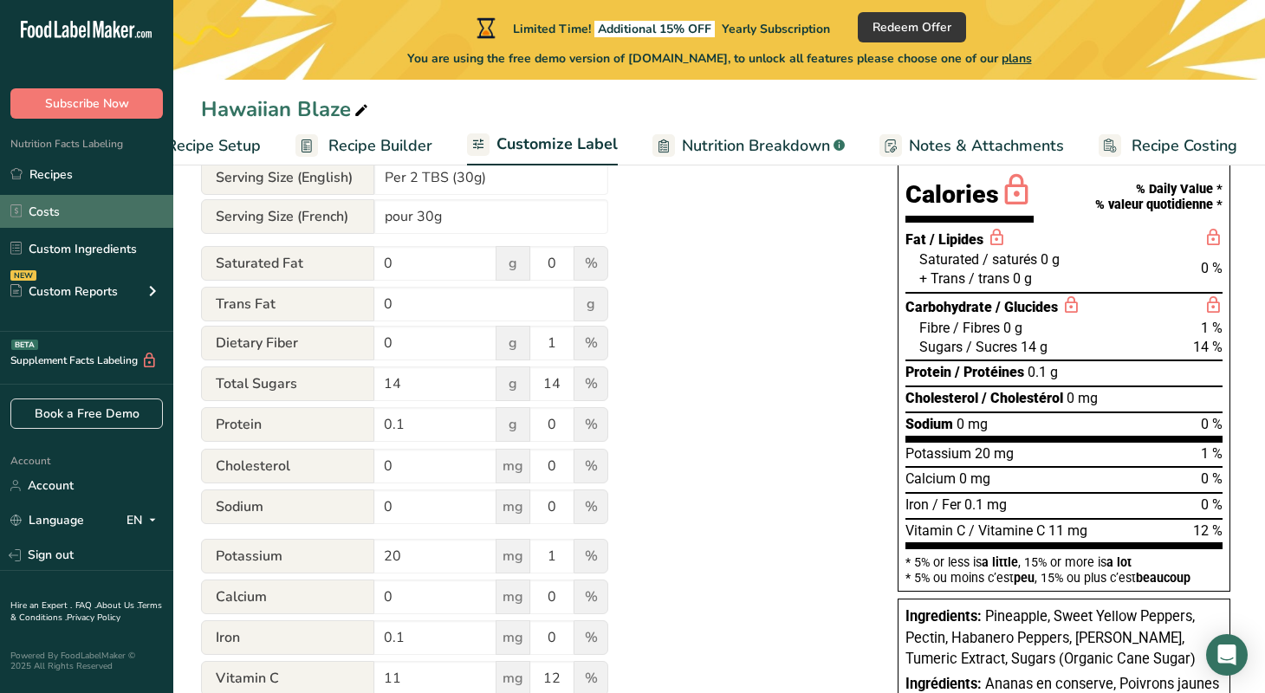
click at [40, 210] on link "Costs" at bounding box center [86, 211] width 173 height 33
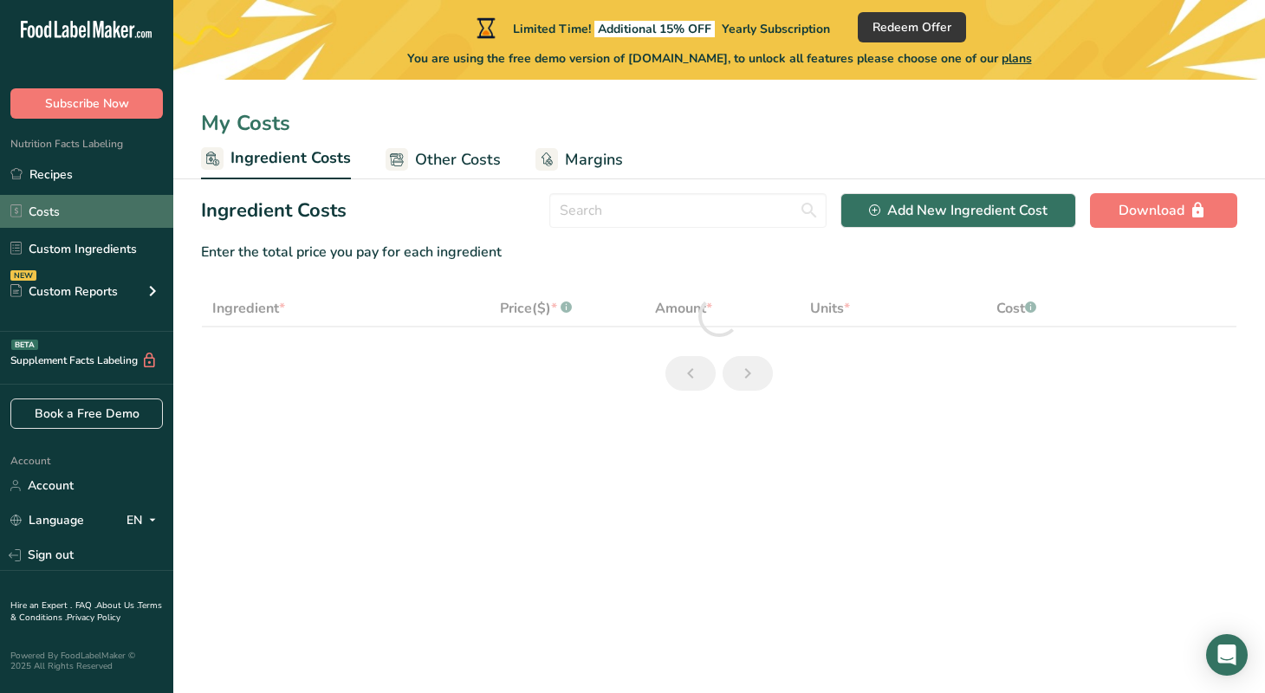
select select "1"
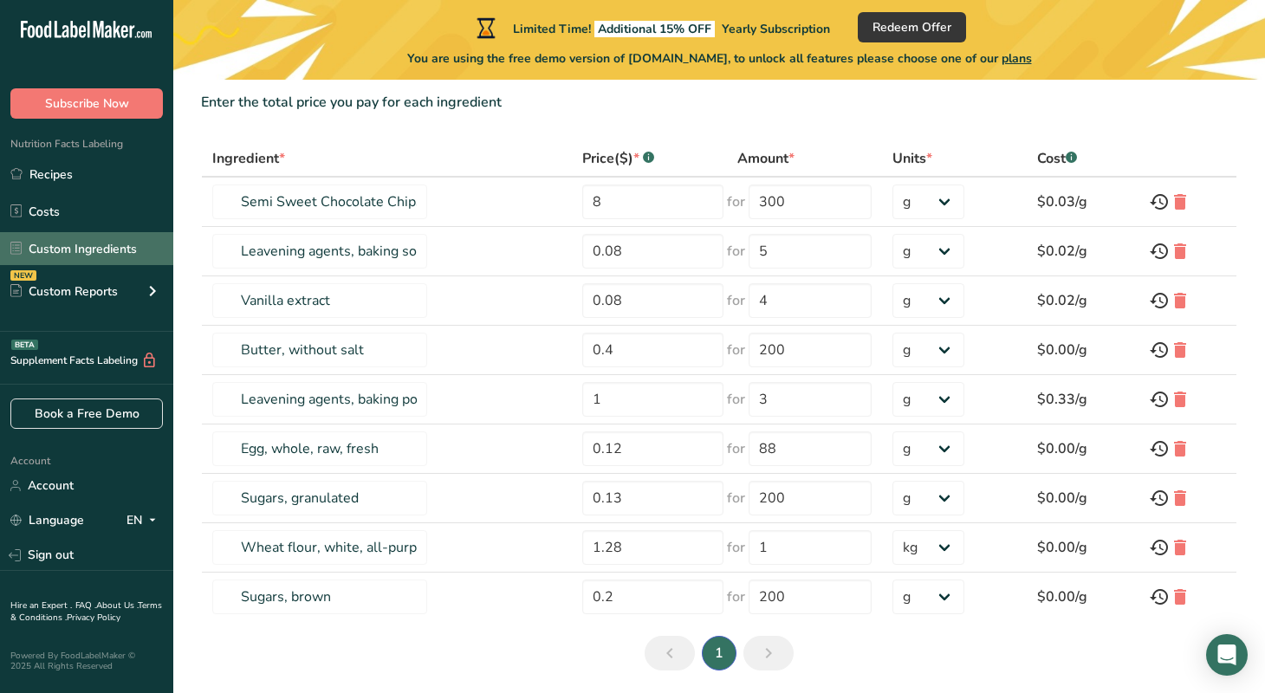
scroll to position [151, 0]
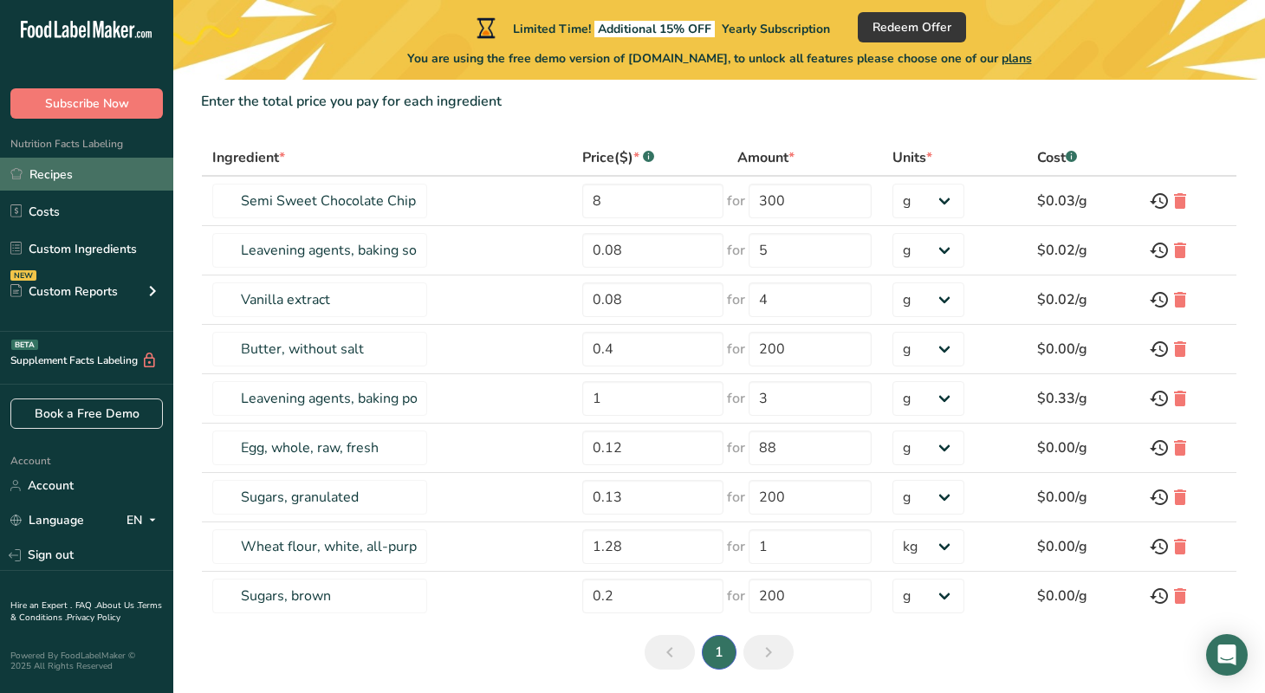
click at [57, 176] on link "Recipes" at bounding box center [86, 174] width 173 height 33
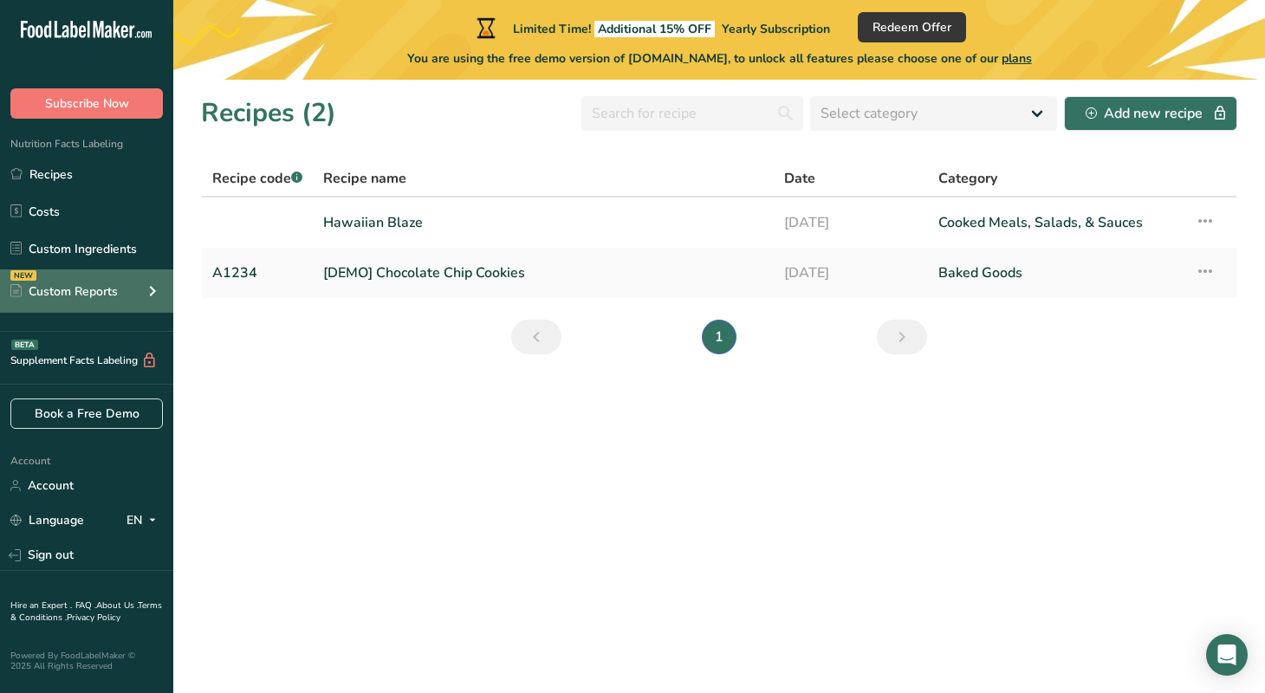
click at [113, 289] on div "Custom Reports" at bounding box center [63, 292] width 107 height 18
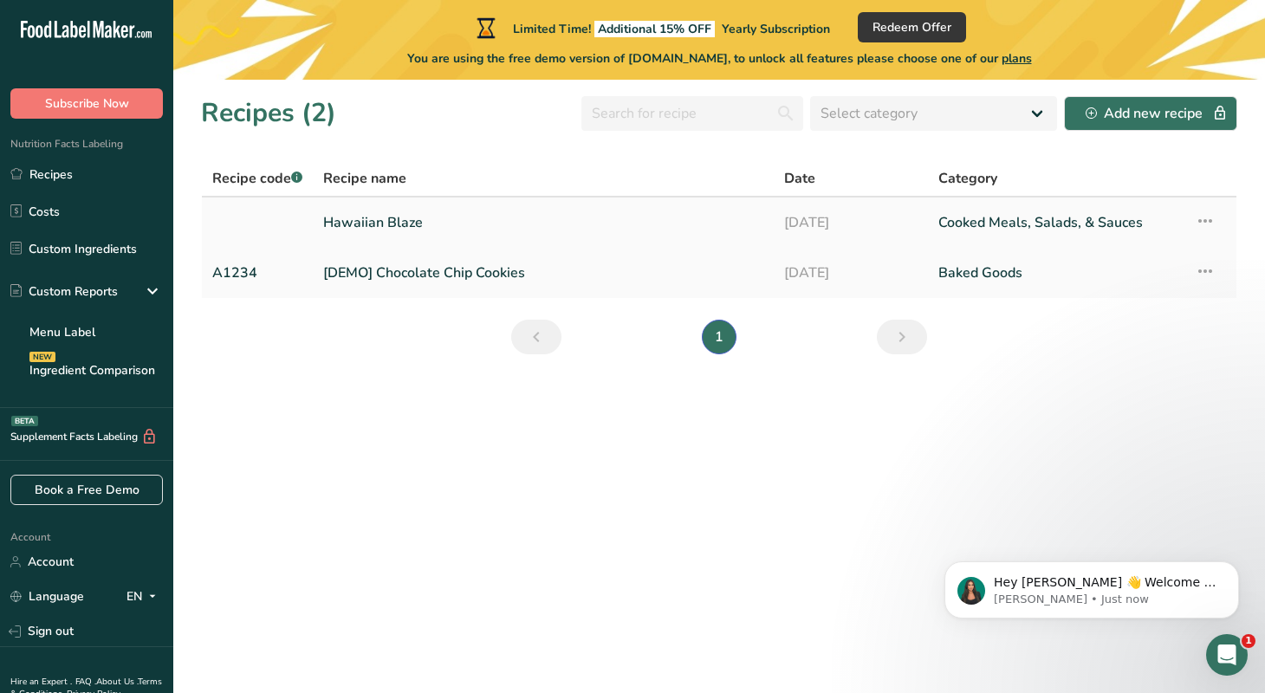
click at [382, 224] on link "Hawaiian Blaze" at bounding box center [543, 223] width 440 height 36
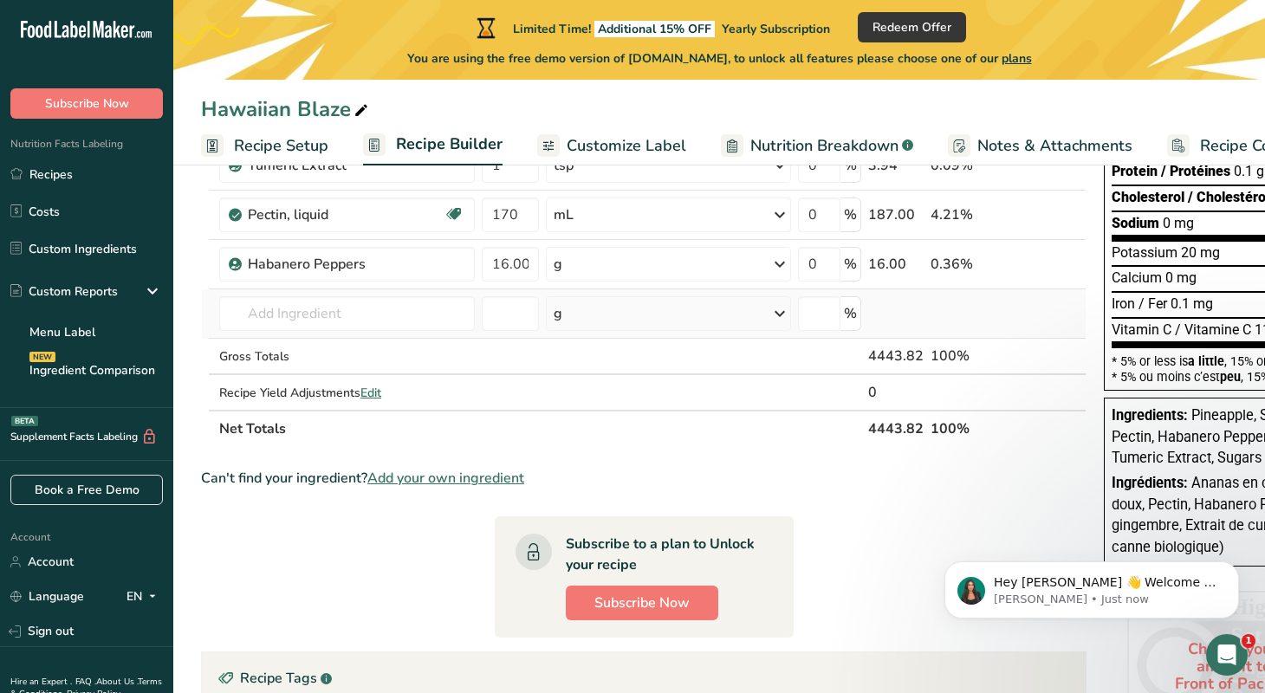
scroll to position [0, 172]
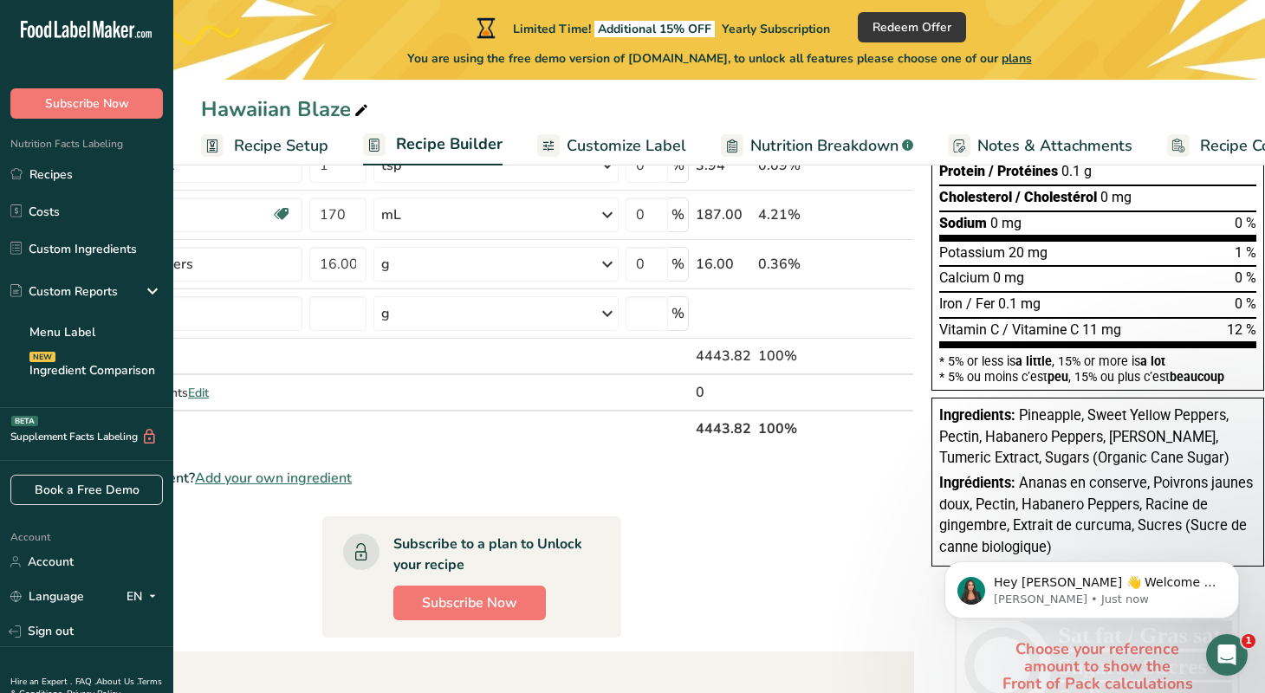
click at [650, 150] on span "Customize Label" at bounding box center [627, 145] width 120 height 23
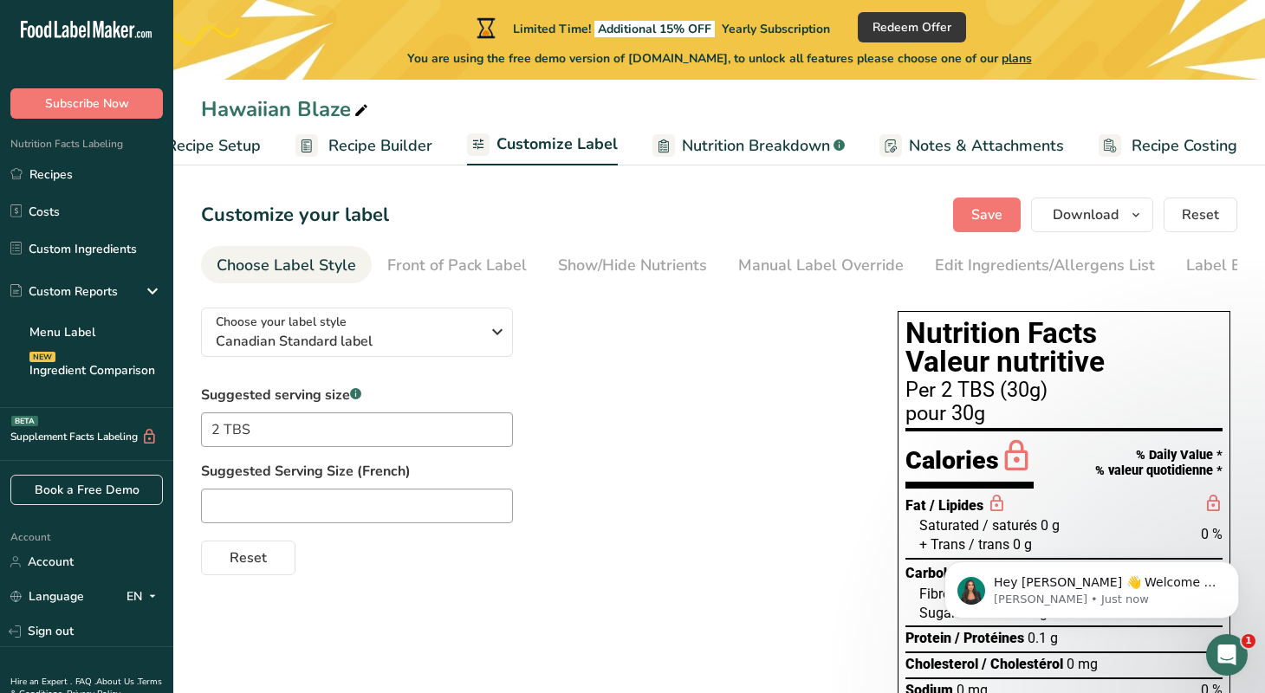
scroll to position [6, 0]
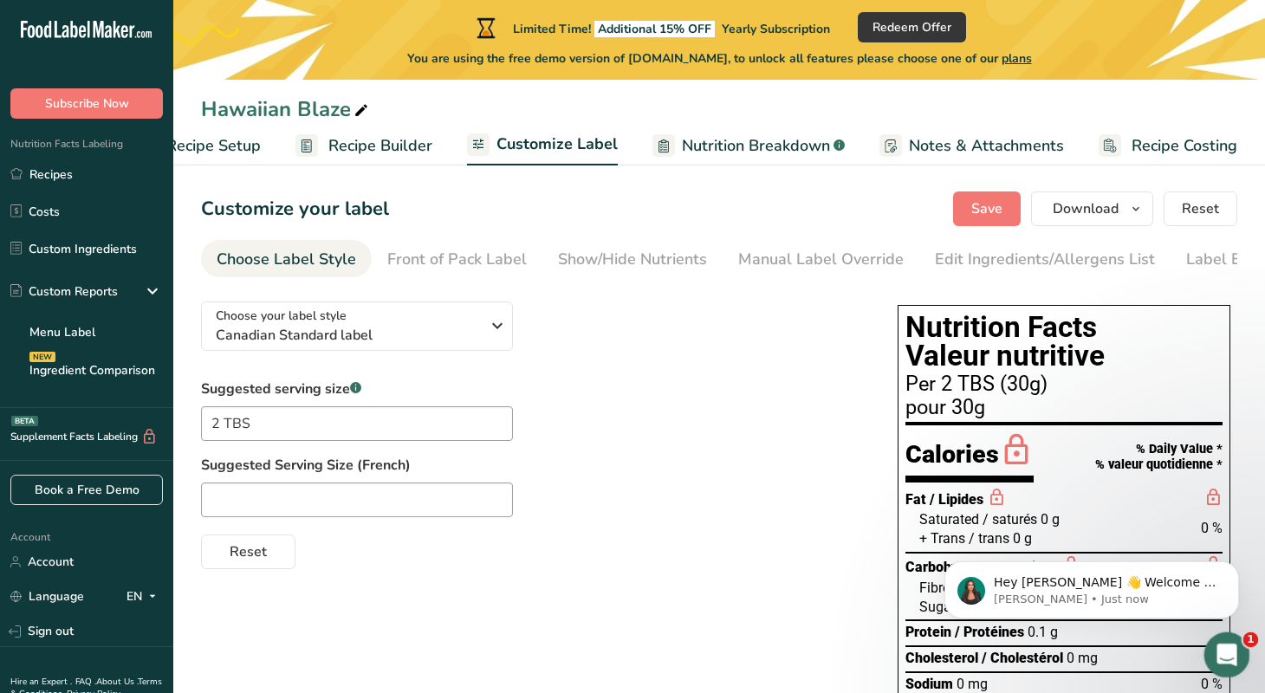
click at [1221, 653] on icon "Open Intercom Messenger" at bounding box center [1225, 653] width 29 height 29
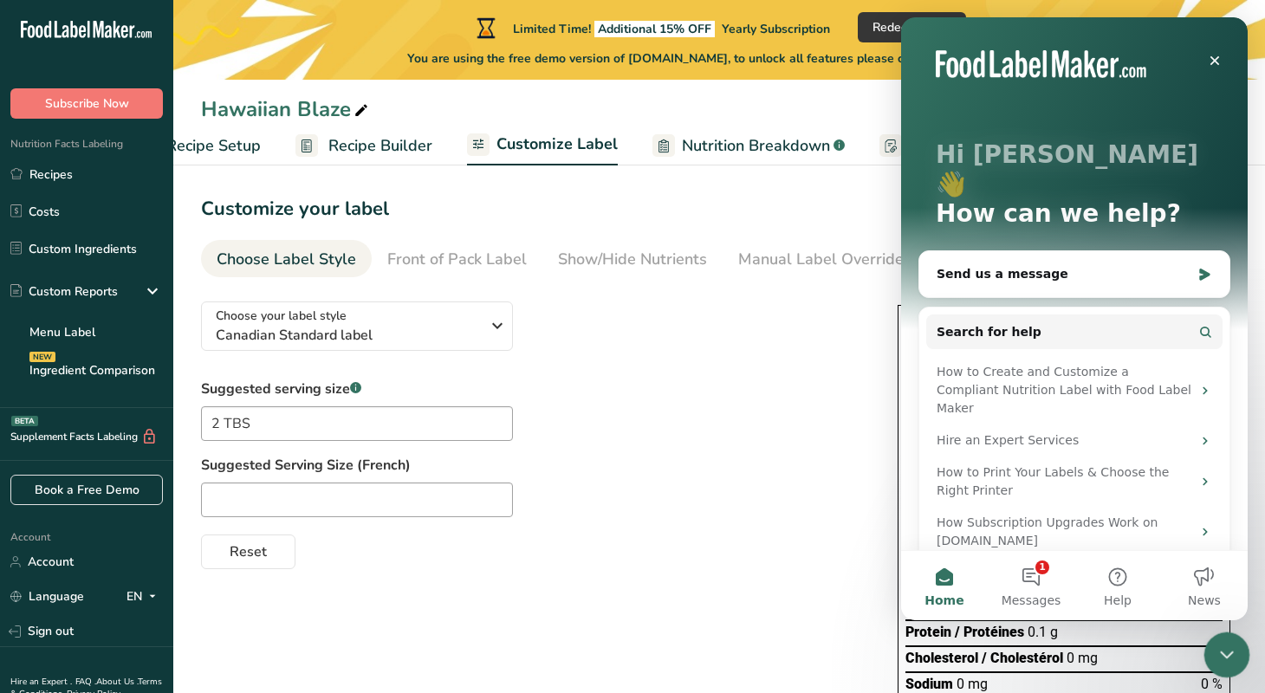
scroll to position [0, 0]
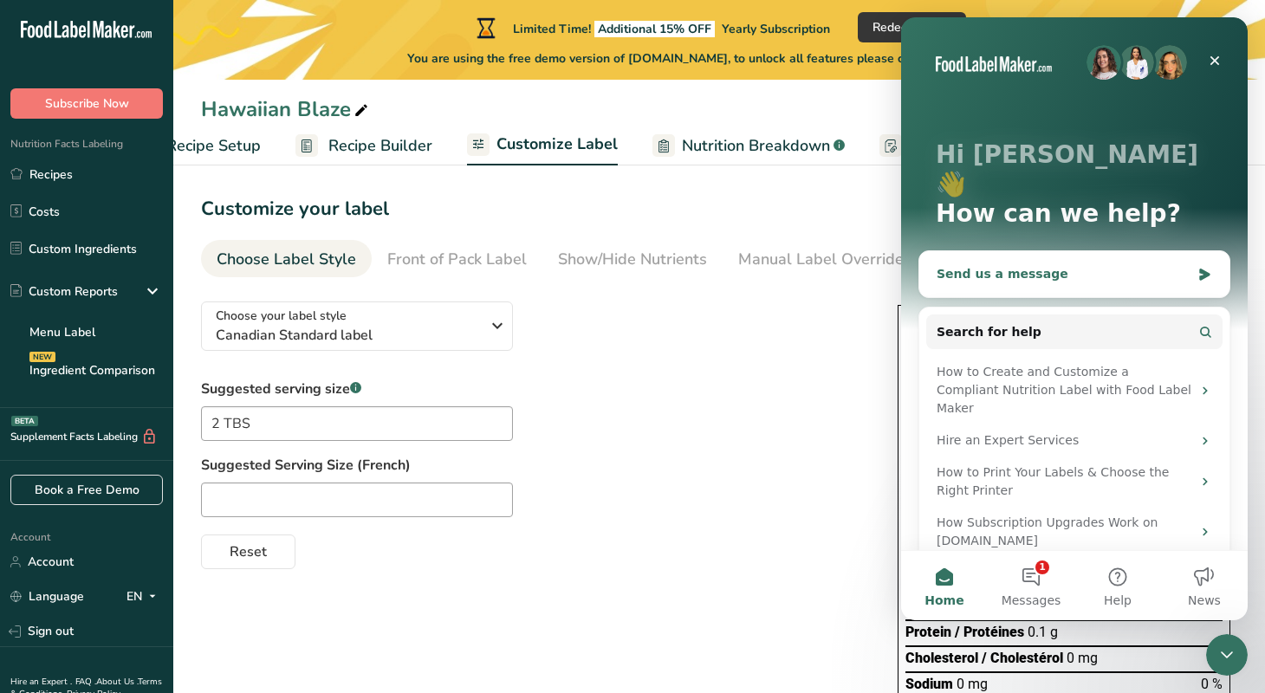
click at [1100, 265] on div "Send us a message" at bounding box center [1064, 274] width 254 height 18
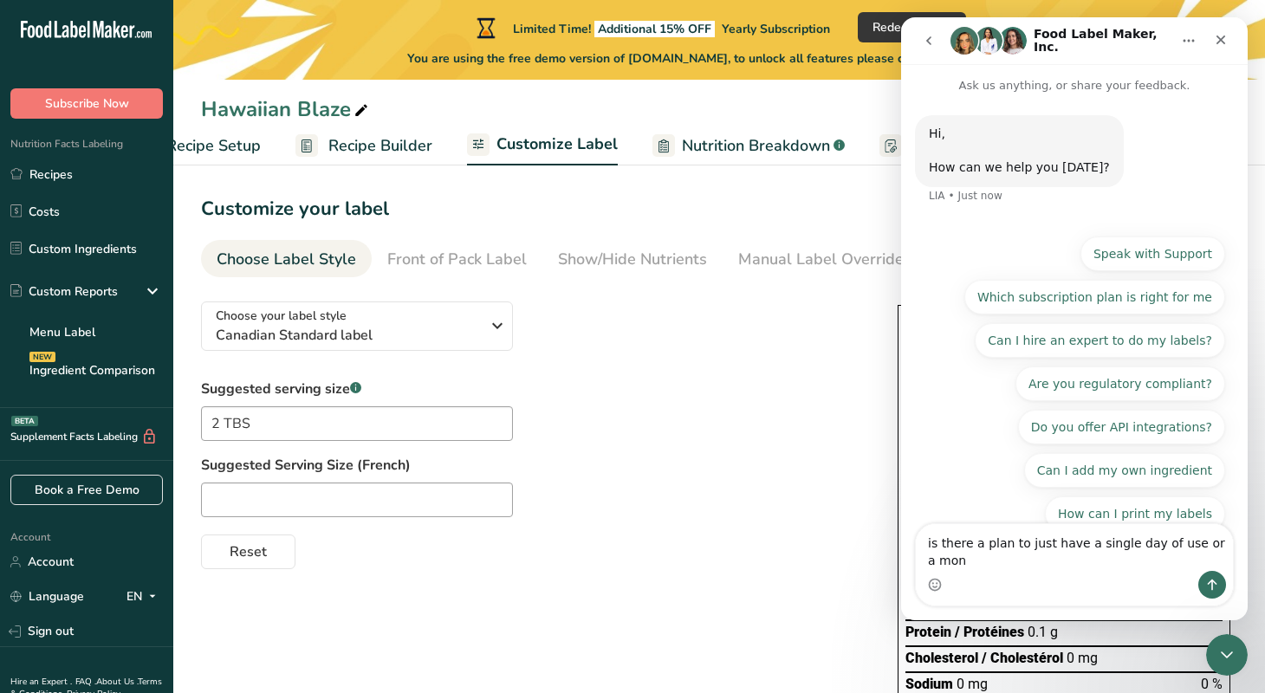
scroll to position [19, 0]
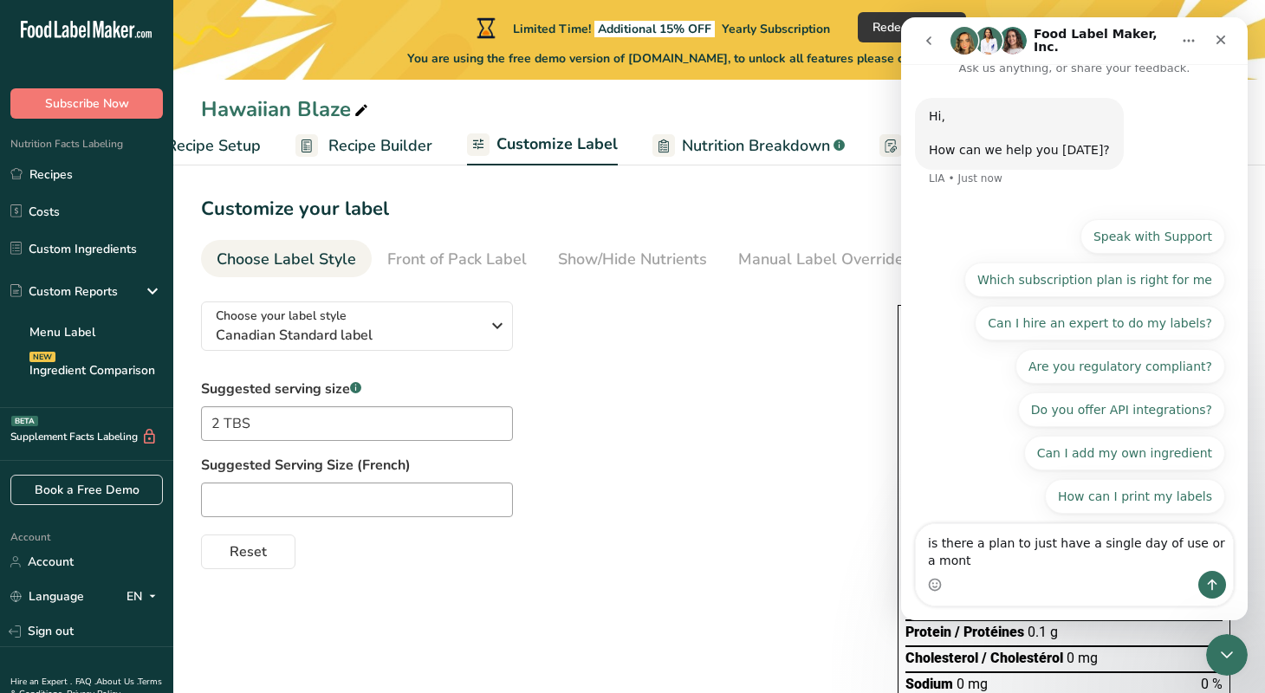
type textarea "is there a plan to just have a single day of use or a month"
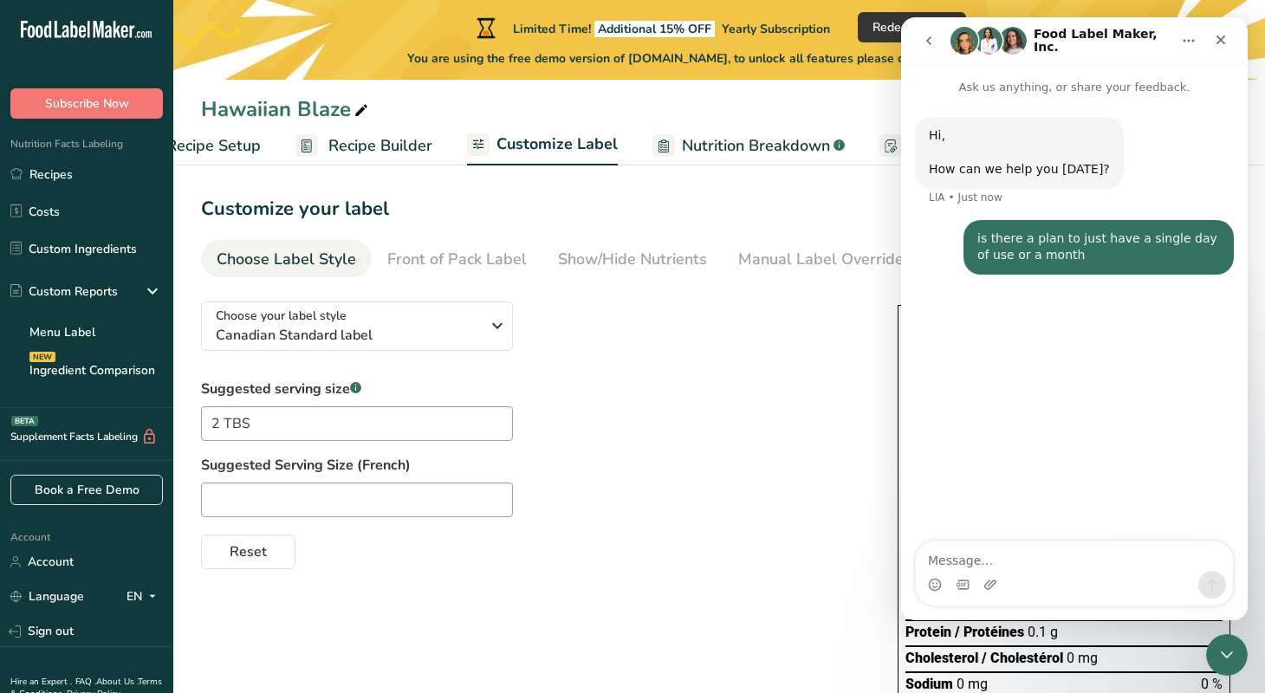
scroll to position [0, 0]
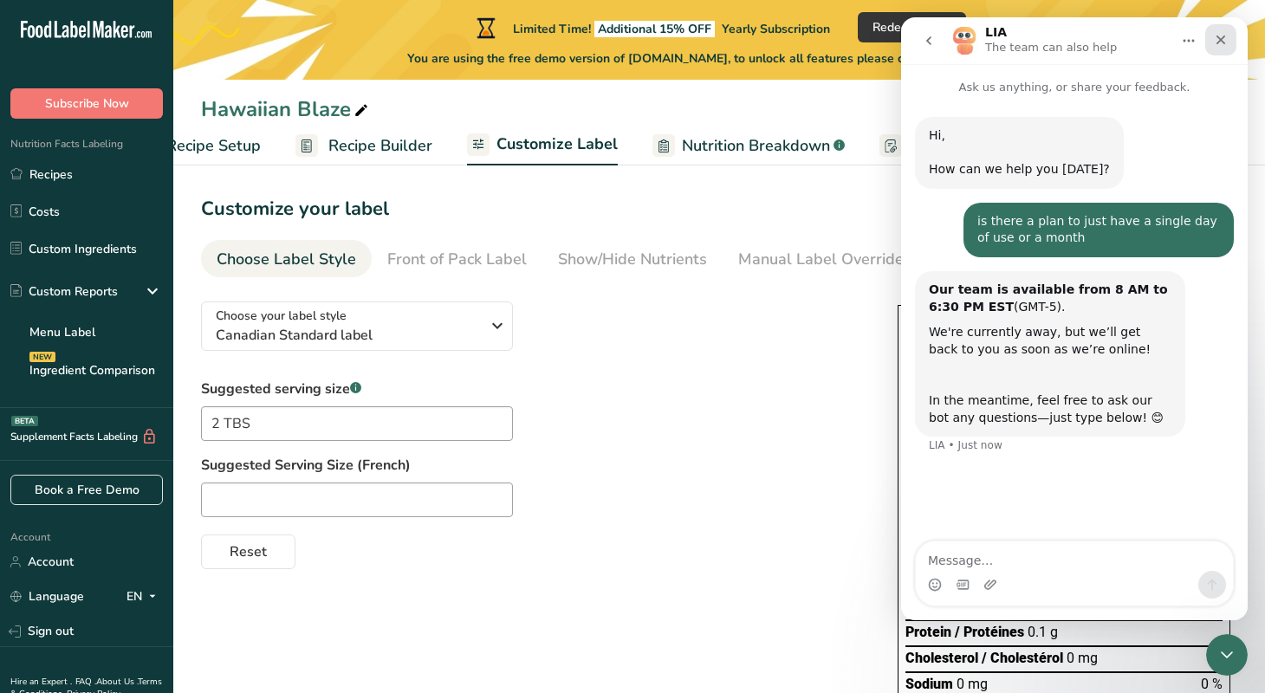
click at [1226, 39] on icon "Close" at bounding box center [1221, 40] width 14 height 14
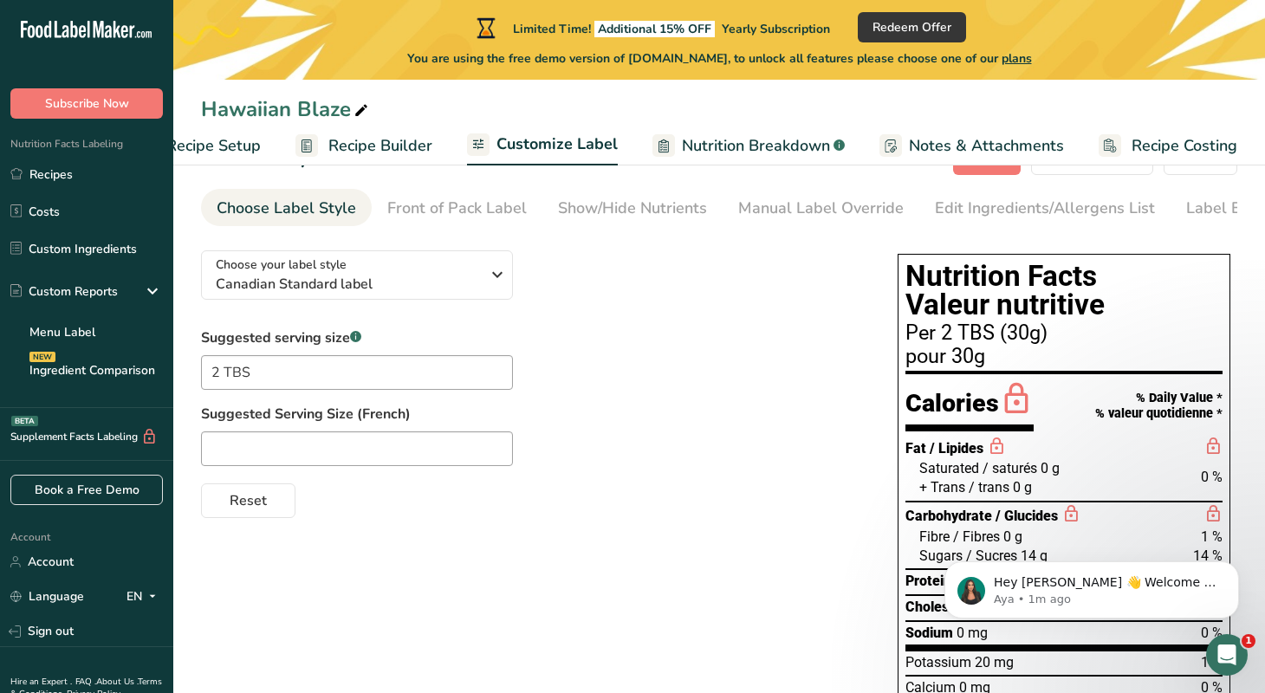
scroll to position [59, 0]
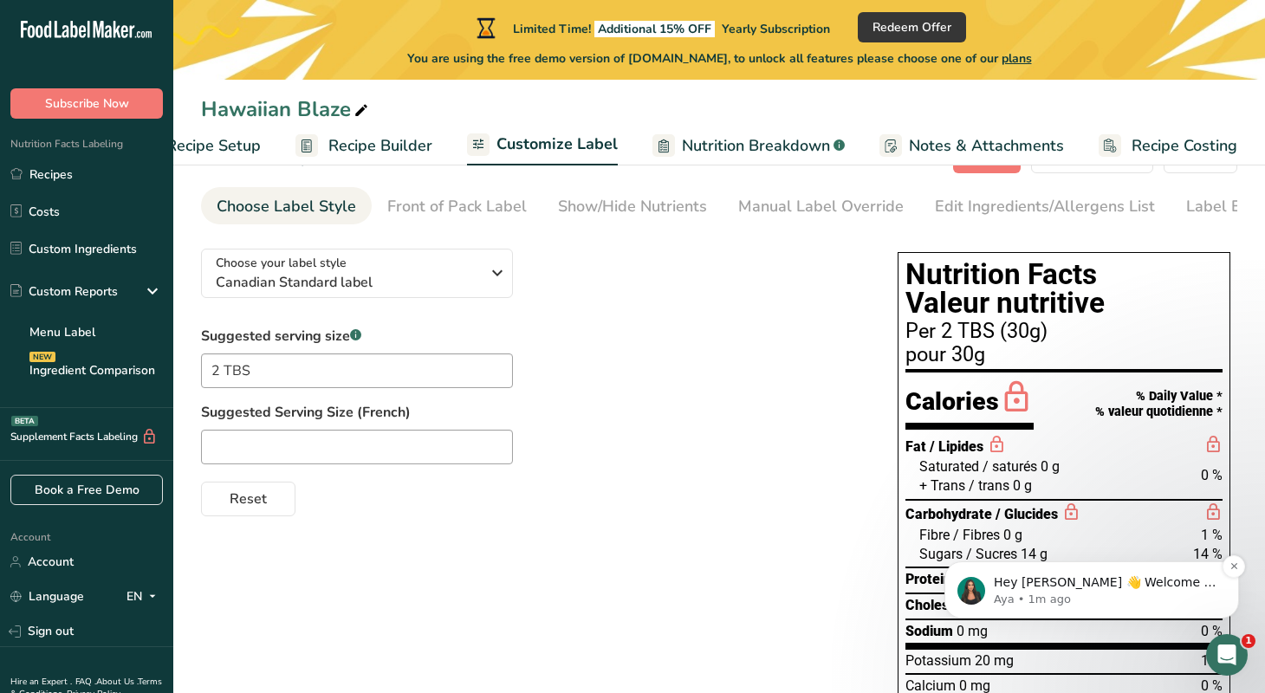
click at [1046, 598] on p "Aya • 1m ago" at bounding box center [1106, 600] width 224 height 16
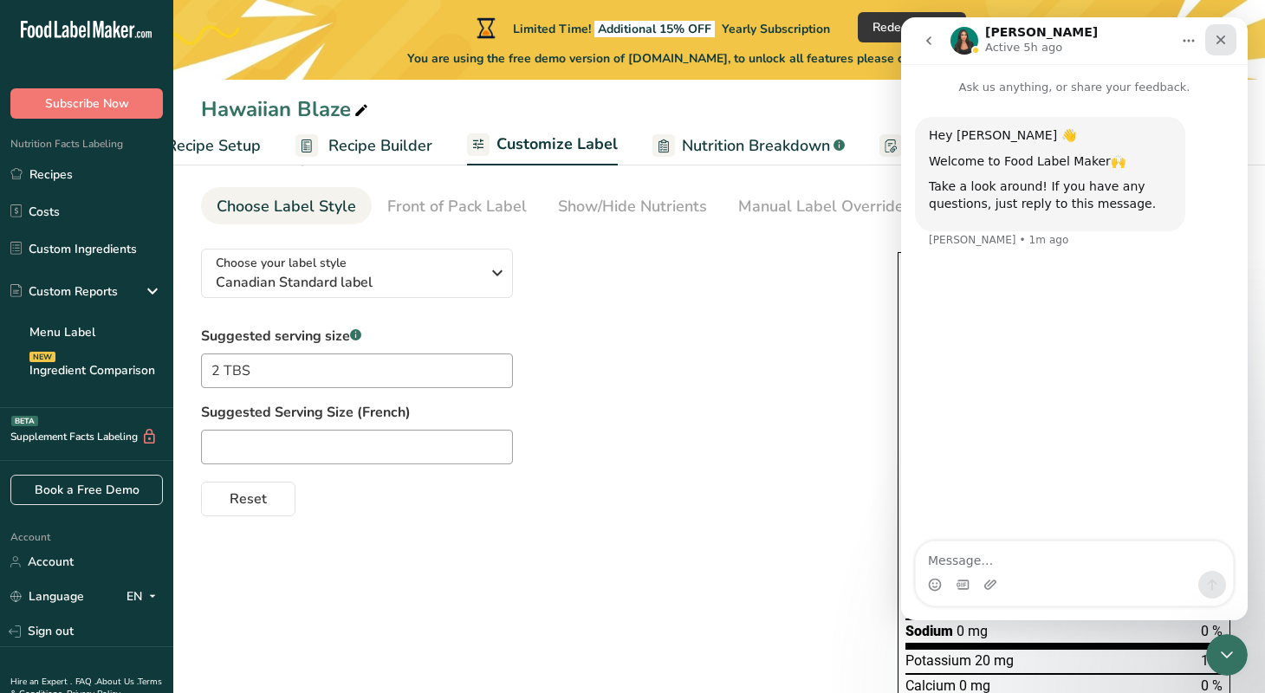
drag, startPoint x: 1225, startPoint y: 41, endPoint x: 2126, endPoint y: 58, distance: 901.6
click at [1225, 41] on icon "Close" at bounding box center [1221, 40] width 14 height 14
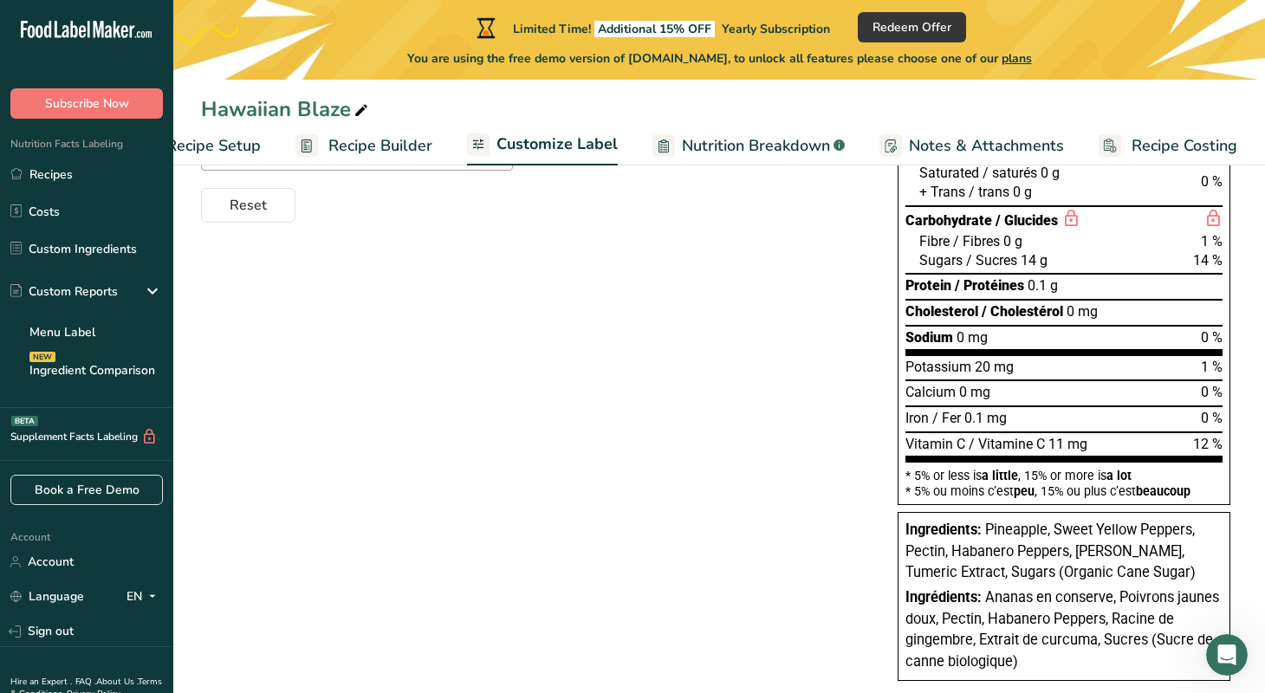
scroll to position [385, 0]
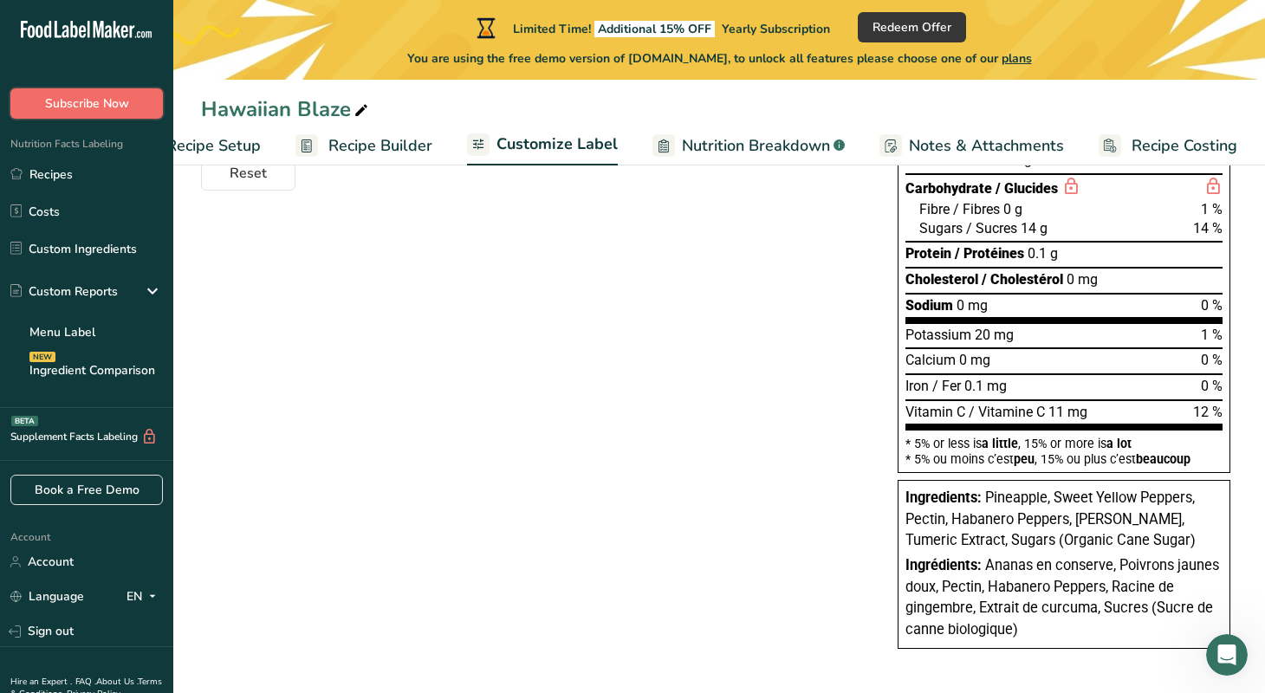
click at [120, 103] on span "Subscribe Now" at bounding box center [87, 103] width 84 height 18
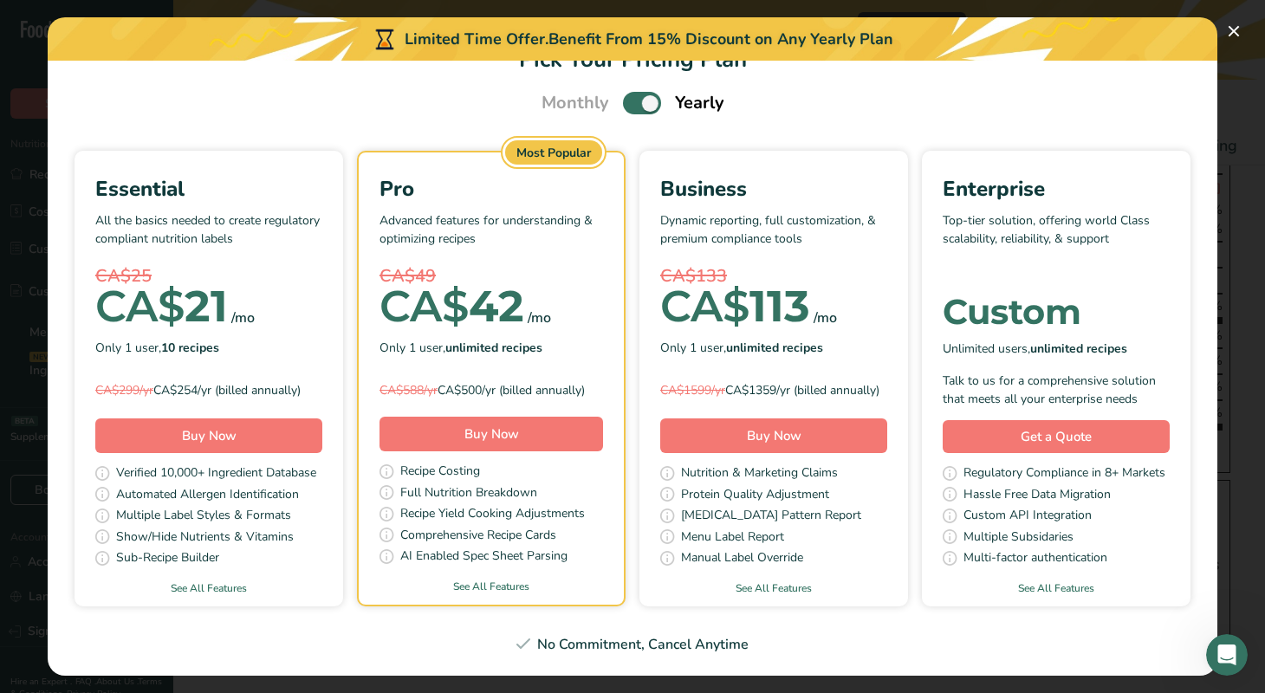
scroll to position [60, 0]
click at [1245, 31] on button "Pick Your Pricing Plan Modal" at bounding box center [1234, 31] width 28 height 28
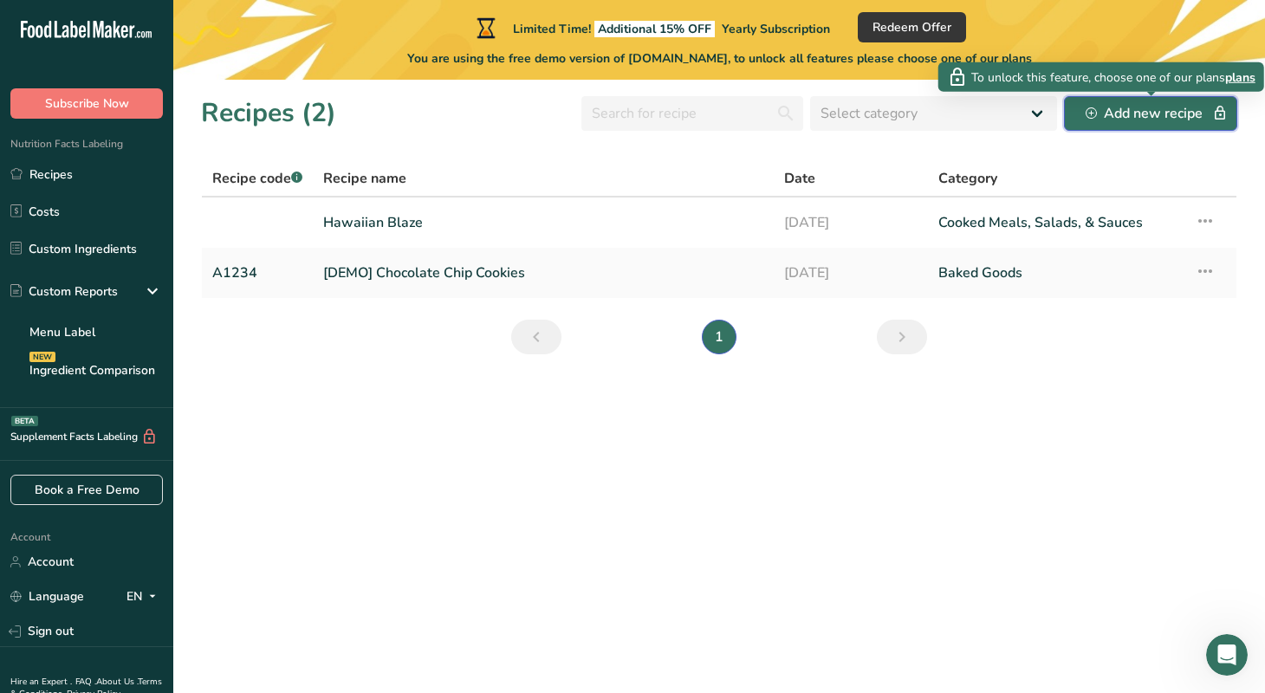
click at [1141, 115] on div "Add new recipe" at bounding box center [1151, 113] width 130 height 21
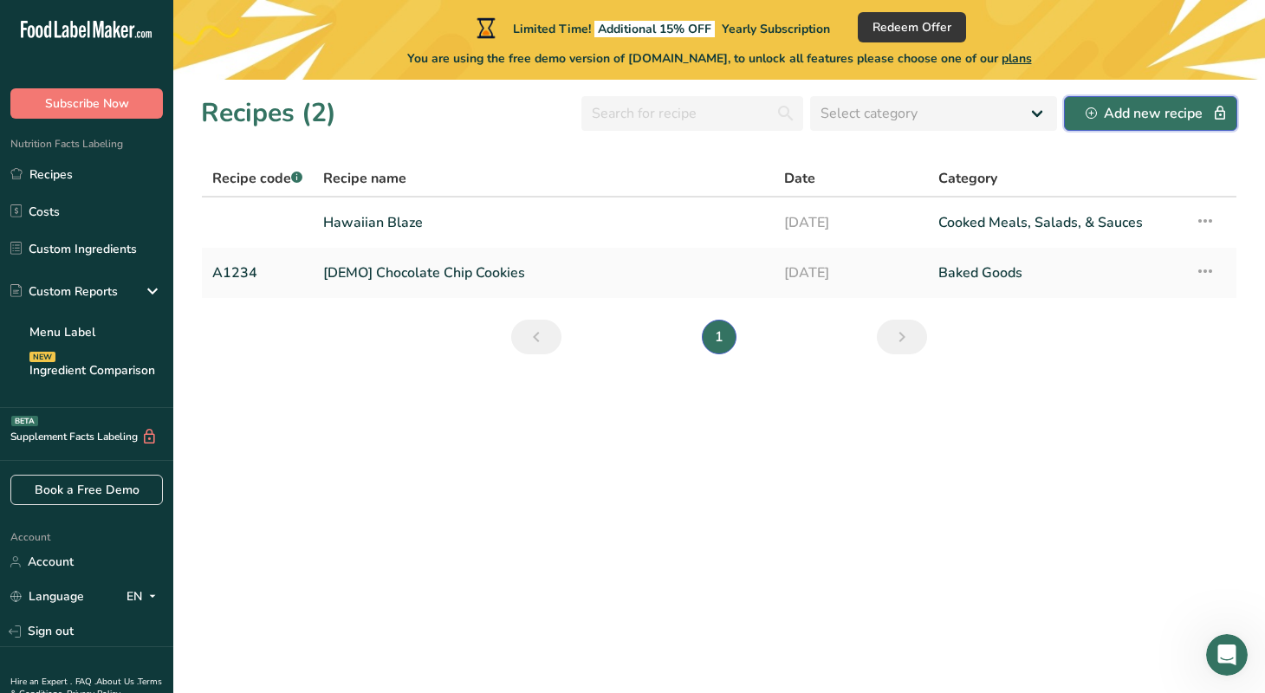
click at [1142, 115] on div "Add new recipe" at bounding box center [1151, 113] width 130 height 21
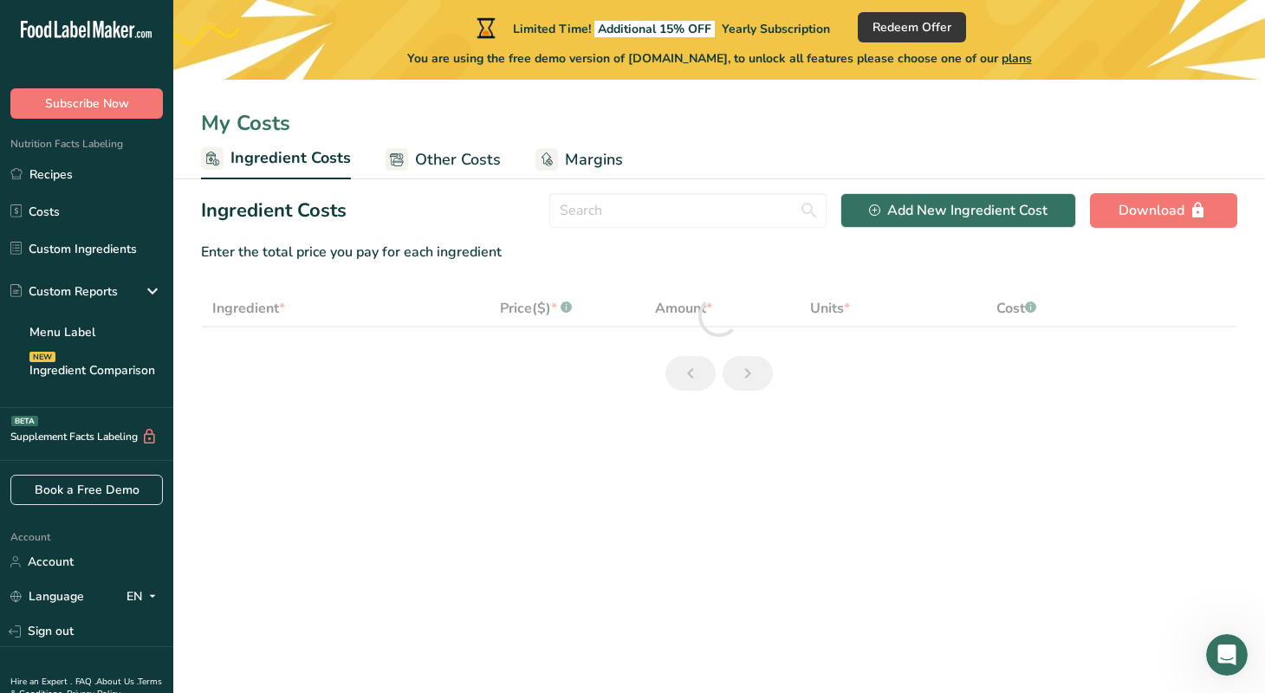
select select "1"
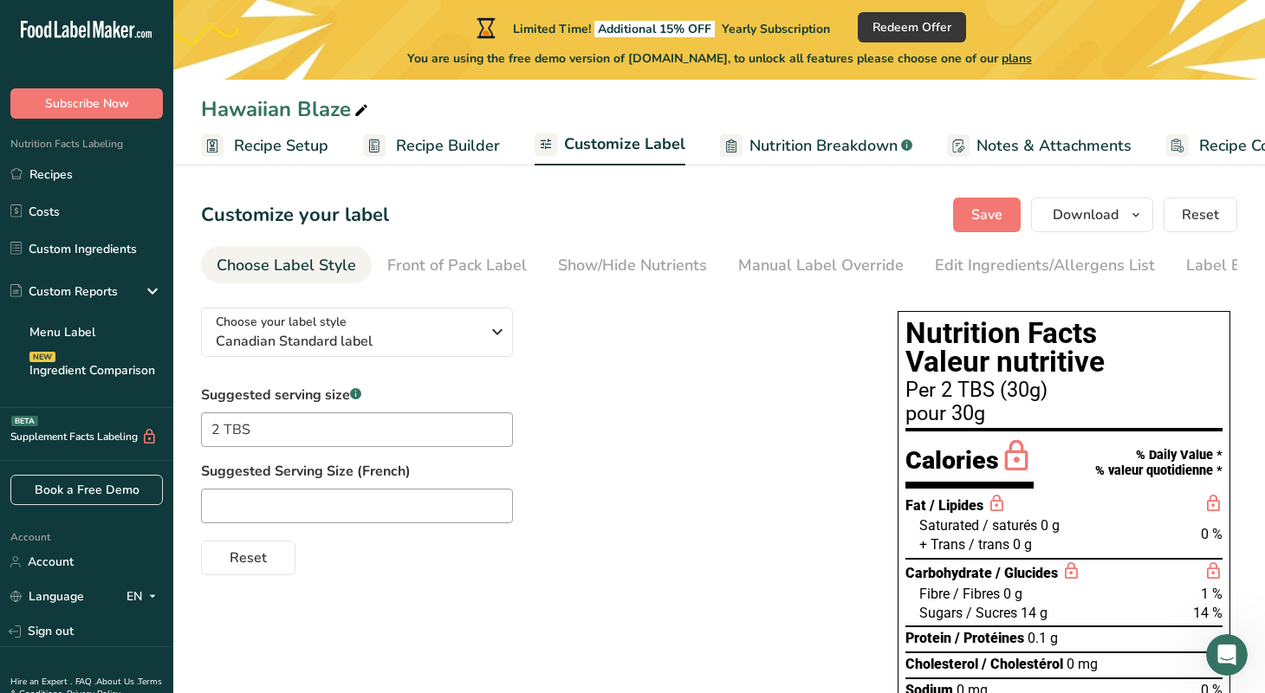
scroll to position [172, 0]
